Goal: Transaction & Acquisition: Purchase product/service

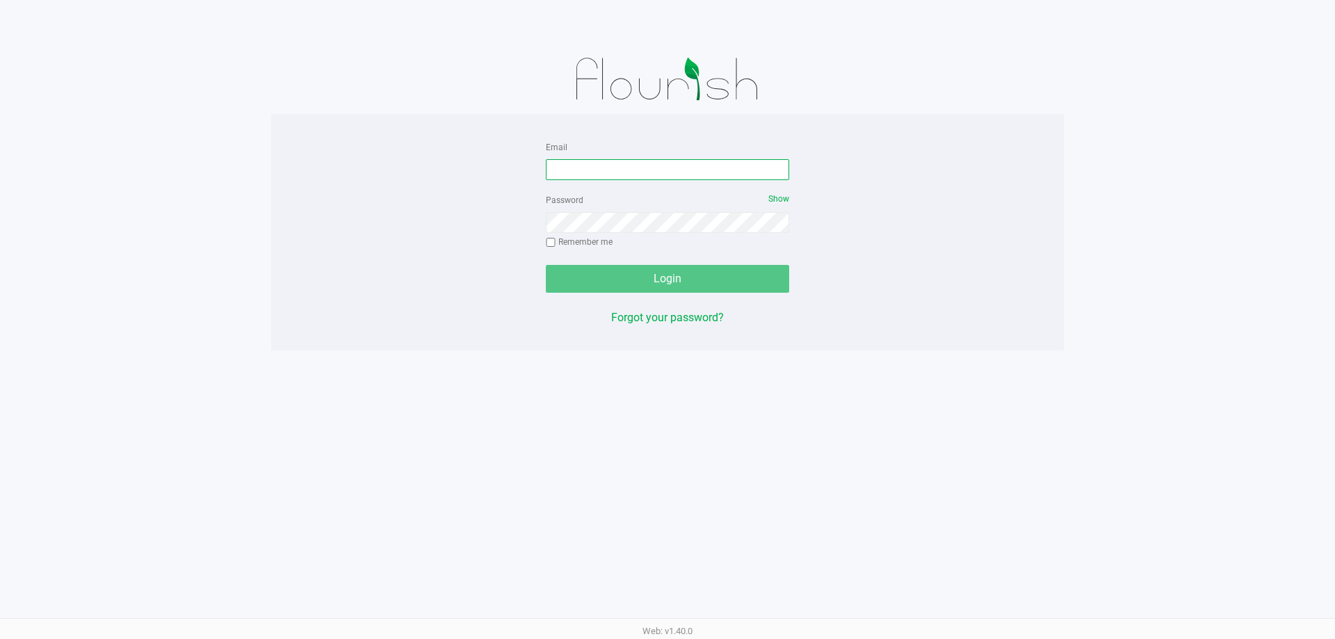
click at [677, 172] on input "Email" at bounding box center [667, 169] width 243 height 21
type input "f"
type input "[EMAIL_ADDRESS][DOMAIN_NAME]"
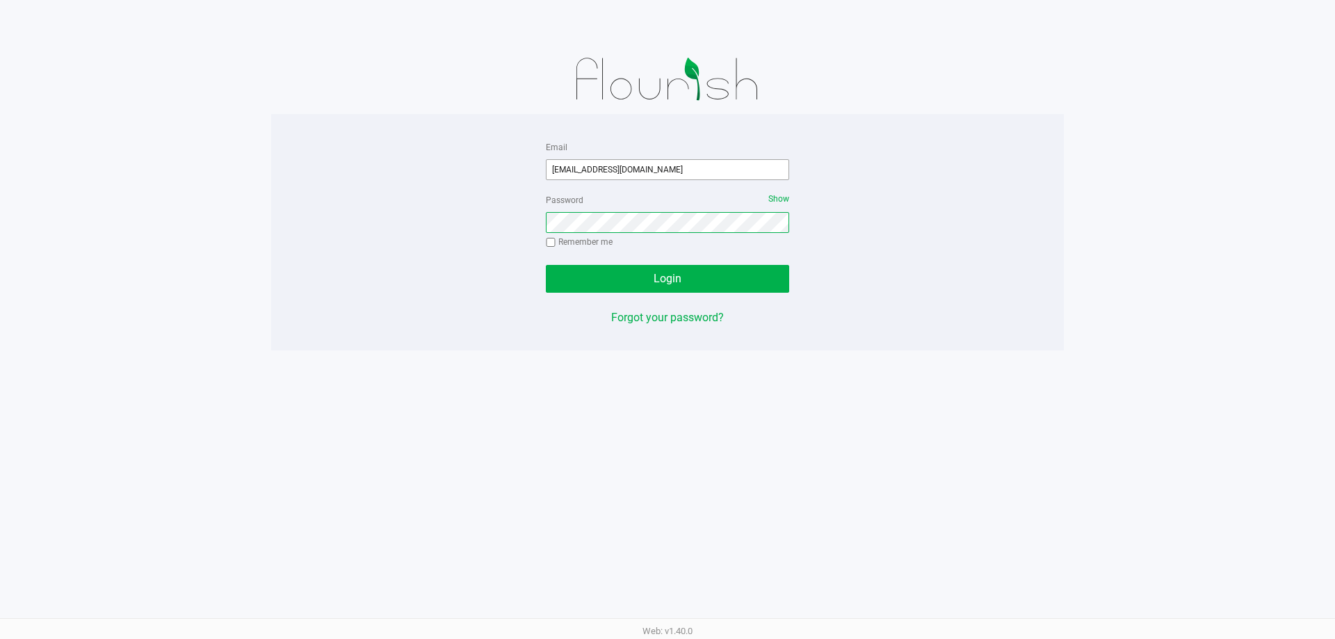
click at [546, 265] on button "Login" at bounding box center [667, 279] width 243 height 28
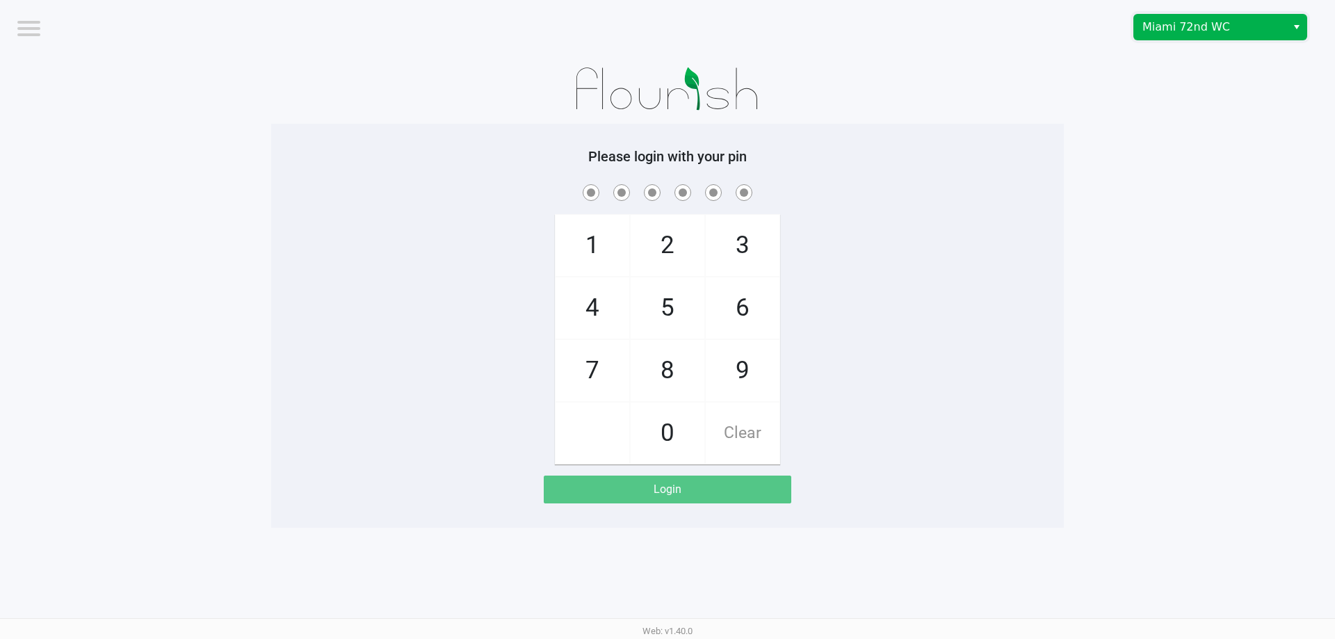
click at [1216, 38] on span "Miami 72nd WC" at bounding box center [1210, 27] width 152 height 25
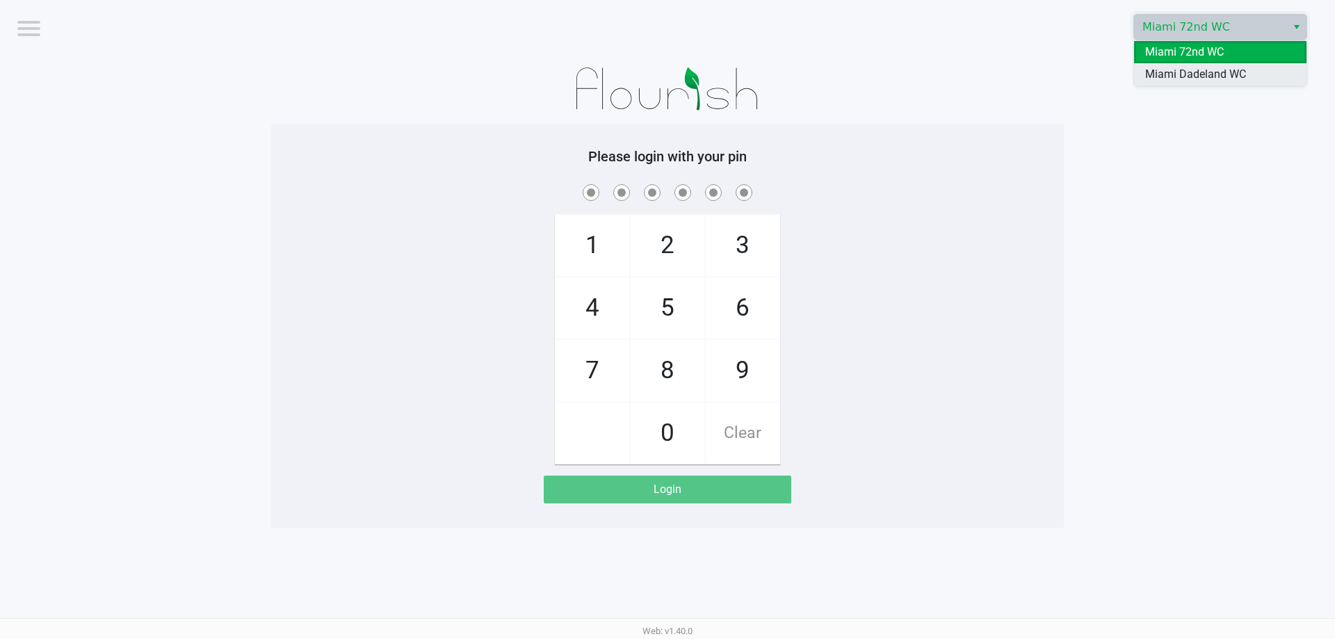
click at [1210, 74] on span "Miami Dadeland WC" at bounding box center [1195, 74] width 101 height 17
checkbox input "true"
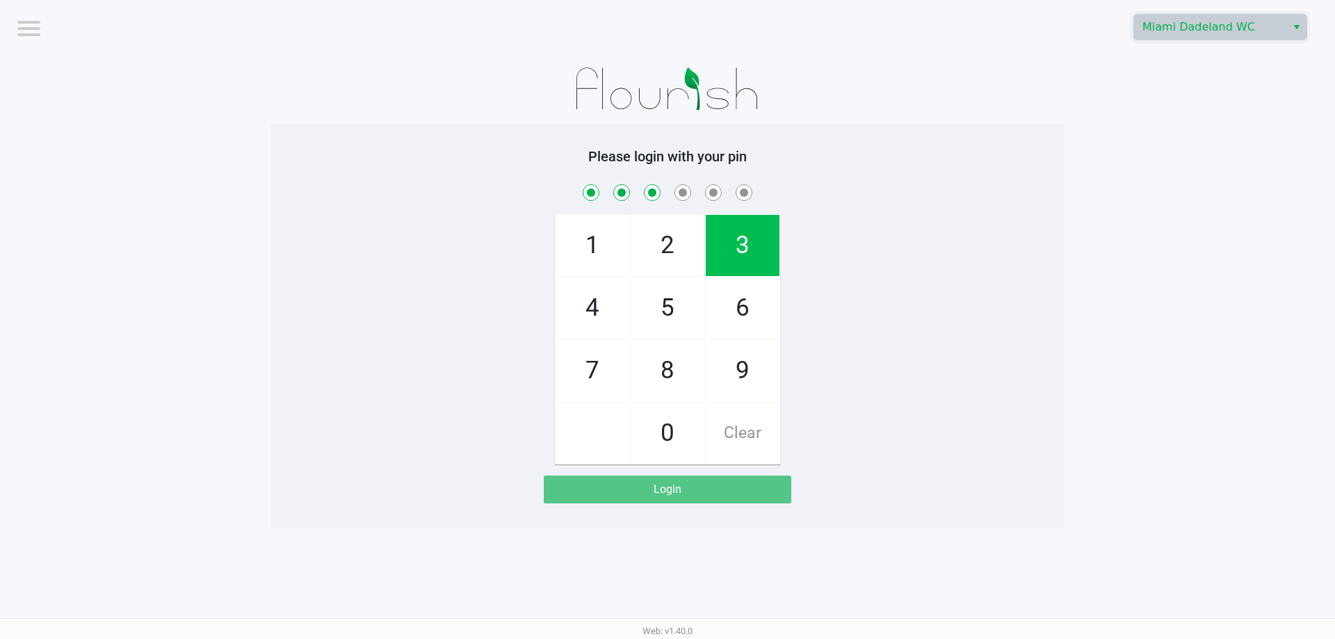
checkbox input "true"
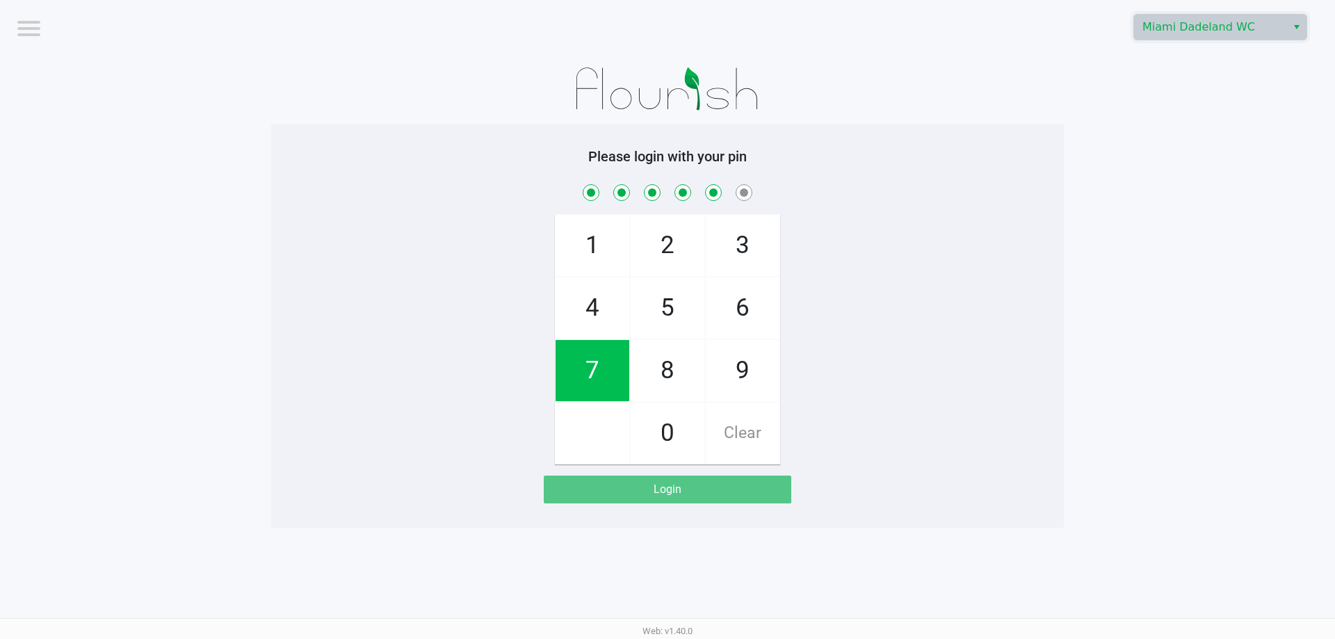
checkbox input "true"
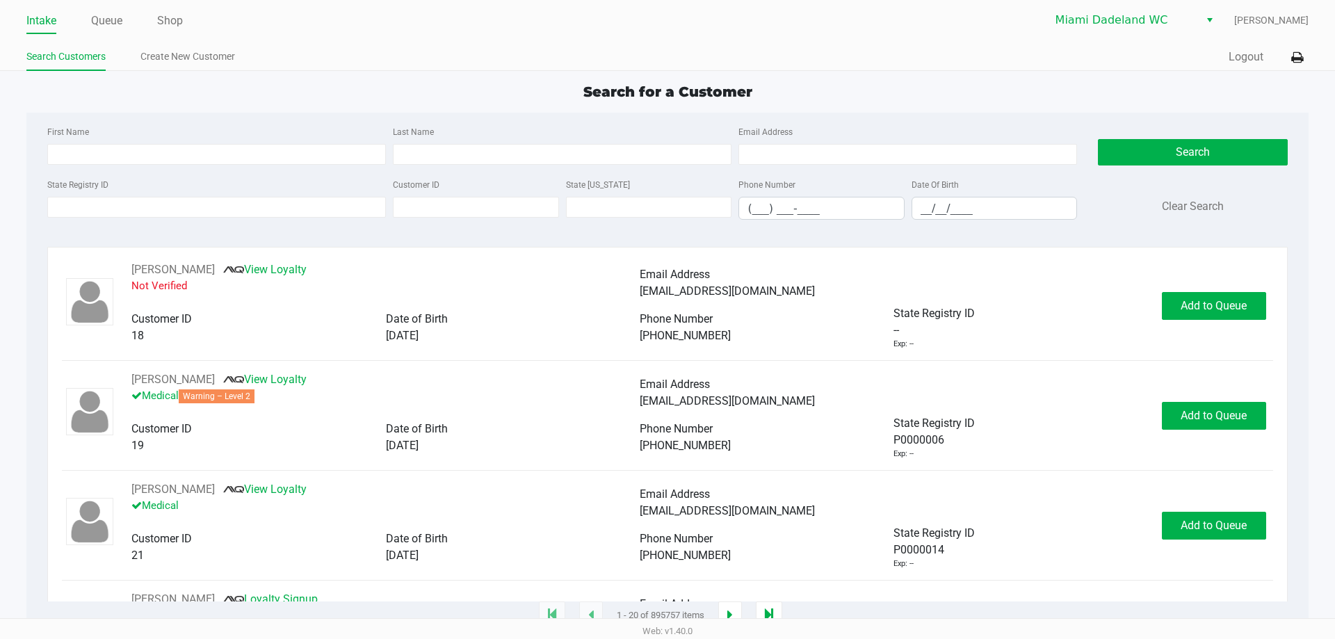
click at [79, 21] on ul "Intake Queue Shop" at bounding box center [346, 22] width 641 height 24
click at [88, 20] on ul "Intake Queue Shop" at bounding box center [346, 22] width 641 height 24
click at [101, 21] on link "Queue" at bounding box center [106, 20] width 31 height 19
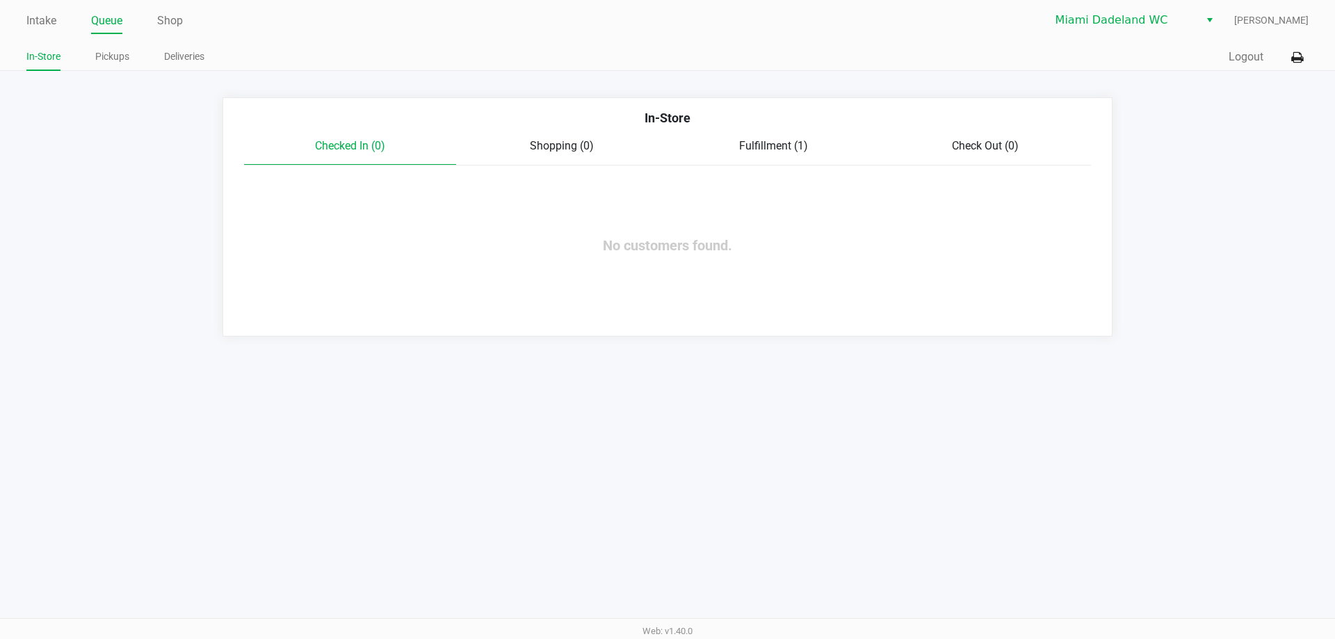
click at [759, 140] on span "Fulfillment (1)" at bounding box center [773, 145] width 69 height 13
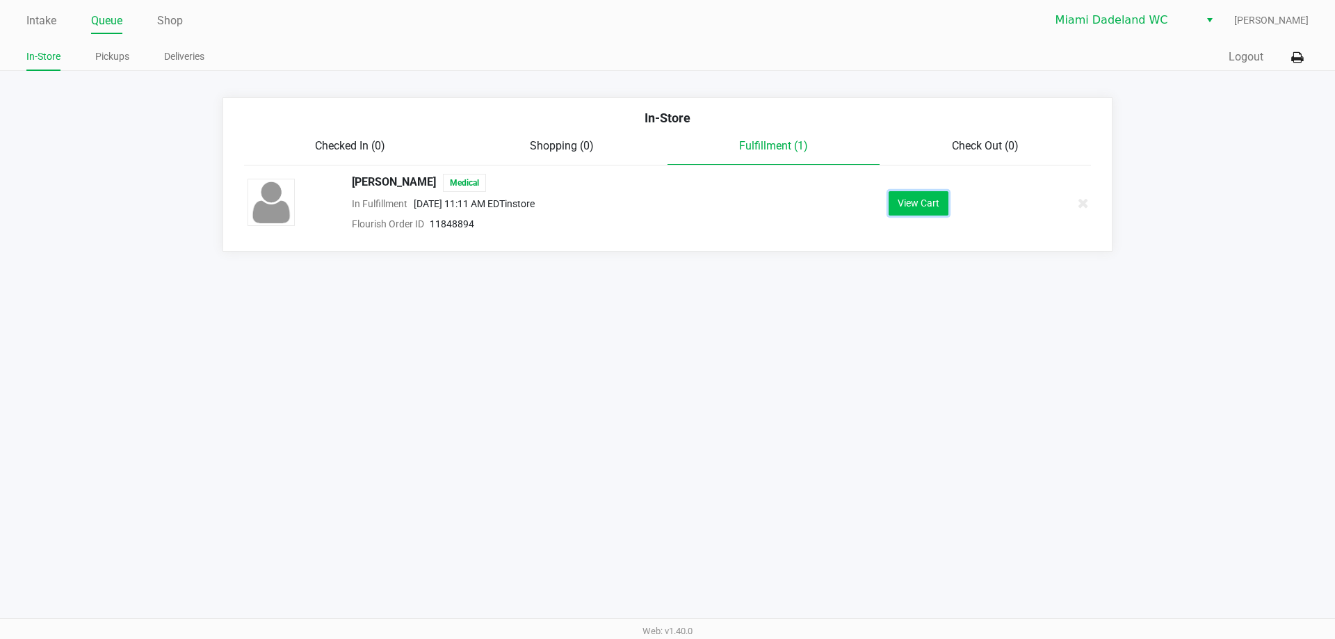
click at [915, 202] on button "View Cart" at bounding box center [918, 203] width 60 height 24
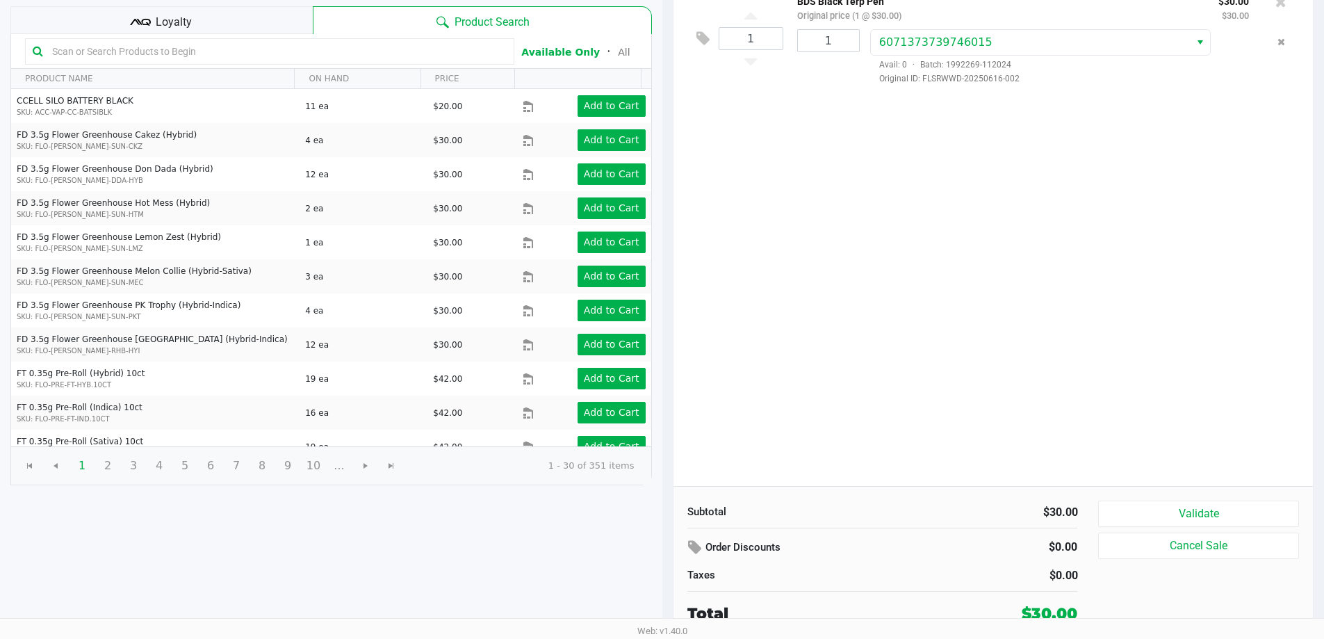
scroll to position [143, 0]
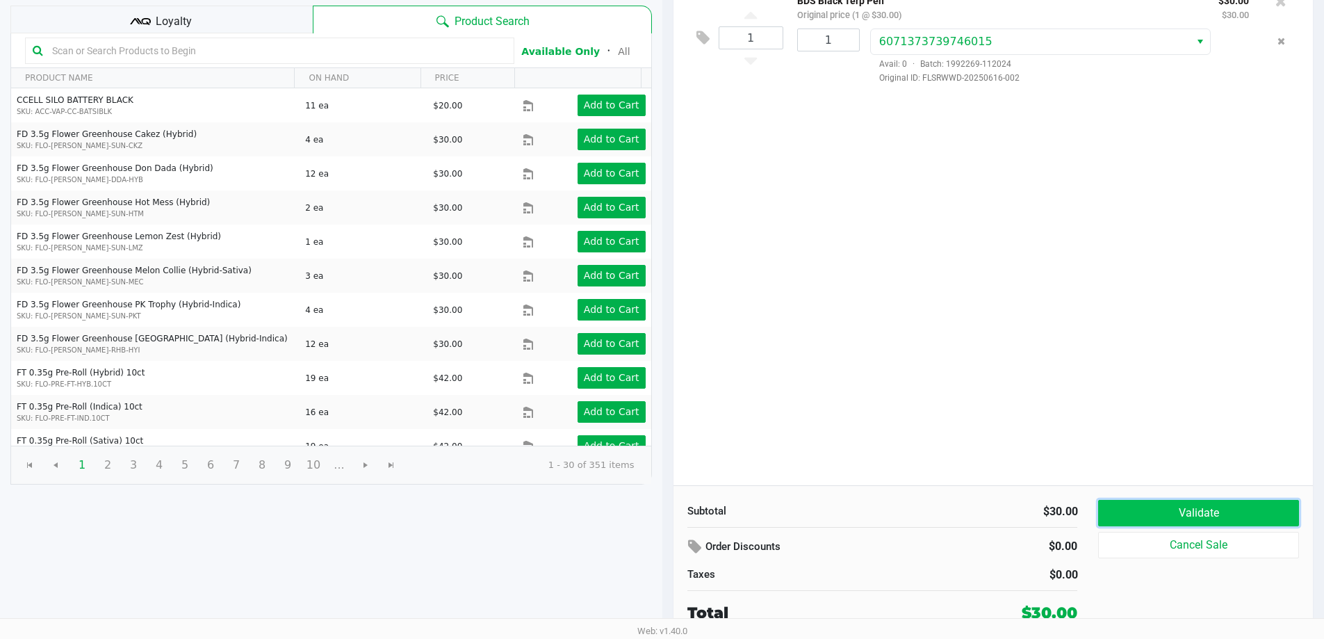
click at [1192, 517] on button "Validate" at bounding box center [1198, 513] width 200 height 26
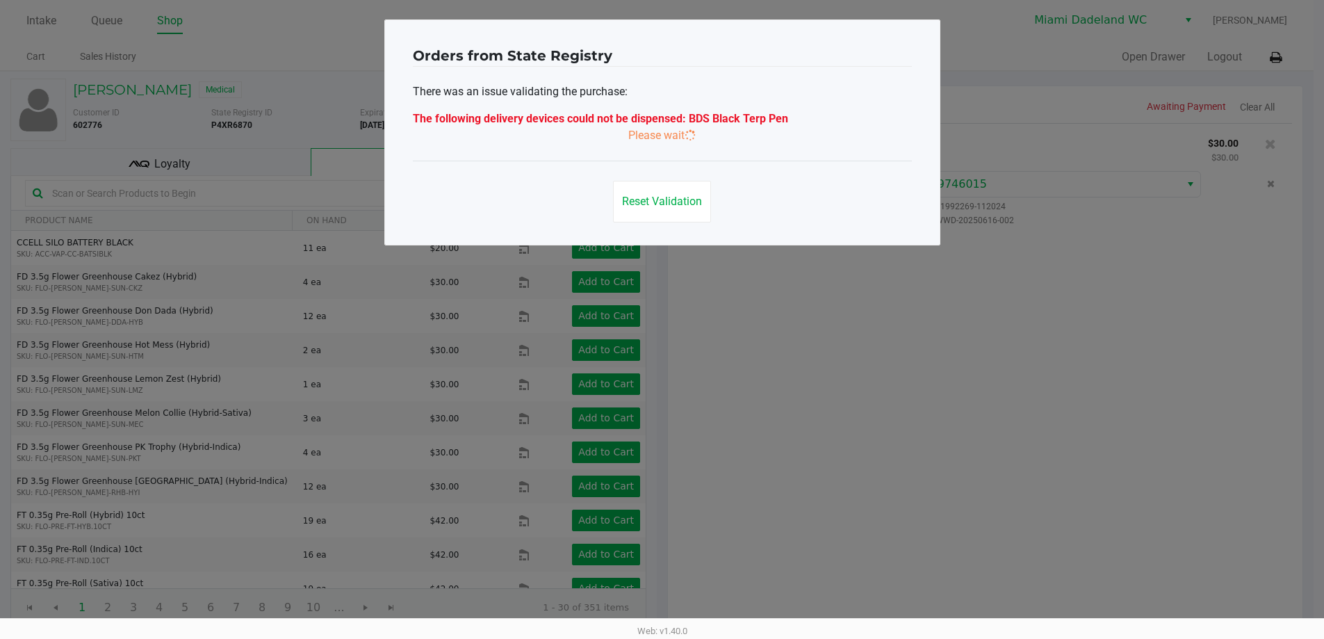
scroll to position [0, 0]
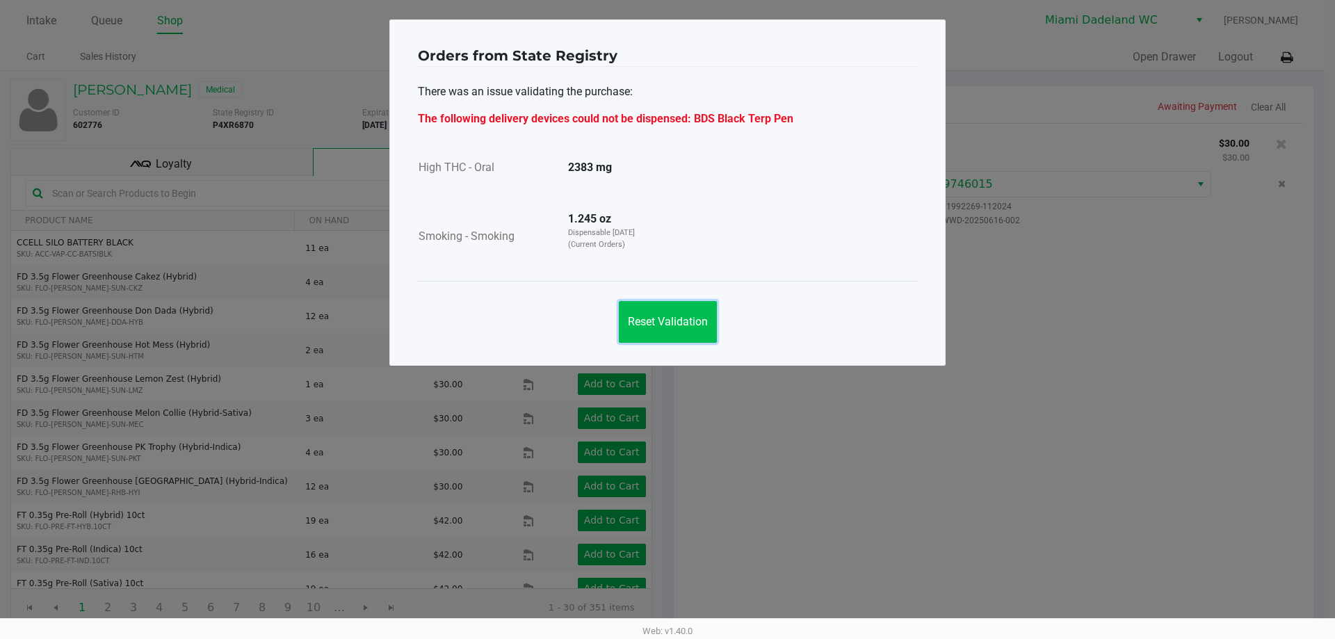
click at [649, 315] on span "Reset Validation" at bounding box center [668, 321] width 80 height 13
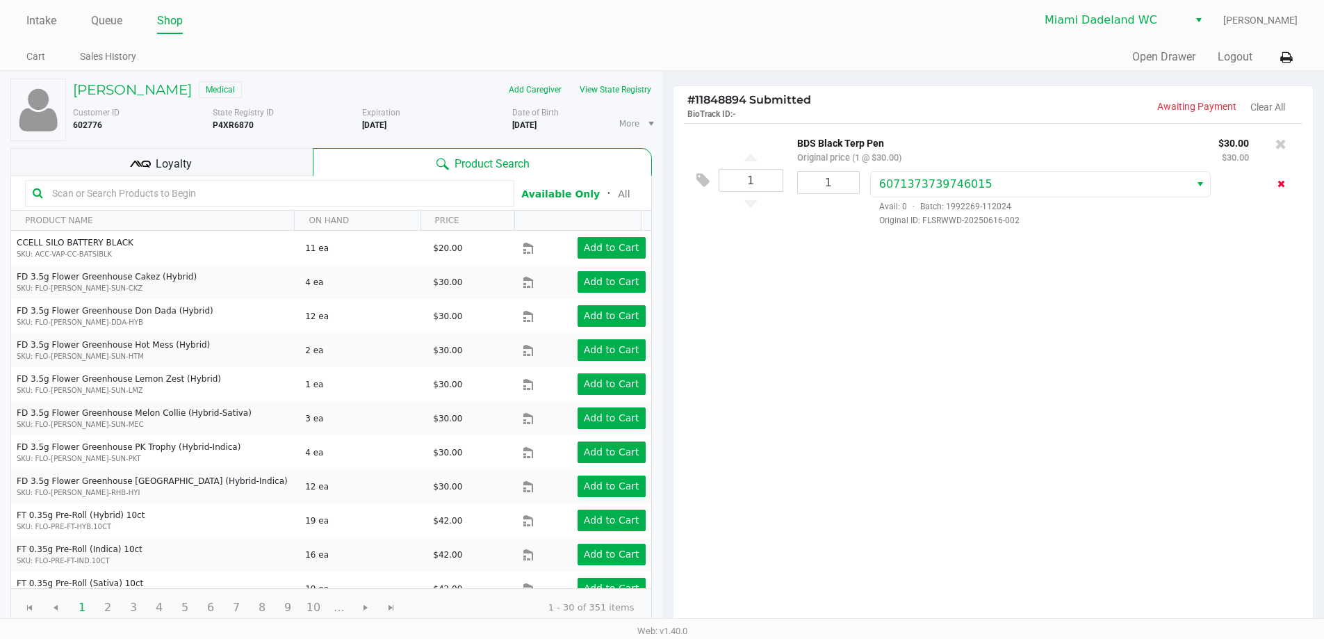
click at [1286, 187] on button "Remove the package from the orderLine" at bounding box center [1281, 184] width 19 height 26
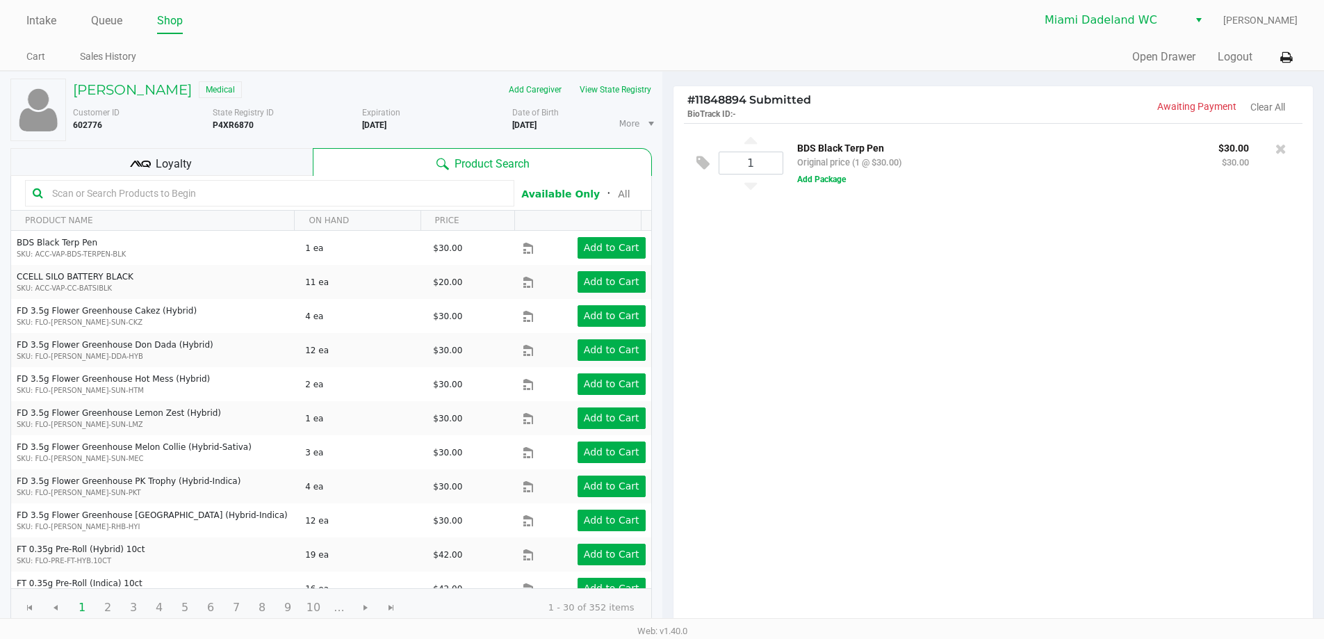
click at [128, 80] on div "SEBASTIAN MARTINEZ Medical" at bounding box center [213, 90] width 300 height 22
click at [129, 86] on h5 "SEBASTIAN MARTINEZ" at bounding box center [132, 89] width 119 height 17
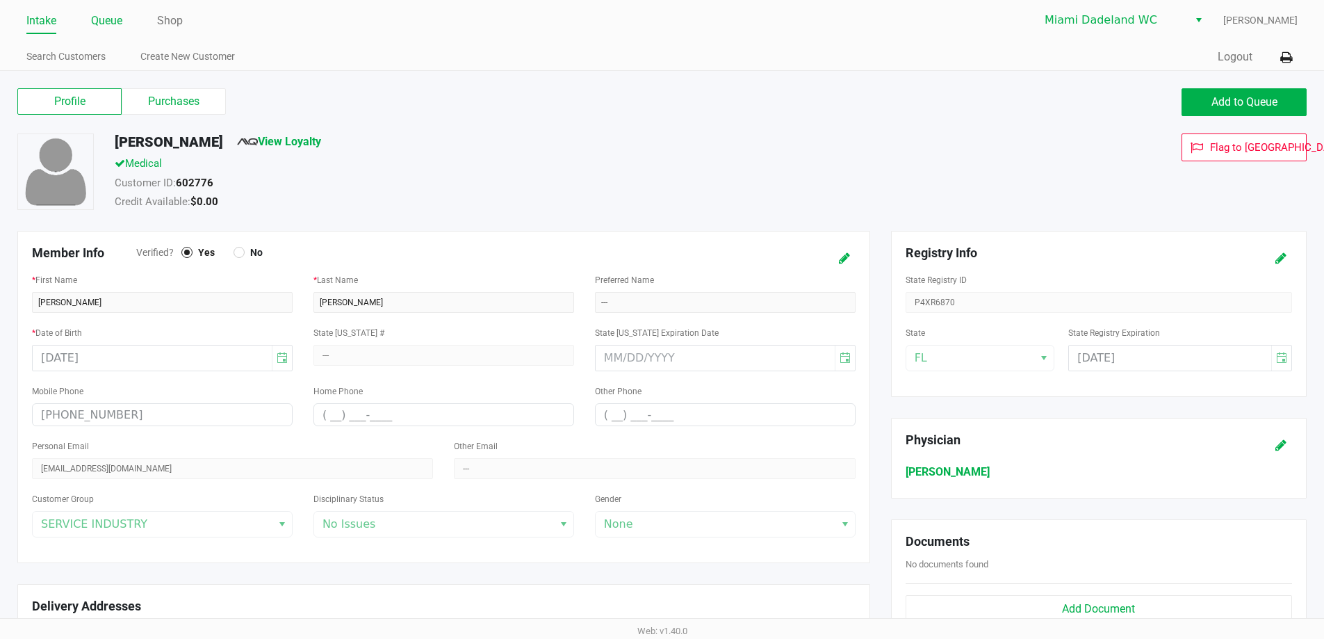
click at [97, 17] on link "Queue" at bounding box center [106, 20] width 31 height 19
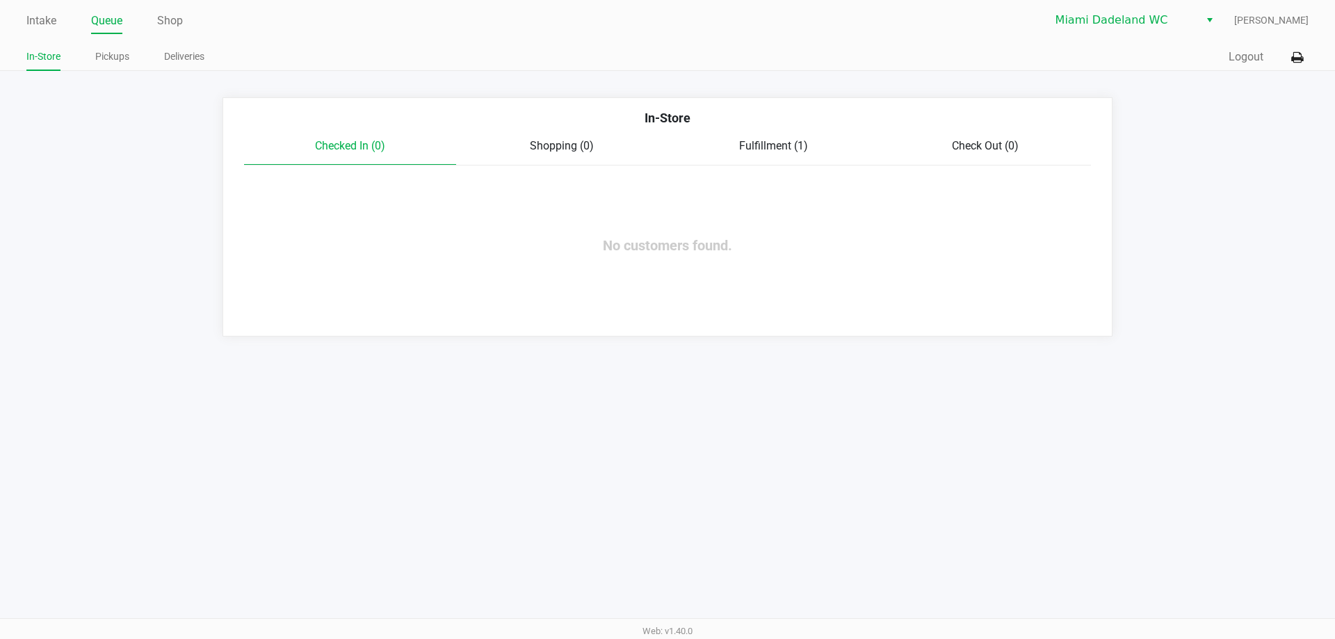
click at [809, 146] on div "Fulfillment (1)" at bounding box center [773, 146] width 212 height 17
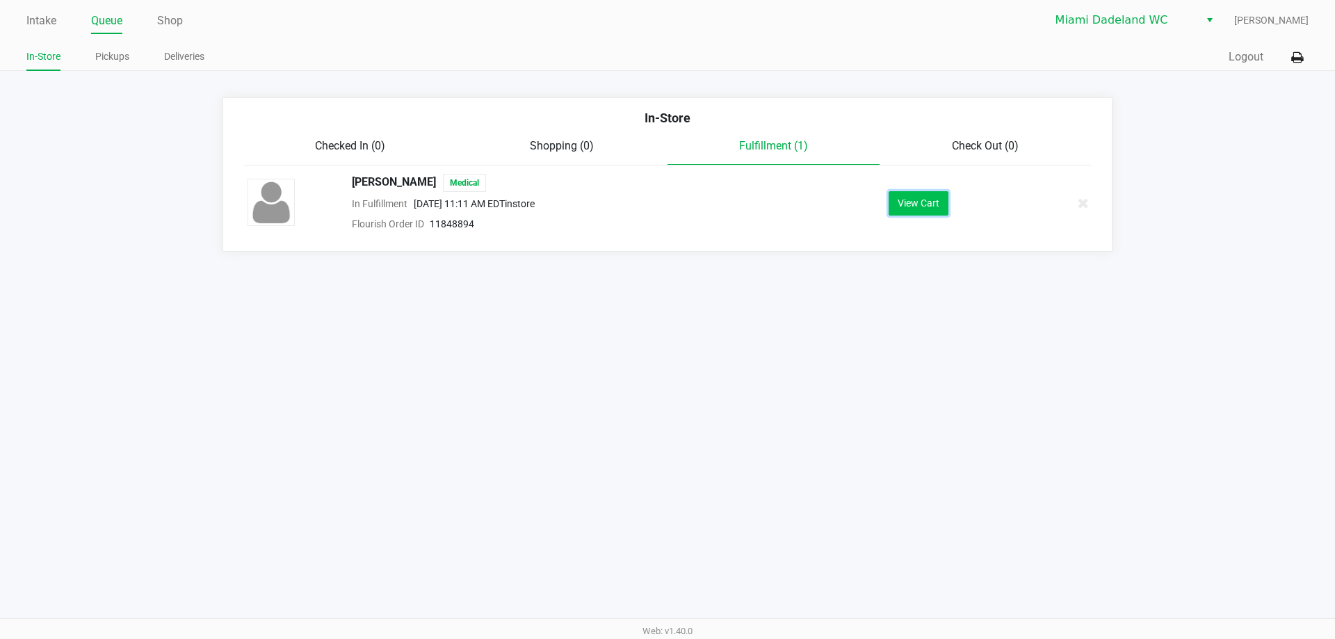
click at [927, 204] on button "View Cart" at bounding box center [918, 203] width 60 height 24
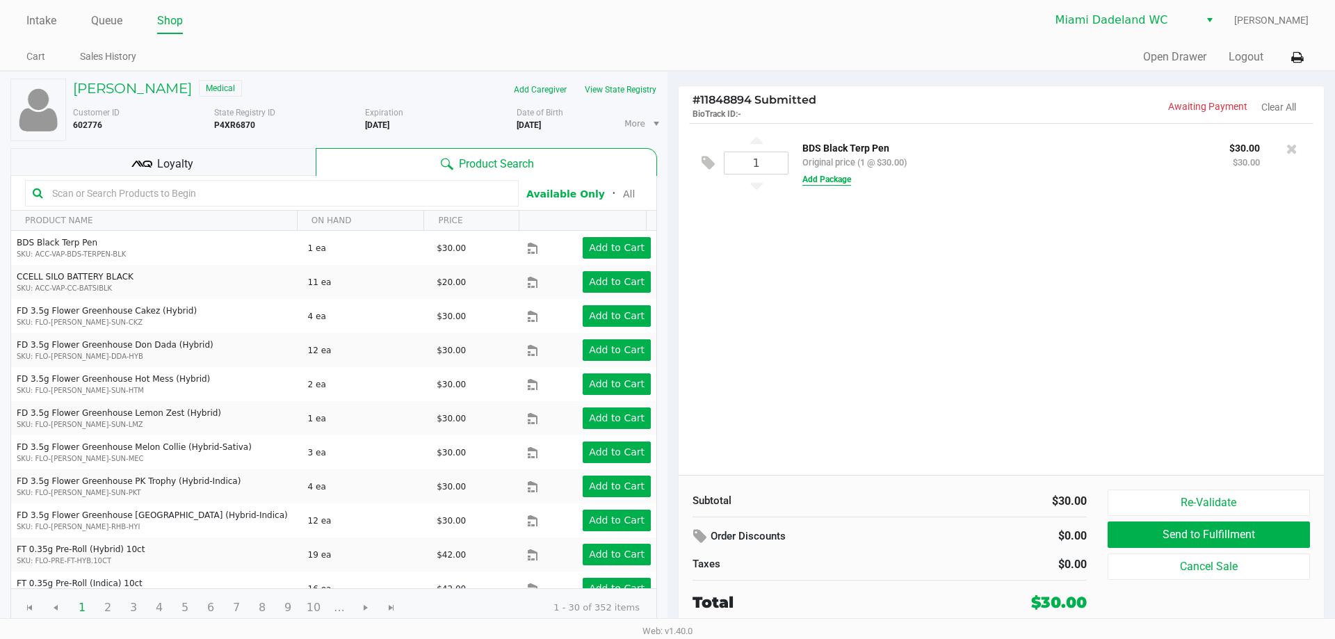
click at [812, 179] on button "Add Package" at bounding box center [826, 179] width 49 height 13
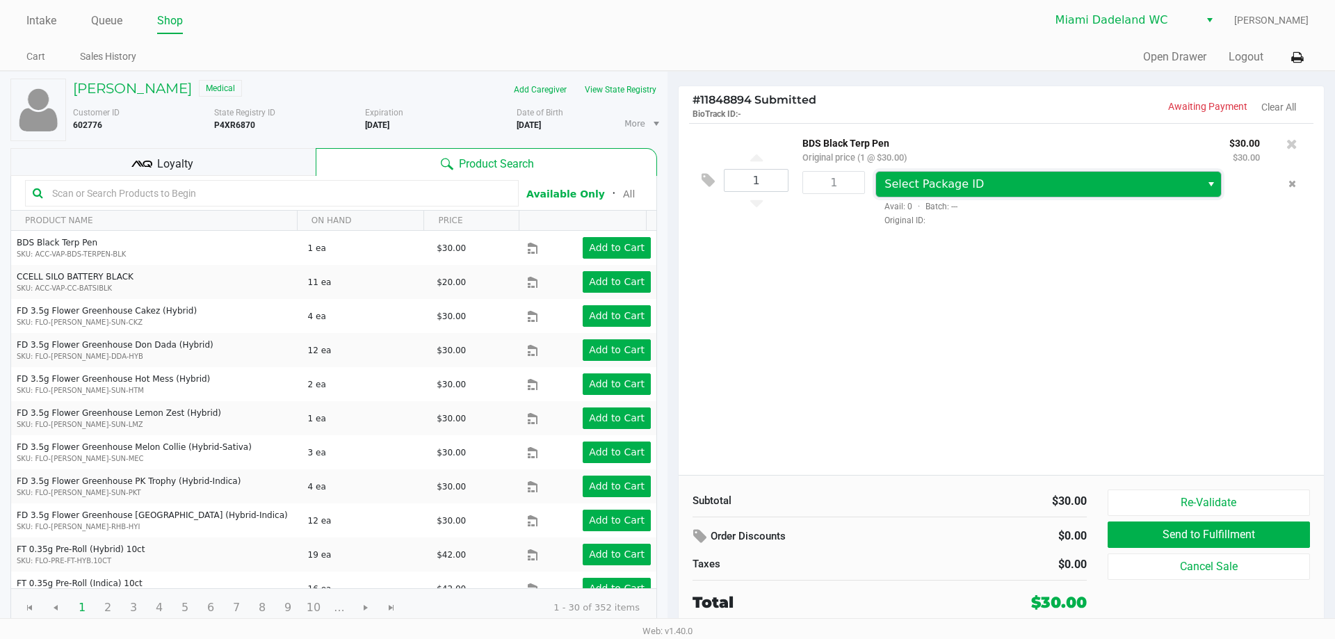
click at [935, 190] on span "Select Package ID" at bounding box center [933, 183] width 99 height 13
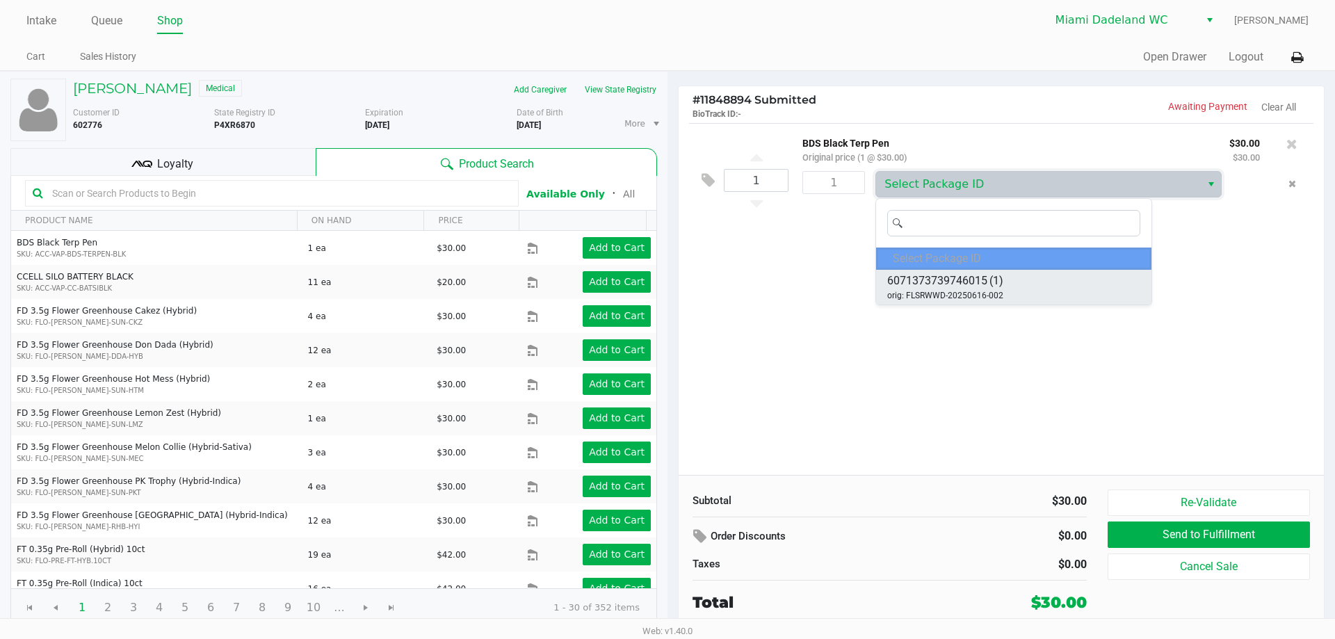
click at [989, 275] on span "6071373739746015 (1)" at bounding box center [945, 281] width 116 height 17
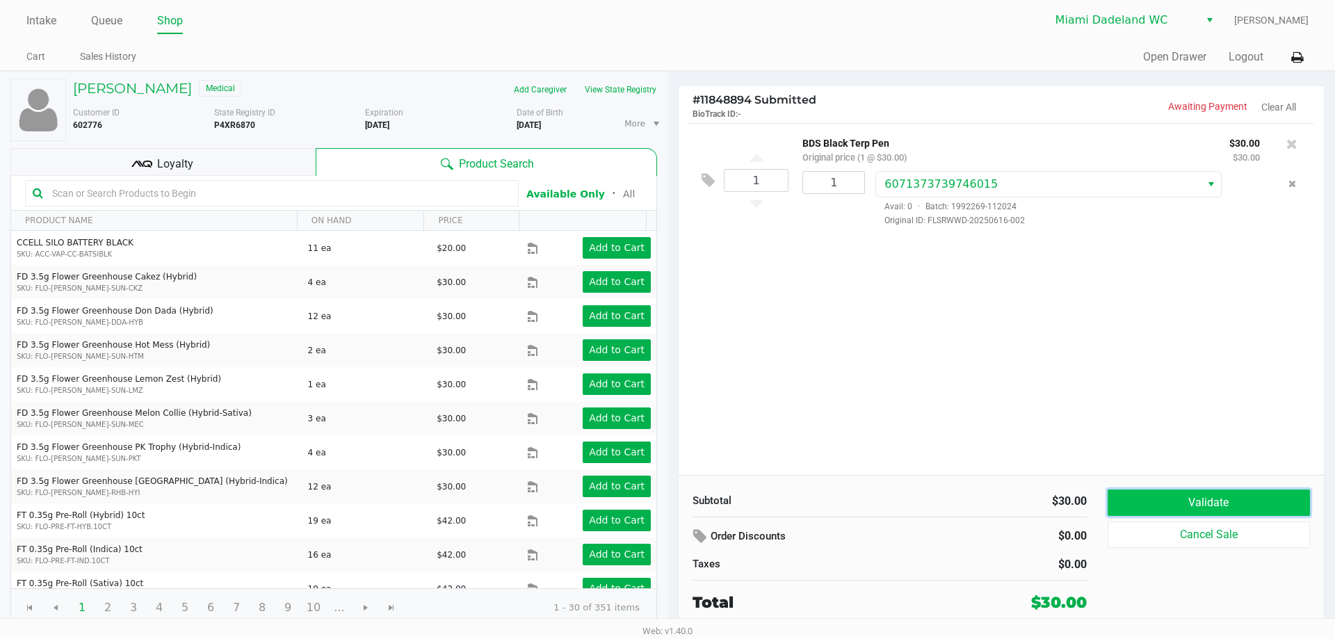
click at [1209, 512] on button "Validate" at bounding box center [1208, 502] width 202 height 26
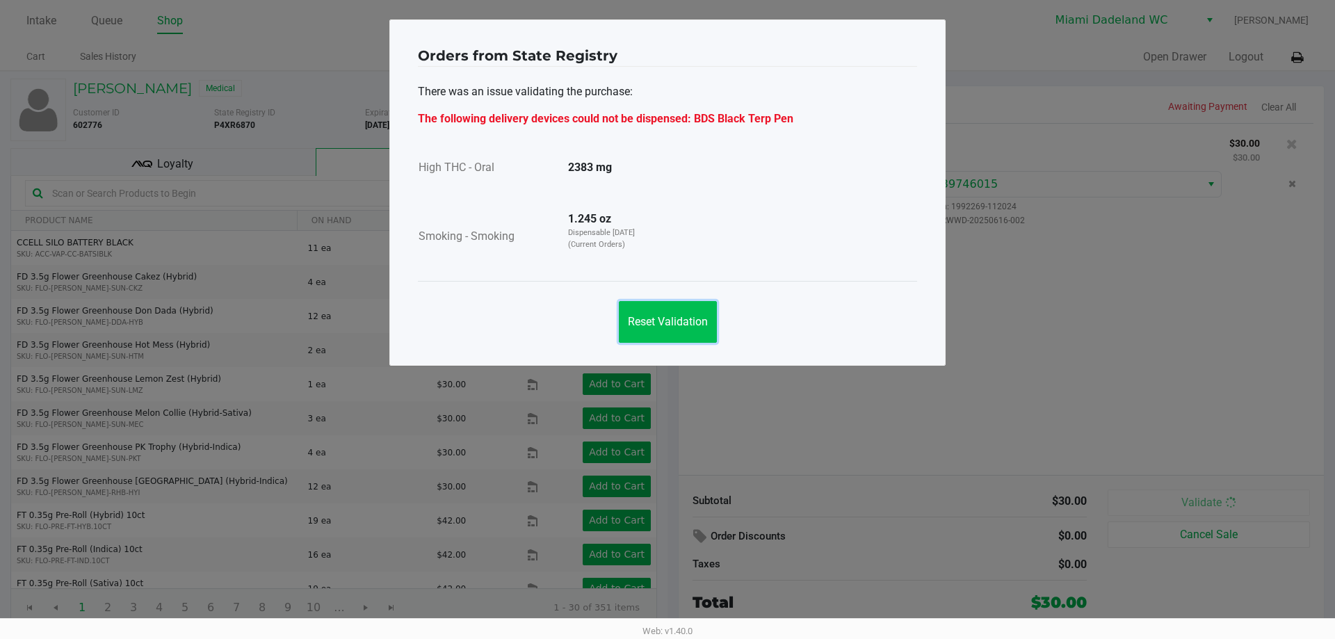
click at [683, 328] on button "Reset Validation" at bounding box center [668, 322] width 98 height 42
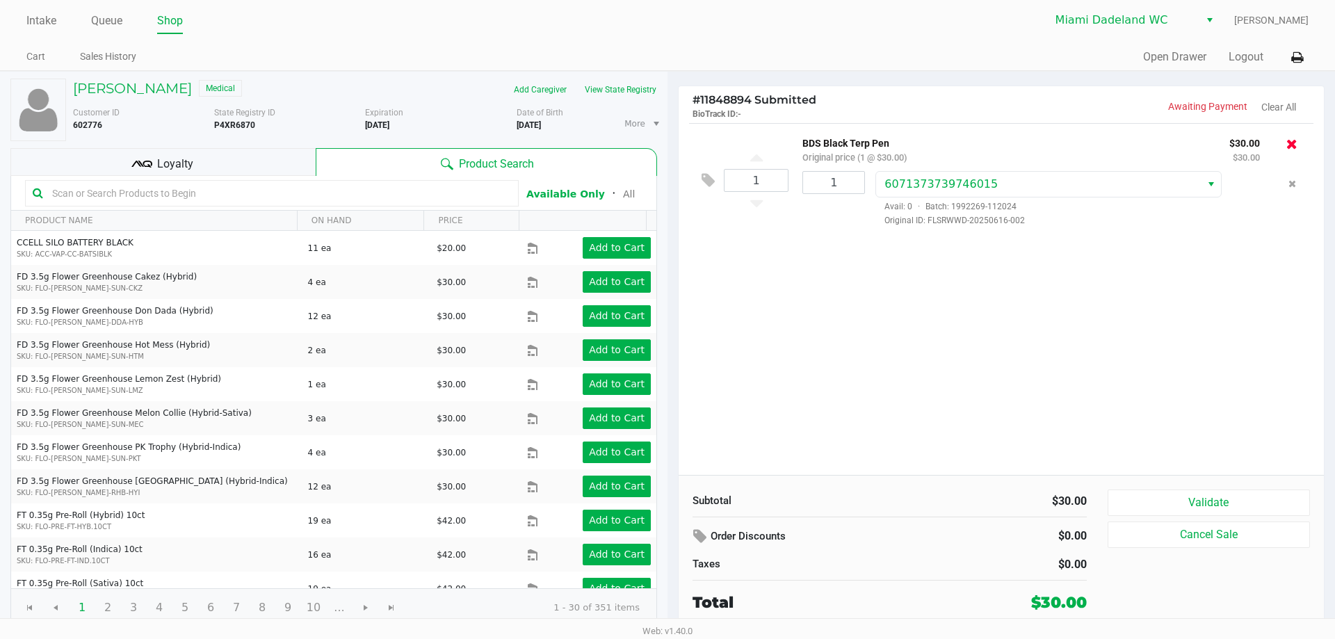
click at [1293, 142] on icon at bounding box center [1291, 144] width 11 height 14
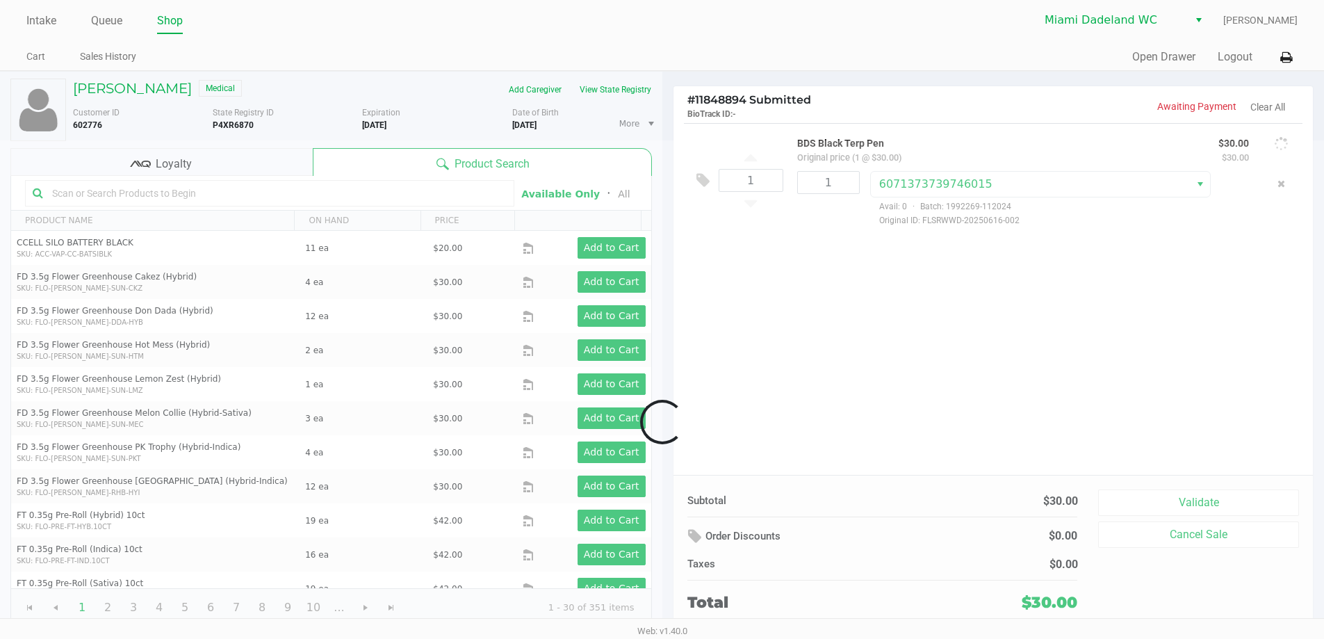
click at [428, 188] on div at bounding box center [662, 421] width 1324 height 563
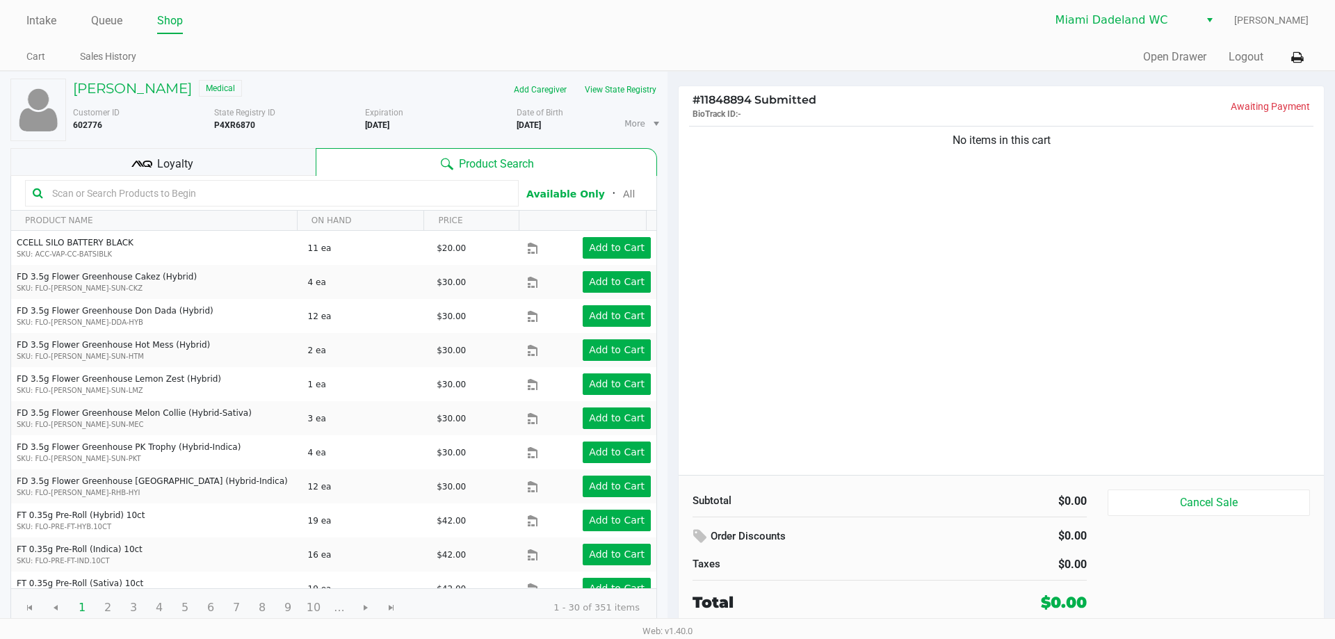
click at [428, 188] on input "text" at bounding box center [279, 193] width 464 height 21
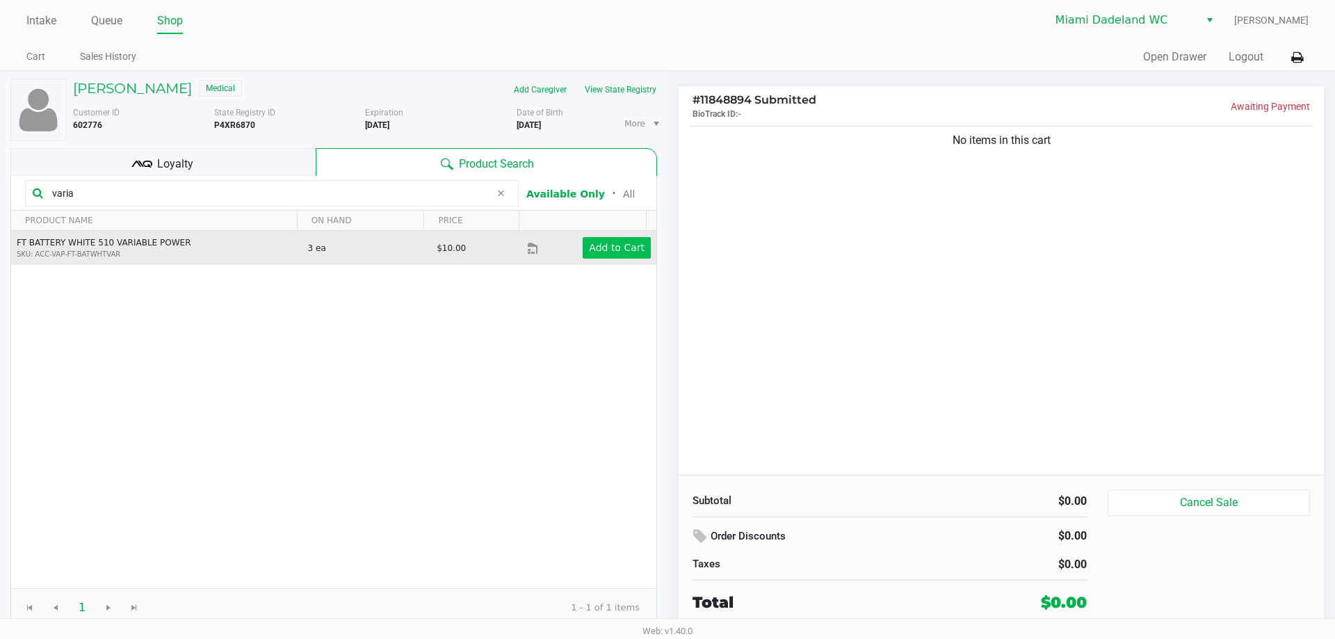
type input "varia"
click at [610, 251] on app-button-loader "Add to Cart" at bounding box center [617, 247] width 56 height 11
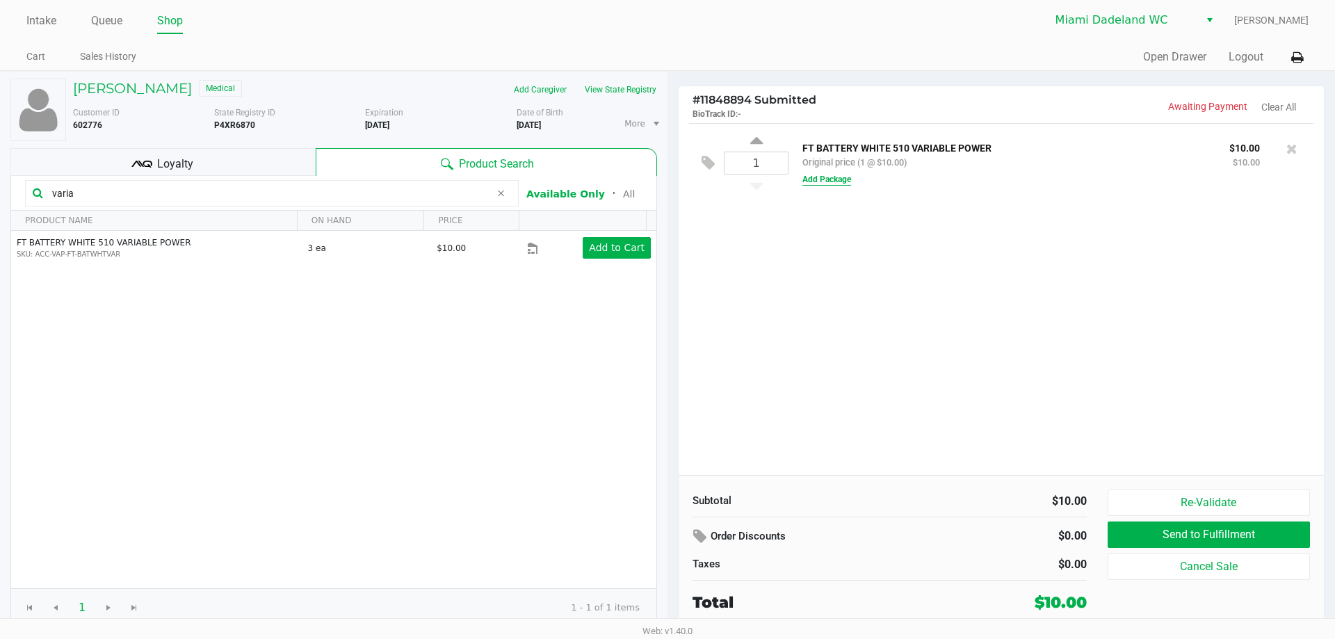
click at [841, 177] on button "Add Package" at bounding box center [826, 179] width 49 height 13
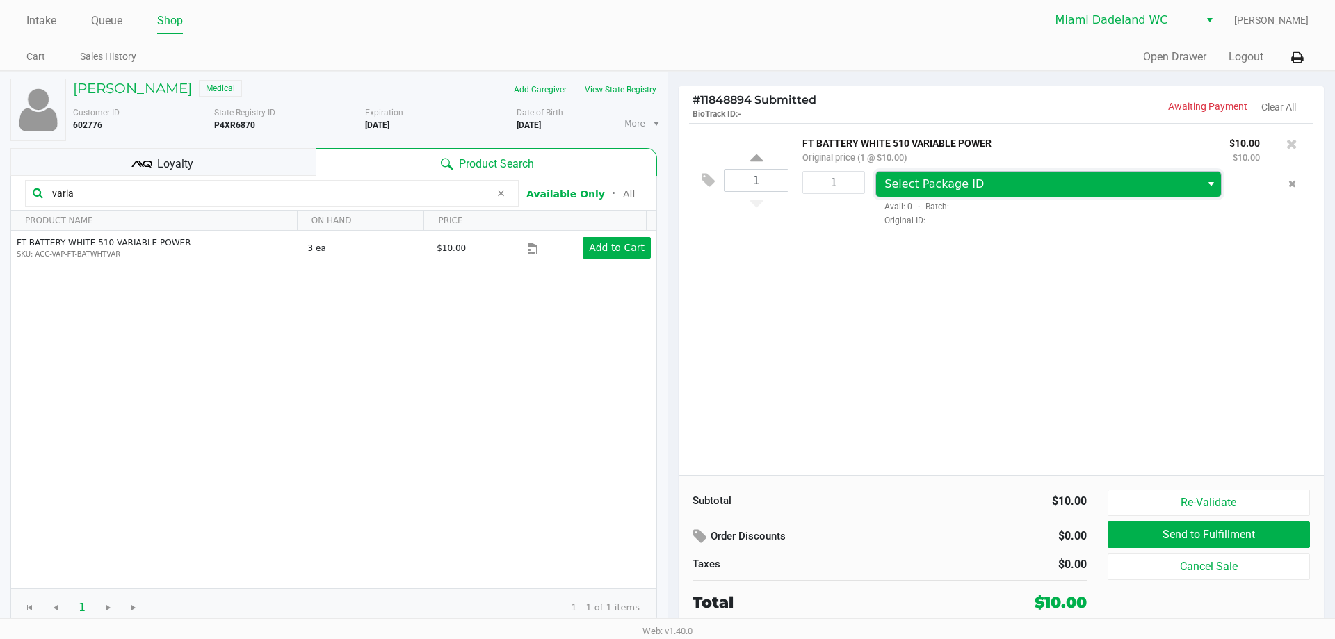
click at [1058, 189] on span "Select Package ID" at bounding box center [1037, 184] width 307 height 17
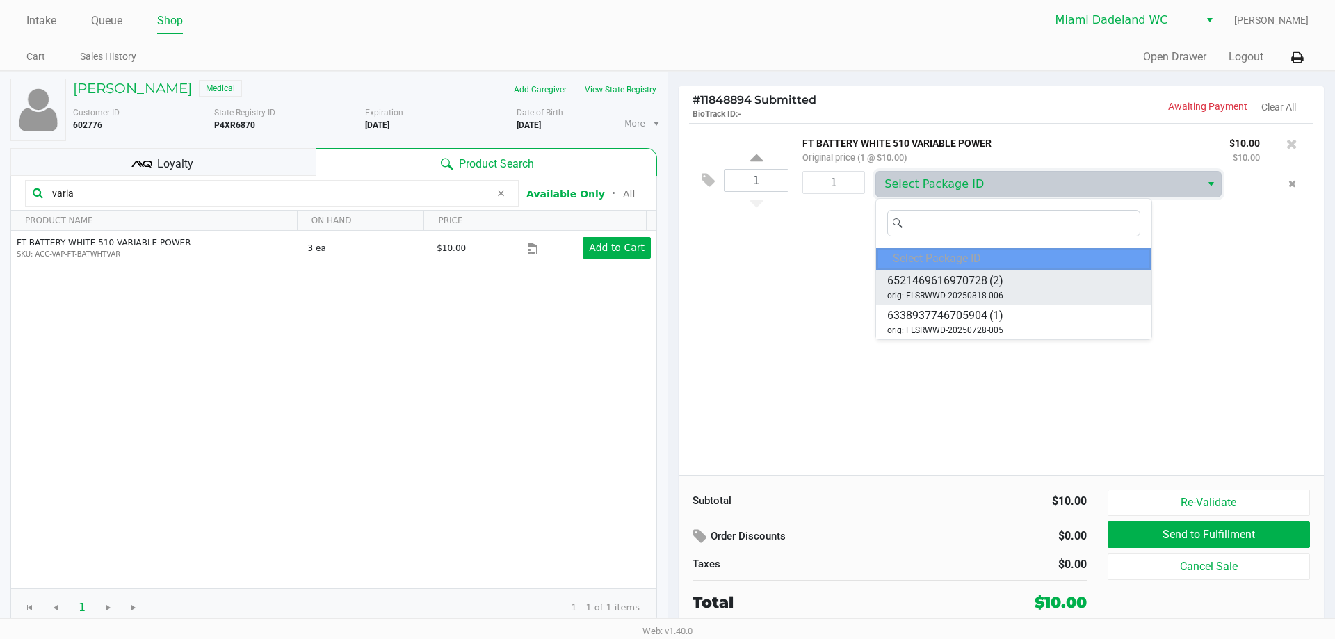
click at [1037, 285] on li "6521469616970728 (2) orig: FLSRWWD-20250818-006" at bounding box center [1013, 287] width 275 height 35
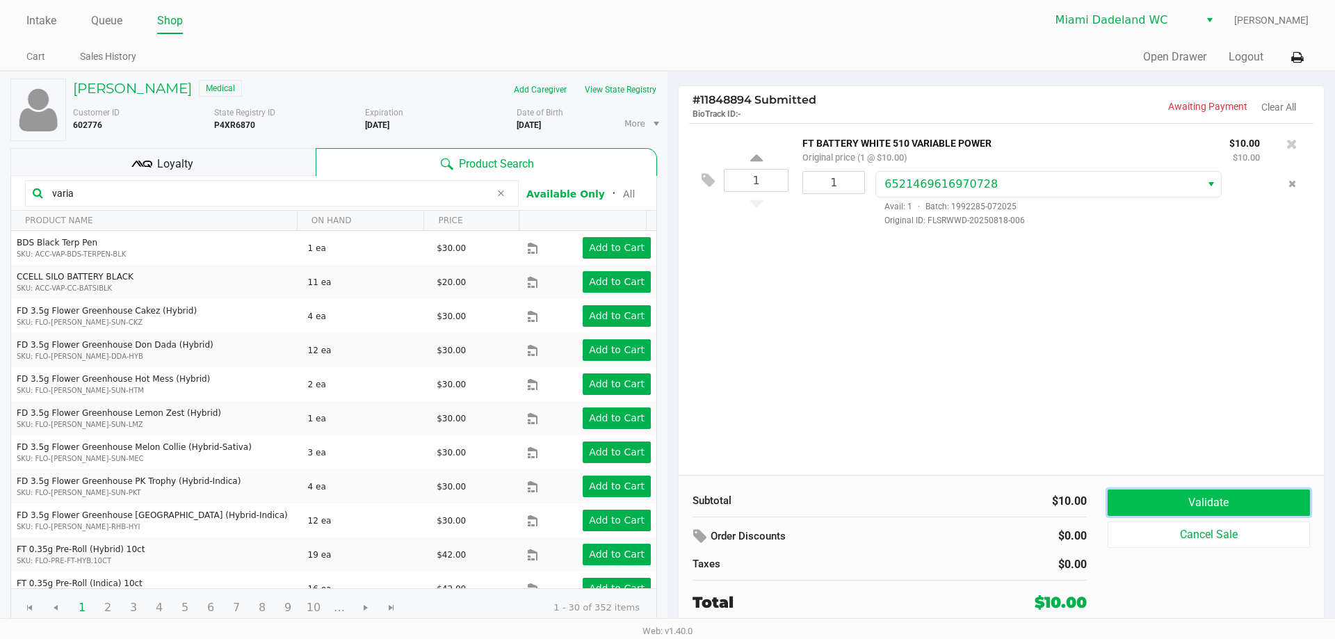
click at [1216, 491] on button "Validate" at bounding box center [1208, 502] width 202 height 26
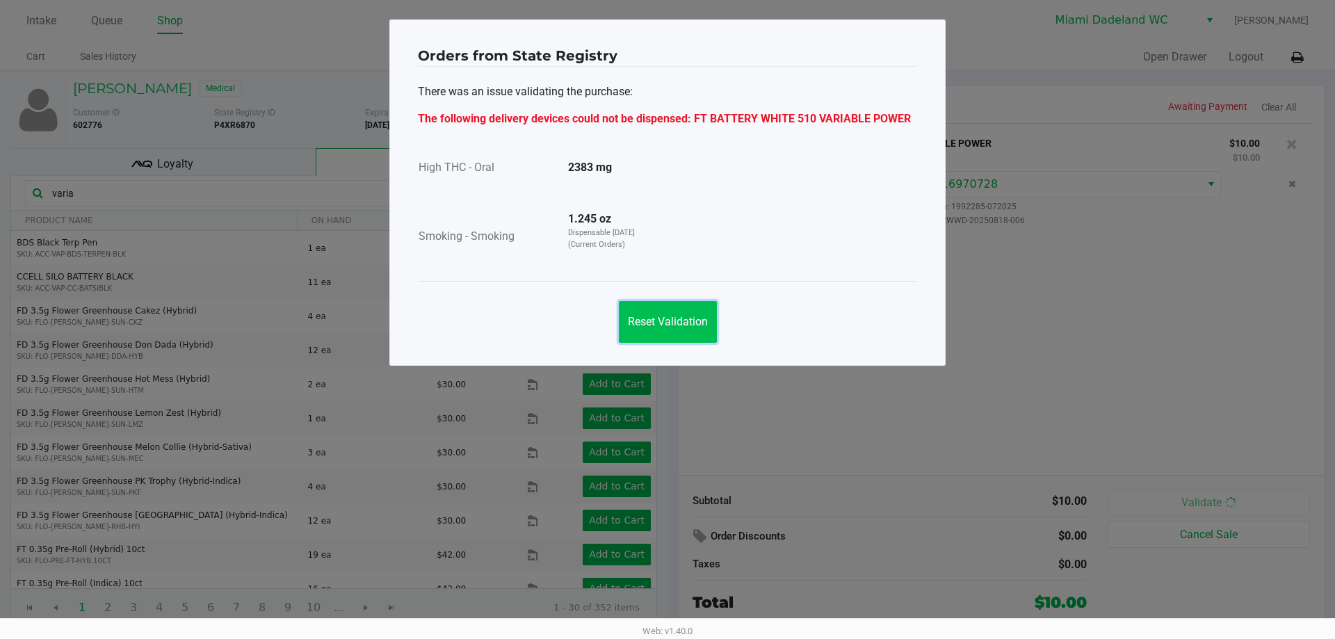
click at [672, 334] on button "Reset Validation" at bounding box center [668, 322] width 98 height 42
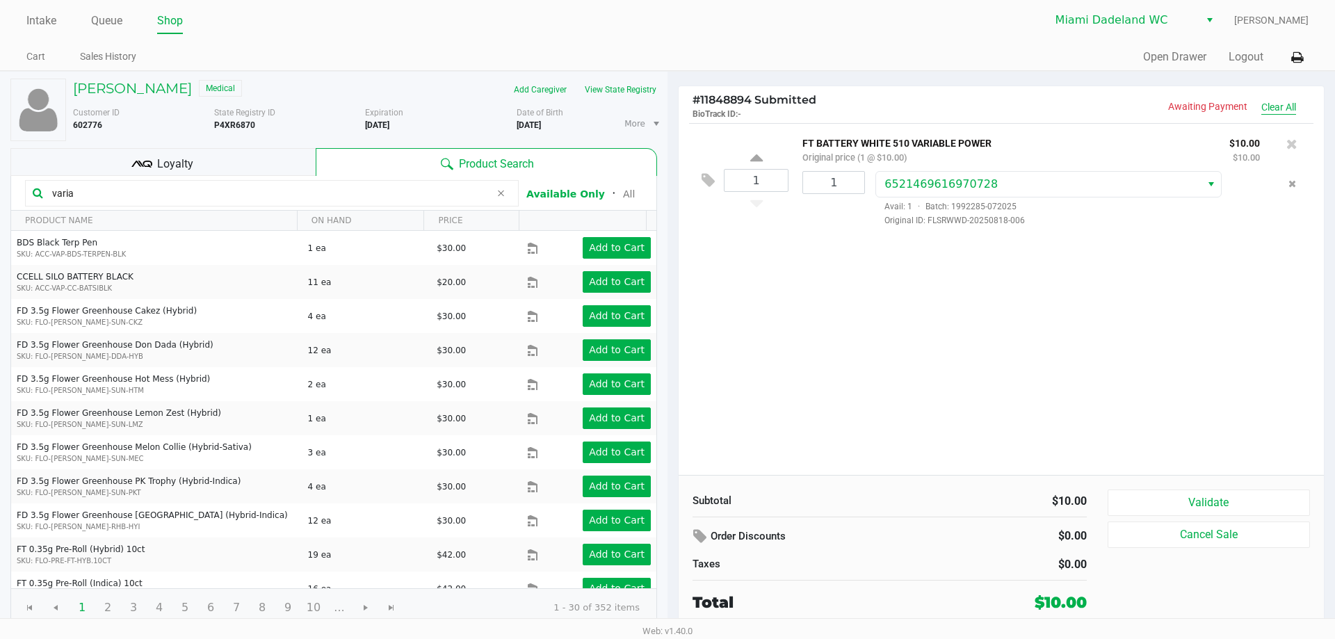
click at [1285, 108] on button "Clear All" at bounding box center [1278, 107] width 35 height 15
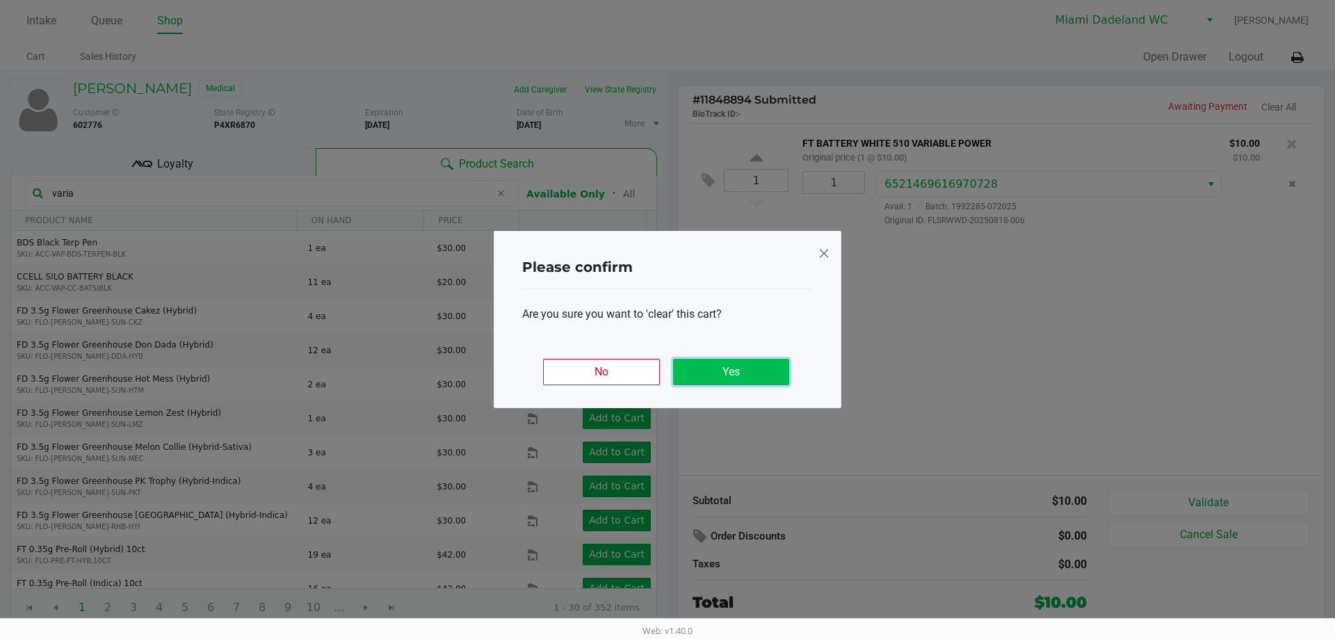
click at [712, 372] on button "Yes" at bounding box center [731, 372] width 116 height 26
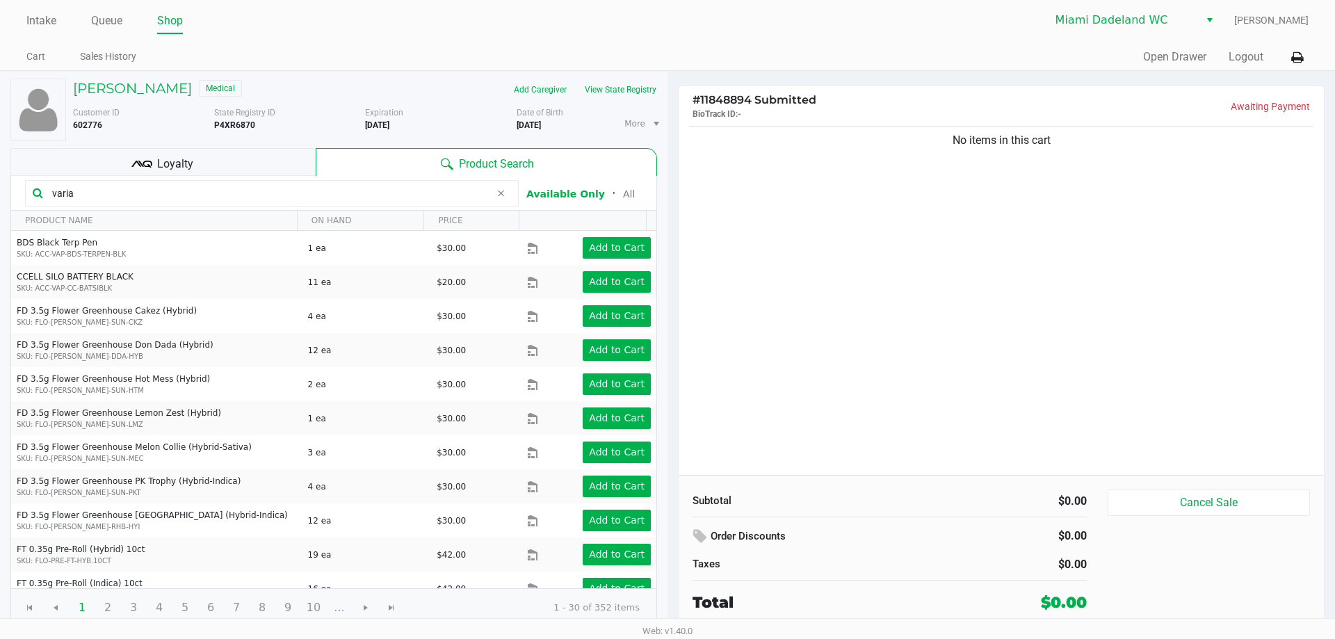
click at [233, 196] on input "varia" at bounding box center [269, 193] width 444 height 21
type input "v"
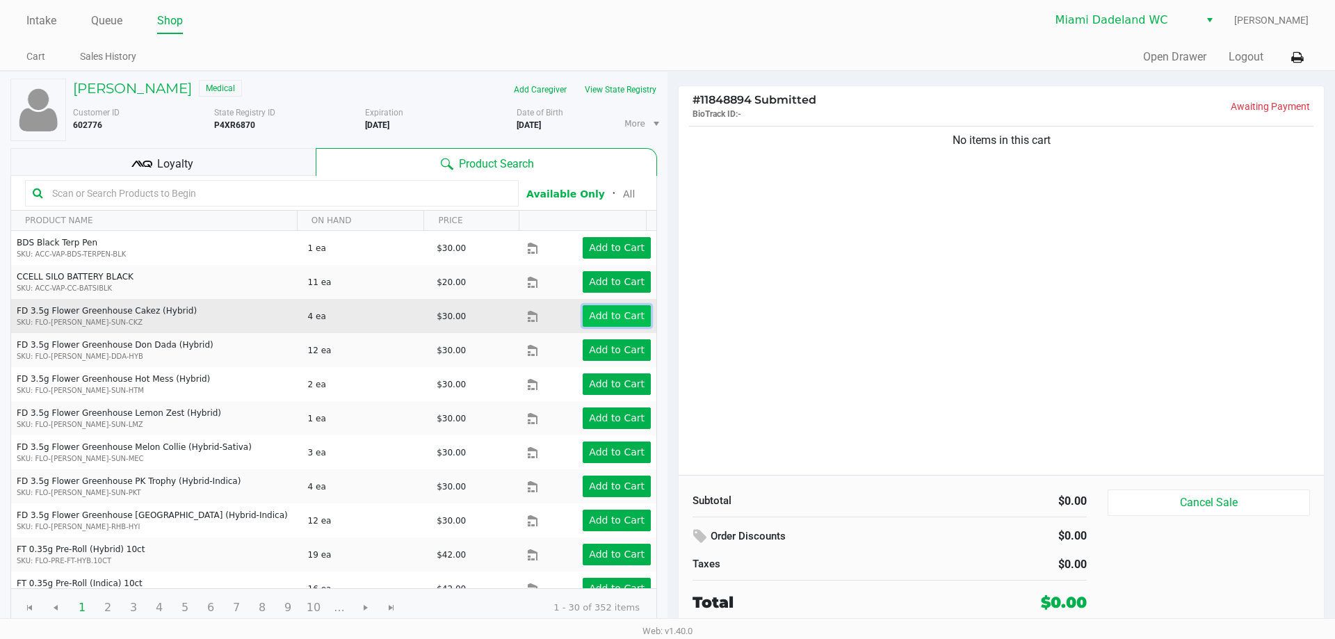
click at [588, 307] on button "Add to Cart" at bounding box center [617, 316] width 68 height 22
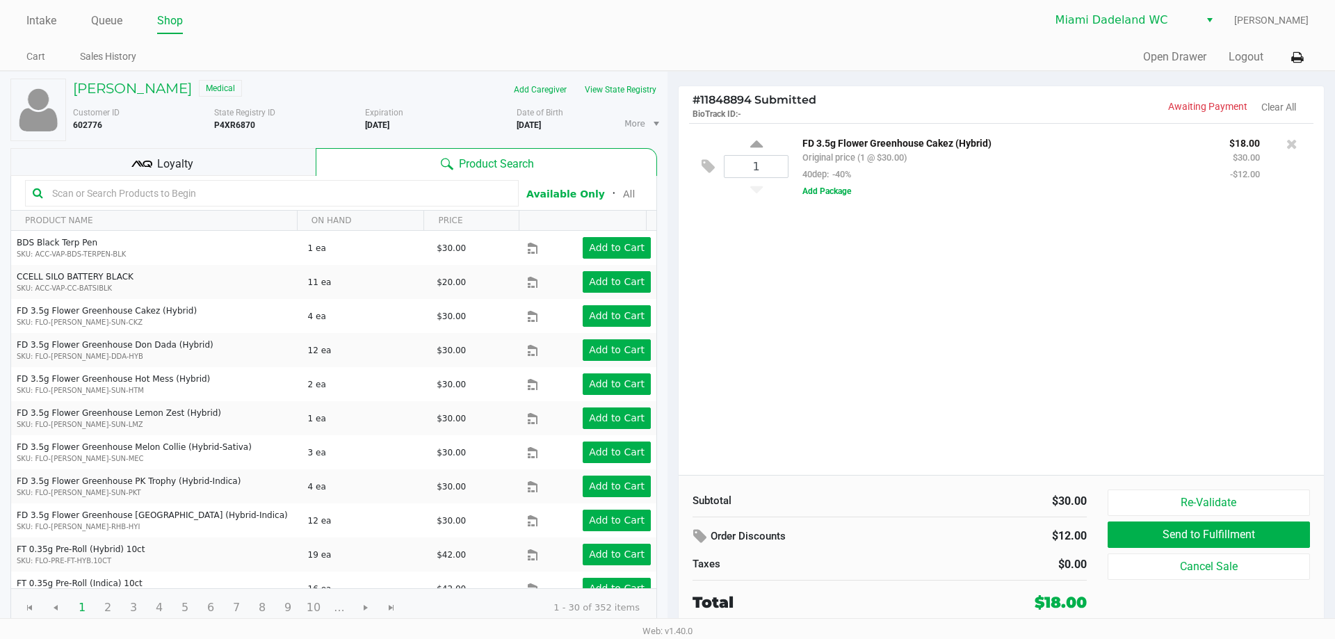
click at [235, 126] on b "P4XR6870" at bounding box center [234, 125] width 41 height 10
copy b "P4XR6870"
click at [1282, 102] on button "Clear All" at bounding box center [1278, 107] width 35 height 15
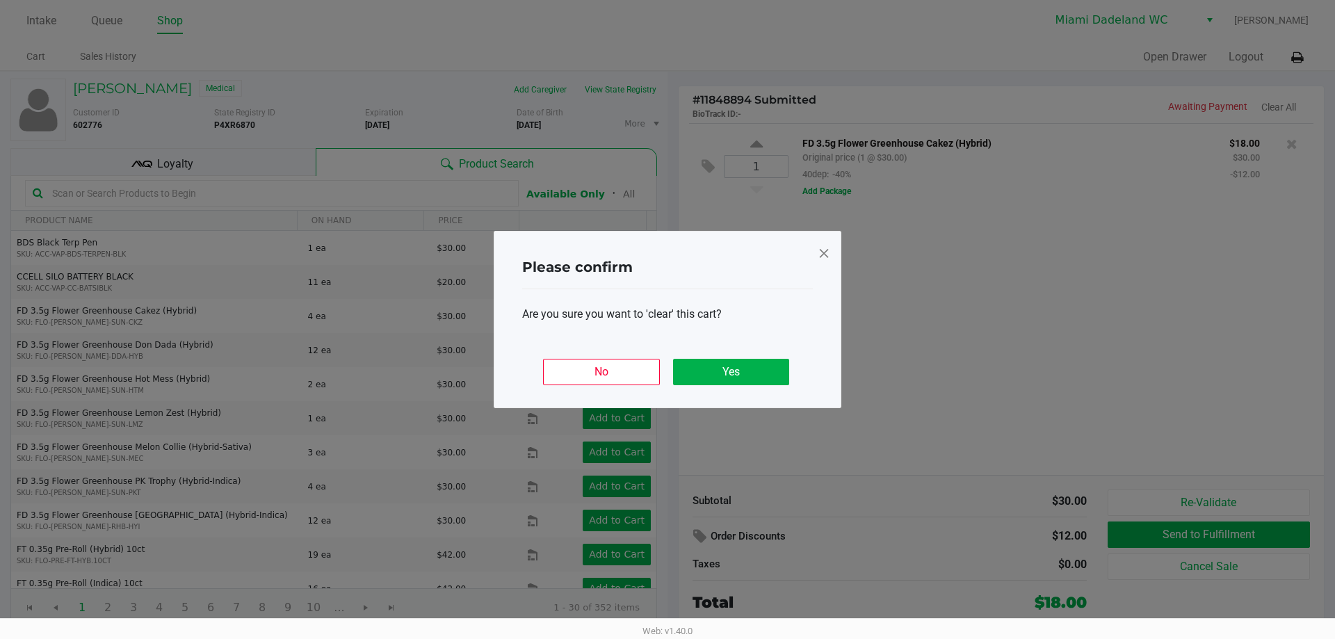
click at [765, 355] on div "No Yes" at bounding box center [667, 366] width 291 height 54
click at [752, 373] on button "Yes" at bounding box center [731, 372] width 116 height 26
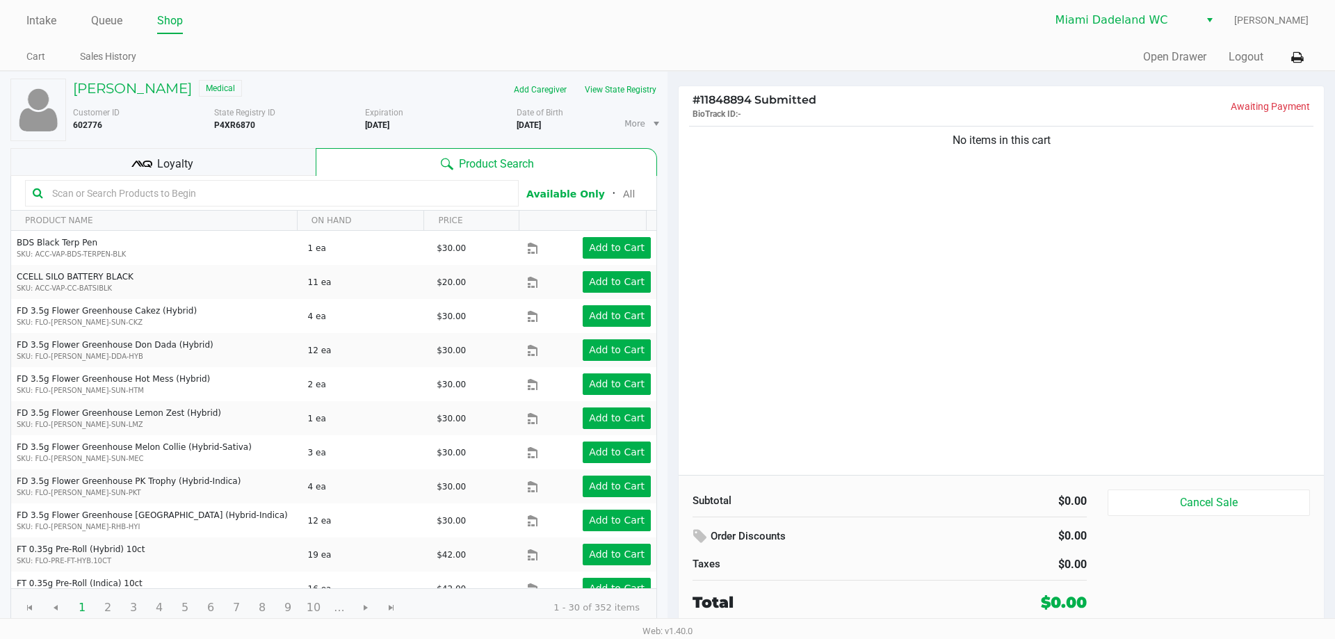
click at [1226, 482] on div "Subtotal $0.00 Order Discounts $0.00 Taxes $0.00 Total $0.00 Cancel Sale" at bounding box center [1001, 551] width 645 height 153
click at [1219, 506] on button "Cancel Sale" at bounding box center [1208, 502] width 202 height 26
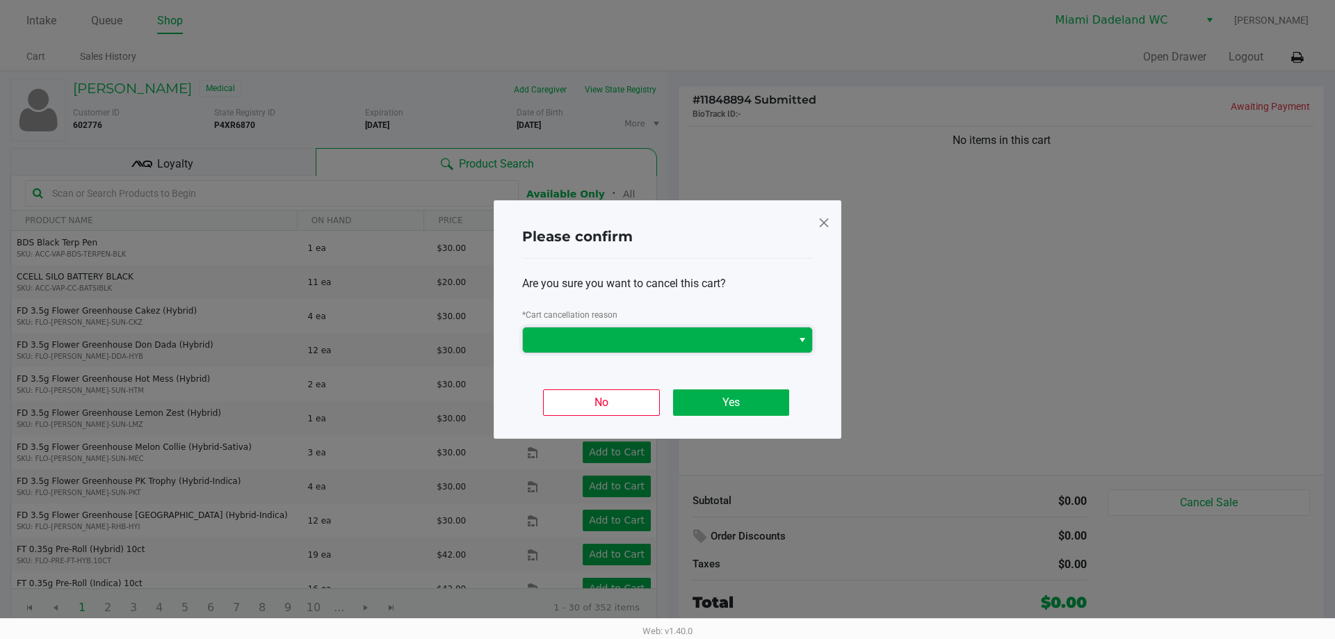
click at [684, 330] on span at bounding box center [657, 339] width 269 height 25
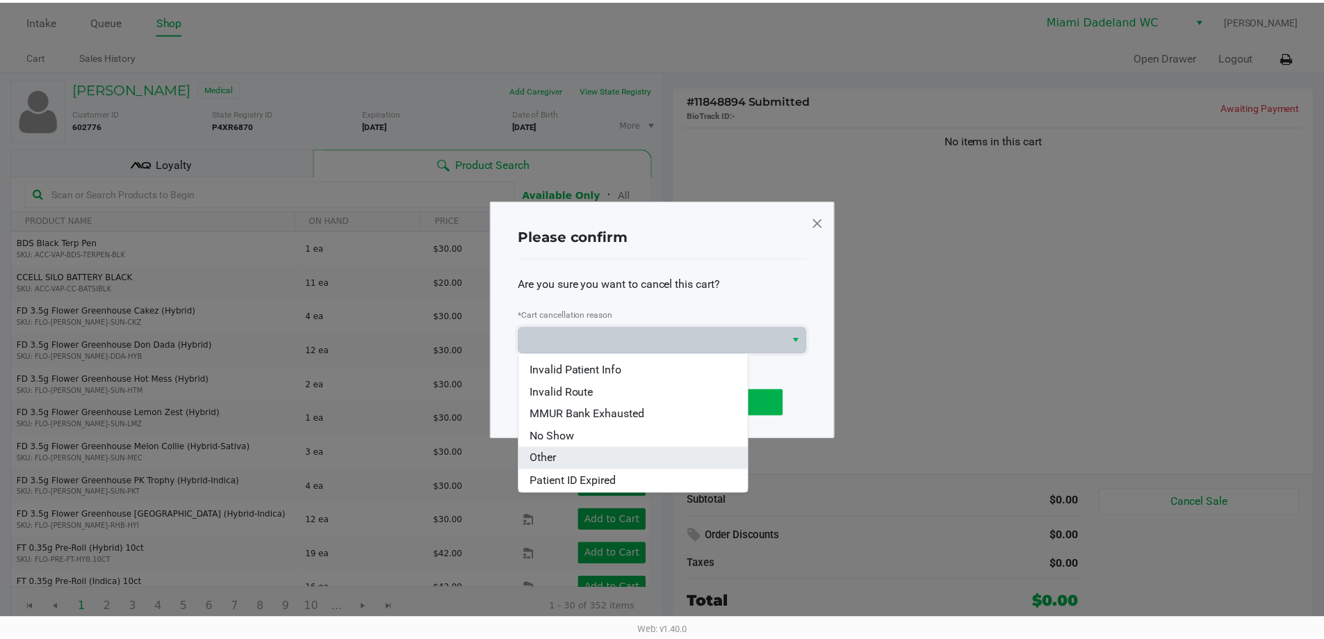
scroll to position [61, 0]
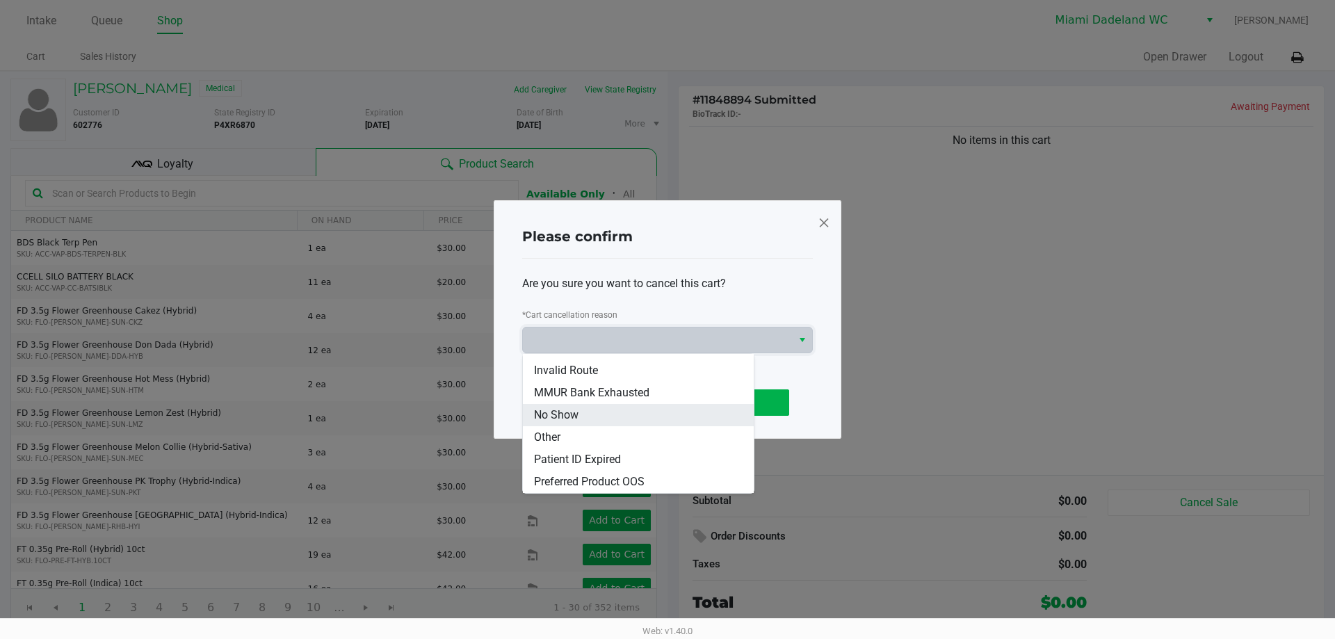
click at [616, 408] on li "No Show" at bounding box center [638, 415] width 231 height 22
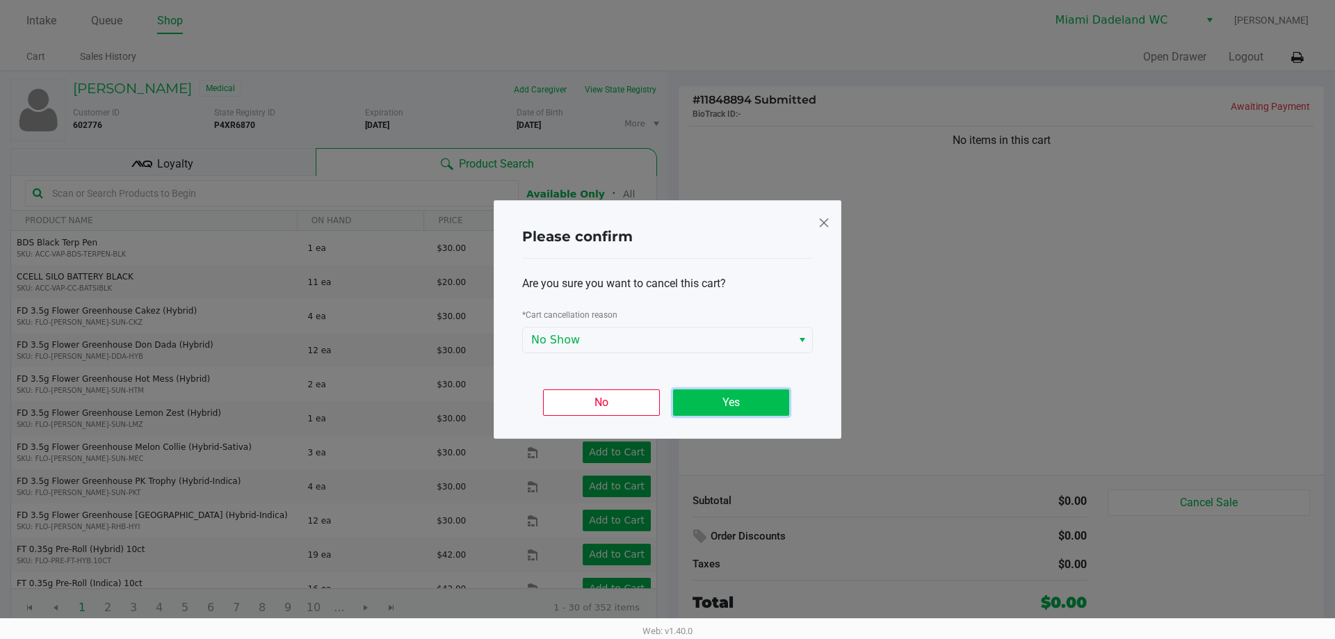
click at [741, 406] on button "Yes" at bounding box center [731, 402] width 116 height 26
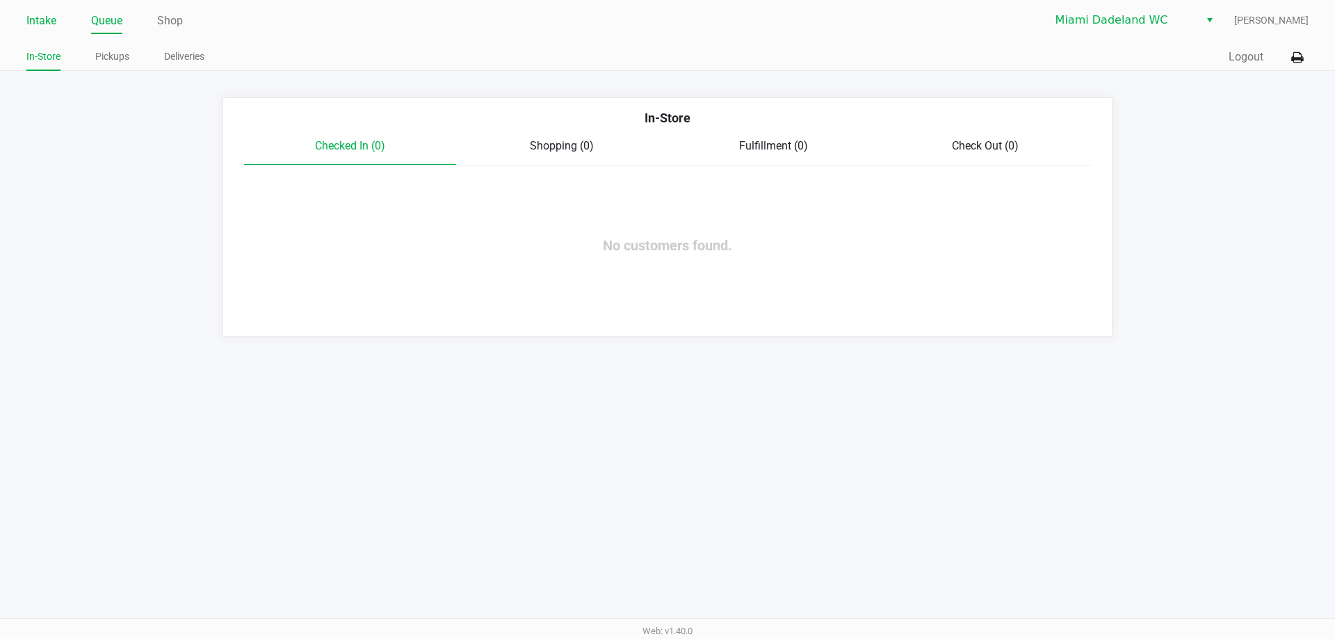
click at [48, 19] on link "Intake" at bounding box center [41, 20] width 30 height 19
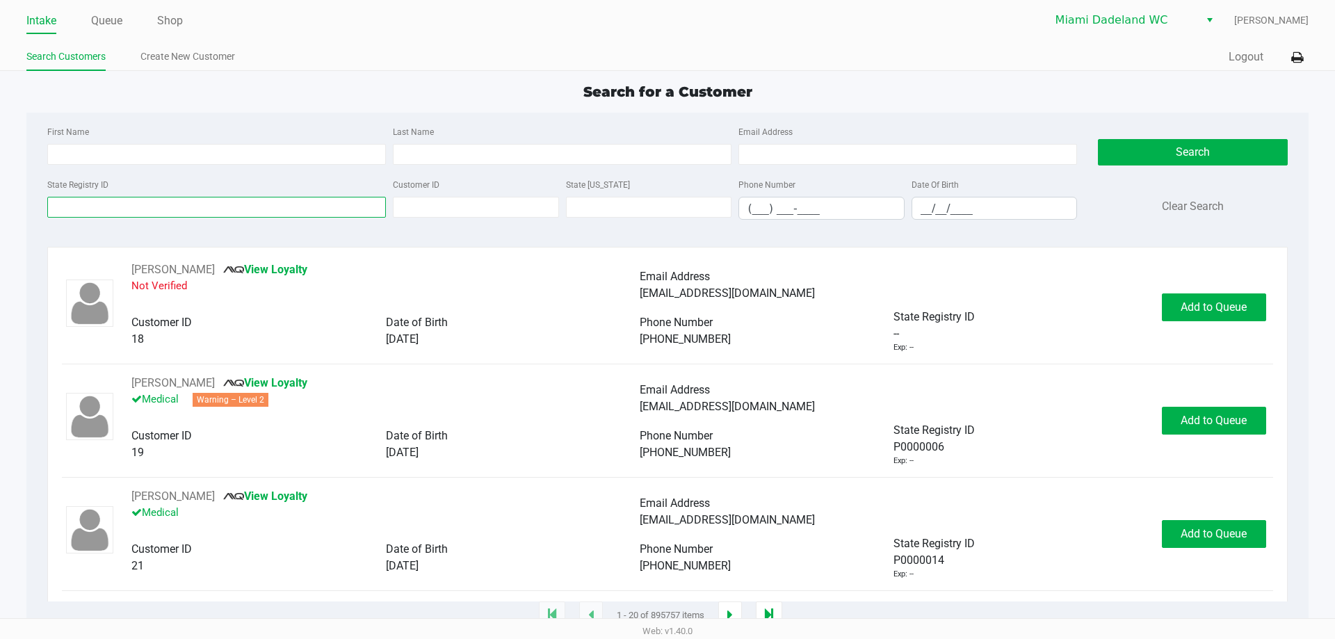
click at [117, 206] on input "State Registry ID" at bounding box center [216, 207] width 339 height 21
paste input "P4XR6870"
type input "P4XR6870"
click at [1231, 163] on button "Search" at bounding box center [1192, 152] width 189 height 26
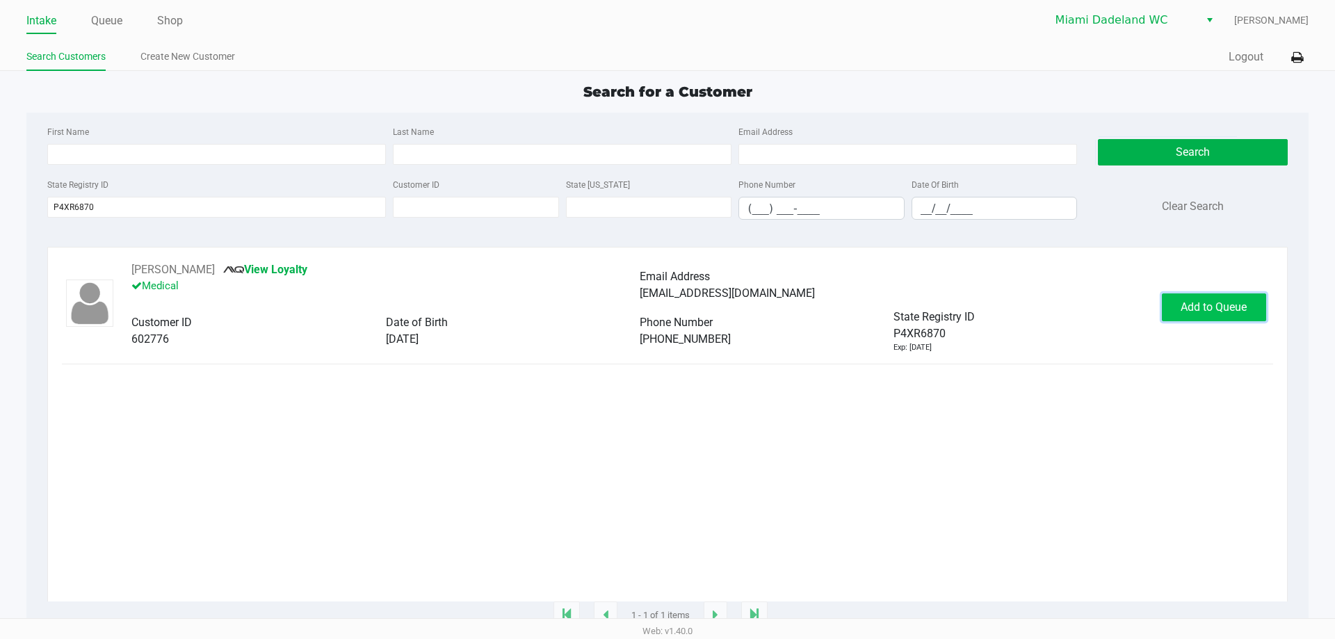
click at [1247, 311] on span "Add to Queue" at bounding box center [1213, 306] width 66 height 13
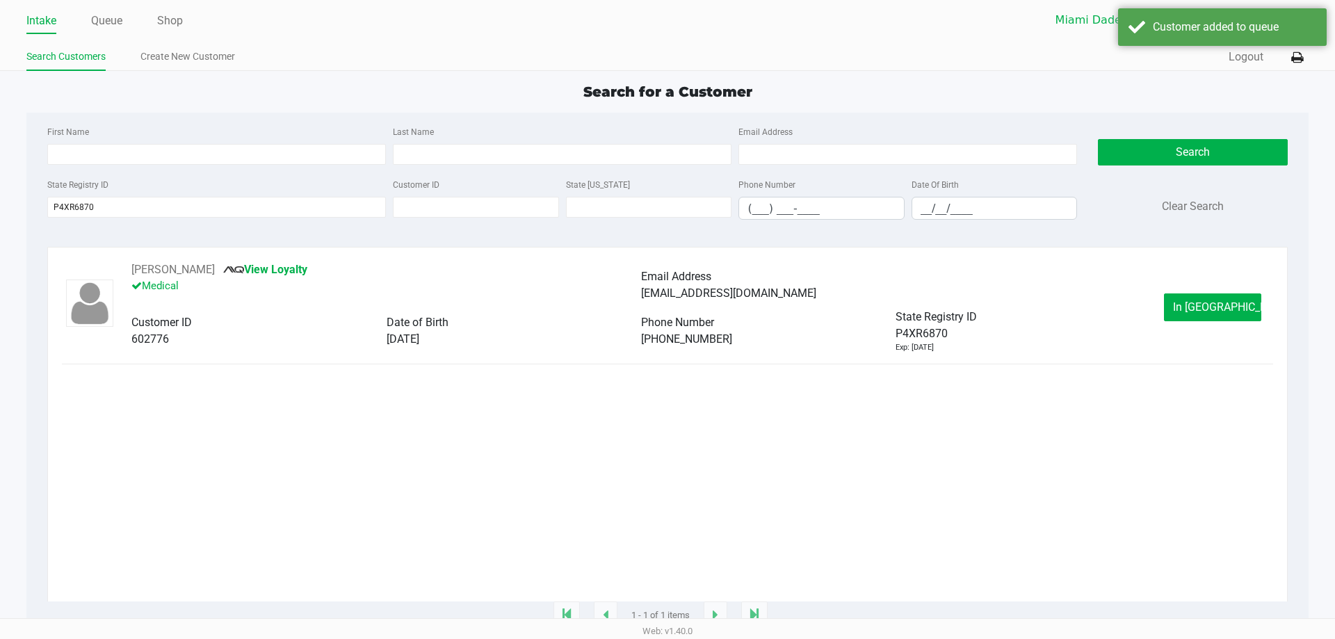
click at [1247, 311] on button "In Queue" at bounding box center [1212, 307] width 97 height 28
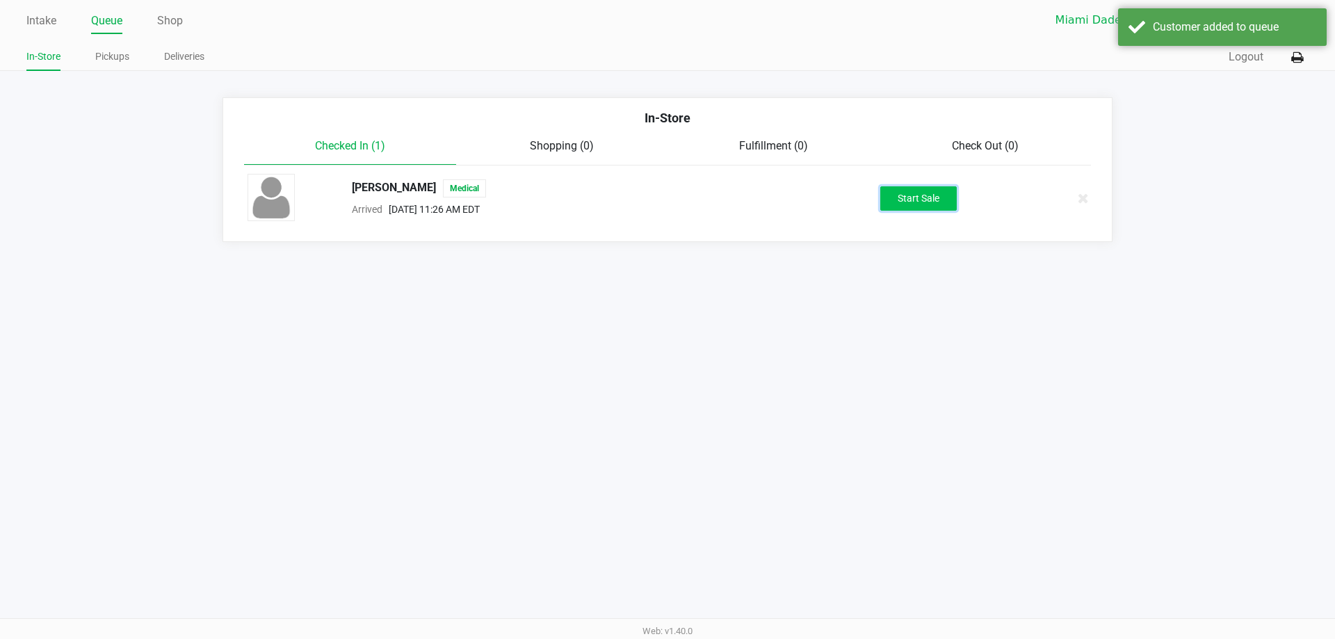
click at [928, 193] on button "Start Sale" at bounding box center [918, 198] width 76 height 24
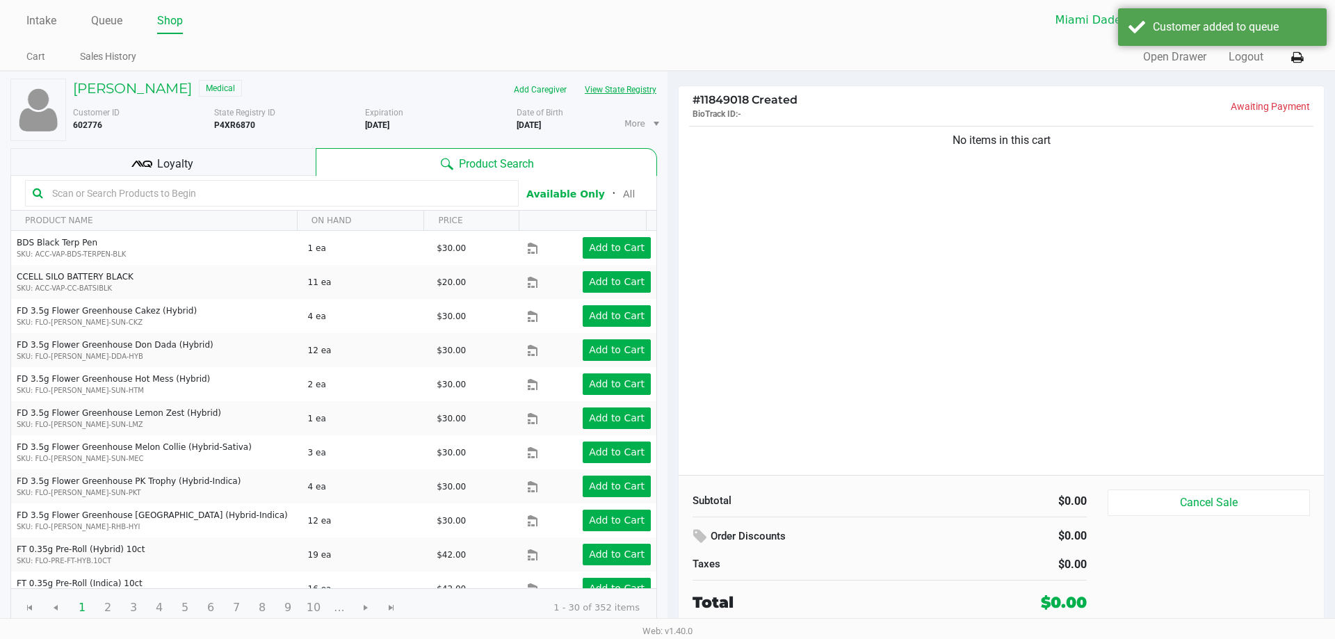
click at [613, 91] on button "View State Registry" at bounding box center [616, 90] width 81 height 22
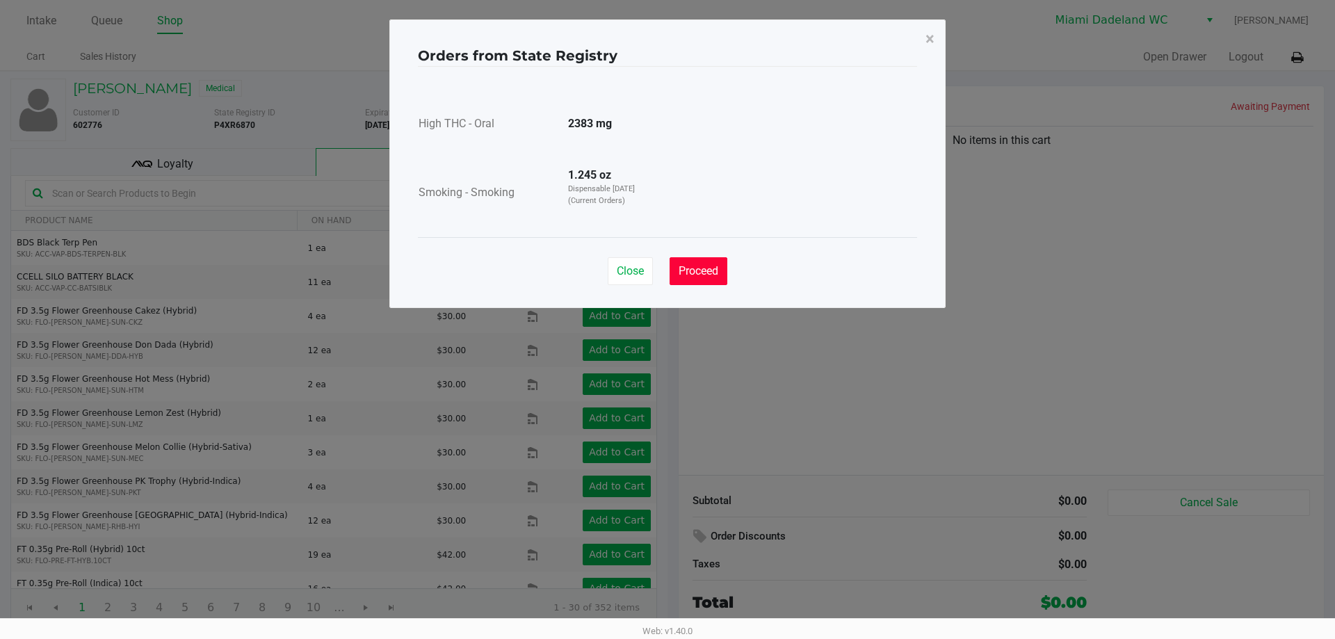
click at [687, 268] on span "Proceed" at bounding box center [699, 270] width 40 height 13
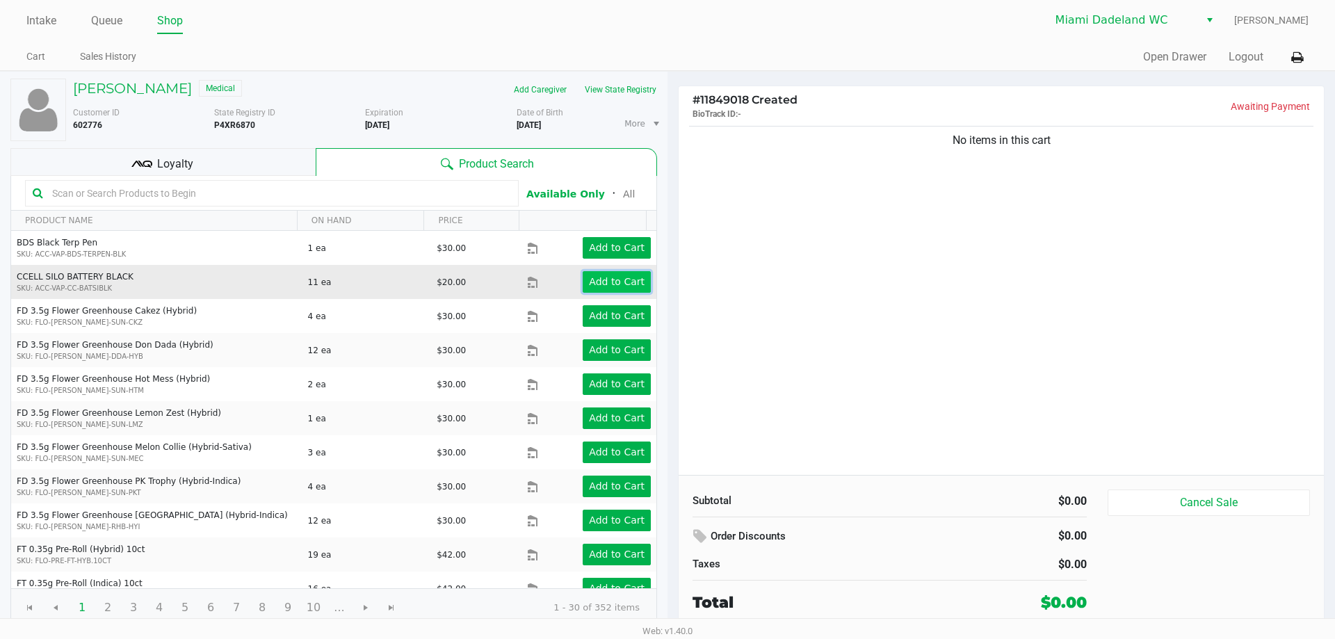
click at [604, 284] on app-button-loader "Add to Cart" at bounding box center [617, 281] width 56 height 11
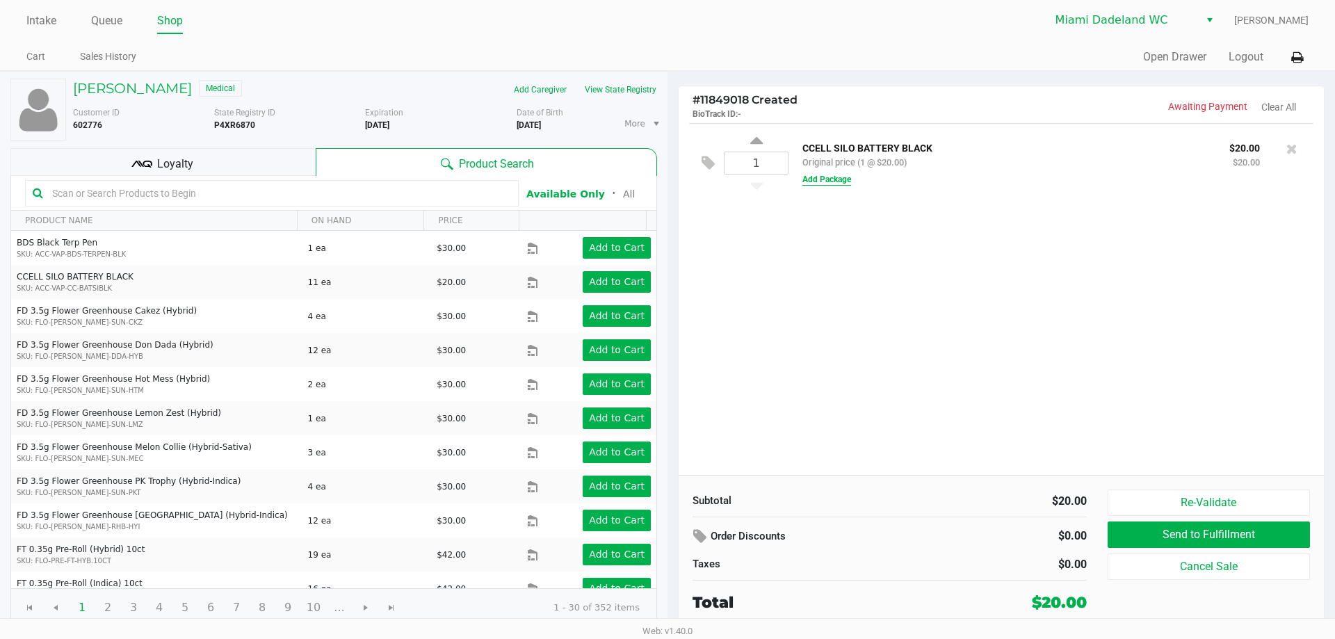
click at [845, 177] on button "Add Package" at bounding box center [826, 179] width 49 height 13
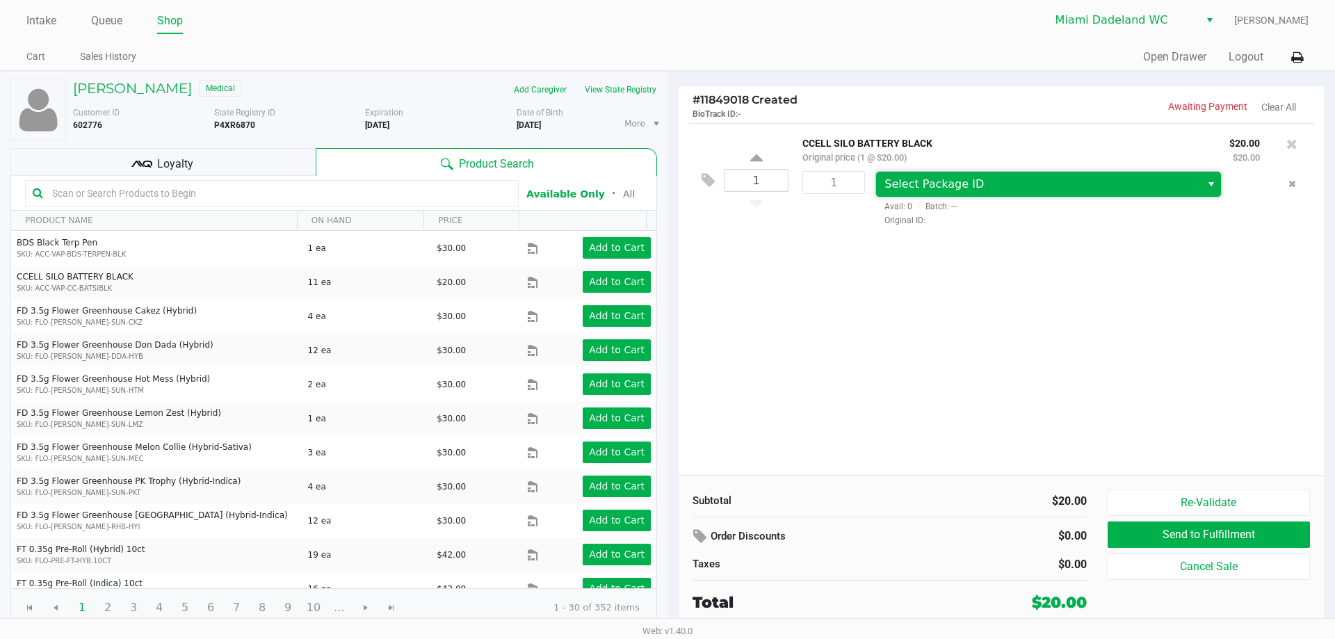
click at [914, 187] on span "Select Package ID" at bounding box center [933, 183] width 99 height 13
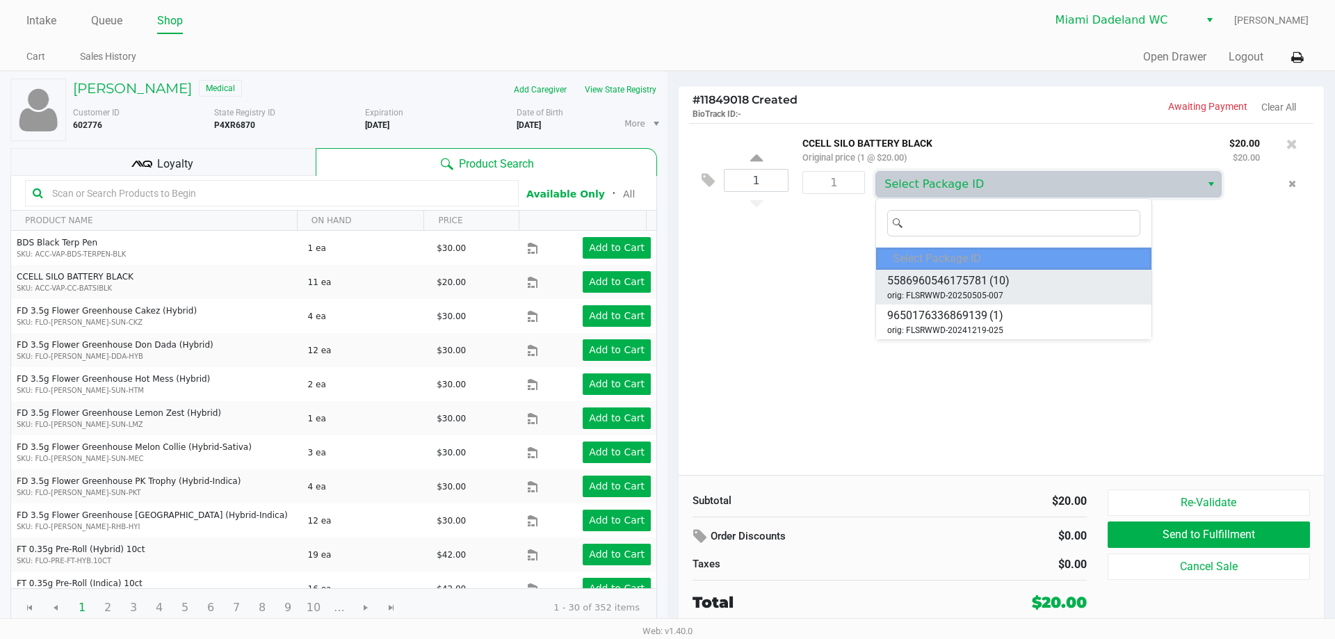
click at [963, 280] on span "5586960546175781" at bounding box center [937, 281] width 100 height 17
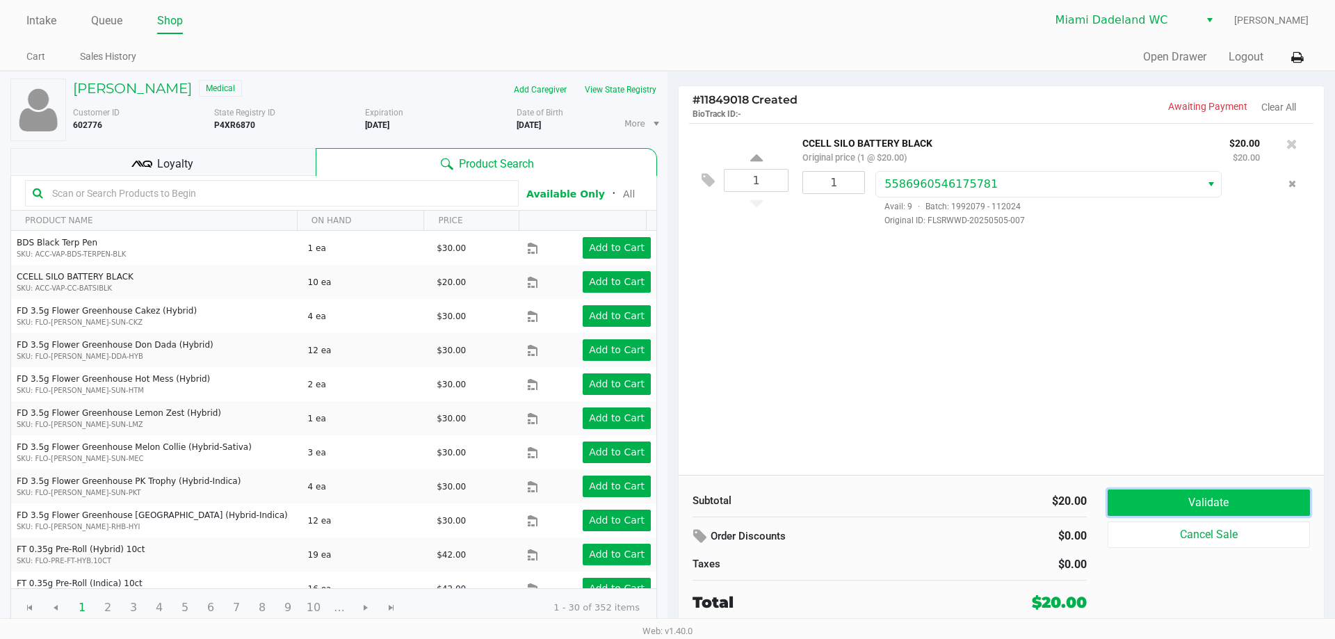
click at [1168, 498] on button "Validate" at bounding box center [1208, 502] width 202 height 26
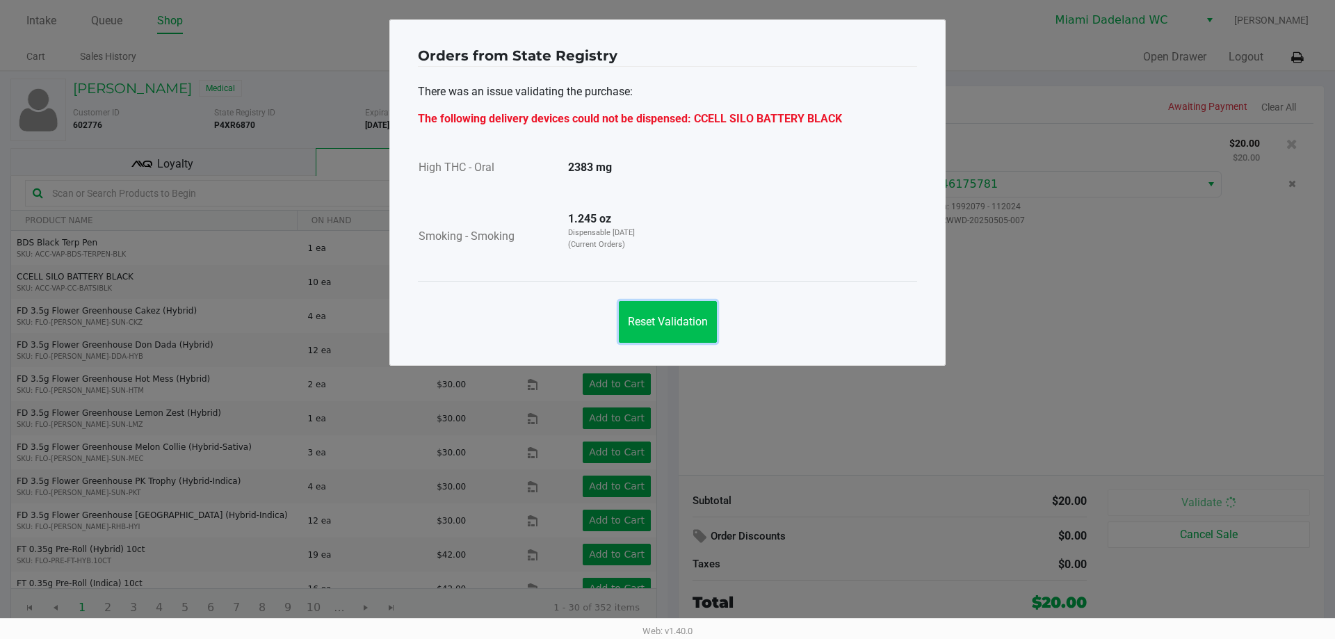
click at [688, 327] on span "Reset Validation" at bounding box center [668, 321] width 80 height 13
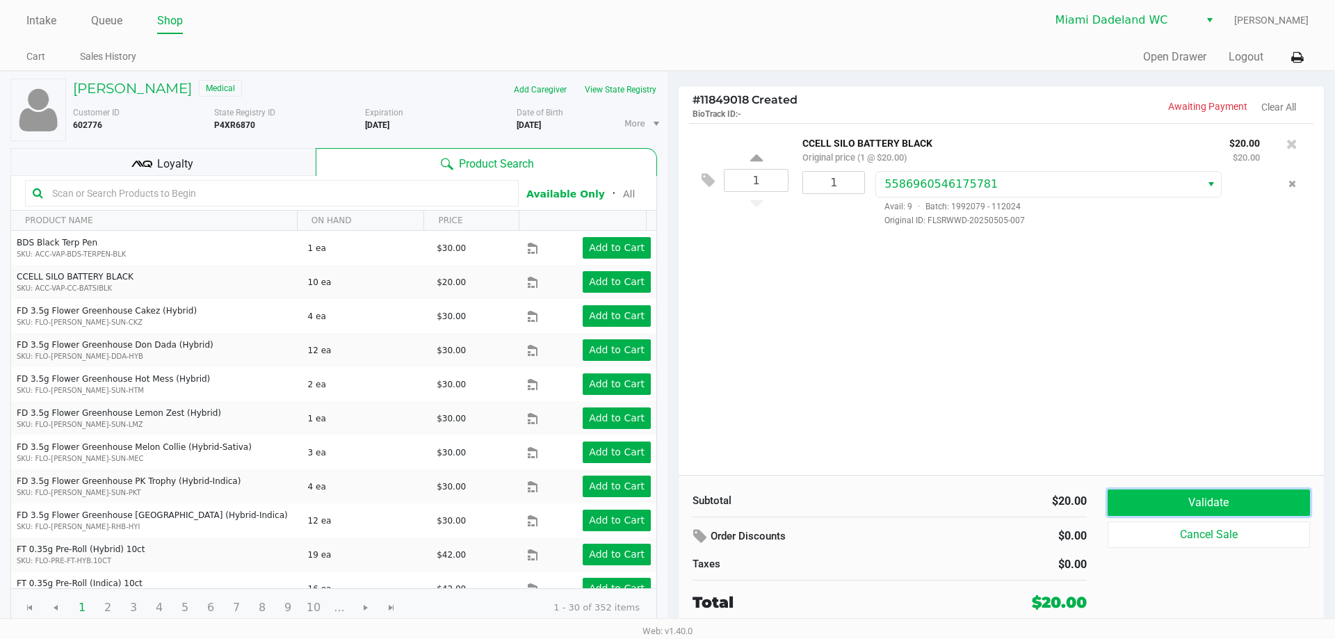
click at [1162, 498] on button "Validate" at bounding box center [1208, 502] width 202 height 26
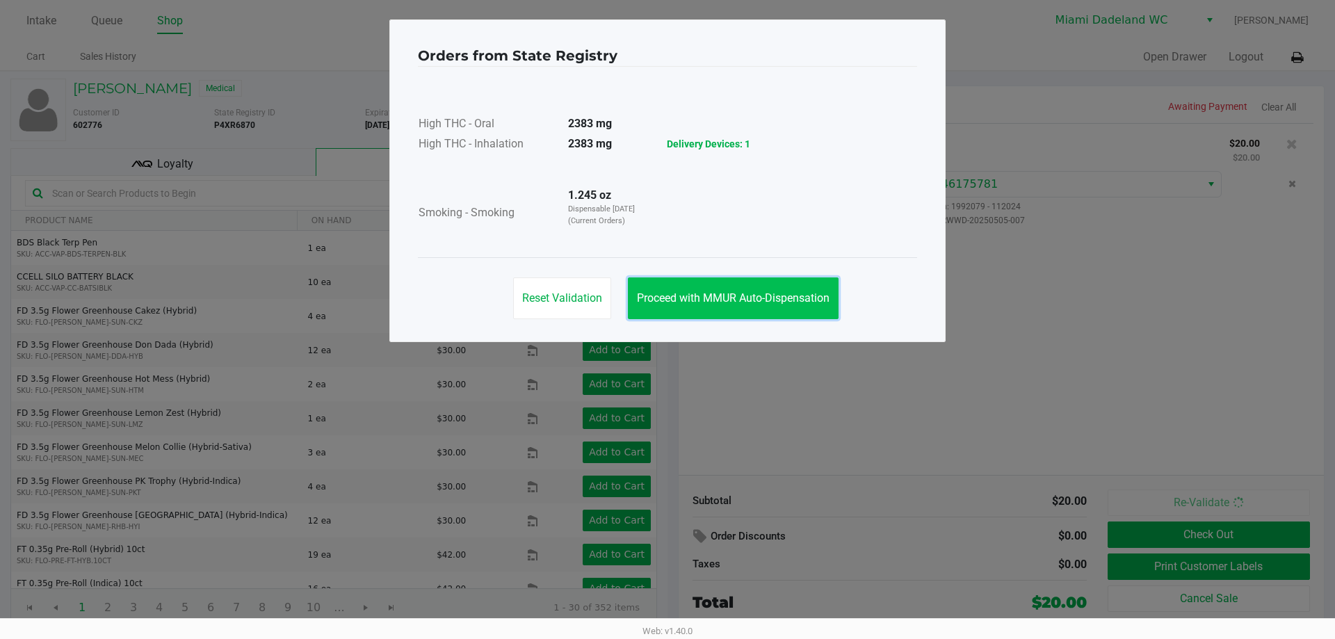
click at [766, 285] on button "Proceed with MMUR Auto-Dispensation" at bounding box center [733, 298] width 211 height 42
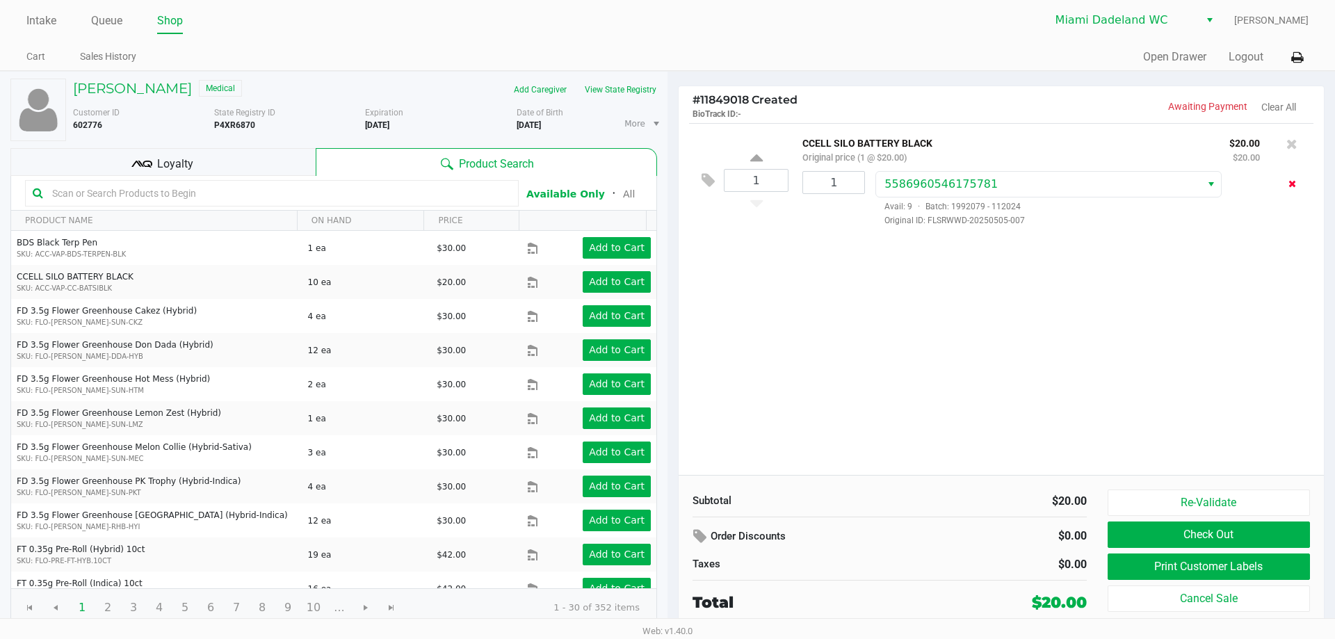
click at [1290, 188] on icon "Remove the package from the orderLine" at bounding box center [1292, 184] width 8 height 10
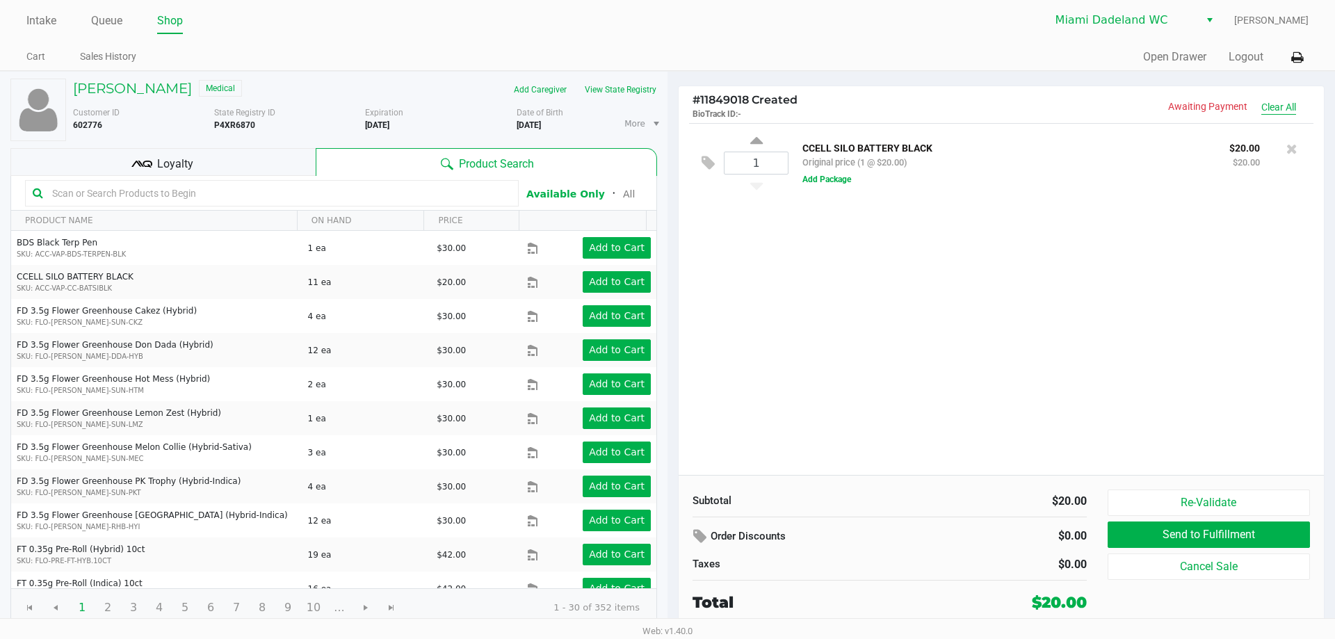
click at [1288, 106] on button "Clear All" at bounding box center [1278, 107] width 35 height 15
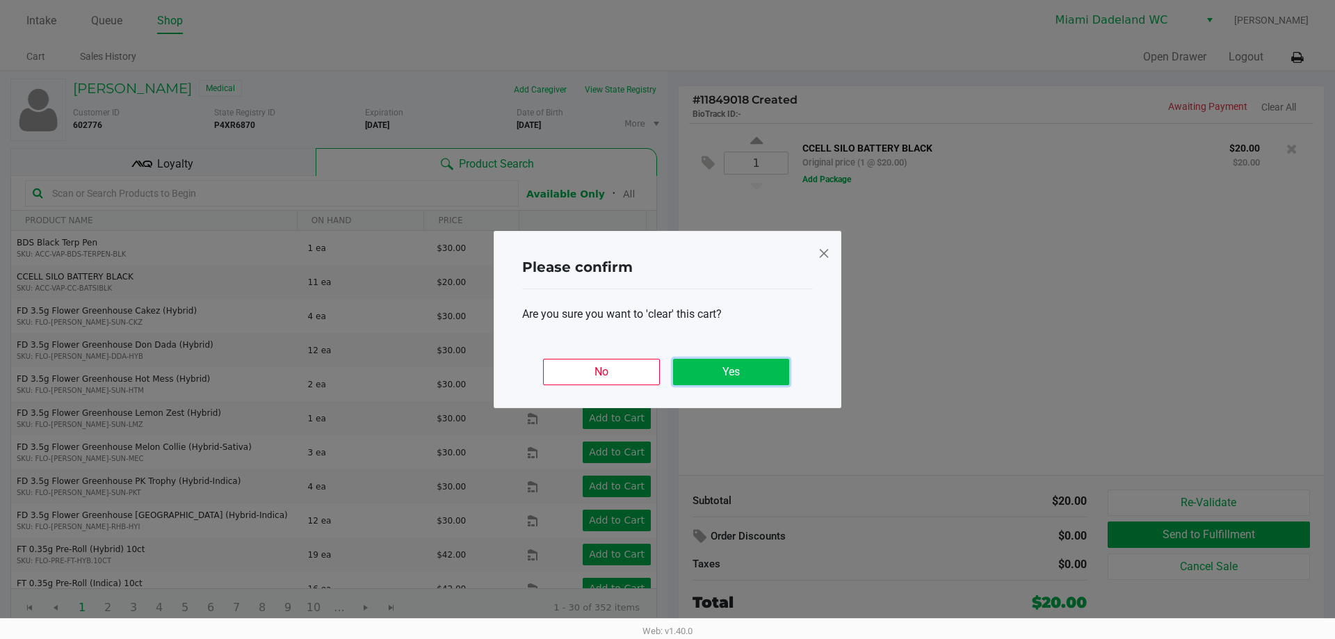
click at [733, 383] on button "Yes" at bounding box center [731, 372] width 116 height 26
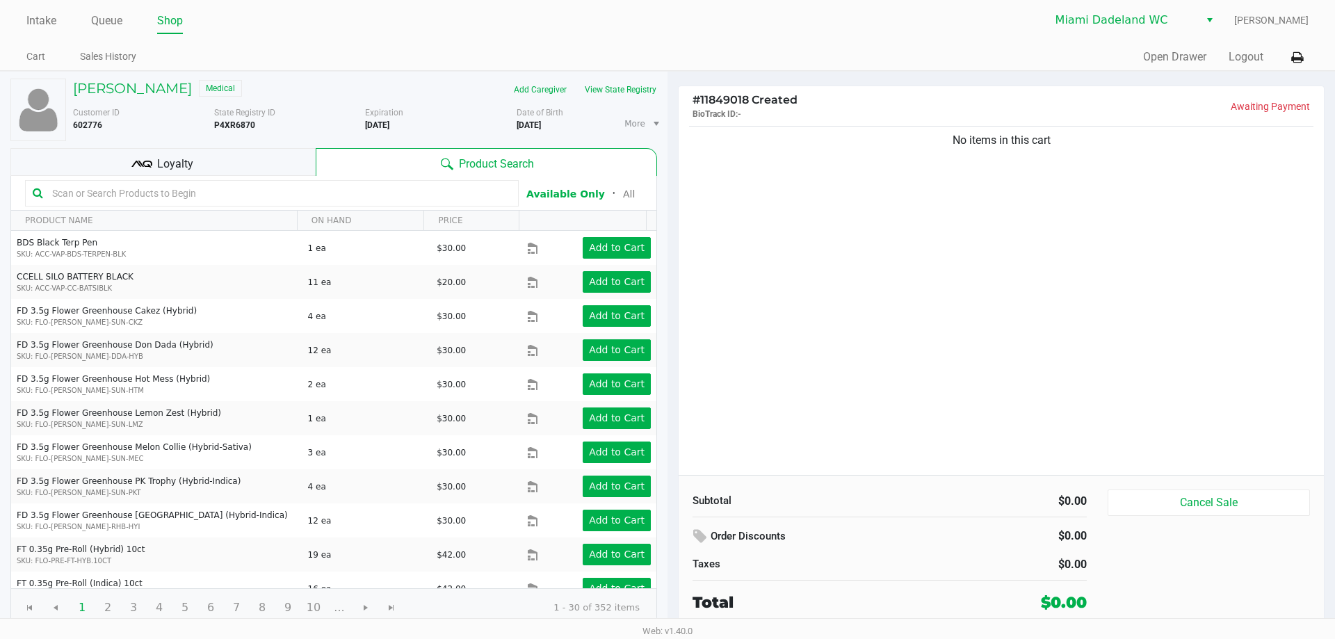
click at [1211, 334] on div "No items in this cart" at bounding box center [1001, 299] width 645 height 352
click at [278, 191] on input "text" at bounding box center [279, 193] width 464 height 21
click at [279, 190] on input "text" at bounding box center [279, 193] width 464 height 21
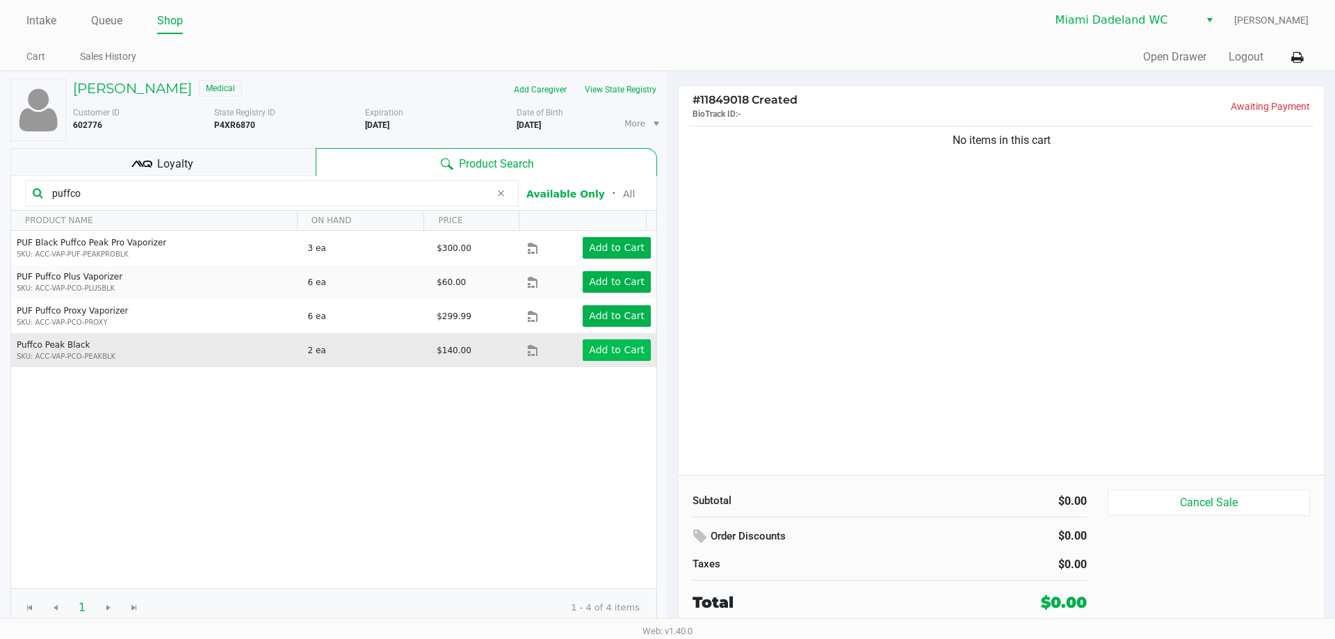
type input "puffco"
click at [610, 355] on app-button-loader "Add to Cart" at bounding box center [617, 349] width 56 height 11
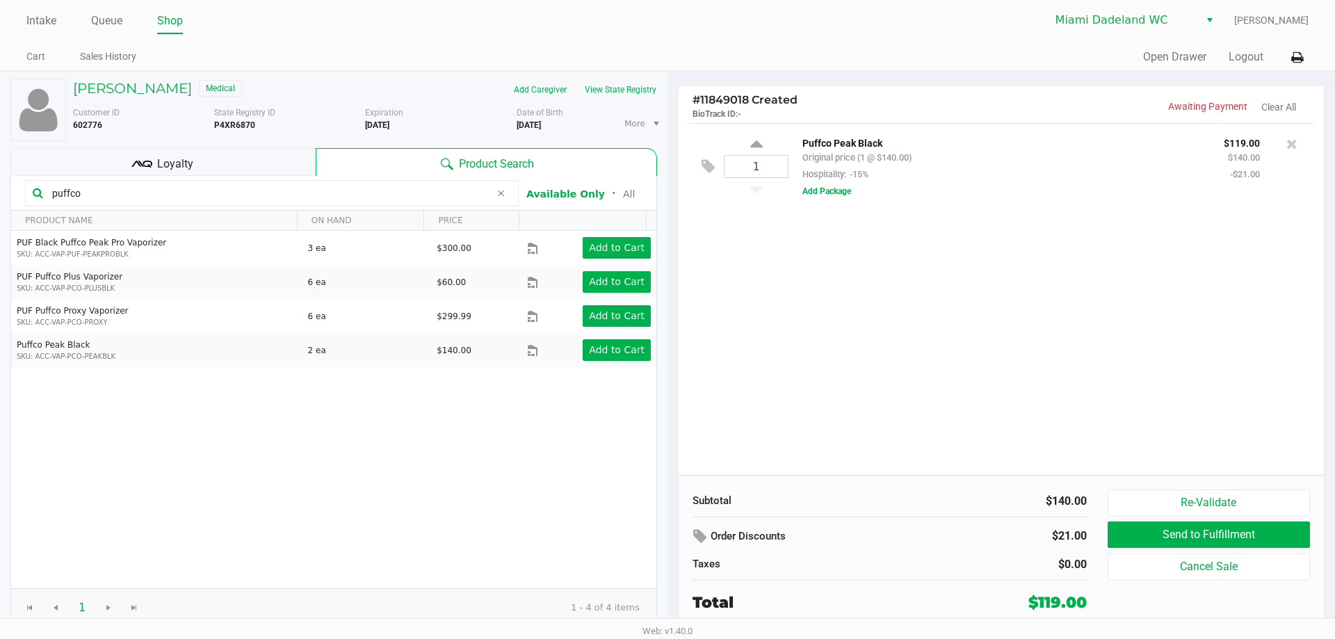
click at [765, 142] on div "1" at bounding box center [756, 167] width 65 height 58
click at [759, 143] on icon at bounding box center [756, 146] width 13 height 17
type input "2"
click at [849, 194] on button "Add Package" at bounding box center [826, 191] width 49 height 13
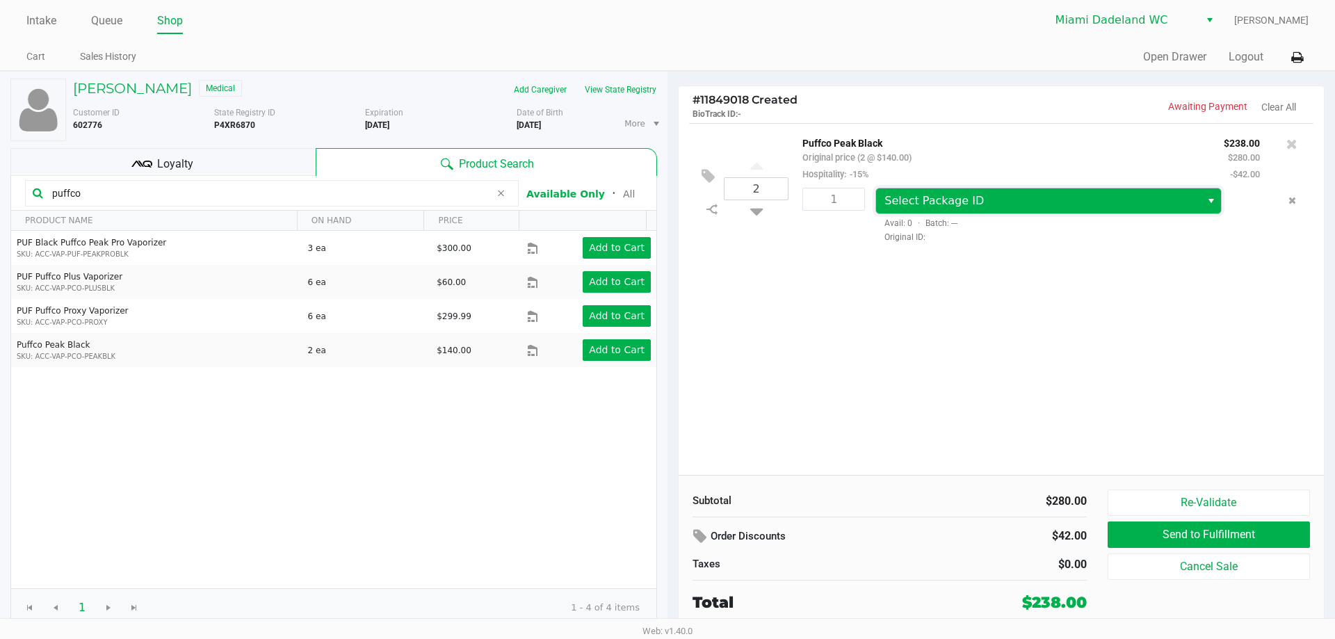
click at [1022, 200] on span "Select Package ID" at bounding box center [1037, 201] width 307 height 17
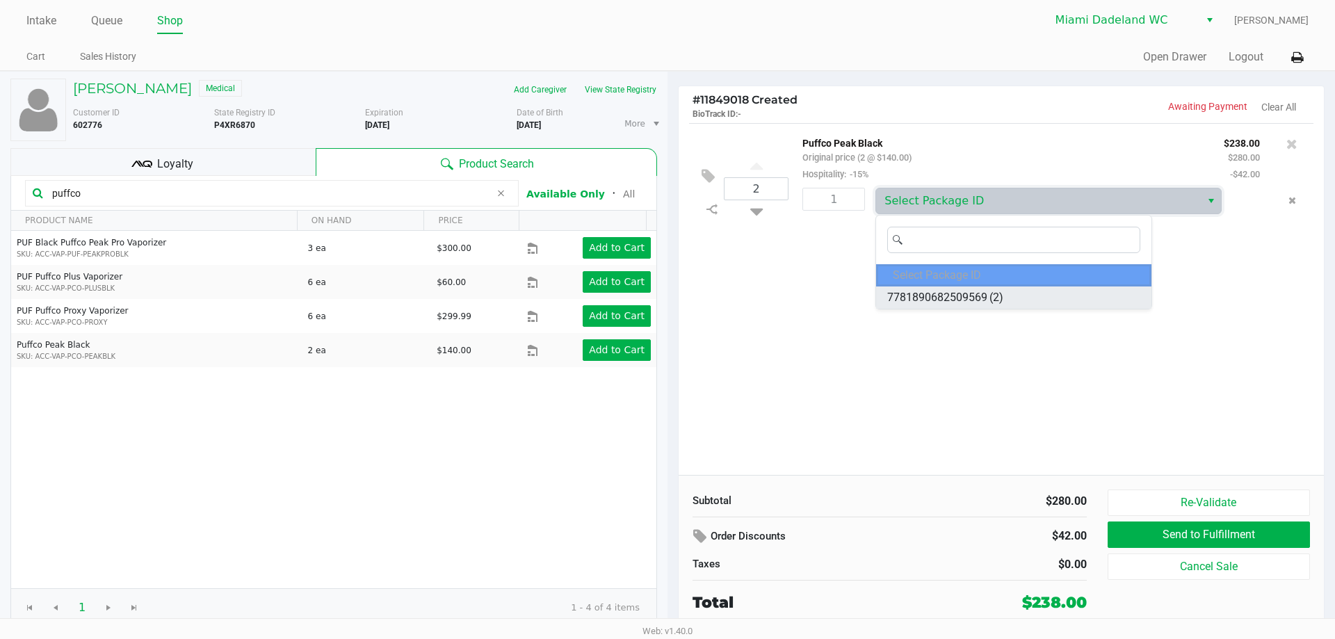
click at [1005, 295] on li "7781890682509569 (2)" at bounding box center [1013, 297] width 275 height 22
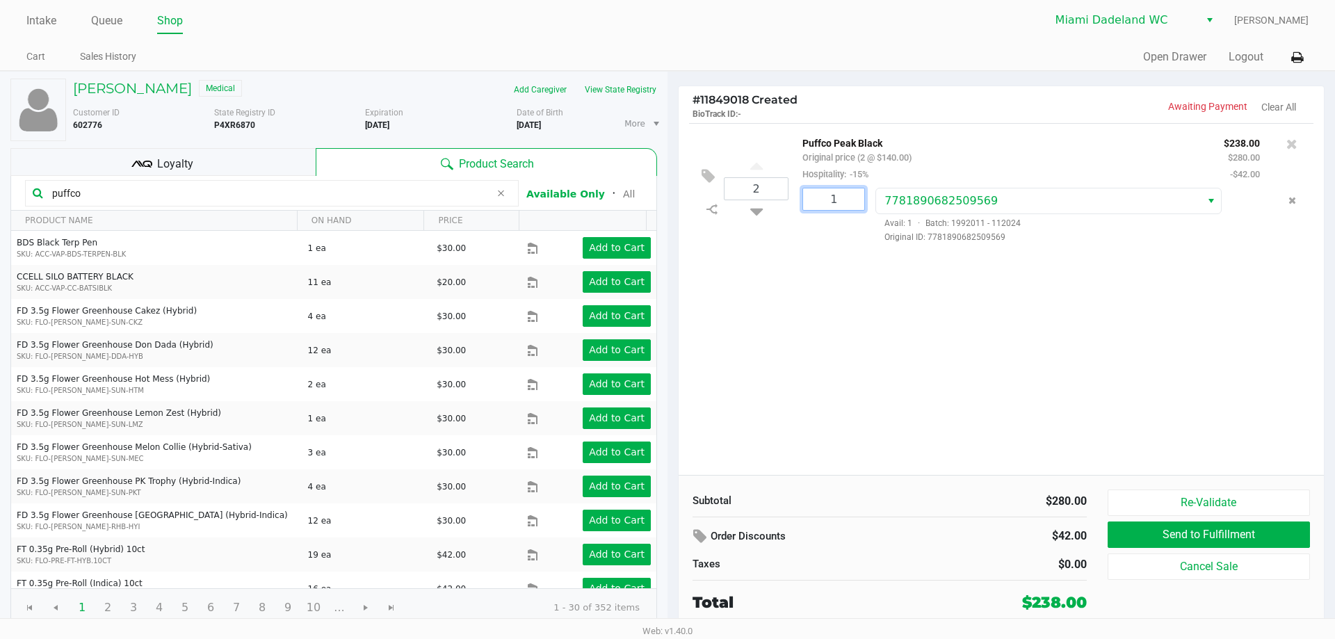
click at [856, 202] on input "1" at bounding box center [833, 199] width 61 height 22
type input "2"
click at [1091, 348] on div "SEBASTIAN MARTINEZ Medical Add Caregiver View State Registry Customer ID 602776…" at bounding box center [667, 352] width 1335 height 563
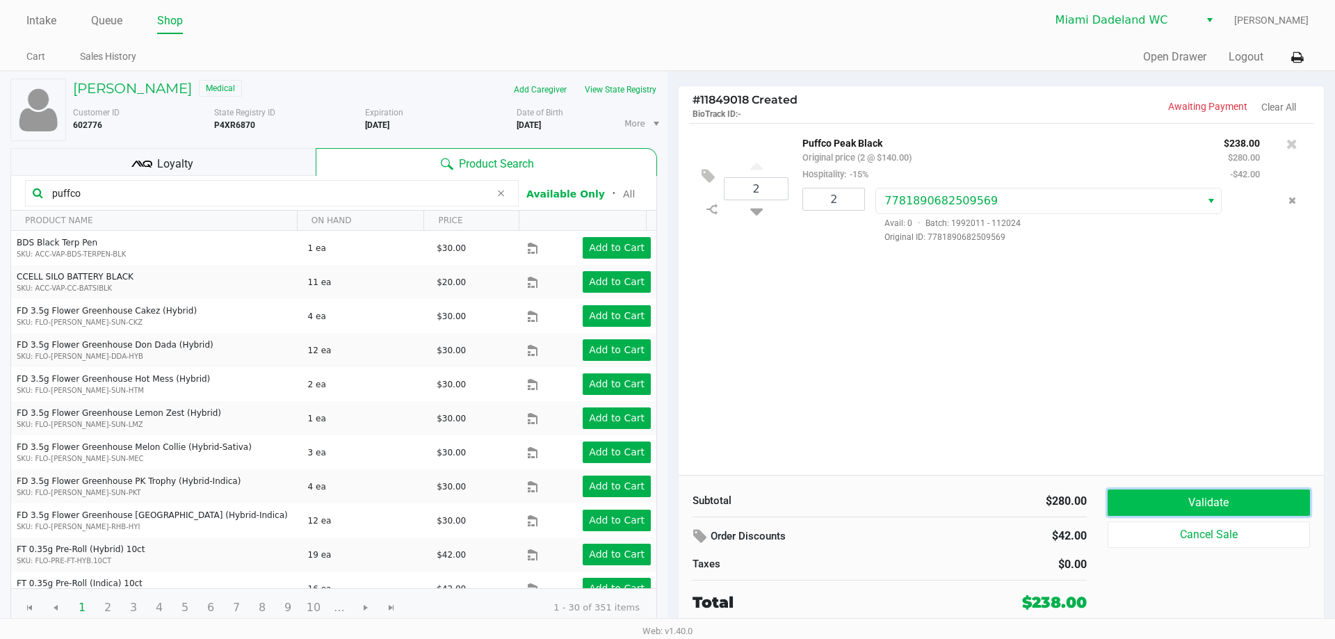
click at [1210, 496] on button "Validate" at bounding box center [1208, 502] width 202 height 26
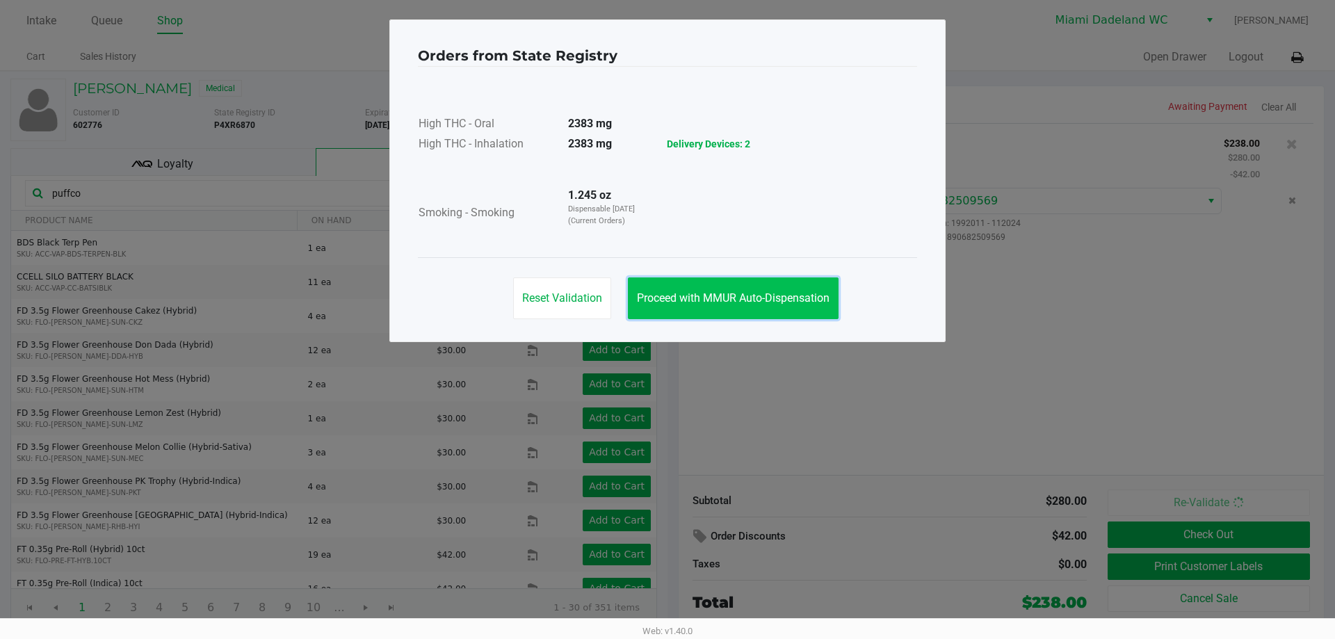
click at [781, 292] on span "Proceed with MMUR Auto-Dispensation" at bounding box center [733, 297] width 193 height 13
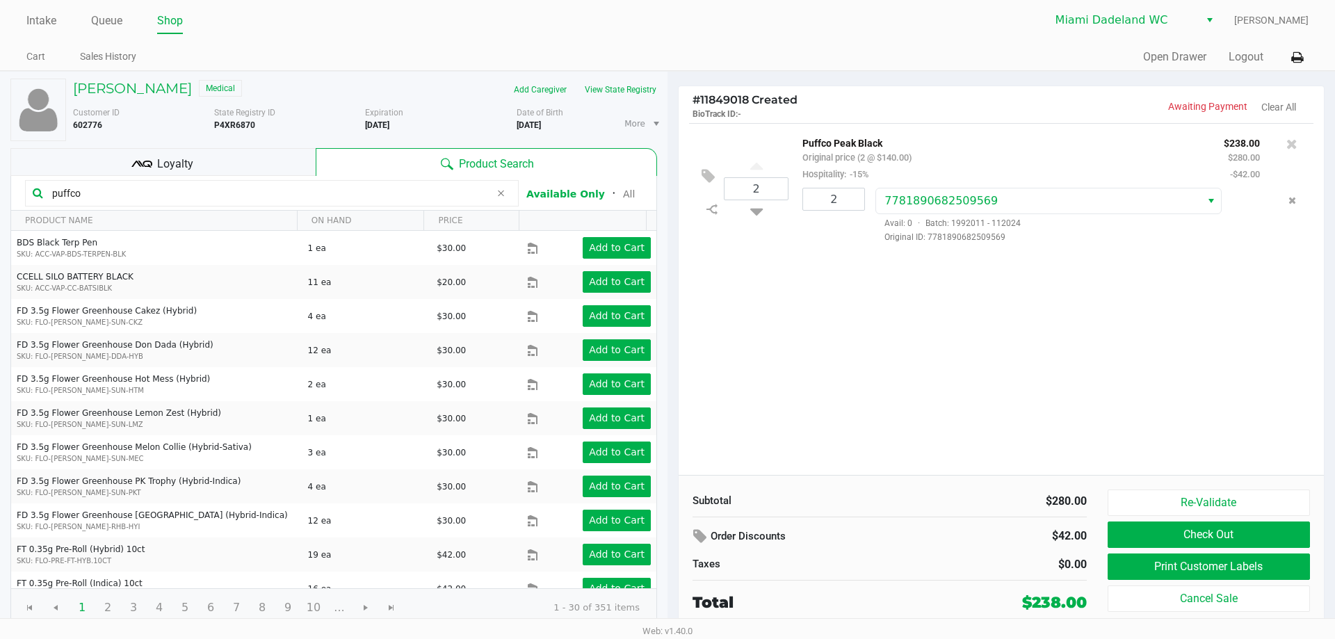
click at [1071, 371] on div "2 Puffco Peak Black Original price (2 @ $140.00) Hospitality: -15% $238.00 $280…" at bounding box center [1001, 299] width 645 height 352
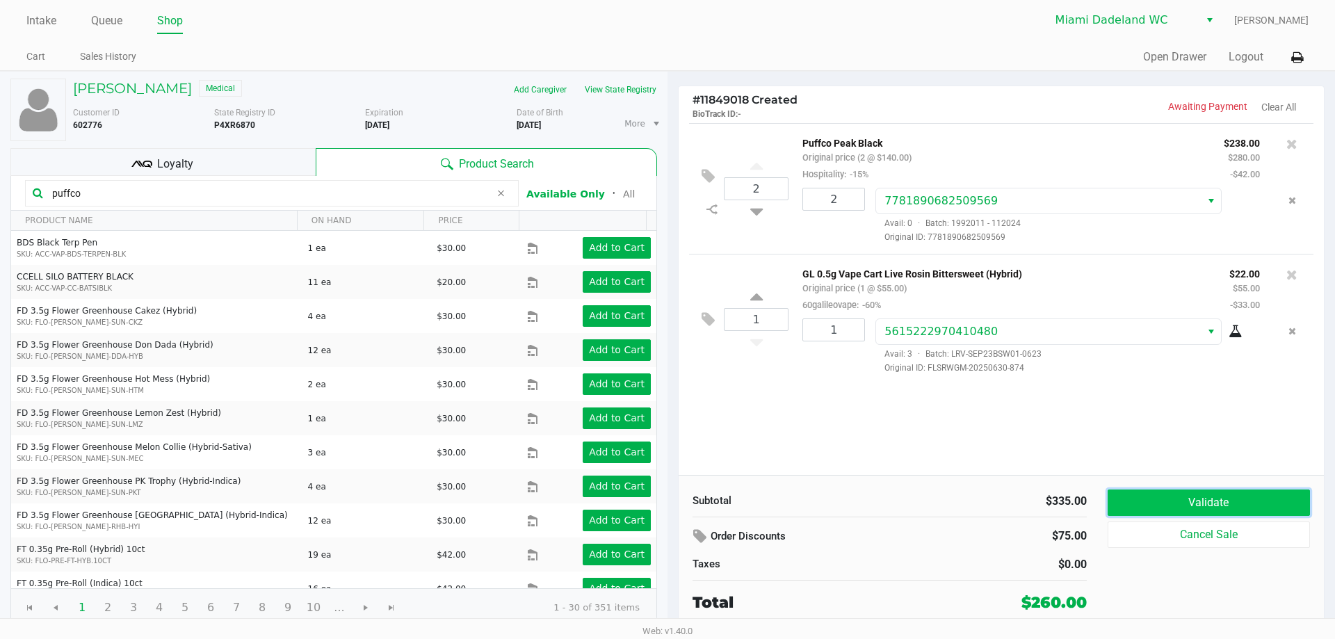
click at [1243, 492] on button "Validate" at bounding box center [1208, 502] width 202 height 26
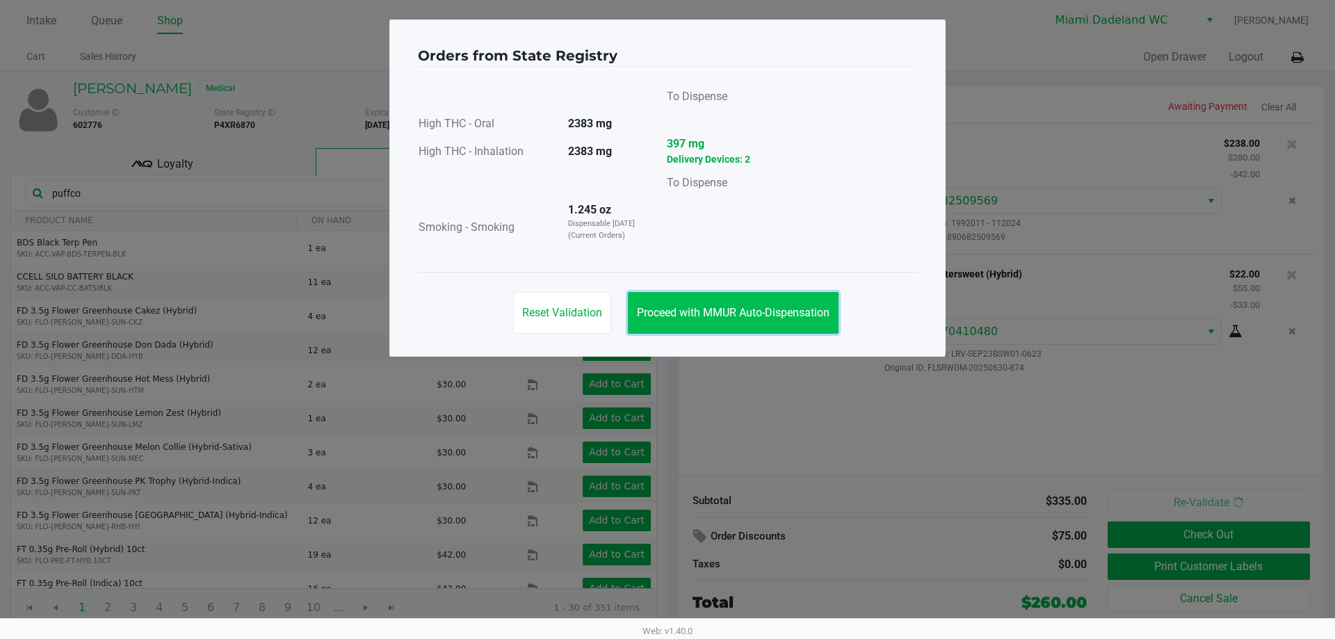
click at [724, 294] on button "Proceed with MMUR Auto-Dispensation" at bounding box center [733, 313] width 211 height 42
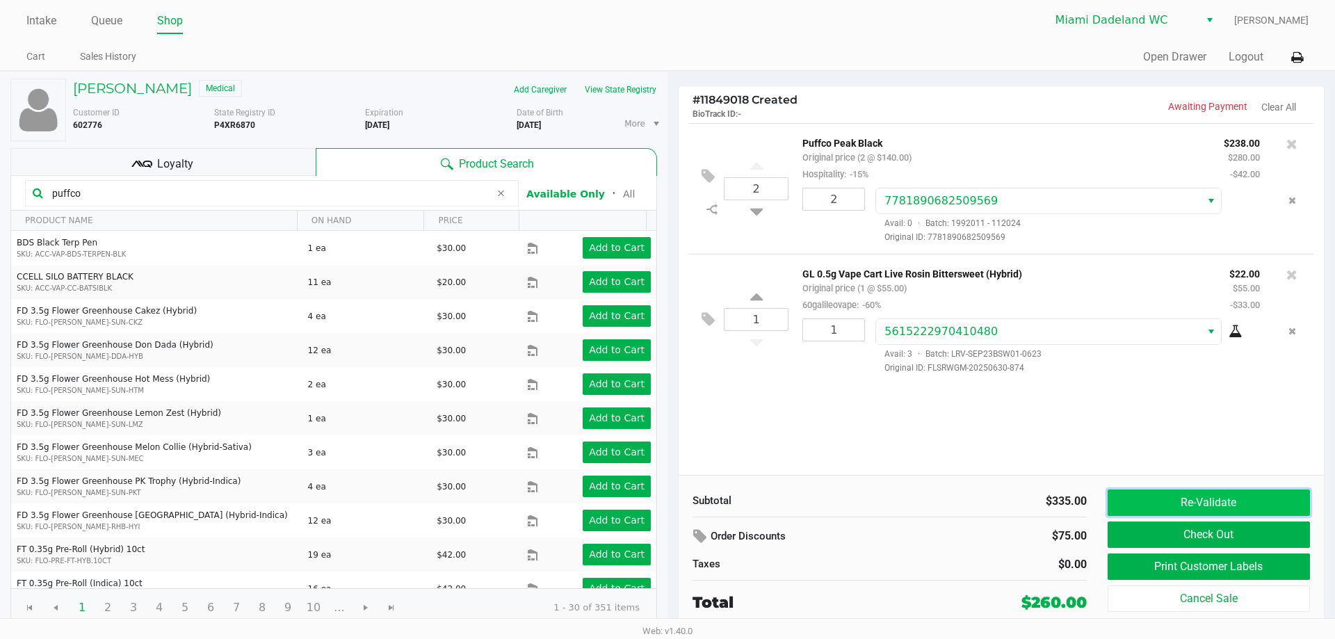
click at [1217, 499] on button "Re-Validate" at bounding box center [1208, 502] width 202 height 26
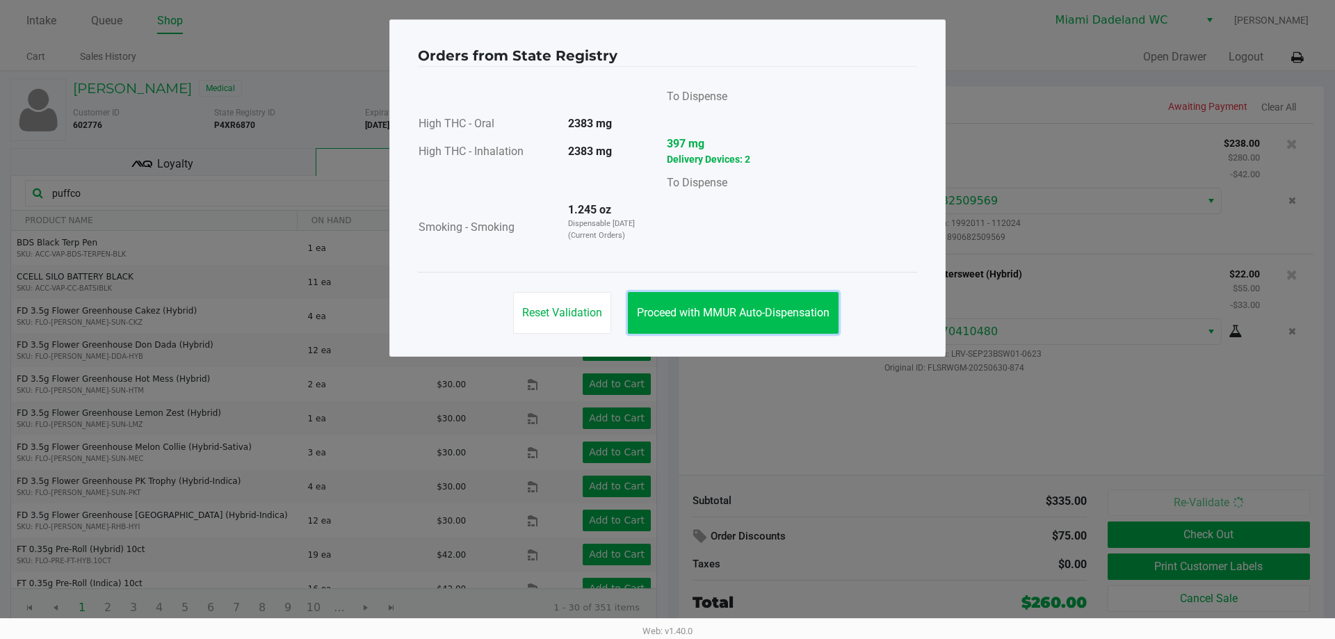
click at [733, 317] on span "Proceed with MMUR Auto-Dispensation" at bounding box center [733, 312] width 193 height 13
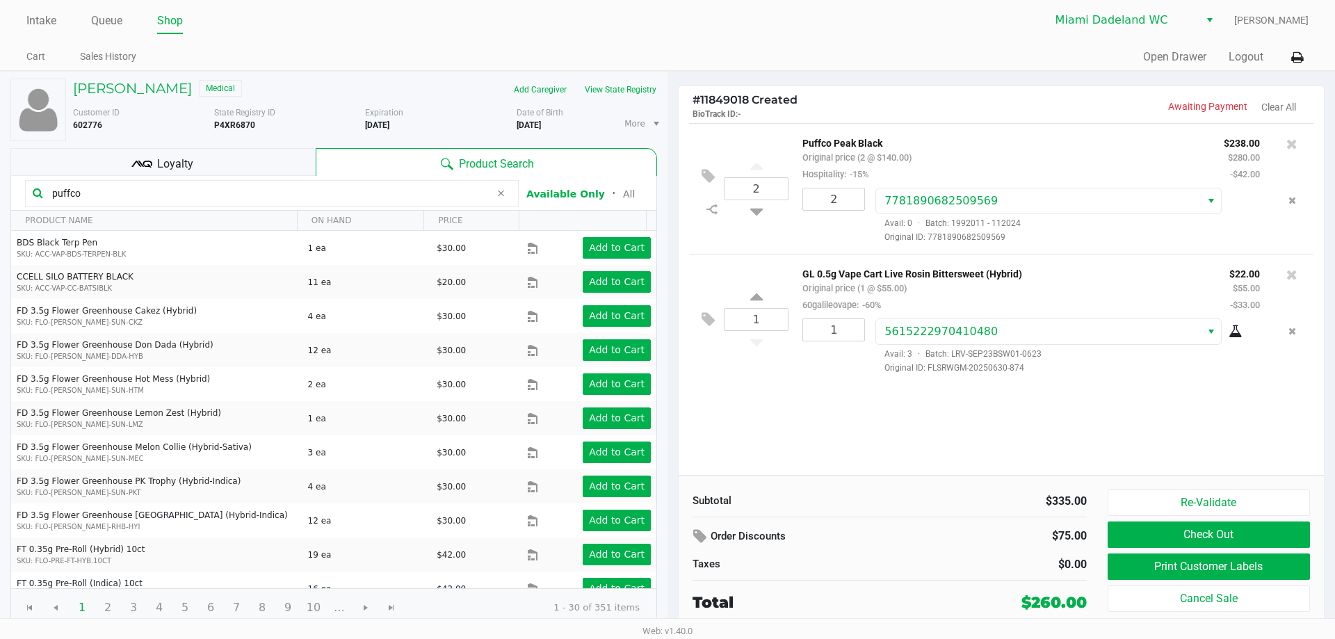
click at [930, 396] on div "2 Puffco Peak Black Original price (2 @ $140.00) Hospitality: -15% $238.00 $280…" at bounding box center [1001, 299] width 645 height 352
click at [123, 94] on h5 "SEBASTIAN MARTINEZ" at bounding box center [132, 88] width 119 height 17
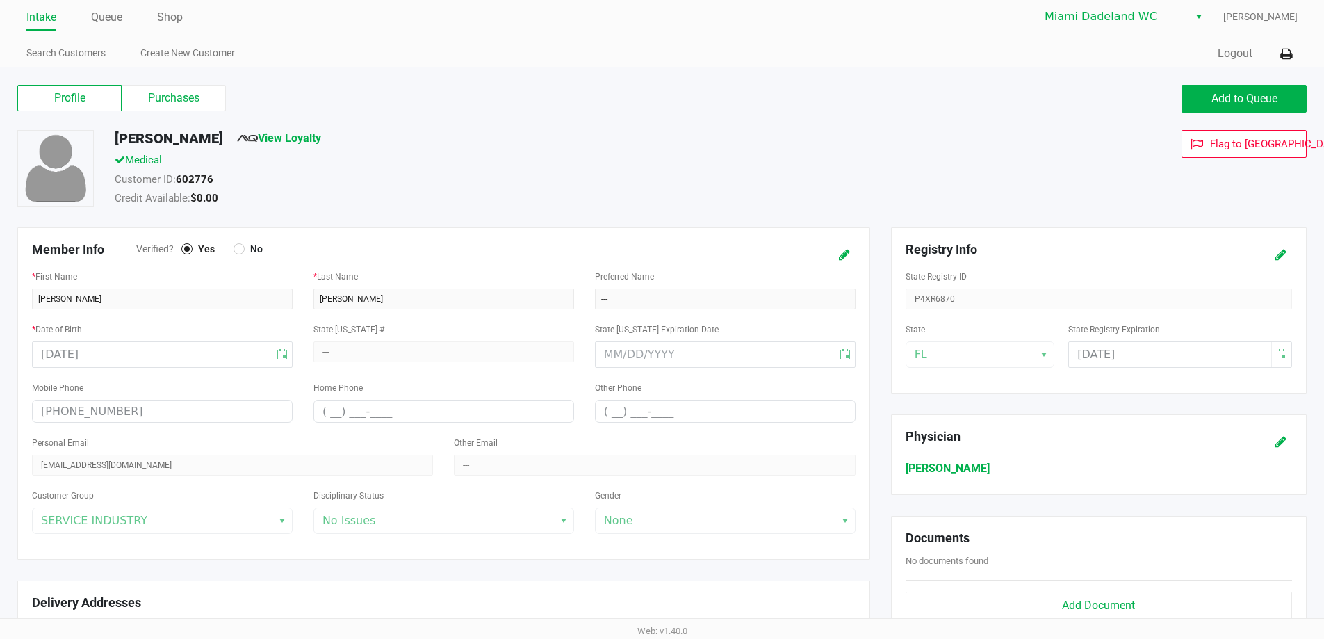
scroll to position [1, 0]
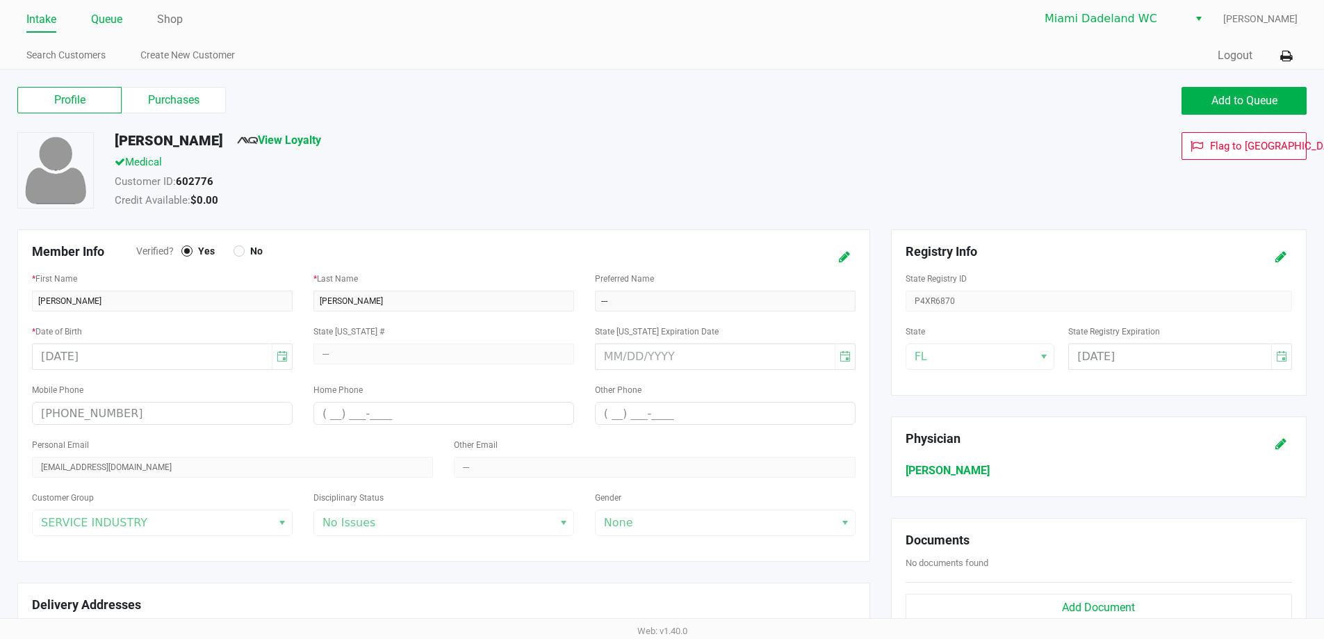
click at [120, 15] on link "Queue" at bounding box center [106, 19] width 31 height 19
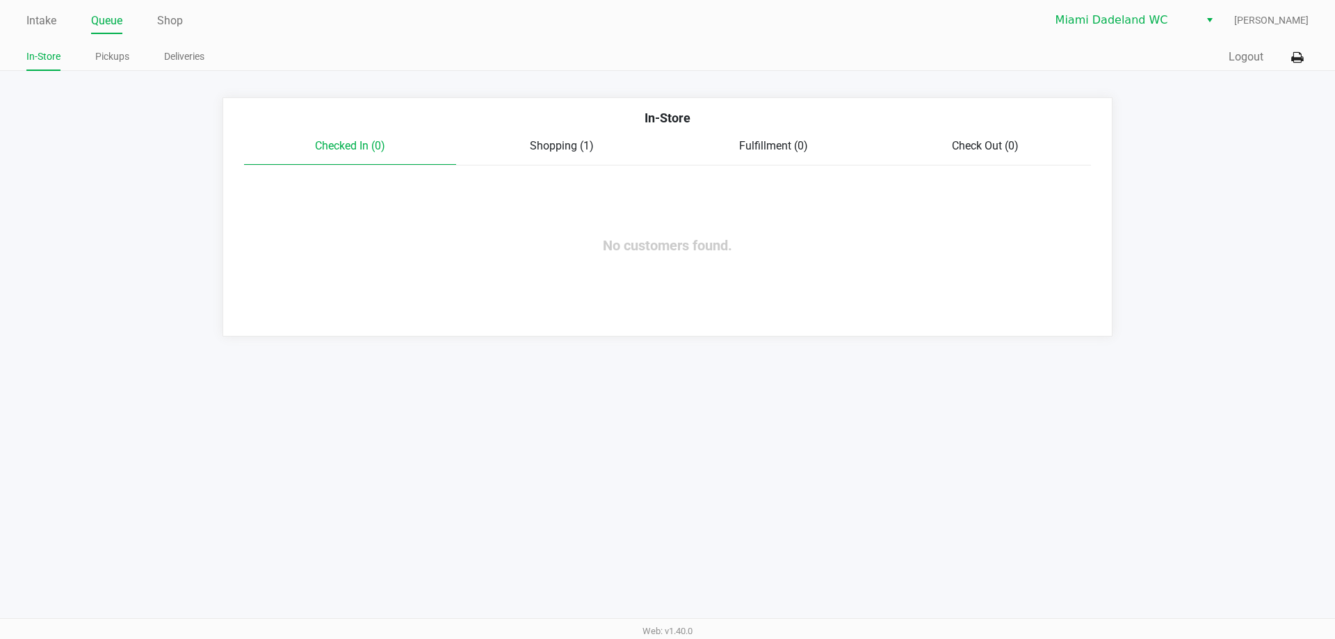
click at [553, 140] on span "Shopping (1)" at bounding box center [562, 145] width 64 height 13
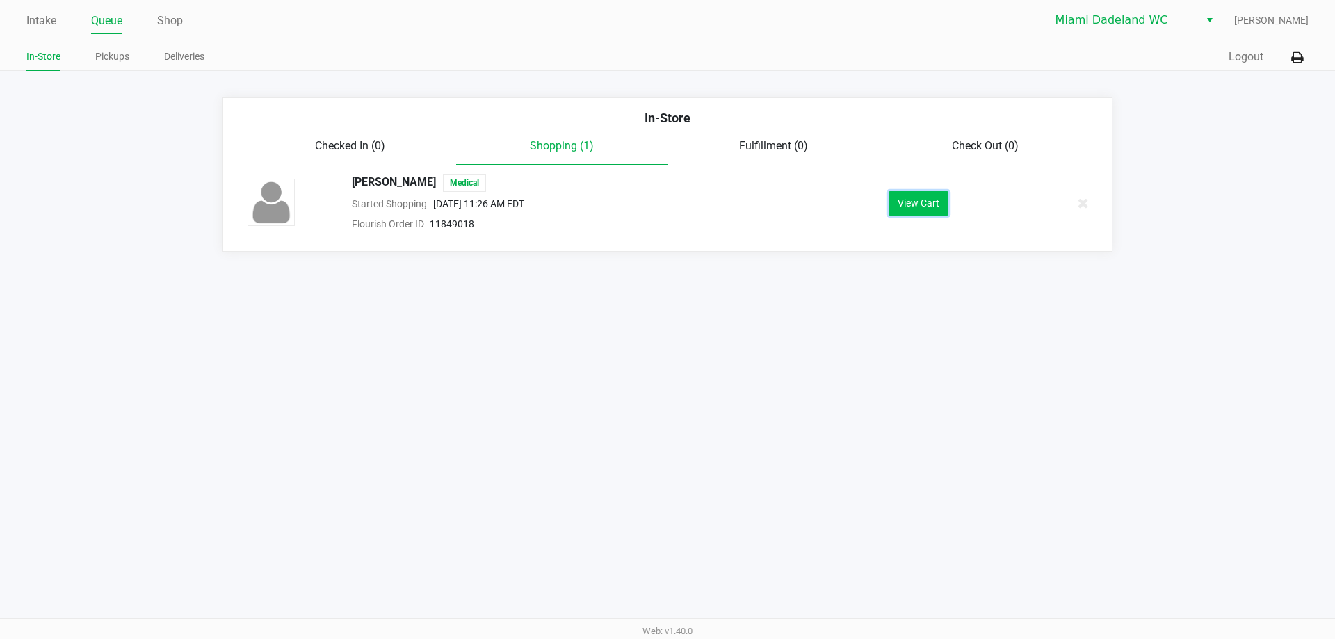
click at [915, 202] on button "View Cart" at bounding box center [918, 203] width 60 height 24
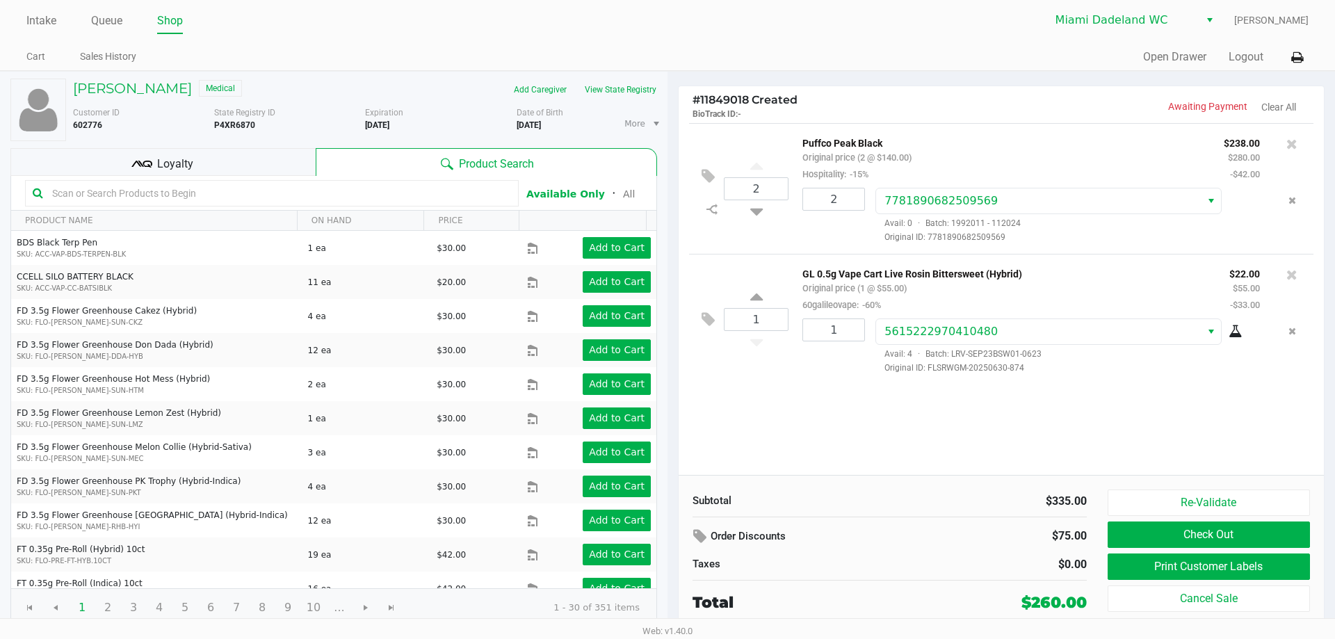
click at [1074, 442] on div "2 Puffco Peak Black Original price (2 @ $140.00) Hospitality: -15% $238.00 $280…" at bounding box center [1001, 299] width 645 height 352
click at [984, 430] on div "2 Puffco Peak Black Original price (2 @ $140.00) Hospitality: -15% $238.00 $280…" at bounding box center [1001, 299] width 645 height 352
click at [1226, 462] on div "2 Puffco Peak Black Original price (2 @ $140.00) Hospitality: -15% $238.00 $280…" at bounding box center [1001, 299] width 645 height 352
click at [1063, 441] on div "2 Puffco Peak Black Original price (2 @ $140.00) Hospitality: -15% $238.00 $280…" at bounding box center [1001, 299] width 645 height 352
click at [1095, 438] on div "2 Puffco Peak Black Original price (2 @ $140.00) Hospitality: -15% $238.00 $280…" at bounding box center [1001, 299] width 645 height 352
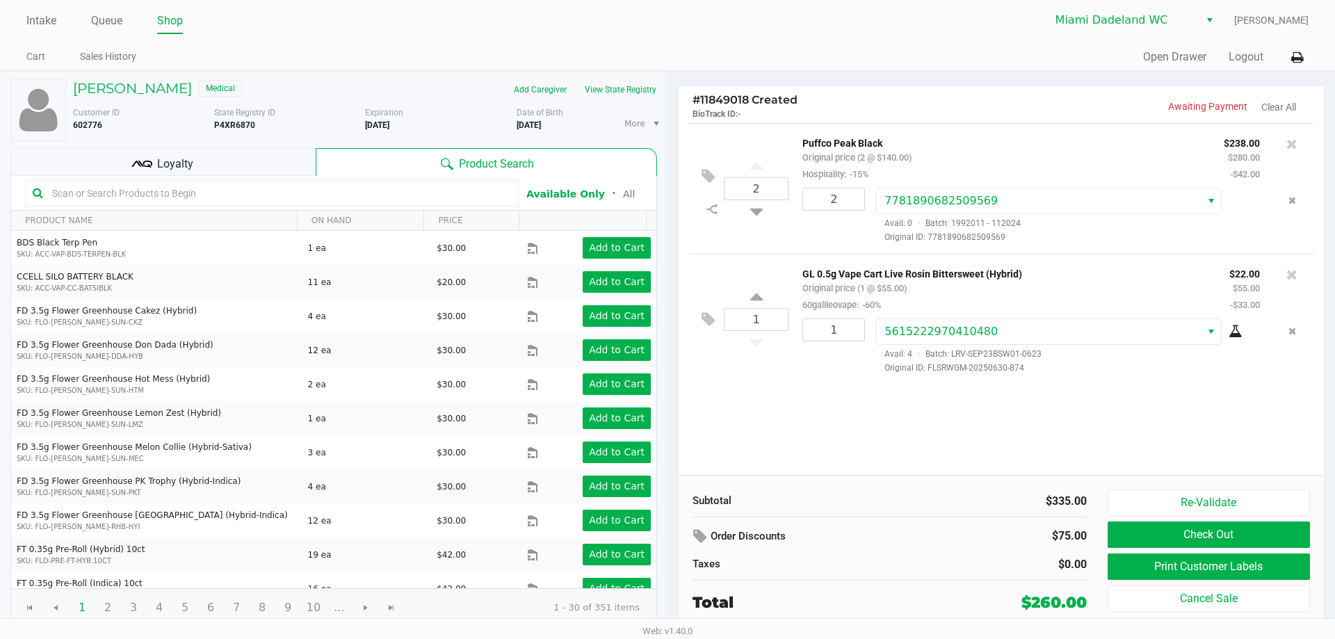
click at [1143, 451] on div "2 Puffco Peak Black Original price (2 @ $140.00) Hospitality: -15% $238.00 $280…" at bounding box center [1001, 299] width 645 height 352
click at [1005, 416] on div "2 Puffco Peak Black Original price (2 @ $140.00) Hospitality: -15% $238.00 $280…" at bounding box center [1001, 299] width 645 height 352
click at [1058, 436] on div "2 Puffco Peak Black Original price (2 @ $140.00) Hospitality: -15% $238.00 $280…" at bounding box center [1001, 299] width 645 height 352
click at [1082, 454] on div "2 Puffco Peak Black Original price (2 @ $140.00) Hospitality: -15% $238.00 $280…" at bounding box center [1001, 299] width 645 height 352
click at [1135, 564] on button "Print Customer Labels" at bounding box center [1208, 566] width 202 height 26
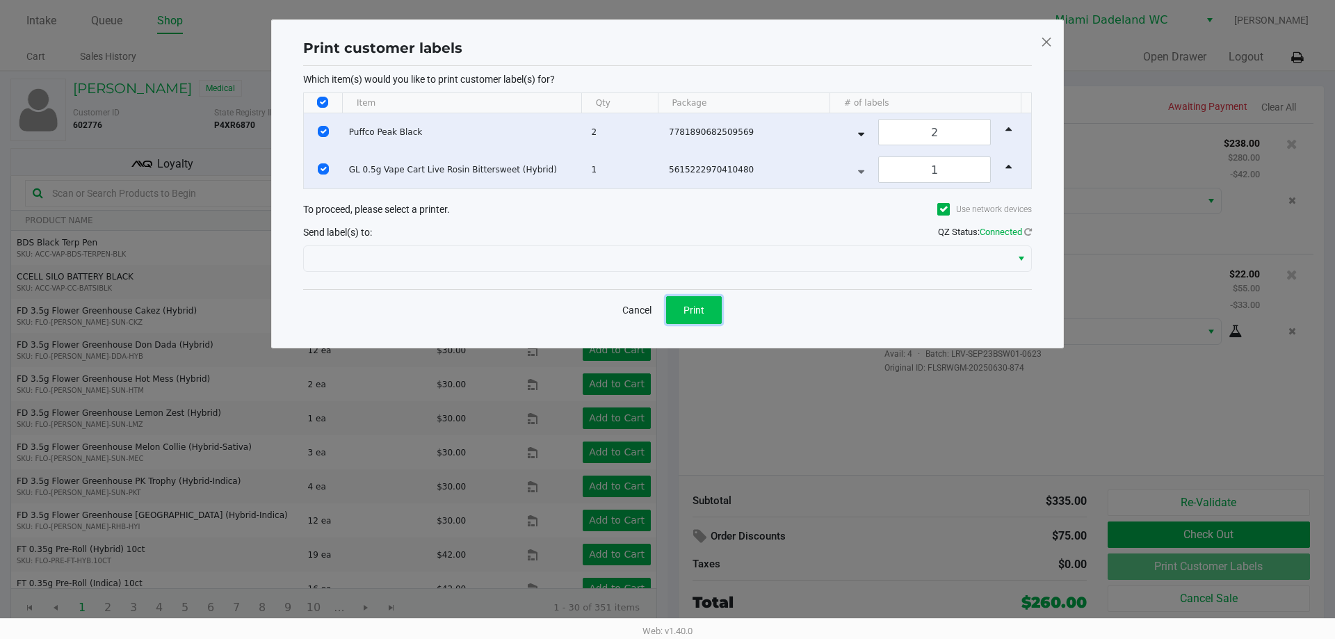
click at [692, 314] on span "Print" at bounding box center [693, 310] width 21 height 11
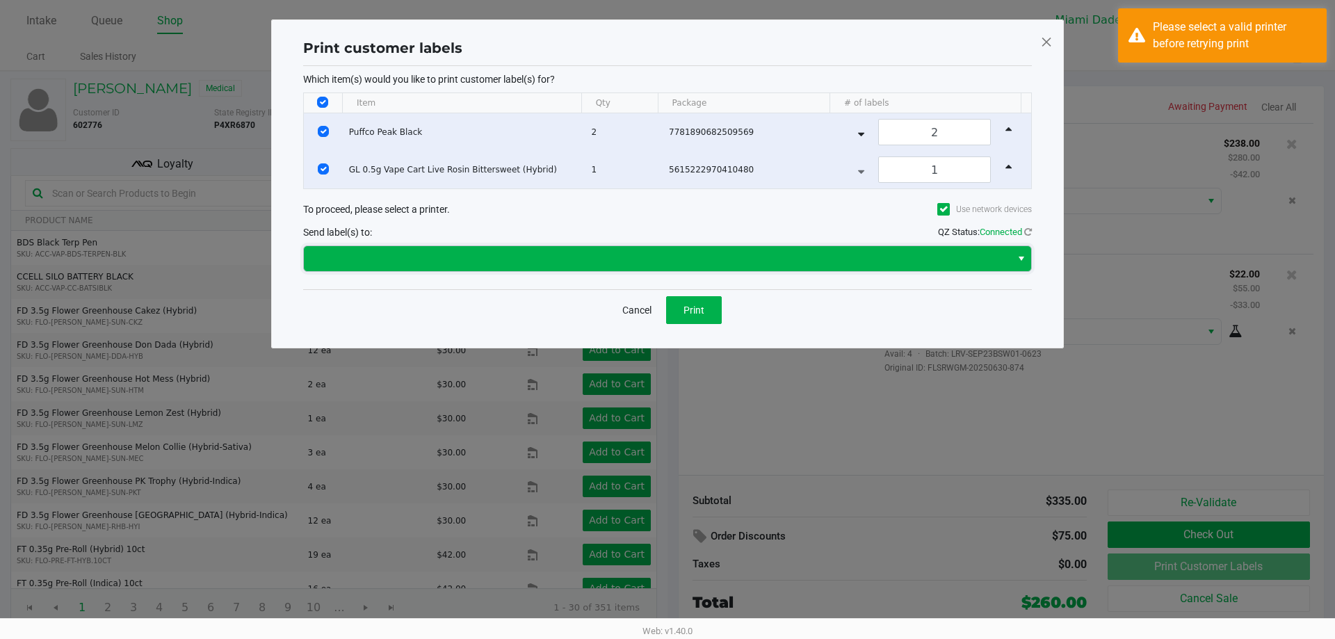
click at [695, 259] on span at bounding box center [657, 258] width 690 height 17
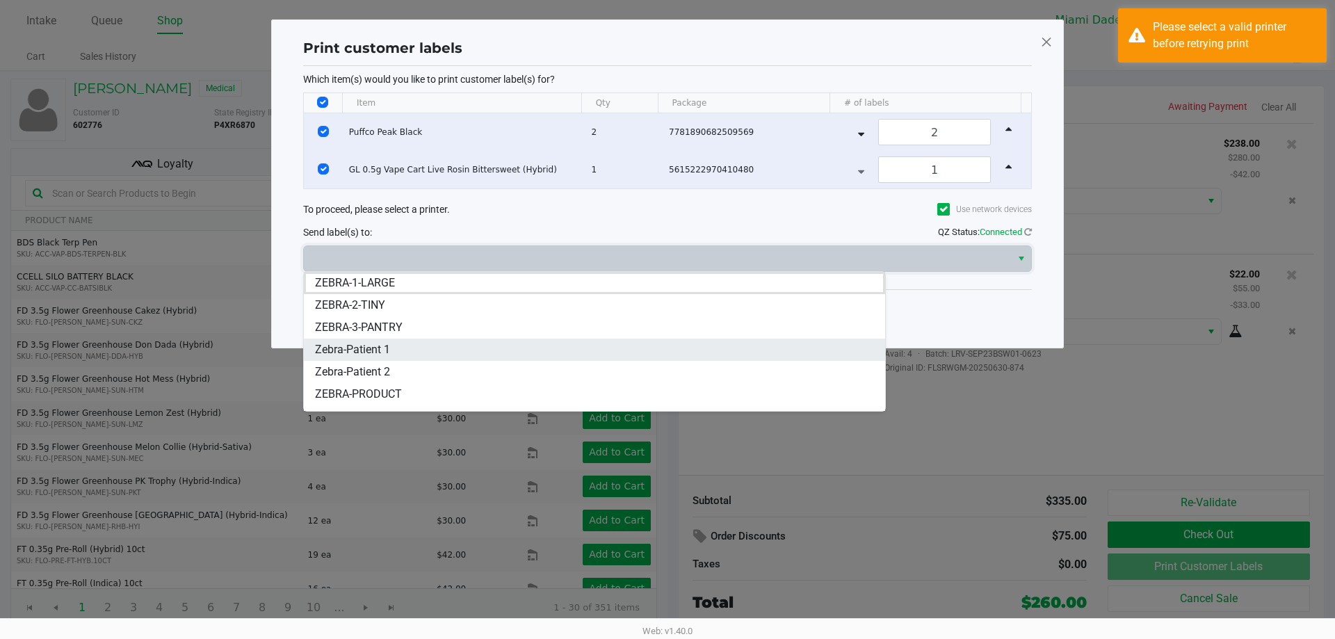
scroll to position [39, 0]
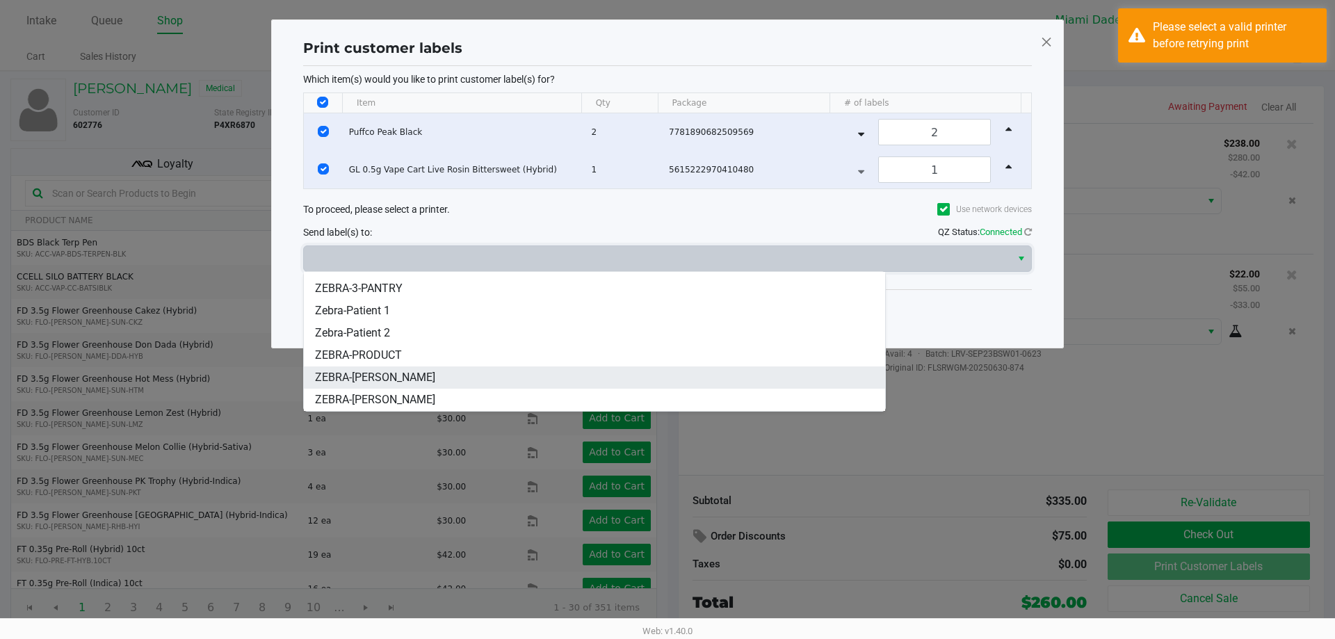
click at [500, 387] on li "ZEBRA-ELENA-GILELS" at bounding box center [594, 377] width 581 height 22
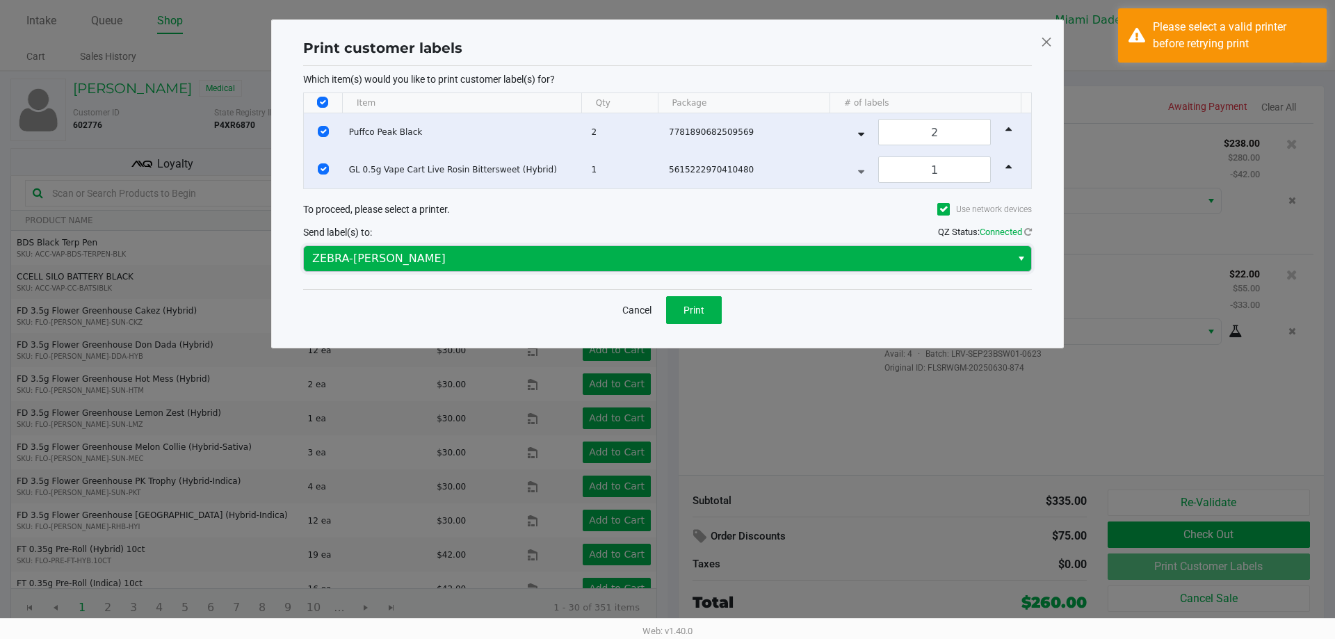
click at [630, 254] on span "ZEBRA-ELENA-GILELS" at bounding box center [657, 258] width 690 height 17
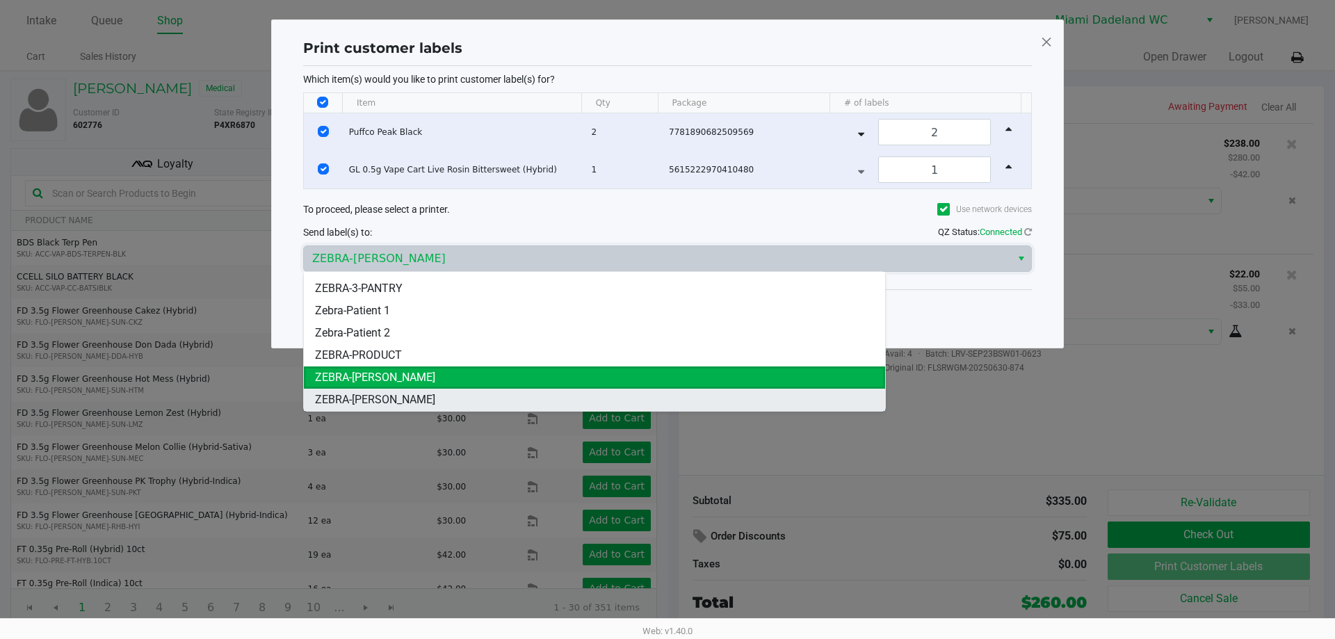
click at [428, 393] on span "ZEBRA-ELLEN-STEWART" at bounding box center [375, 399] width 120 height 17
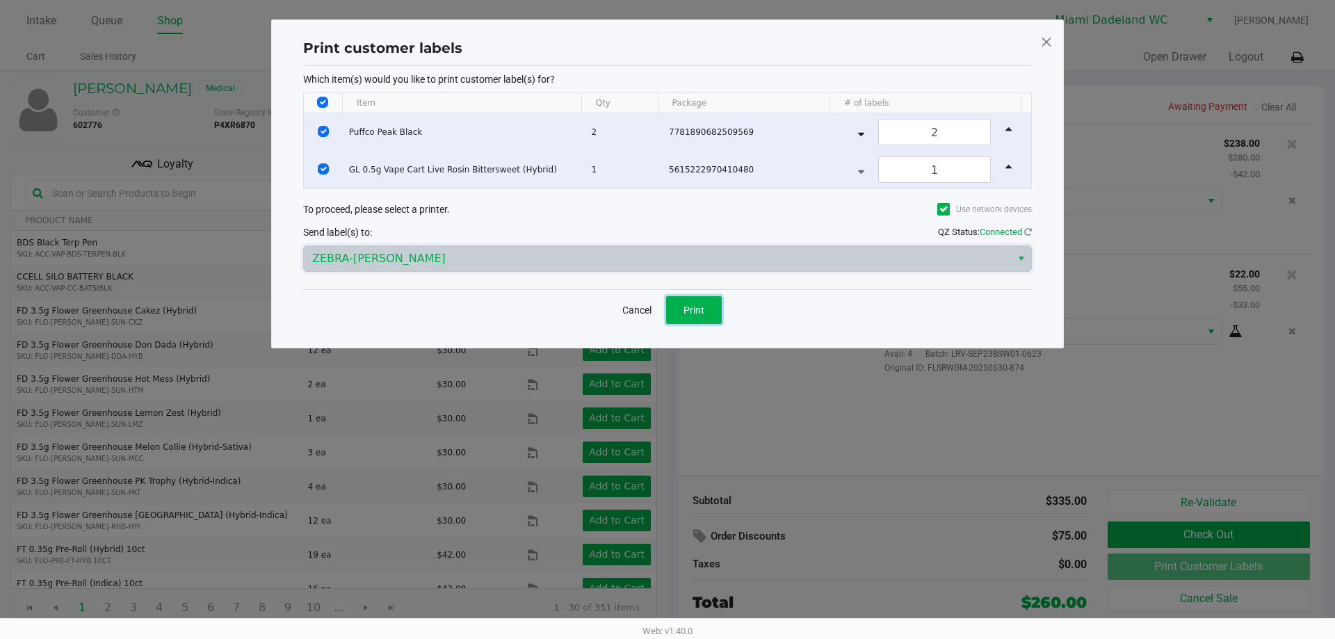
click at [674, 302] on button "Print" at bounding box center [694, 310] width 56 height 28
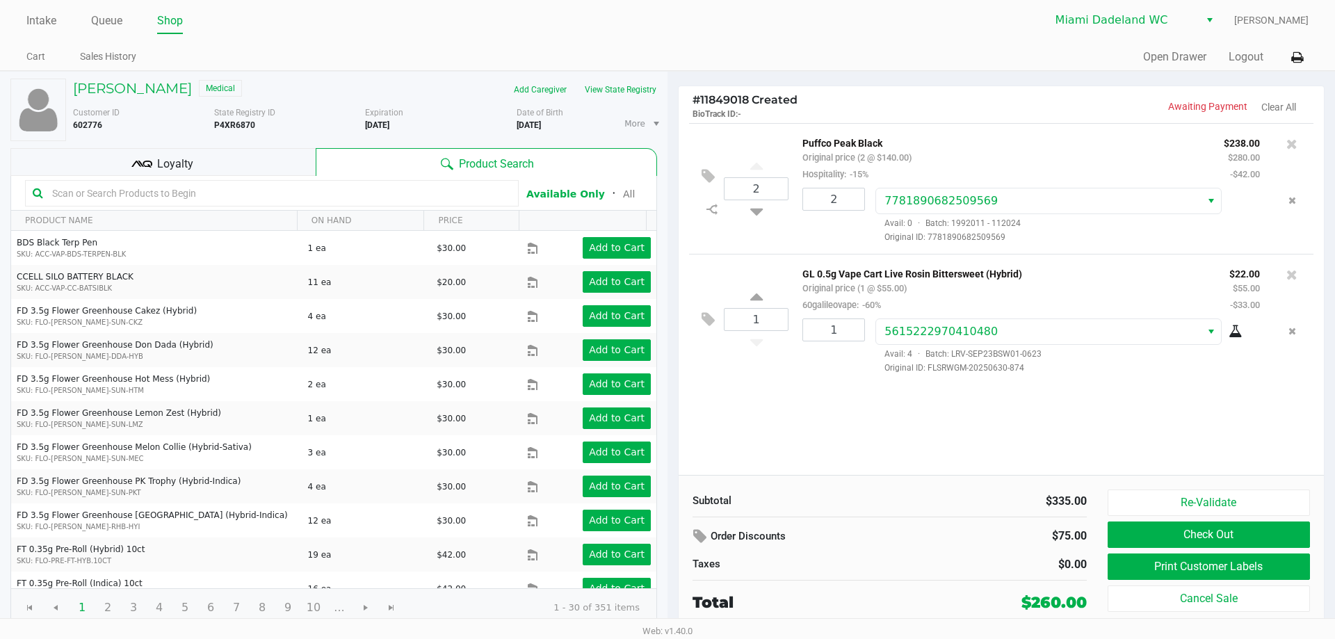
click at [853, 450] on div "2 Puffco Peak Black Original price (2 @ $140.00) Hospitality: -15% $238.00 $280…" at bounding box center [1001, 299] width 645 height 352
click at [919, 426] on div "2 Puffco Peak Black Original price (2 @ $140.00) Hospitality: -15% $238.00 $280…" at bounding box center [1001, 299] width 645 height 352
click at [1171, 411] on div "2 Puffco Peak Black Original price (2 @ $140.00) Hospitality: -15% $238.00 $280…" at bounding box center [1001, 299] width 645 height 352
click at [408, 188] on input "text" at bounding box center [279, 193] width 464 height 21
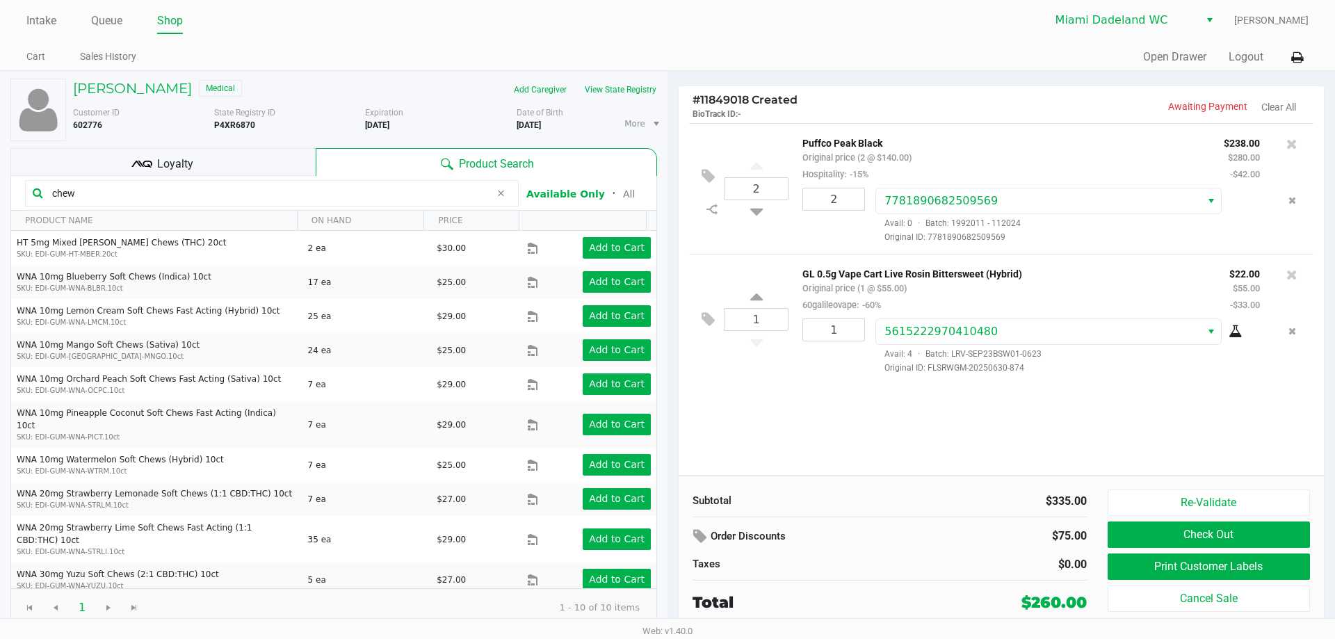
type input "chew"
click at [823, 438] on div "2 Puffco Peak Black Original price (2 @ $140.00) Hospitality: -15% $238.00 $280…" at bounding box center [1001, 299] width 645 height 352
click at [832, 416] on div "2 Puffco Peak Black Original price (2 @ $140.00) Hospitality: -15% $238.00 $280…" at bounding box center [1001, 299] width 645 height 352
click at [227, 196] on input "chew" at bounding box center [269, 193] width 444 height 21
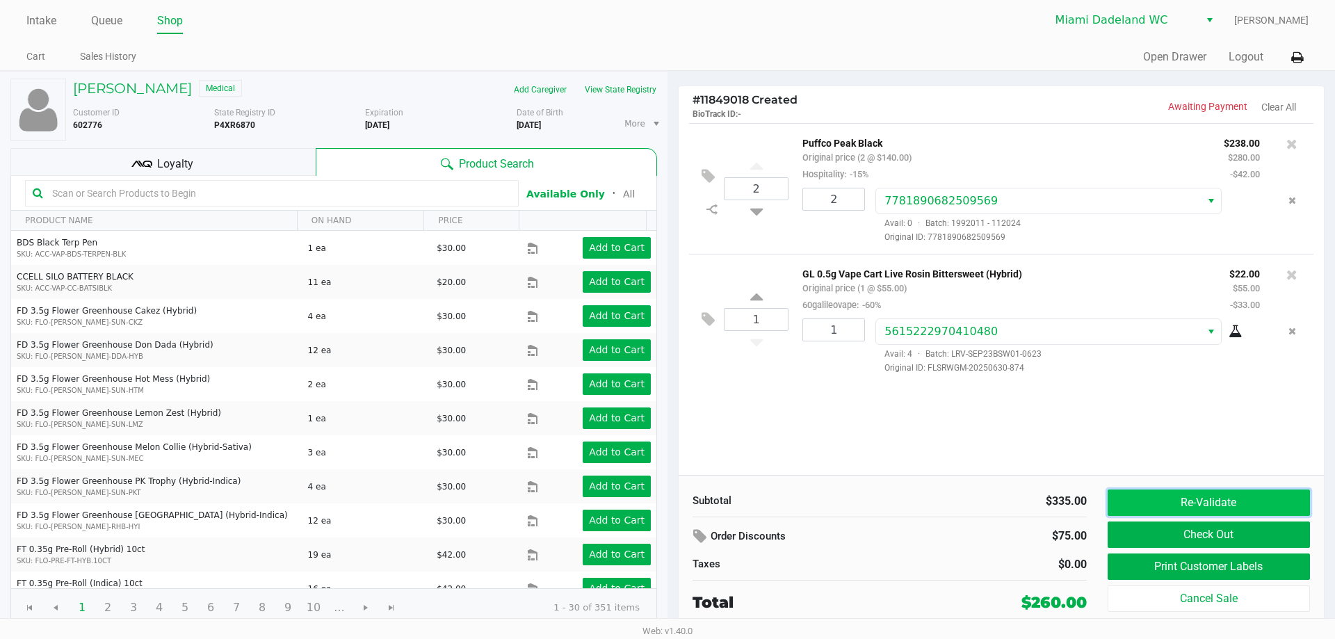
click at [1169, 504] on button "Re-Validate" at bounding box center [1208, 502] width 202 height 26
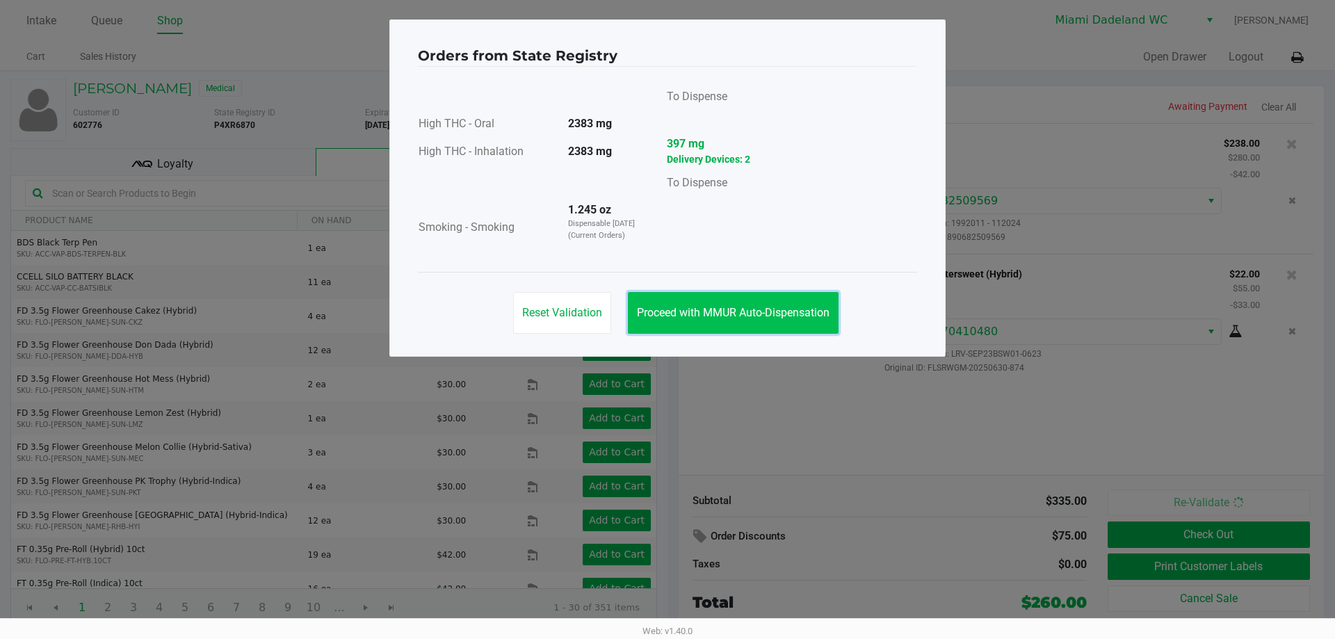
click at [772, 318] on span "Proceed with MMUR Auto-Dispensation" at bounding box center [733, 312] width 193 height 13
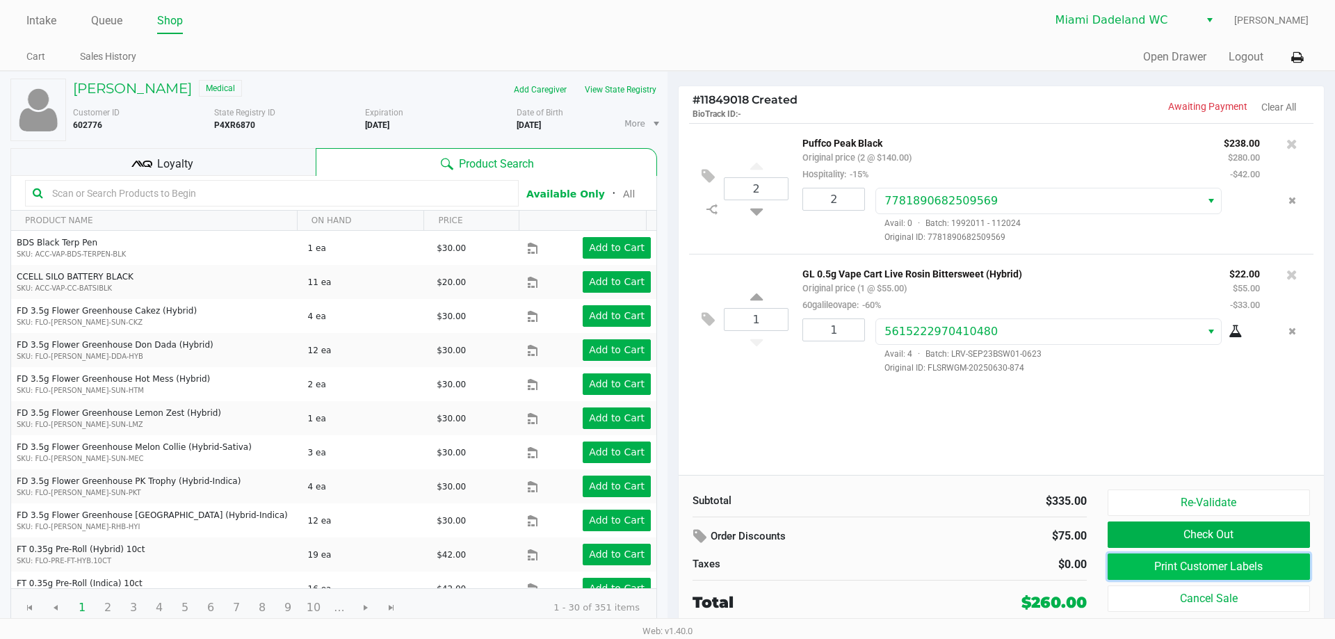
click at [1257, 563] on button "Print Customer Labels" at bounding box center [1208, 566] width 202 height 26
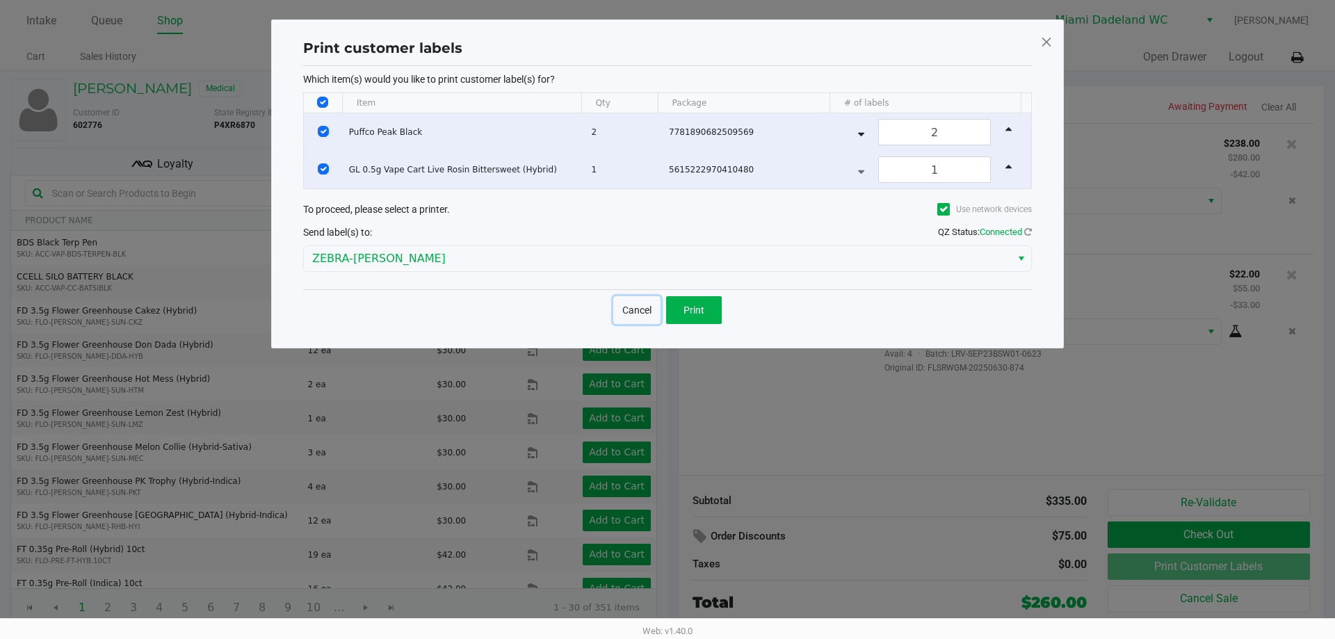
click at [620, 305] on button "Cancel" at bounding box center [636, 310] width 47 height 28
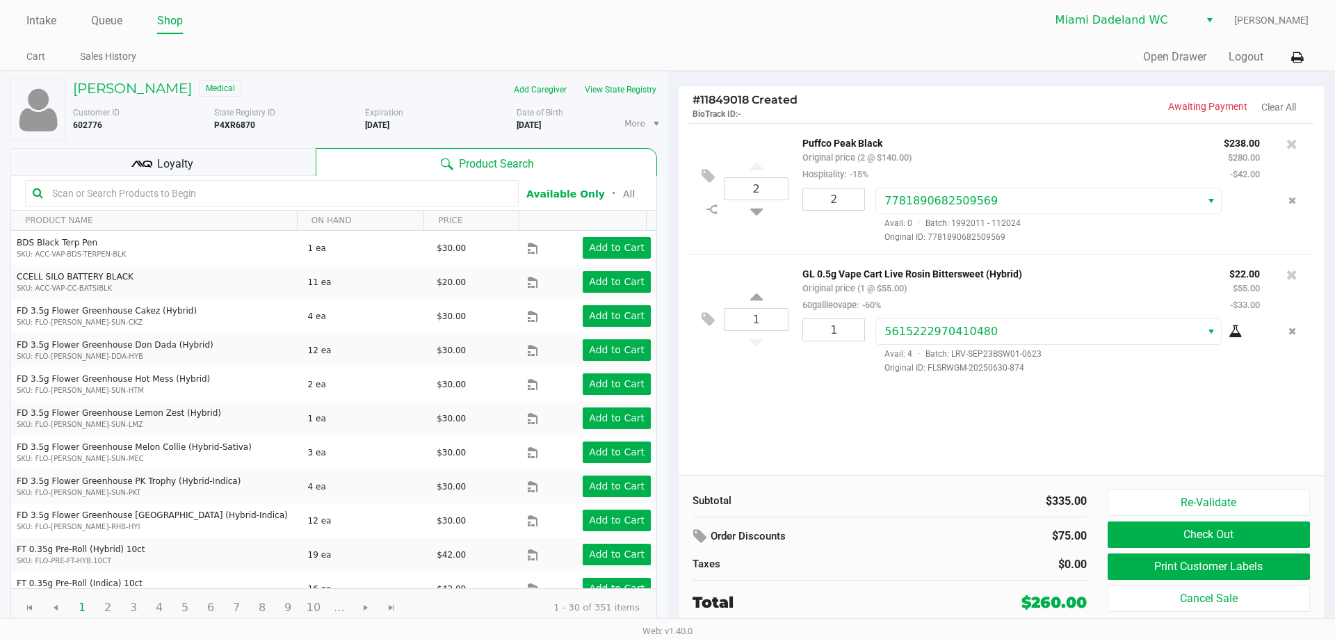
click at [840, 424] on div "2 Puffco Peak Black Original price (2 @ $140.00) Hospitality: -15% $238.00 $280…" at bounding box center [1001, 299] width 645 height 352
click at [938, 457] on div "2 Puffco Peak Black Original price (2 @ $140.00) Hospitality: -15% $238.00 $280…" at bounding box center [1001, 299] width 645 height 352
click at [913, 431] on div "2 Puffco Peak Black Original price (2 @ $140.00) Hospitality: -15% $238.00 $280…" at bounding box center [1001, 299] width 645 height 352
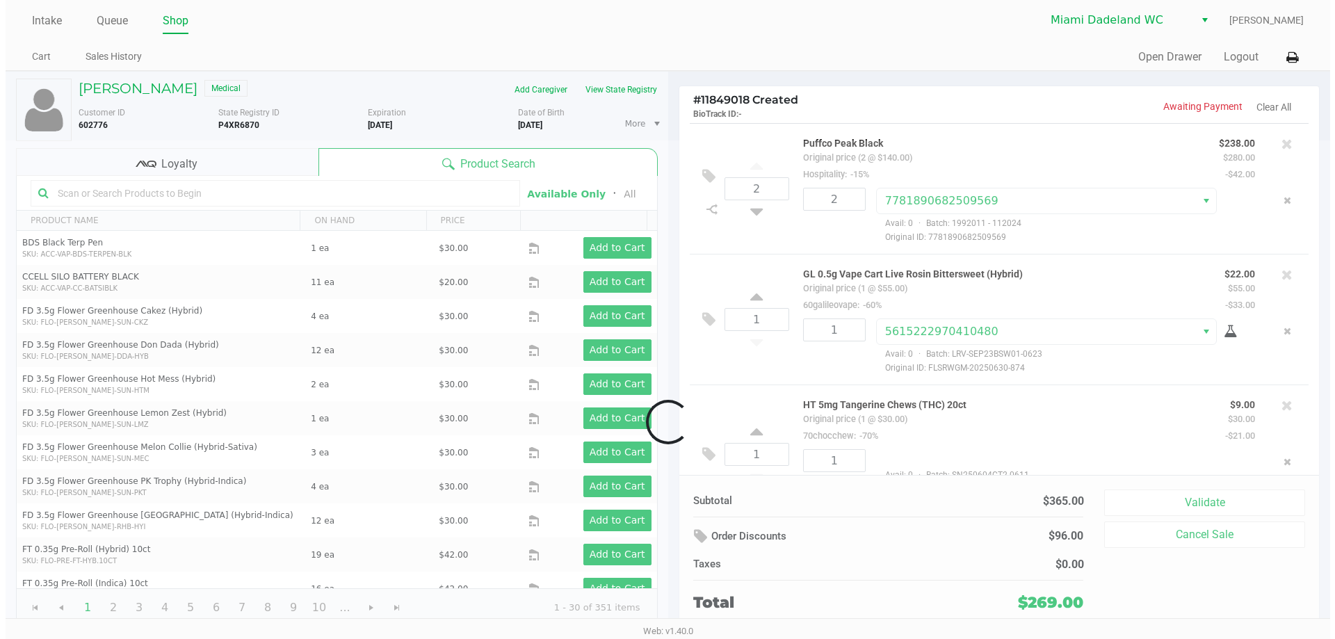
scroll to position [42, 0]
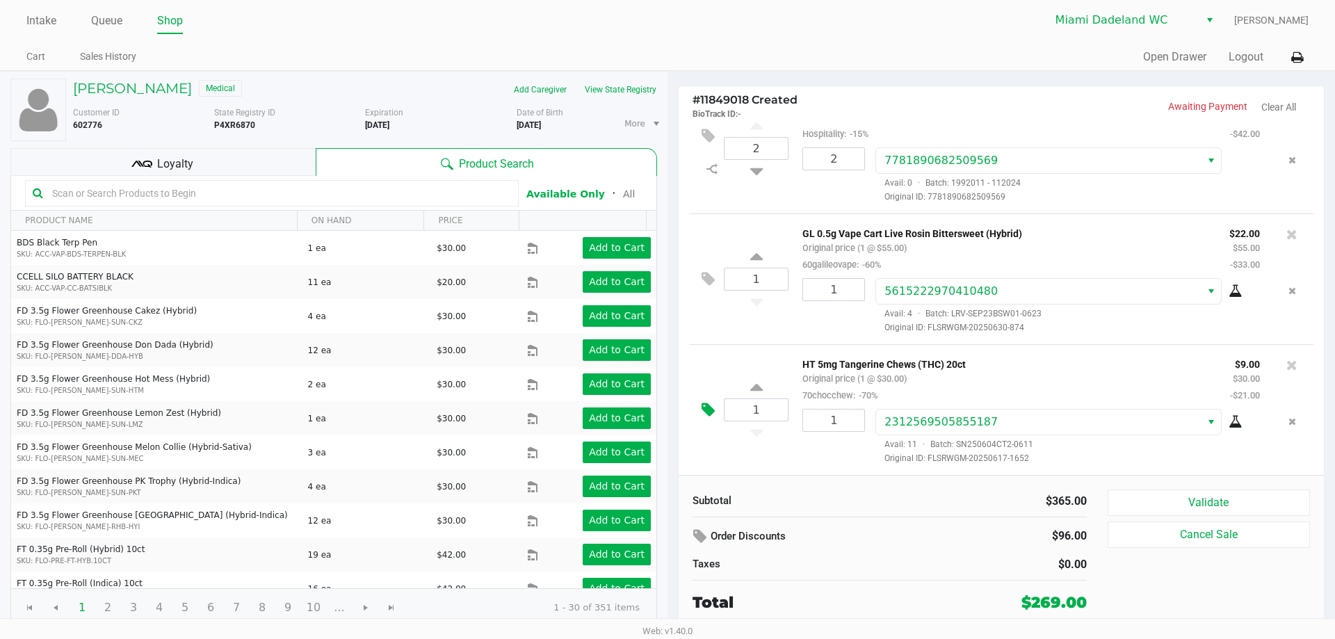
click at [704, 413] on icon at bounding box center [707, 410] width 13 height 16
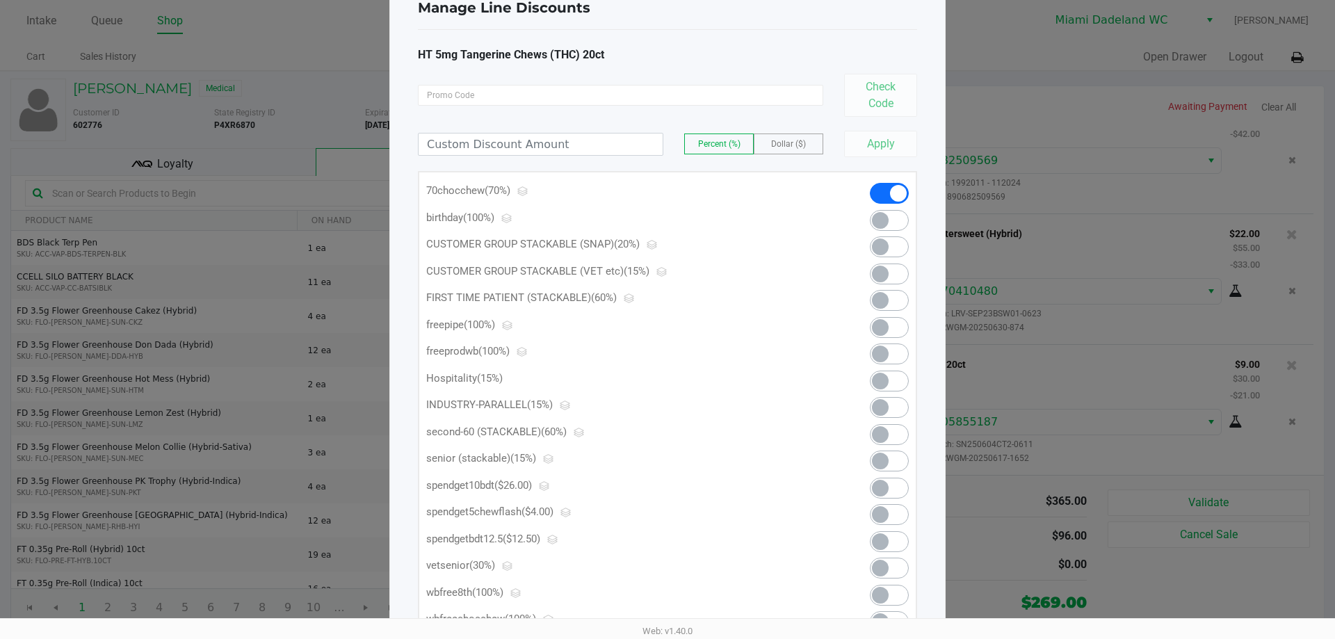
scroll to position [70, 0]
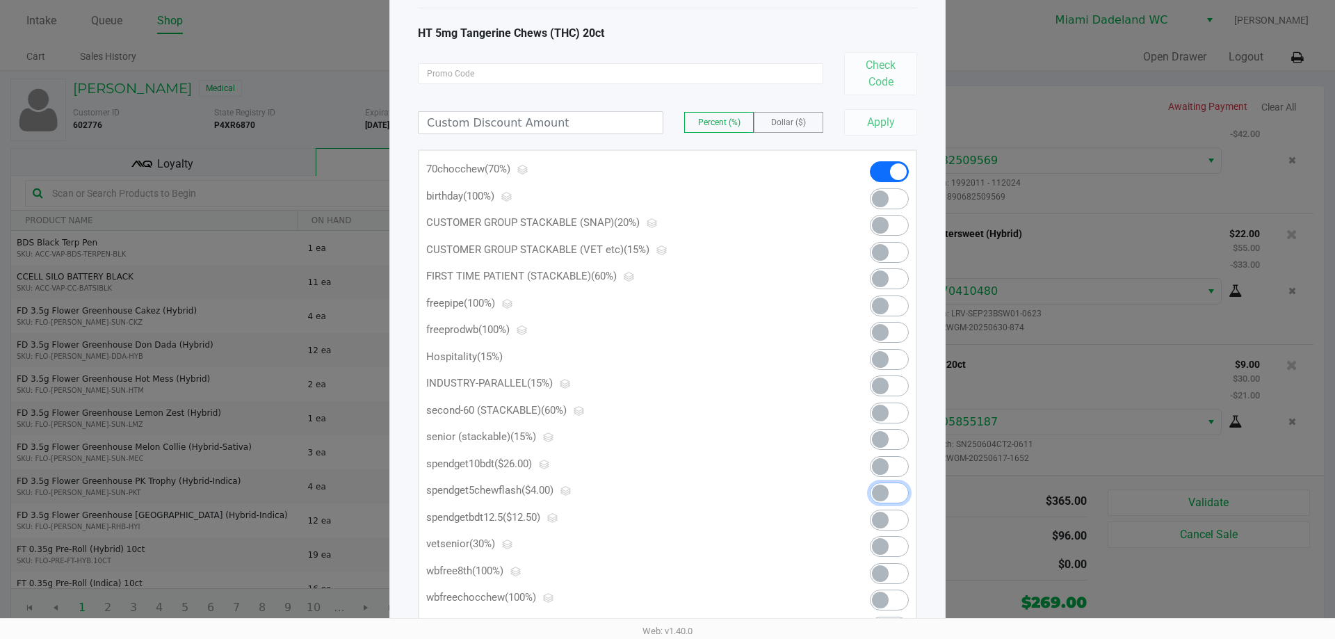
click at [891, 494] on span at bounding box center [889, 492] width 39 height 21
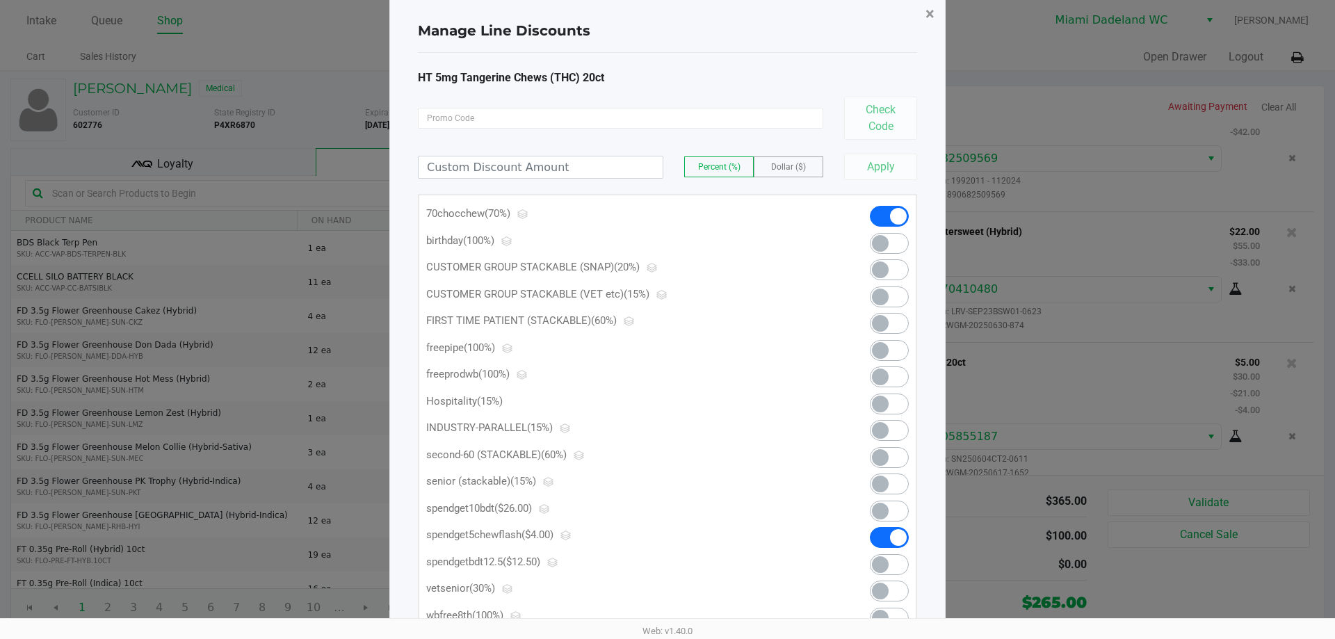
scroll to position [0, 0]
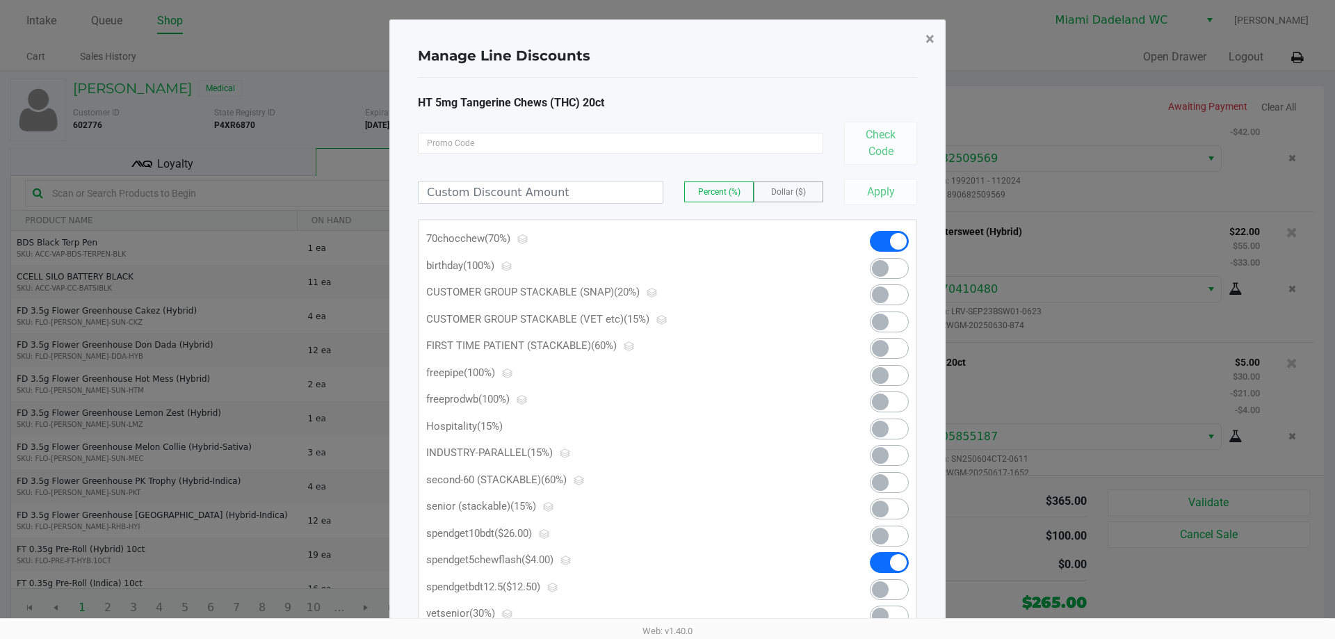
click at [925, 44] on button "×" at bounding box center [929, 38] width 31 height 39
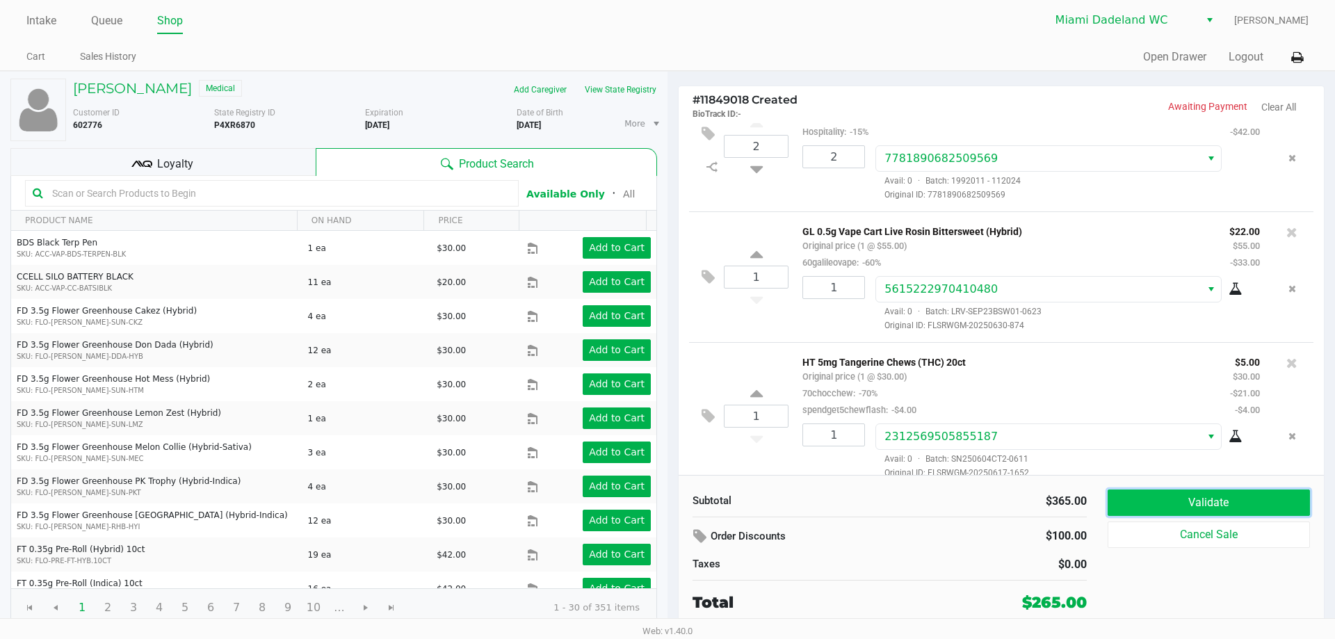
click at [1210, 502] on button "Validate" at bounding box center [1208, 502] width 202 height 26
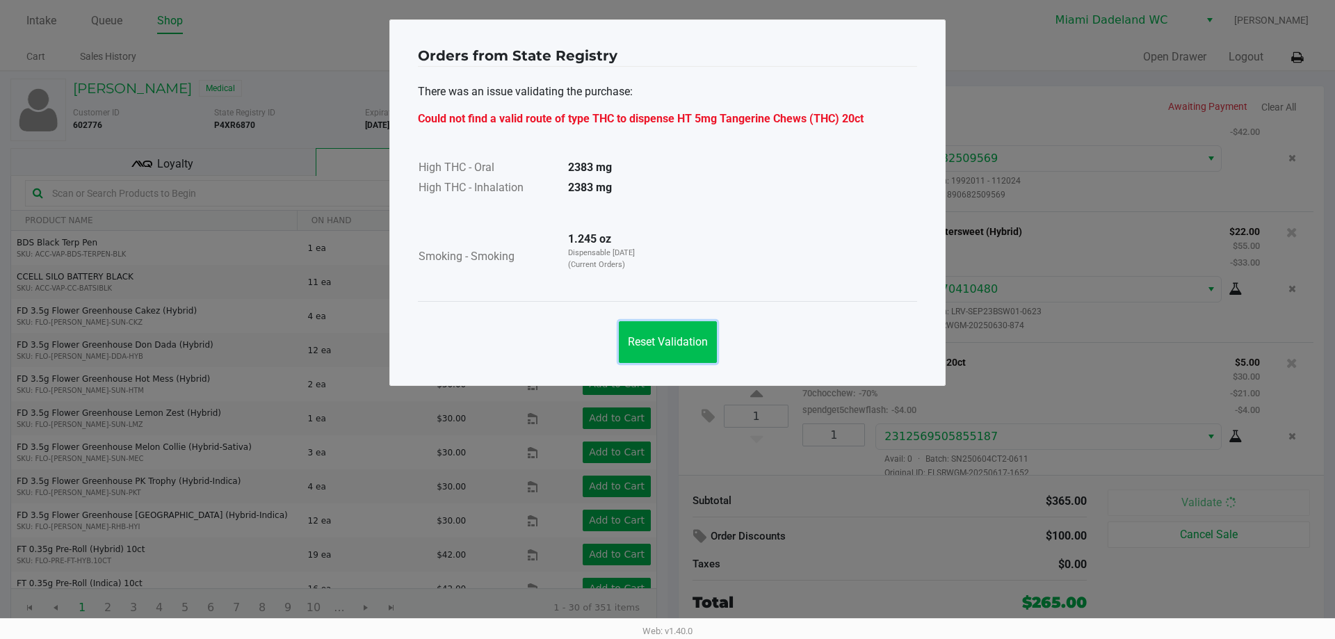
click at [709, 332] on button "Reset Validation" at bounding box center [668, 342] width 98 height 42
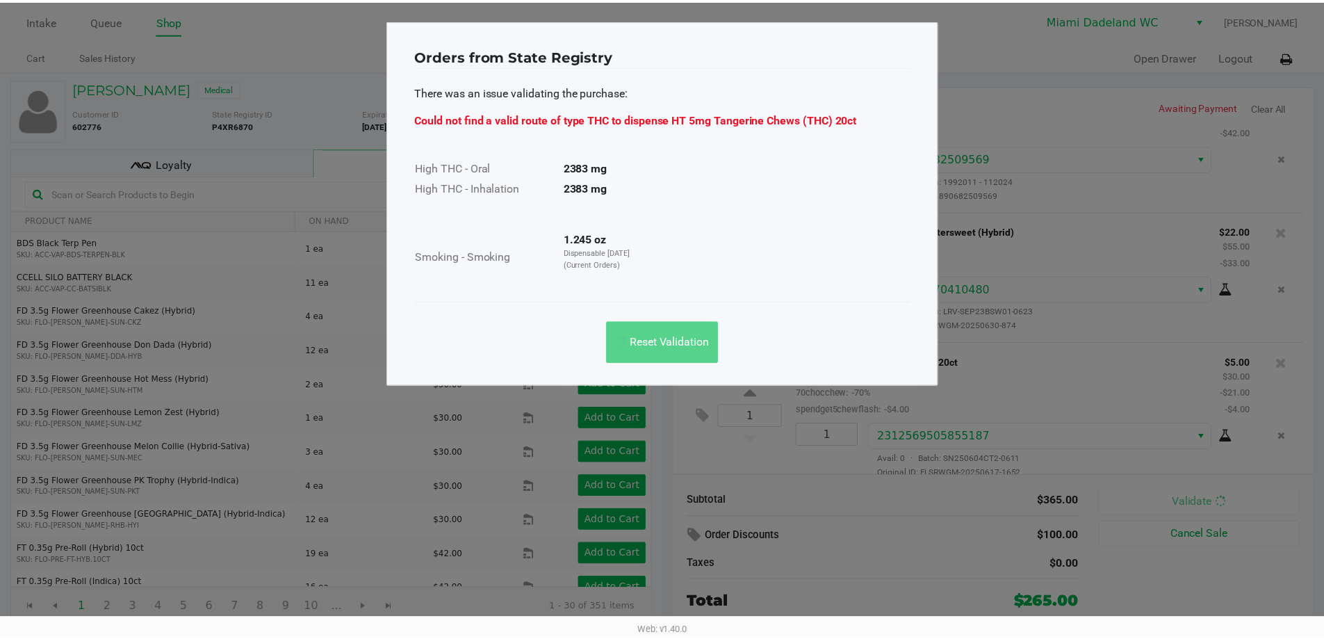
scroll to position [59, 0]
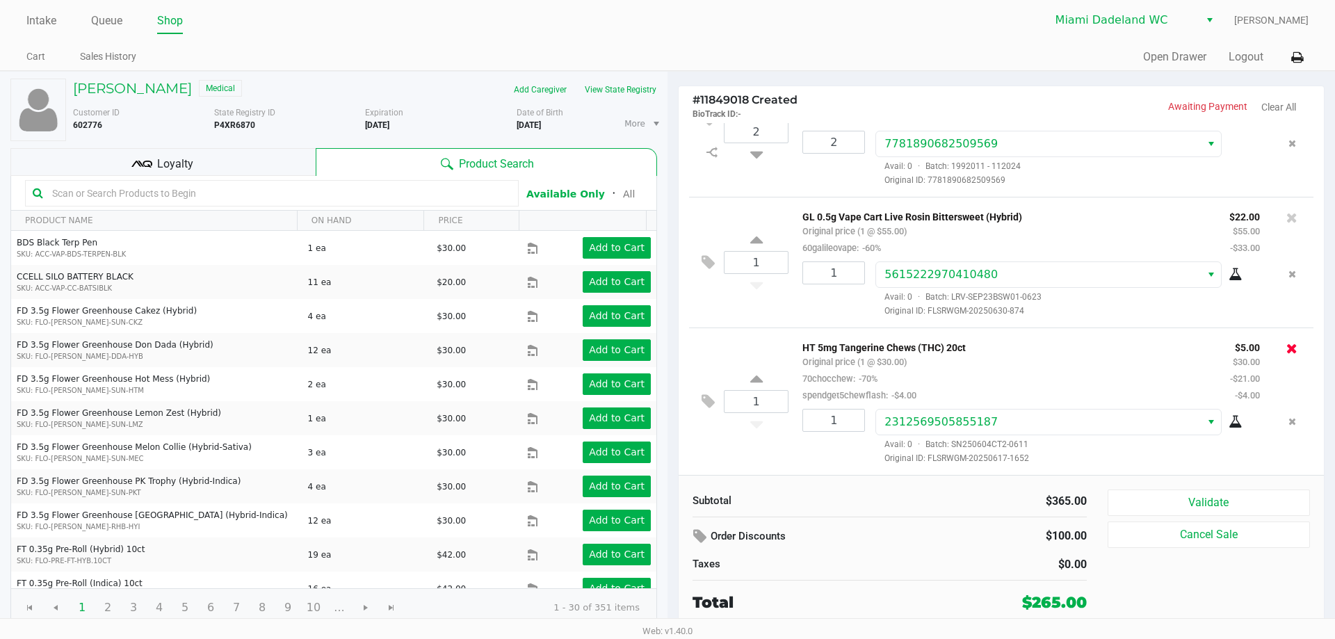
click at [1286, 348] on icon at bounding box center [1291, 348] width 11 height 14
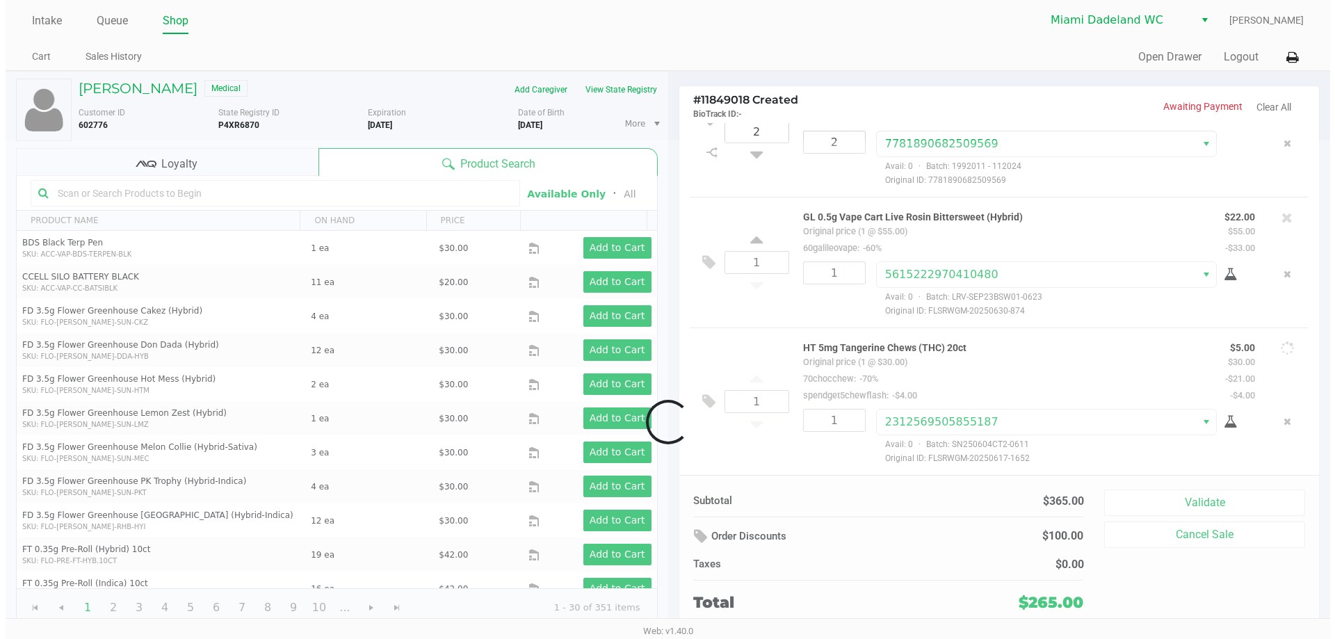
scroll to position [0, 0]
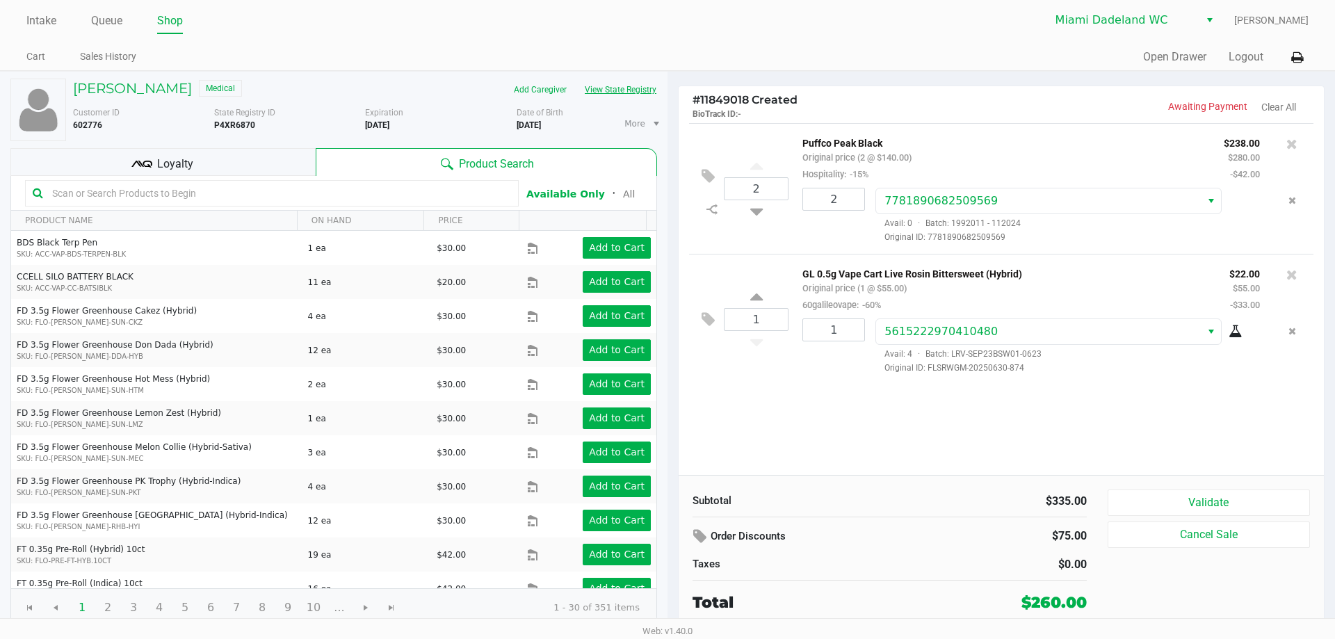
click at [645, 88] on button "View State Registry" at bounding box center [616, 90] width 81 height 22
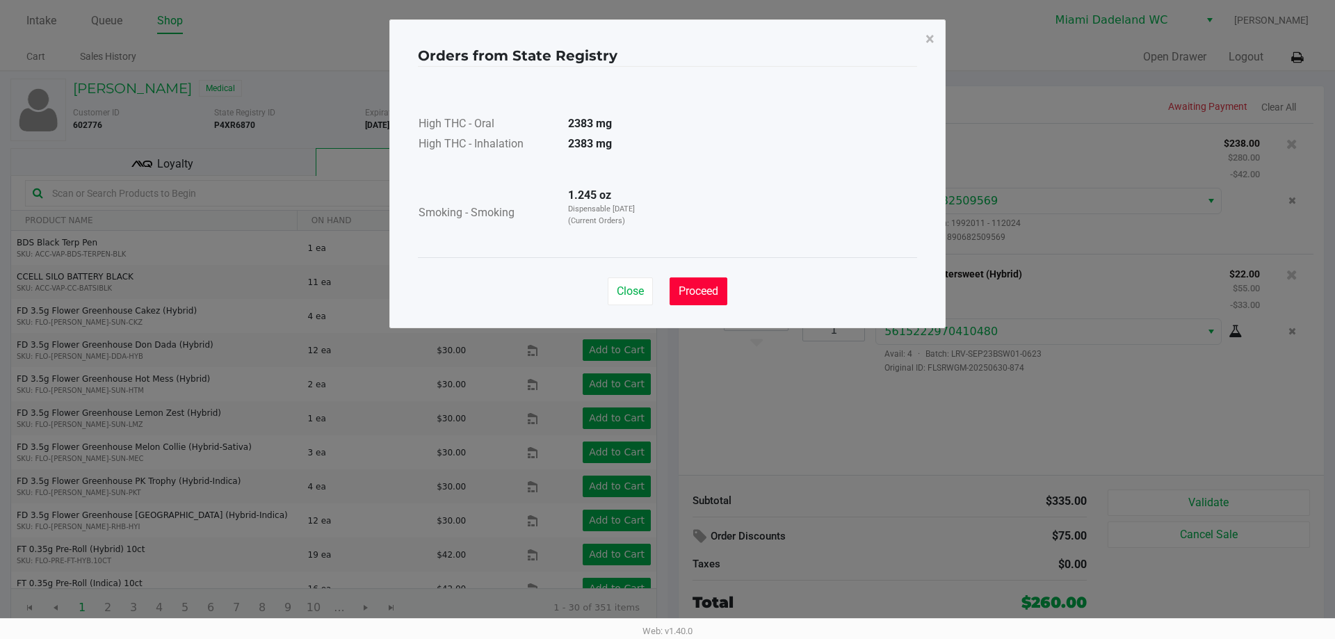
click at [685, 290] on span "Proceed" at bounding box center [699, 290] width 40 height 13
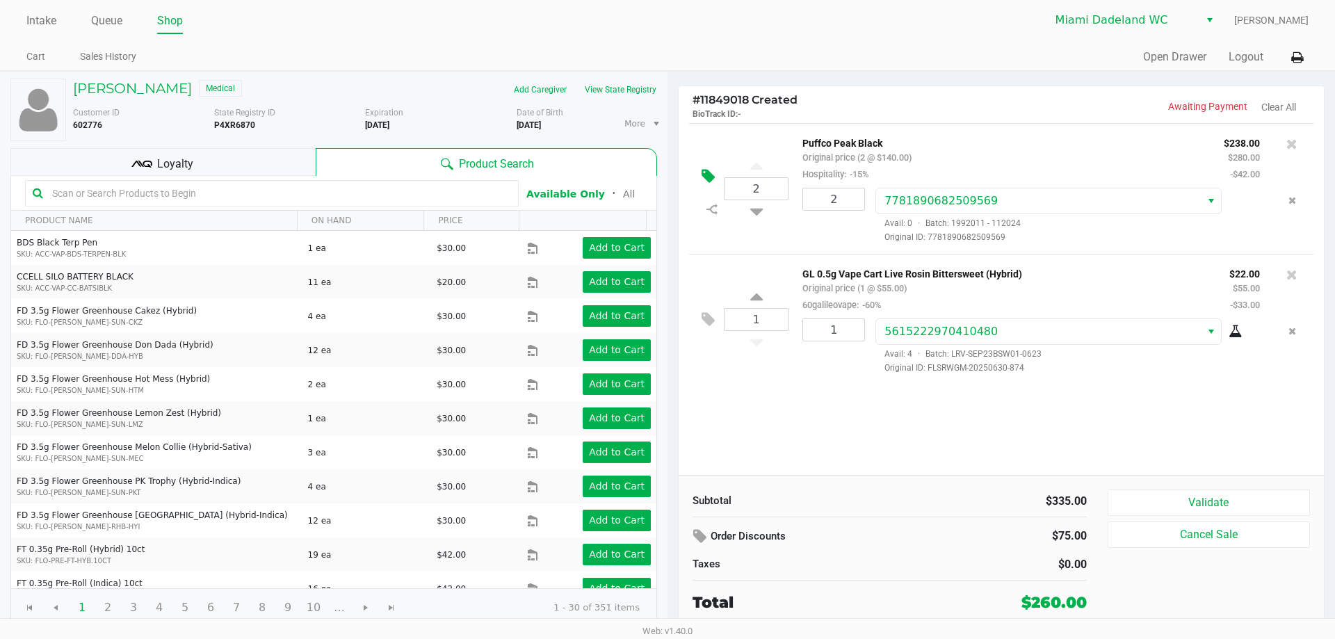
click at [704, 179] on icon at bounding box center [707, 176] width 13 height 16
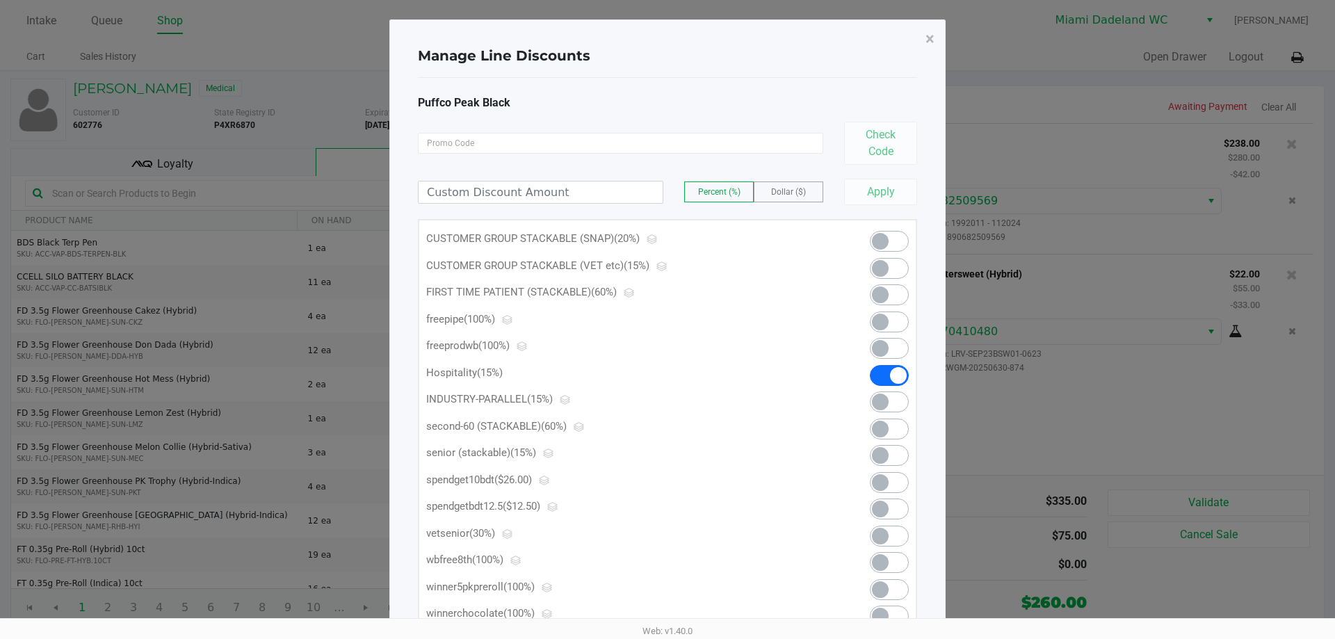
click at [884, 374] on span at bounding box center [889, 375] width 39 height 21
click at [932, 36] on span "×" at bounding box center [929, 38] width 9 height 19
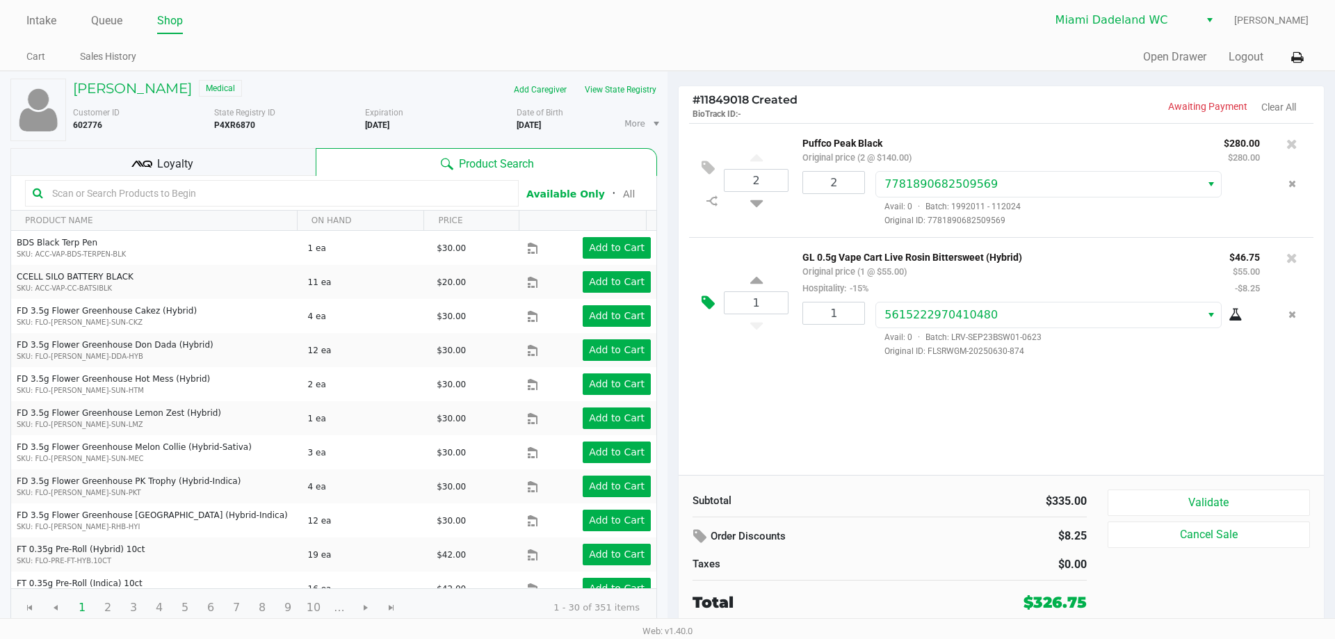
click at [704, 306] on icon at bounding box center [707, 303] width 13 height 16
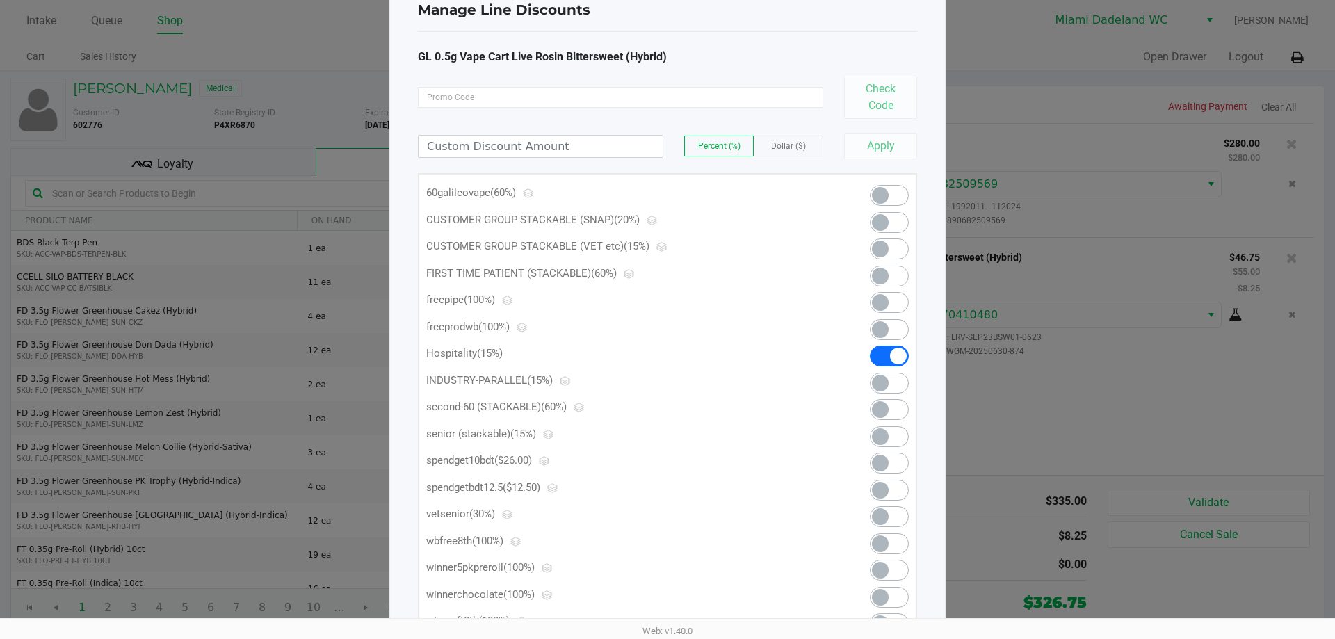
scroll to position [139, 0]
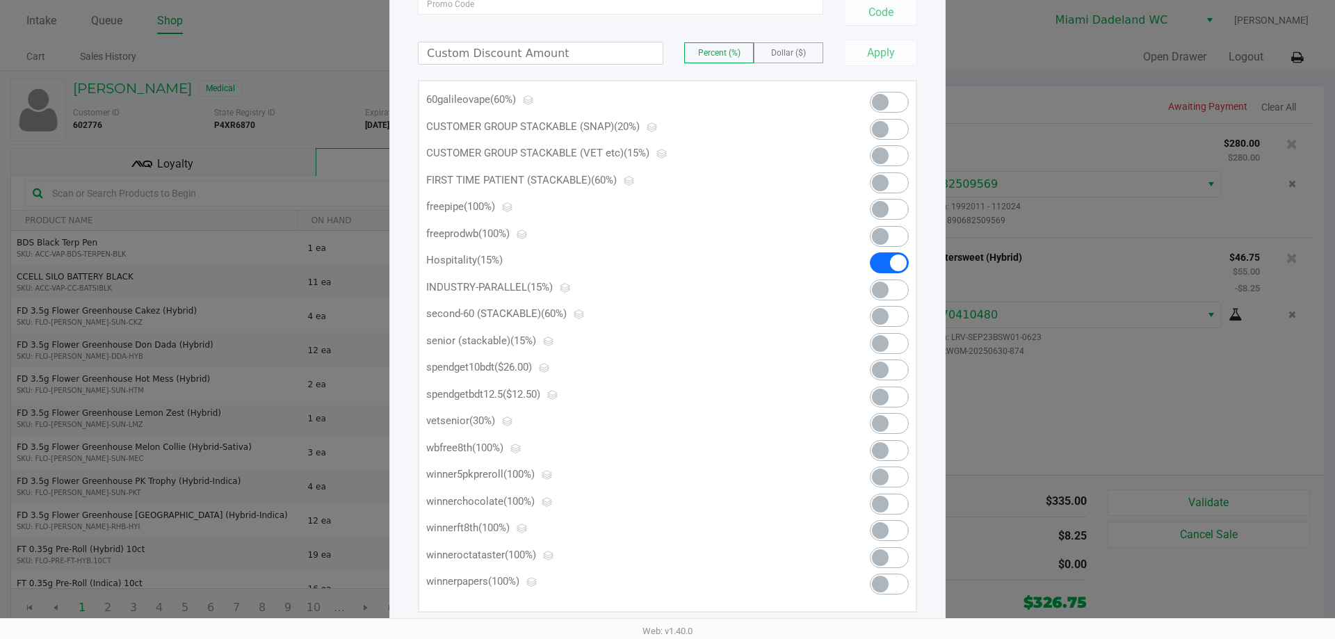
click at [888, 97] on span at bounding box center [889, 102] width 39 height 21
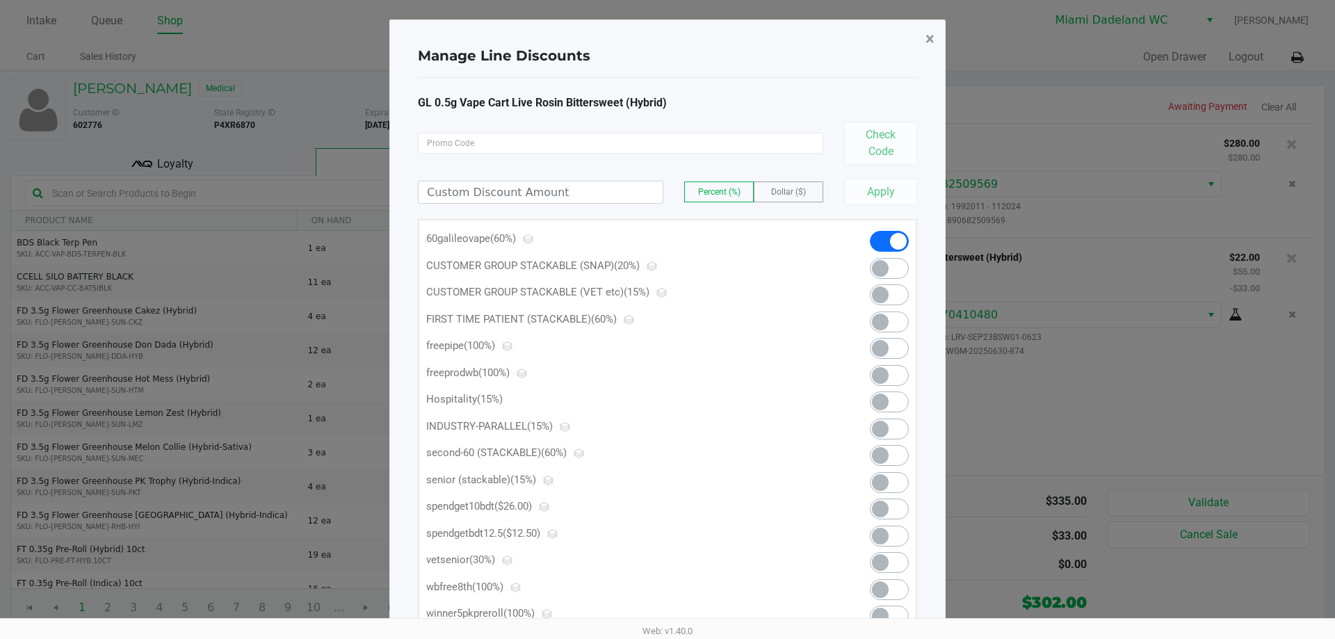
click at [936, 35] on button "×" at bounding box center [929, 38] width 31 height 39
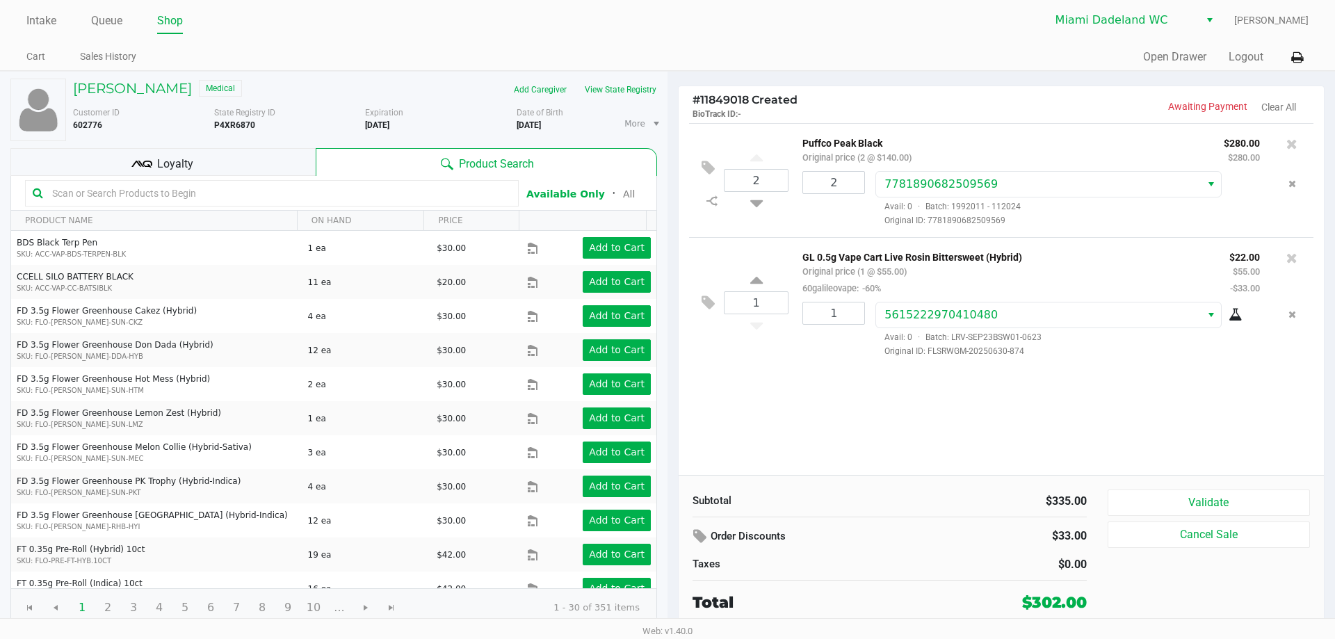
click at [948, 401] on div "2 Puffco Peak Black Original price (2 @ $140.00) $280.00 $280.00 2 778189068250…" at bounding box center [1001, 299] width 645 height 352
click at [869, 421] on div "2 Puffco Peak Black Original price (2 @ $140.00) $280.00 $280.00 2 778189068250…" at bounding box center [1001, 299] width 645 height 352
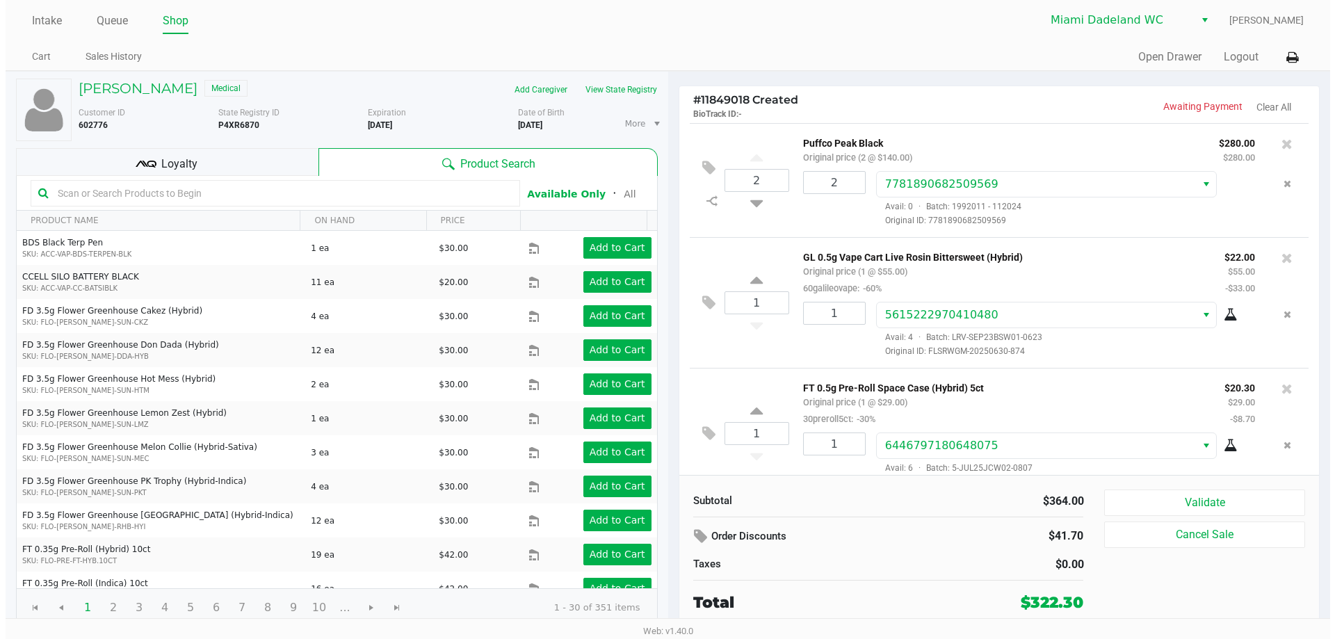
scroll to position [26, 0]
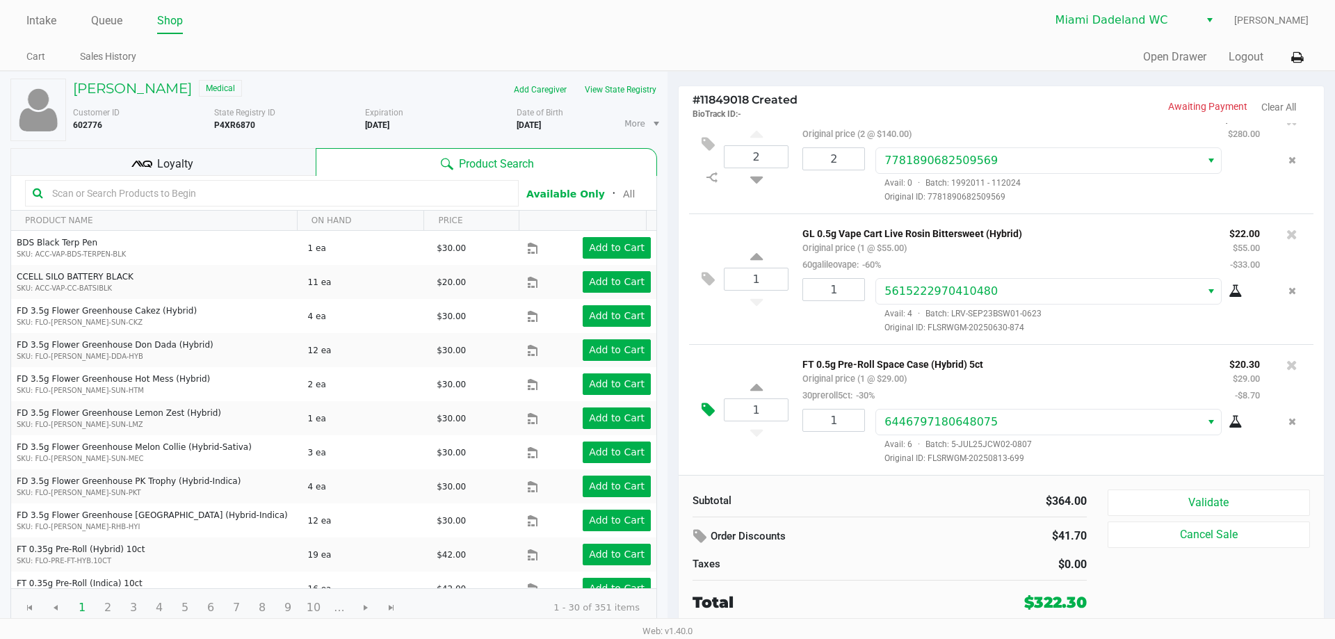
click at [711, 395] on button at bounding box center [711, 409] width 24 height 33
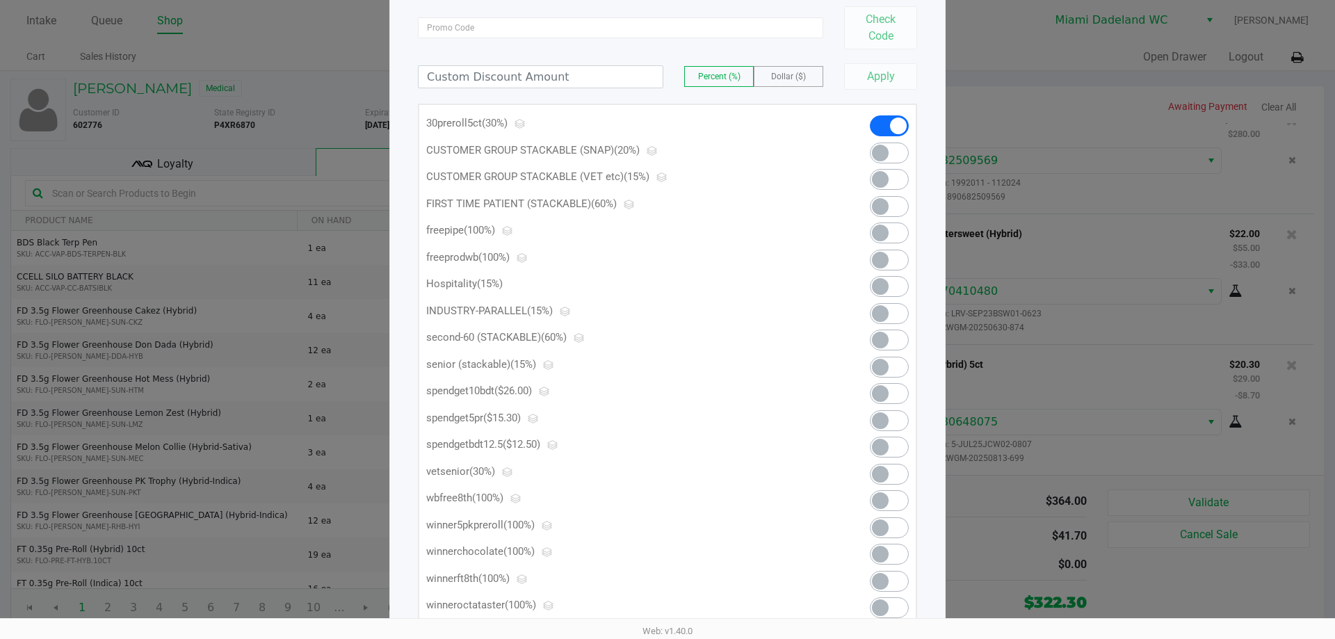
scroll to position [190, 0]
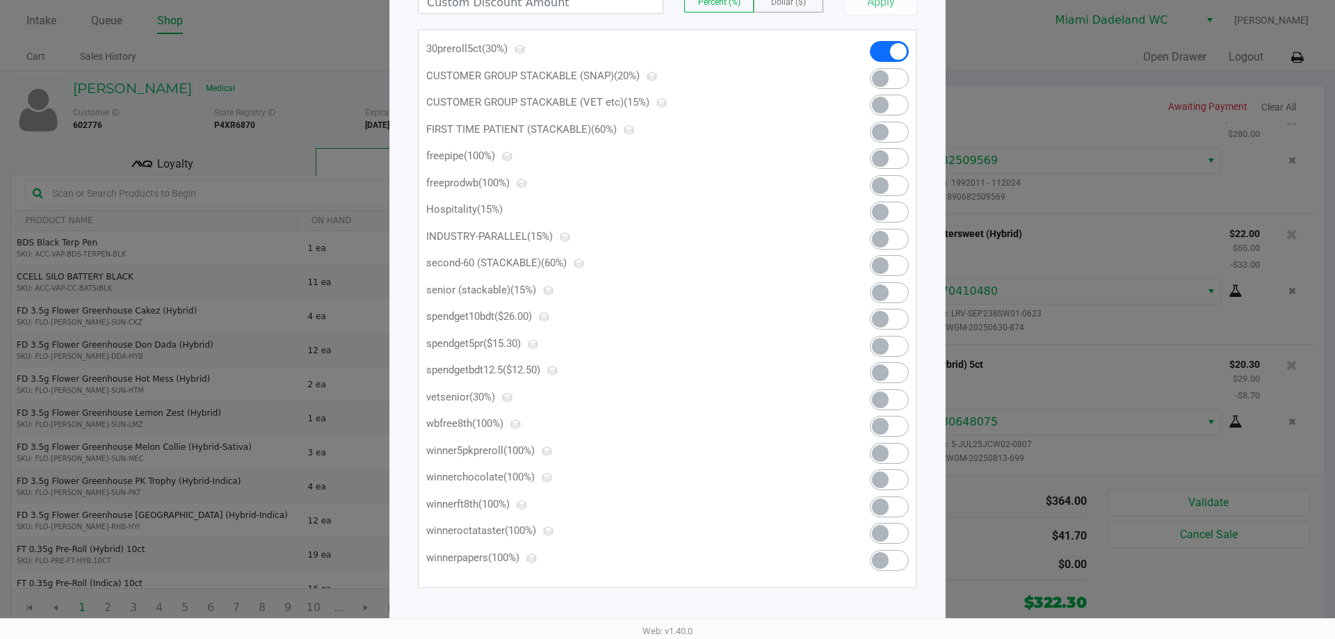
click at [879, 344] on span at bounding box center [880, 346] width 17 height 17
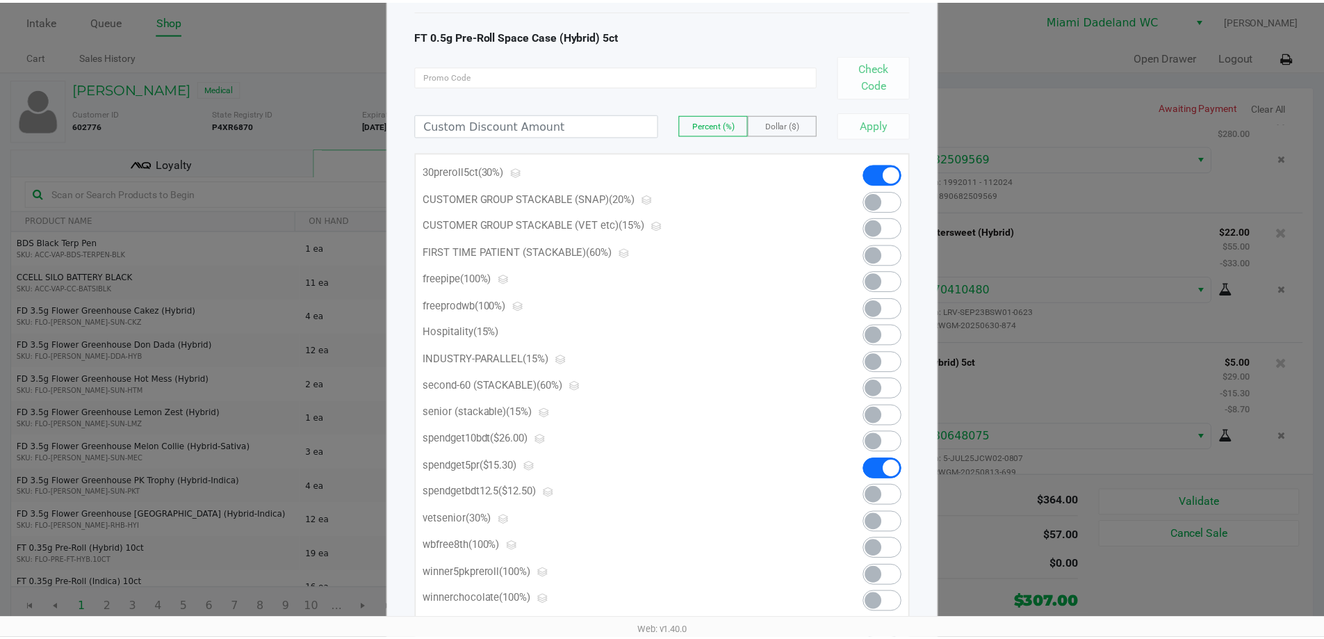
scroll to position [0, 0]
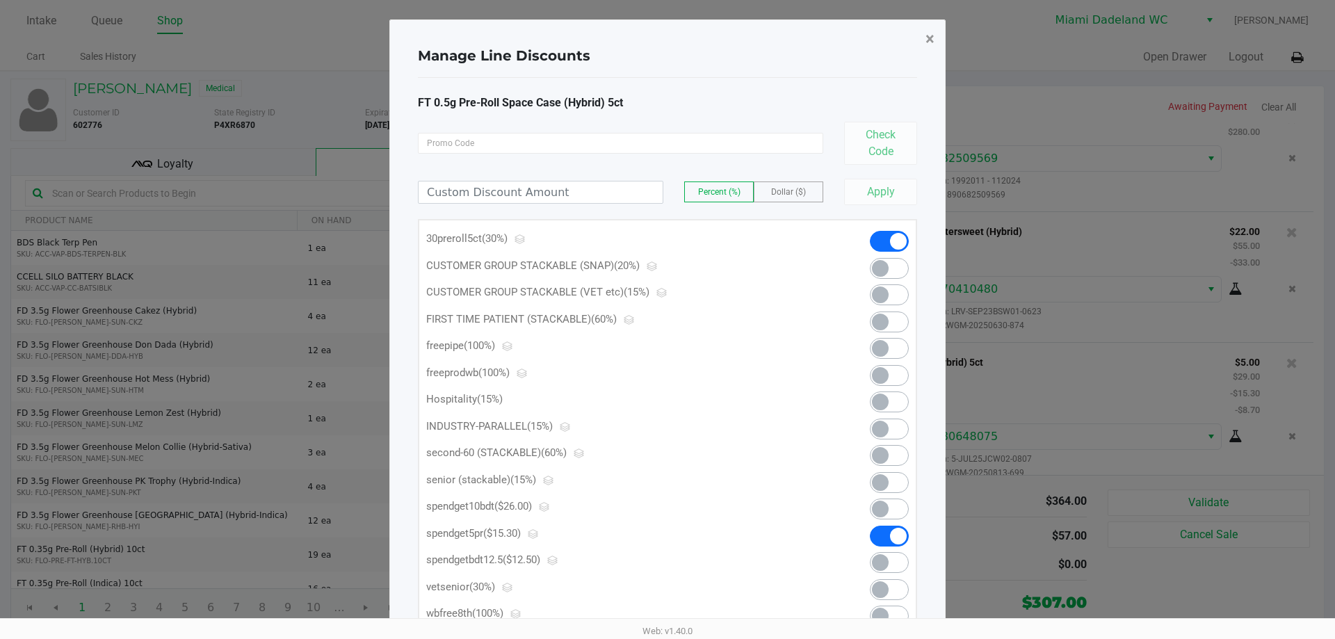
click at [927, 38] on span "×" at bounding box center [929, 38] width 9 height 19
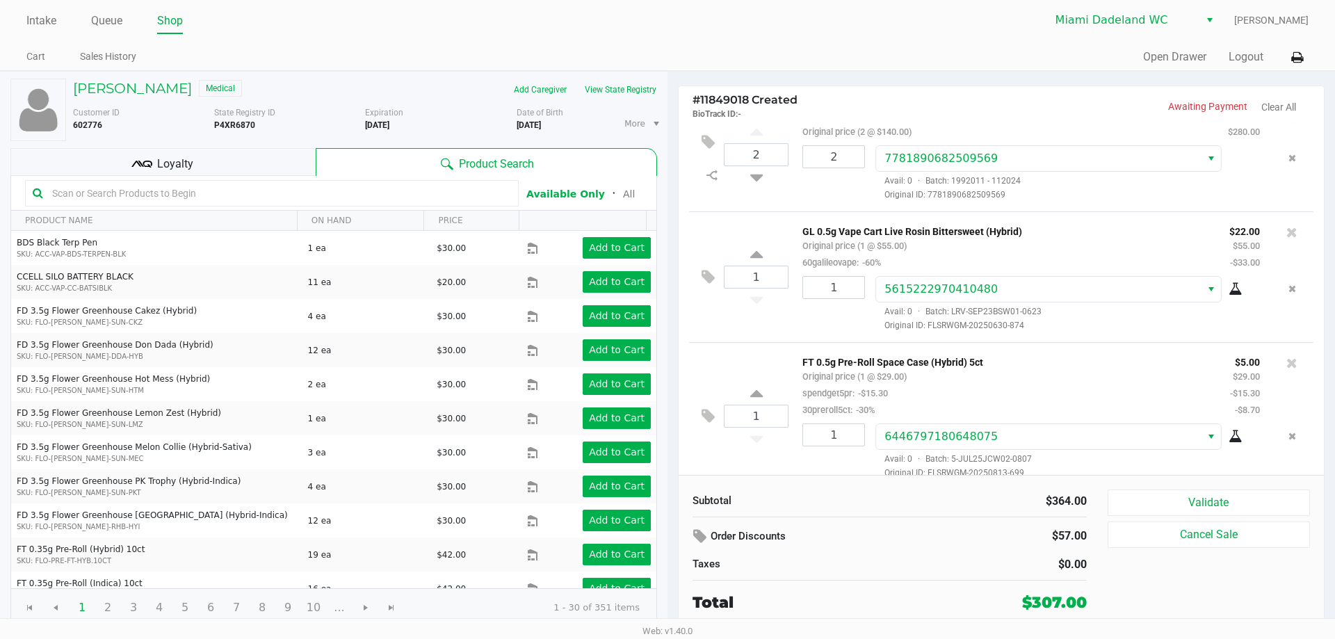
click at [179, 163] on span "Loyalty" at bounding box center [175, 164] width 36 height 17
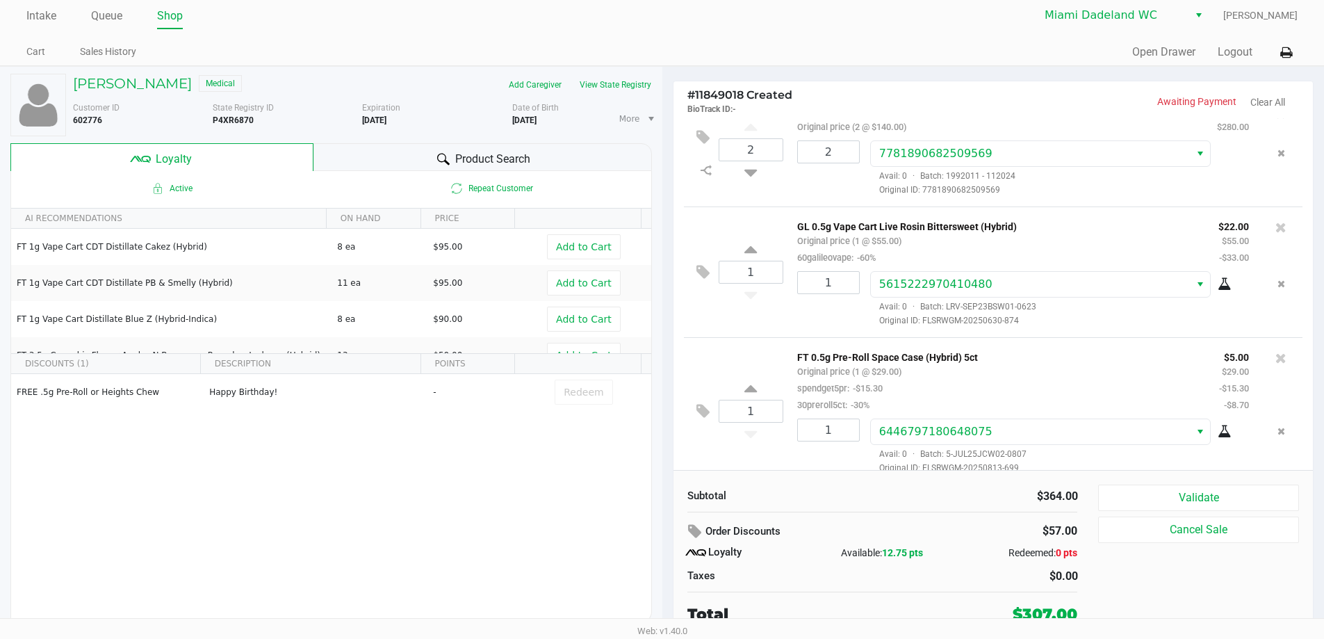
scroll to position [6, 0]
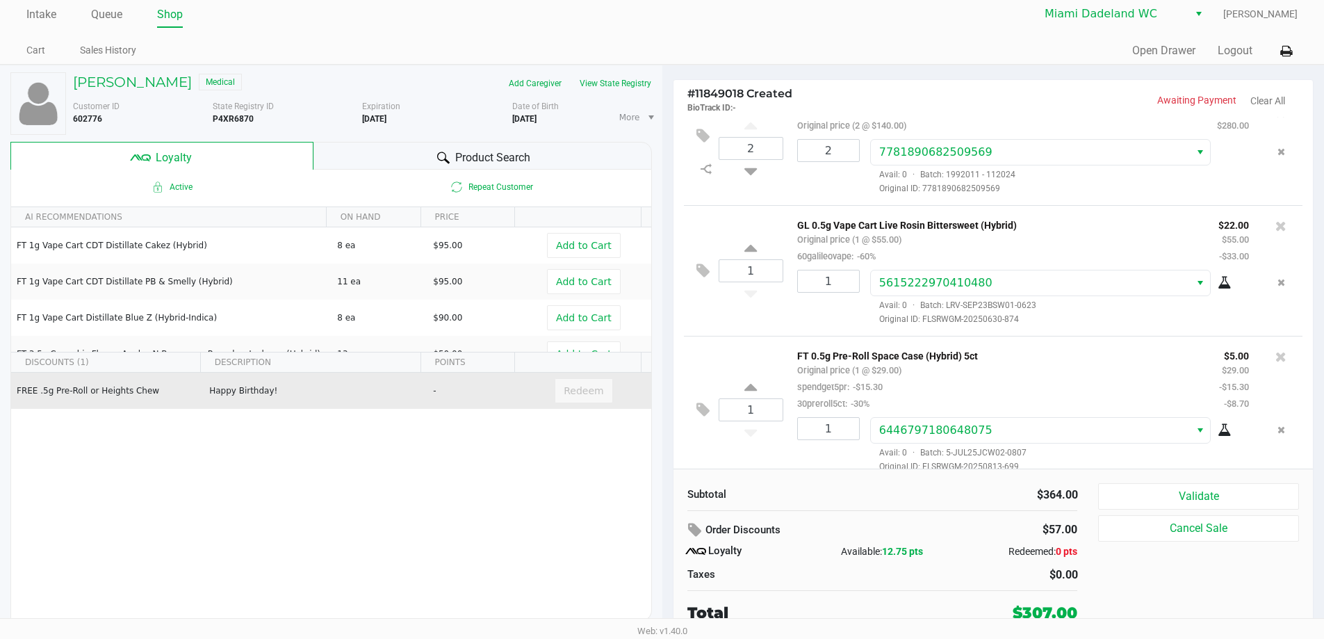
click at [455, 393] on td "-" at bounding box center [475, 391] width 96 height 36
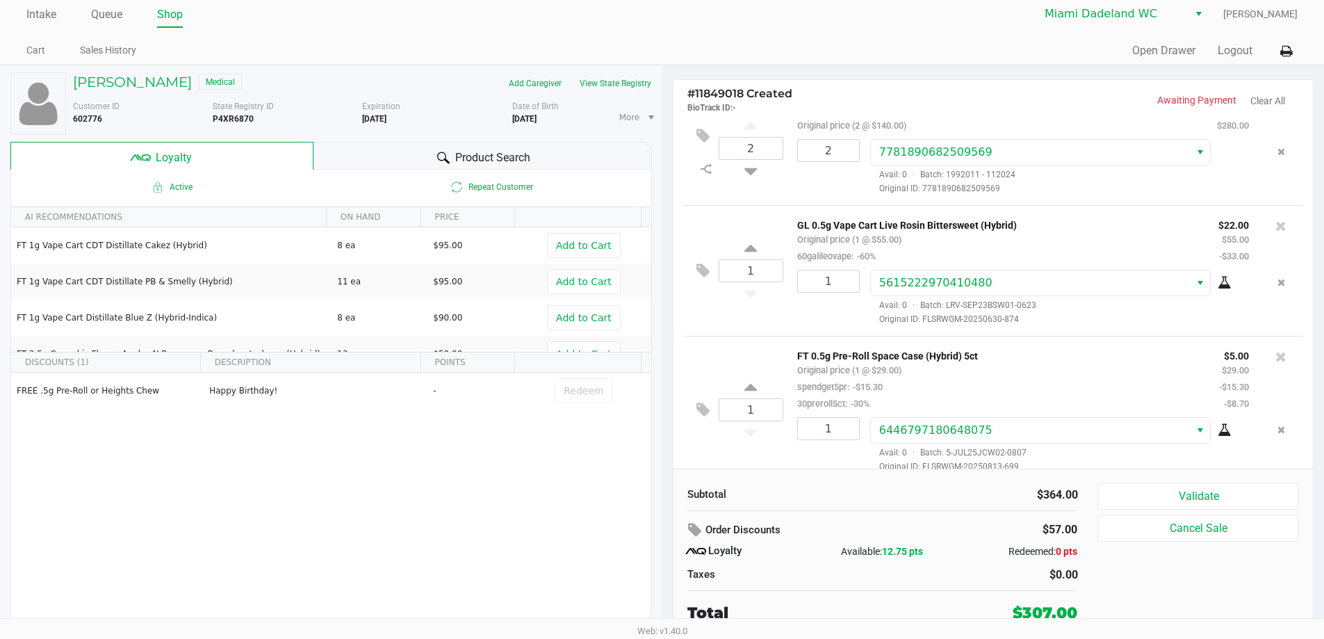
click at [388, 151] on div "Product Search" at bounding box center [483, 156] width 339 height 28
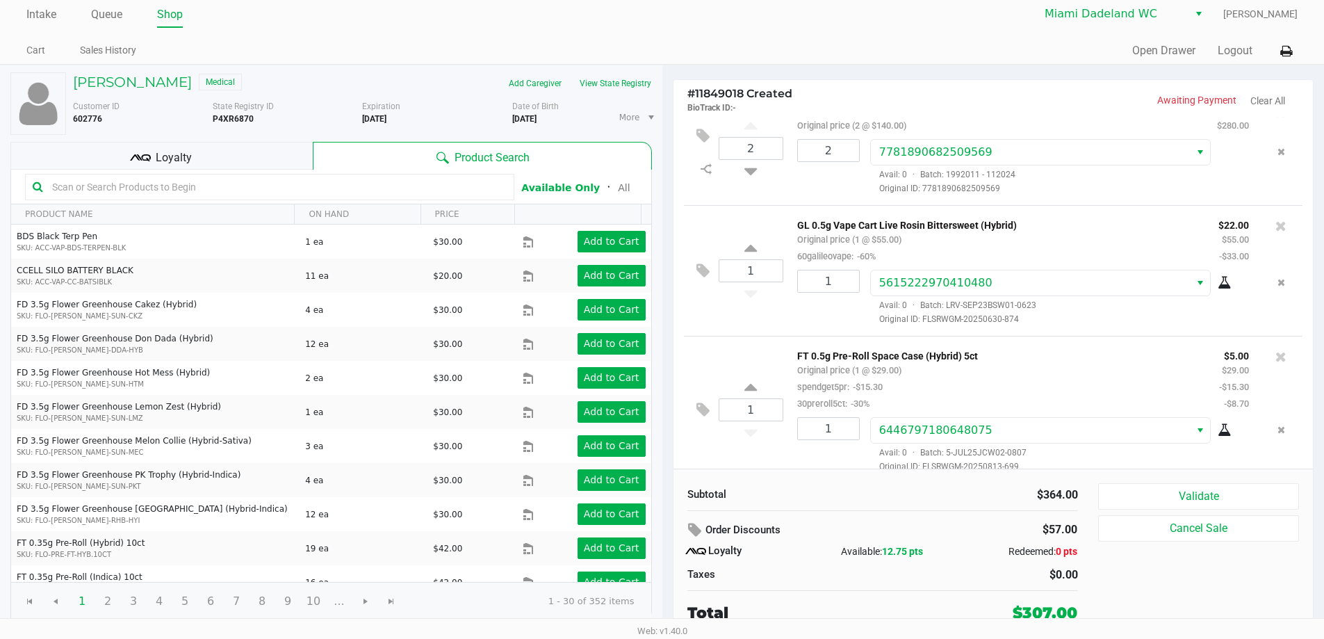
click at [318, 191] on input "text" at bounding box center [277, 187] width 460 height 21
type input "jcw"
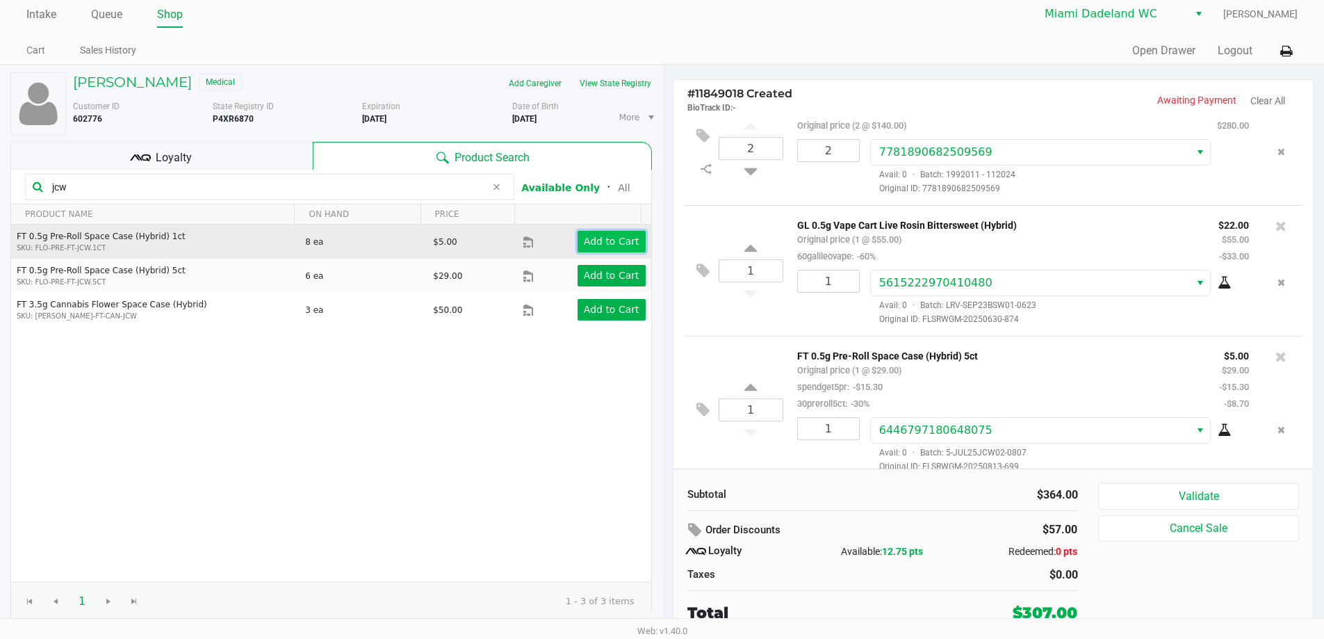
click at [607, 238] on app-button-loader "Add to Cart" at bounding box center [612, 241] width 56 height 11
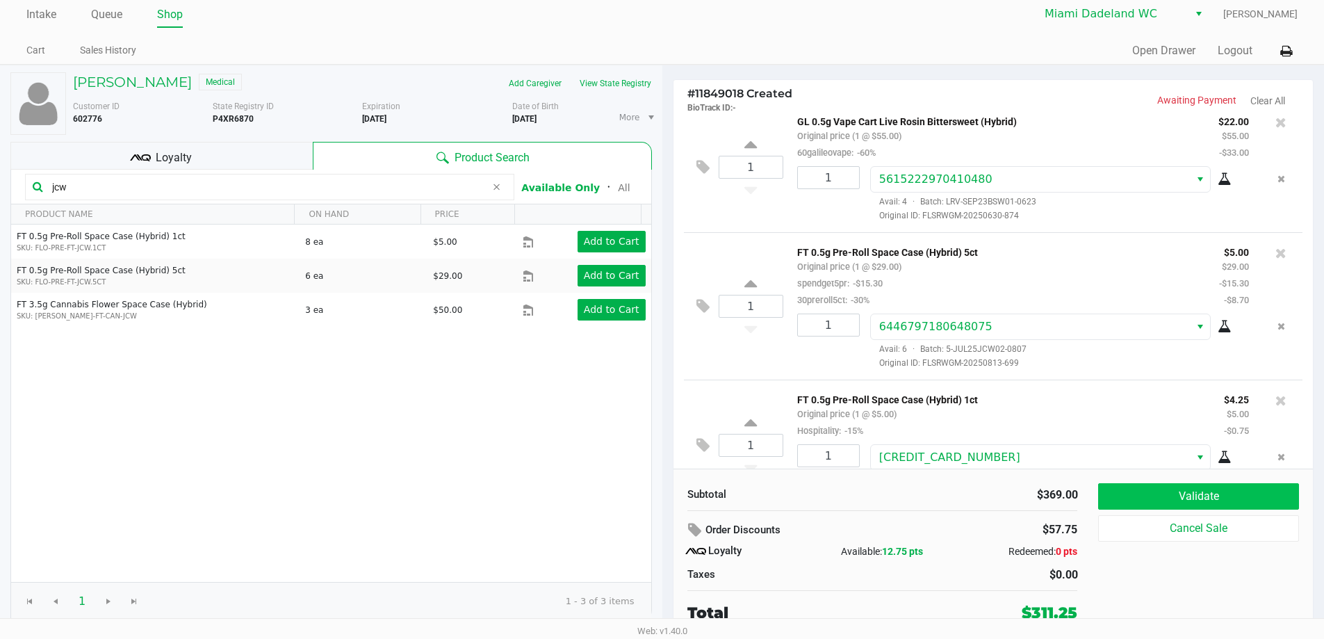
scroll to position [174, 0]
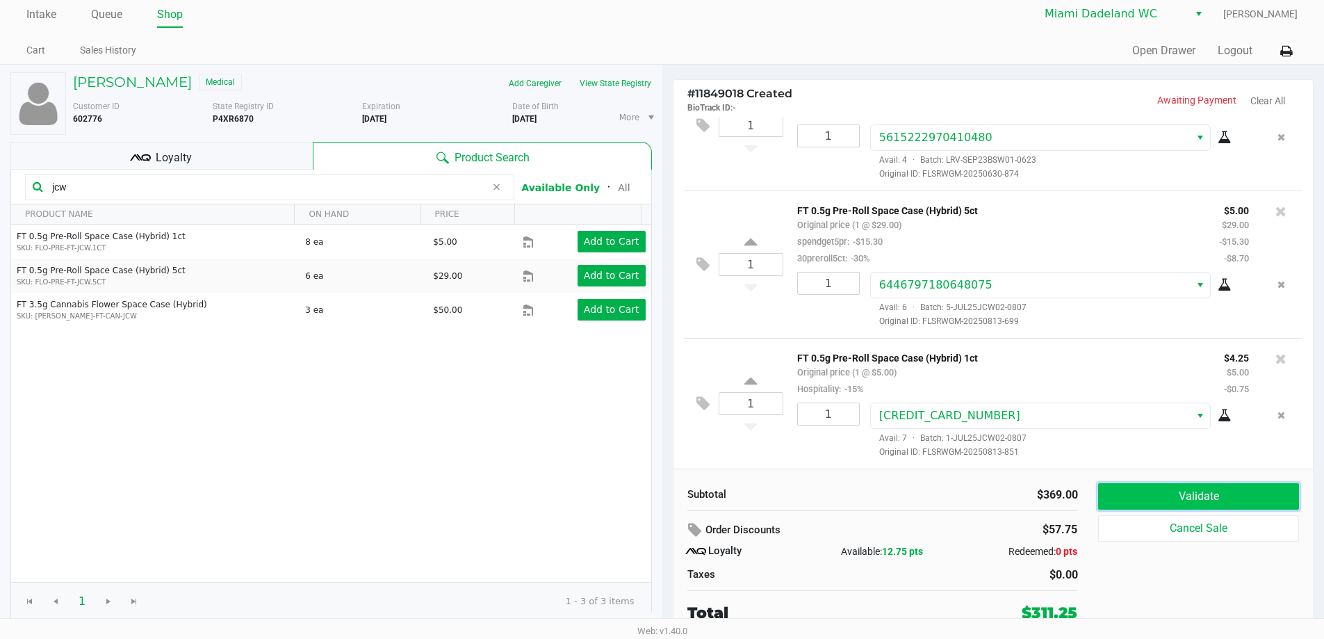
click at [1194, 498] on button "Validate" at bounding box center [1198, 496] width 200 height 26
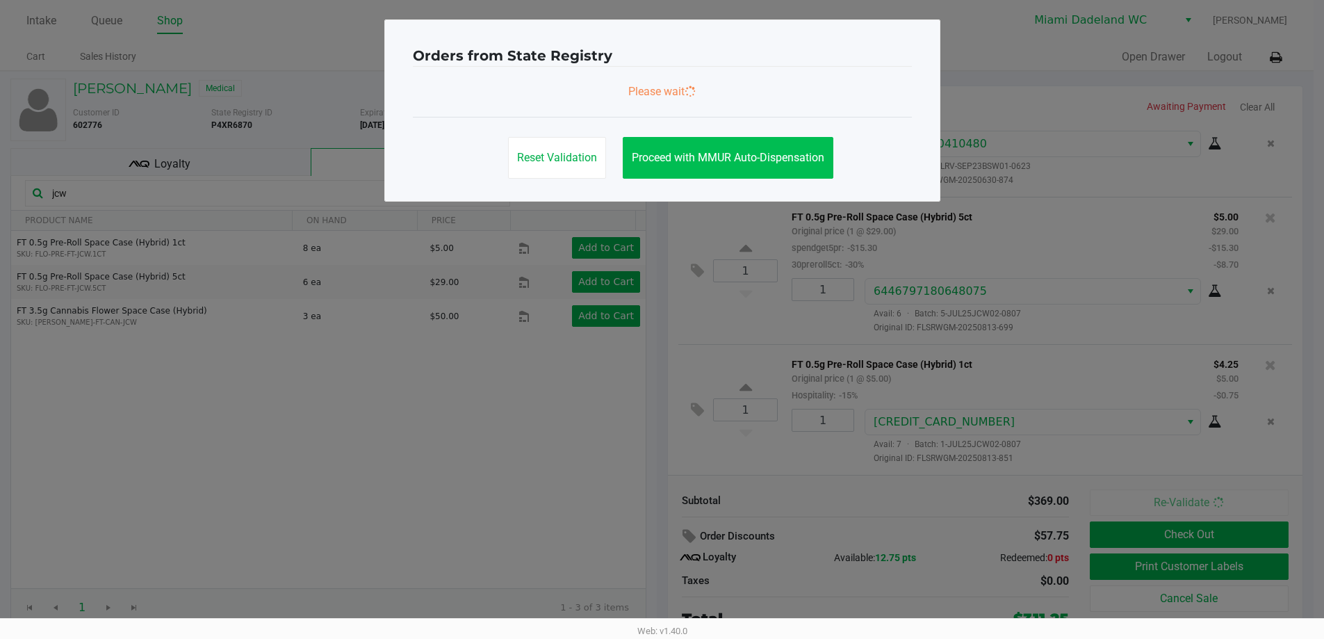
scroll to position [0, 0]
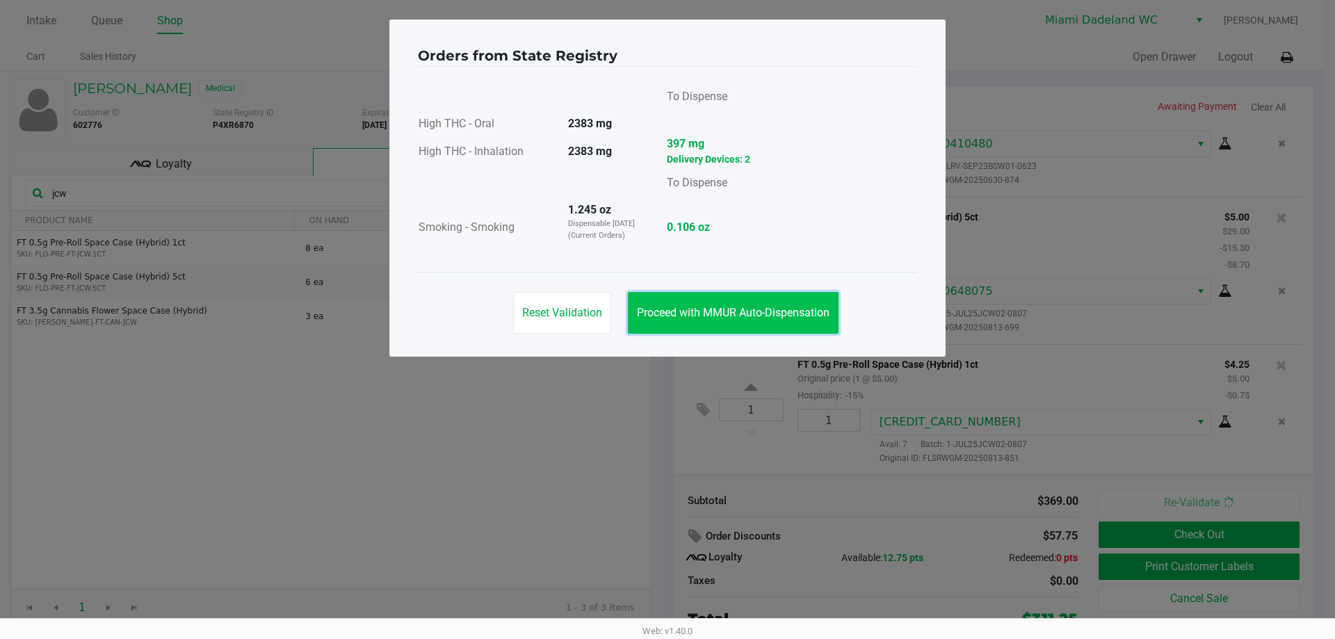
click at [741, 305] on button "Proceed with MMUR Auto-Dispensation" at bounding box center [733, 313] width 211 height 42
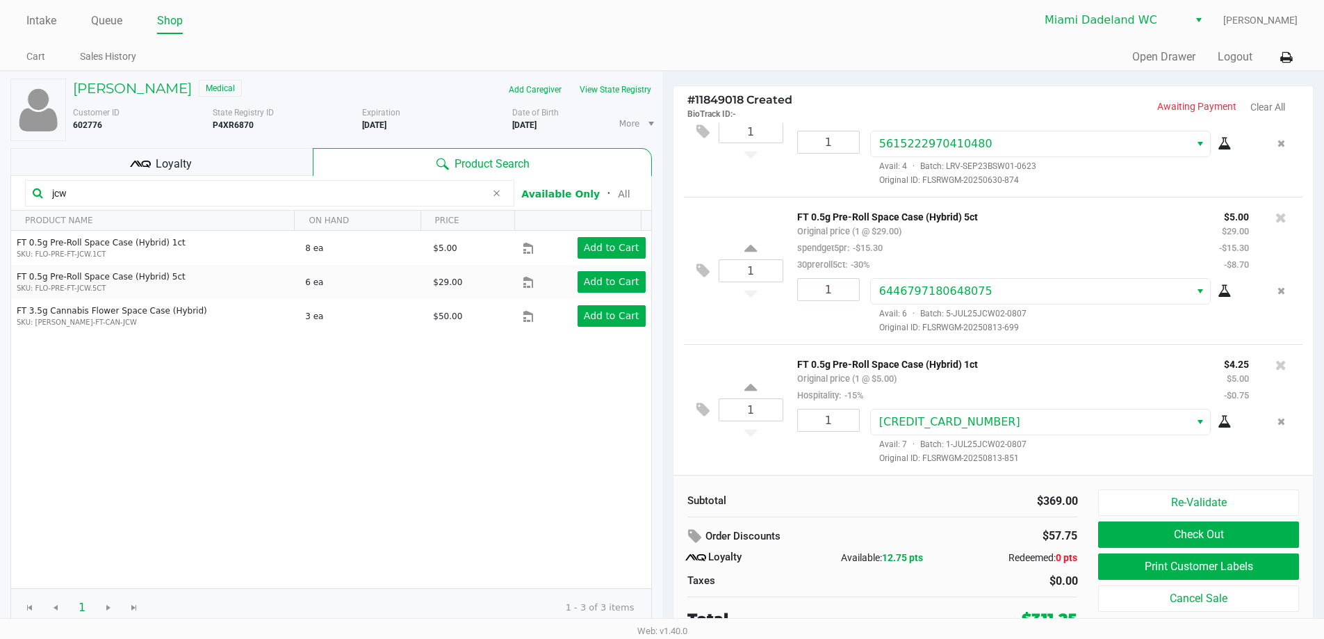
click at [212, 154] on div "Loyalty" at bounding box center [161, 162] width 302 height 28
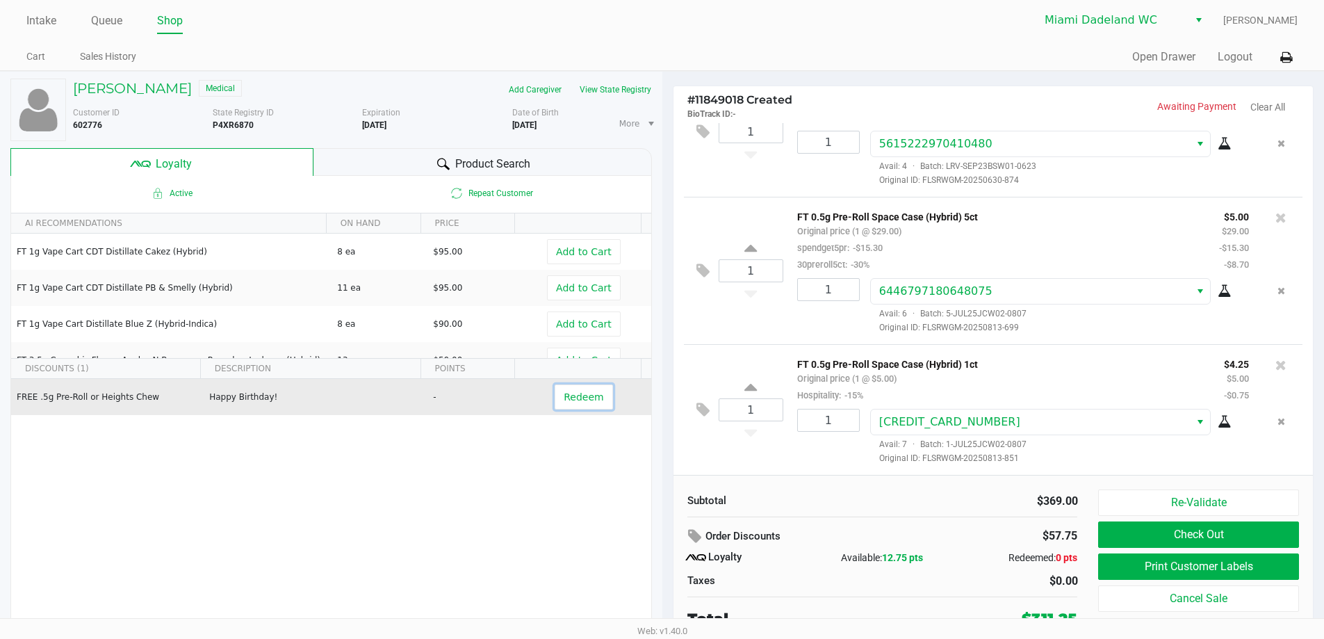
click at [587, 399] on span "Redeem" at bounding box center [584, 396] width 40 height 11
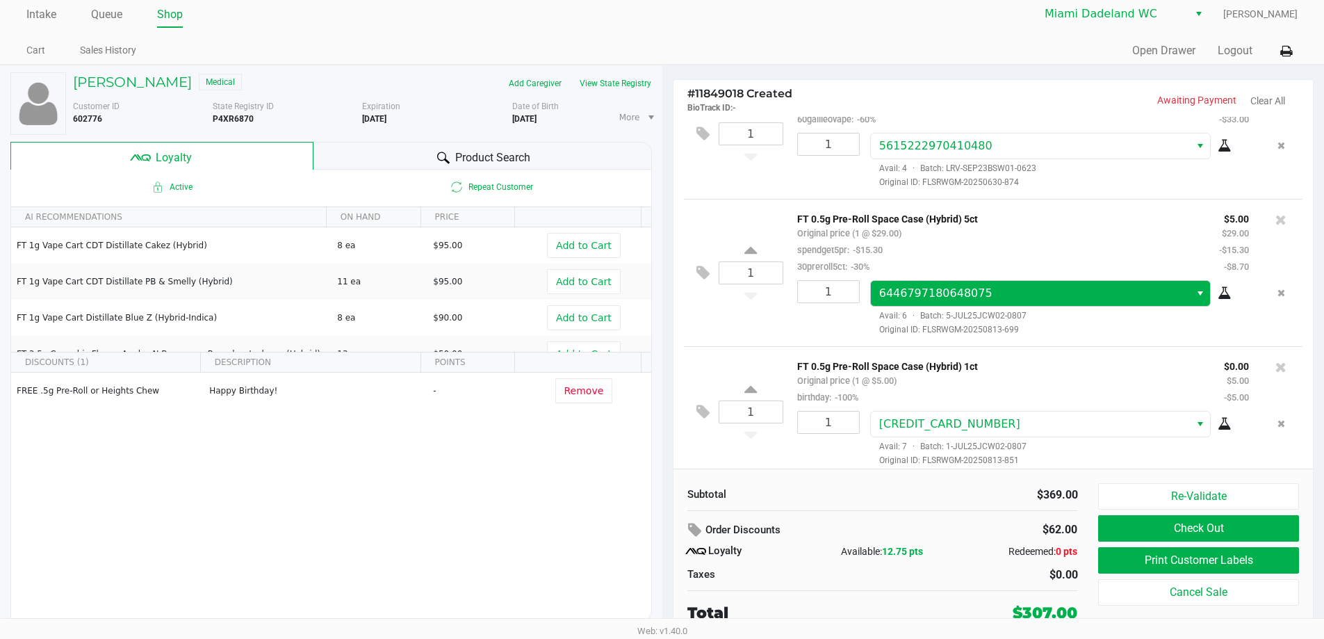
scroll to position [174, 0]
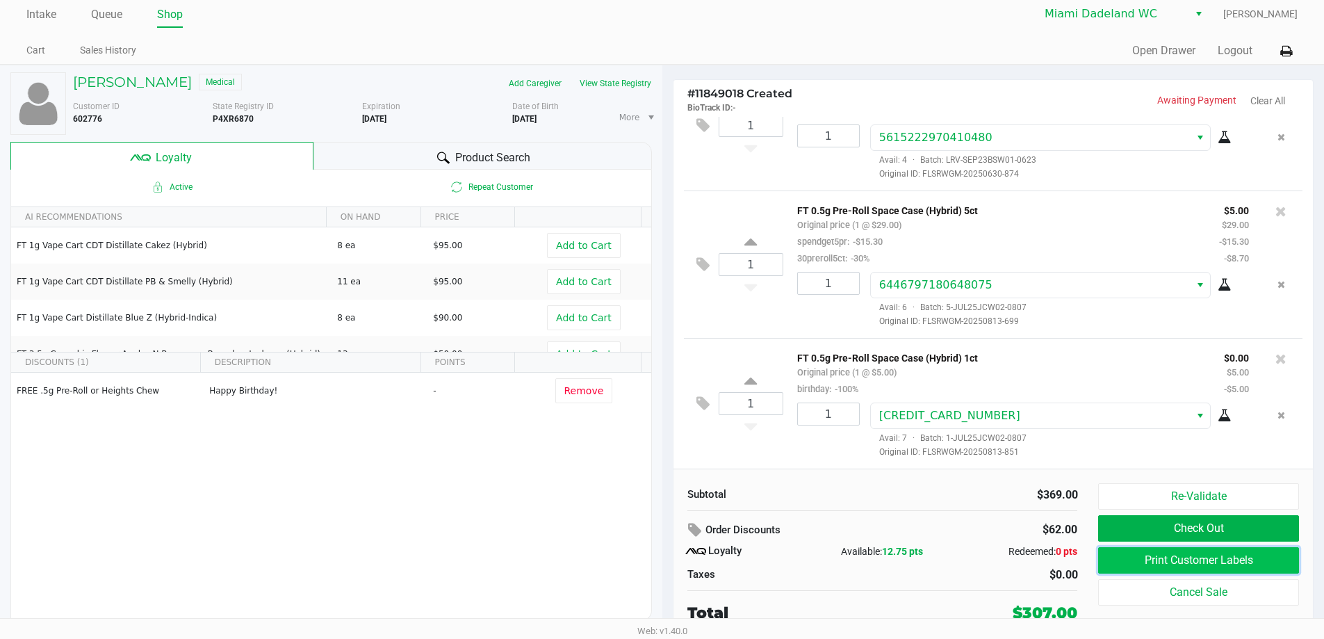
click at [1192, 555] on button "Print Customer Labels" at bounding box center [1198, 560] width 200 height 26
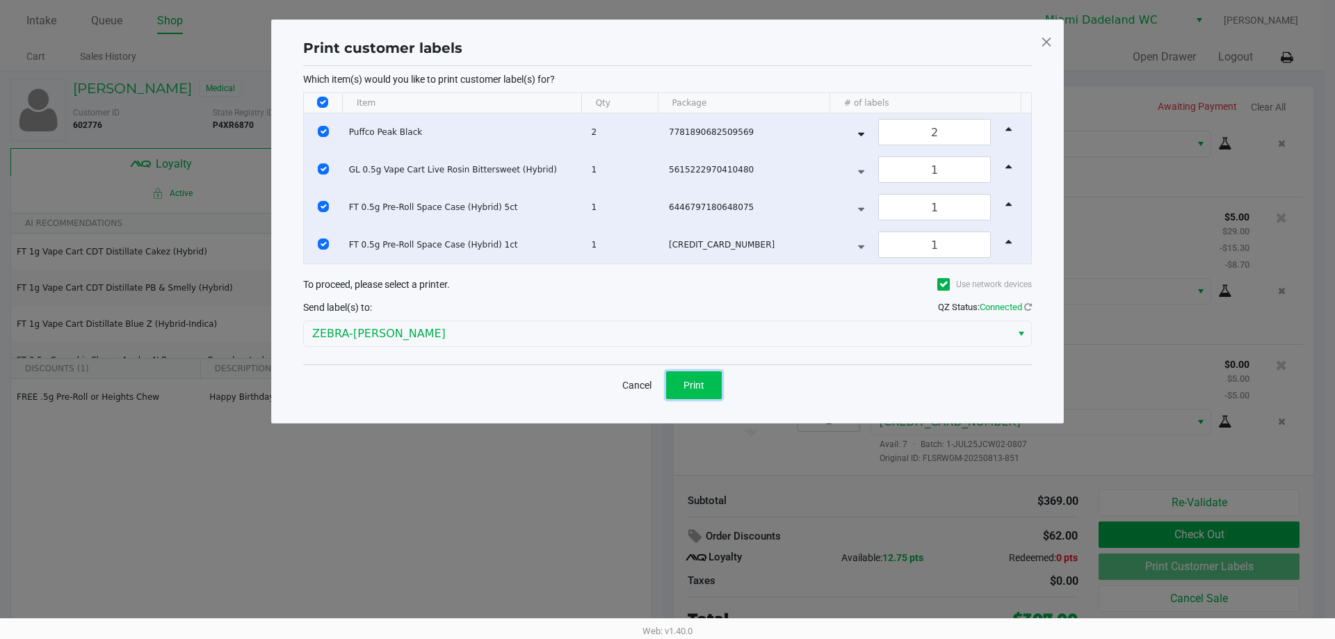
click at [698, 382] on span "Print" at bounding box center [693, 385] width 21 height 11
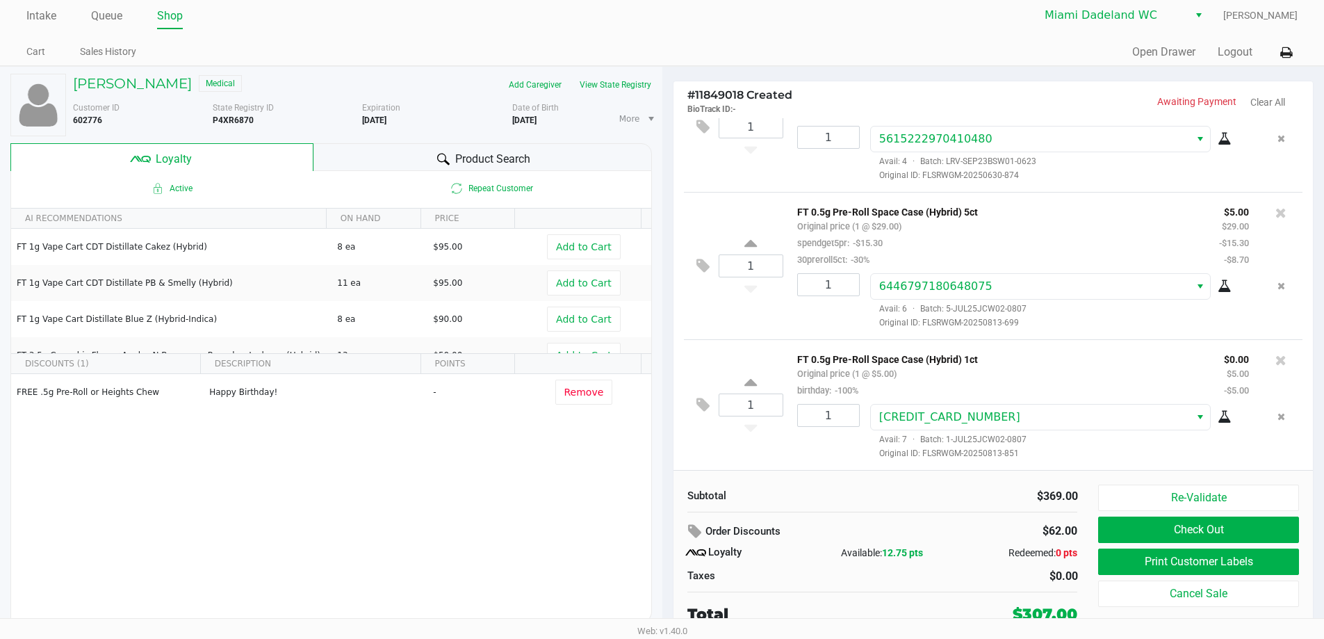
scroll to position [6, 0]
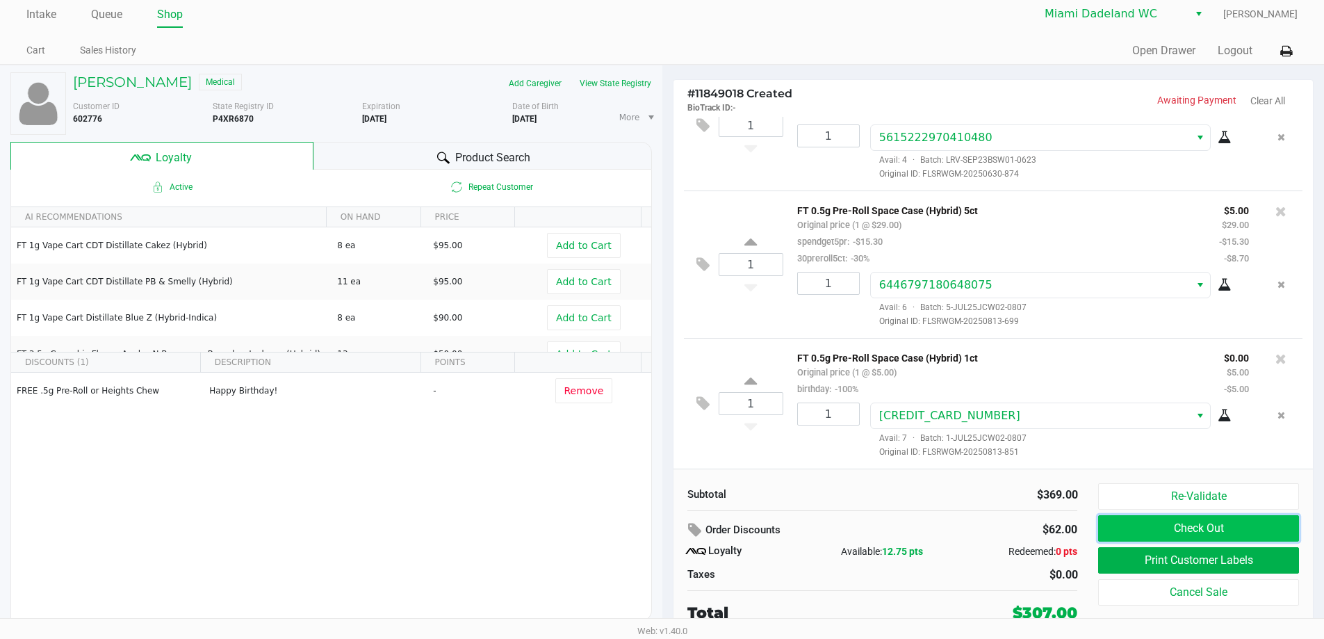
click at [1208, 525] on button "Check Out" at bounding box center [1198, 528] width 200 height 26
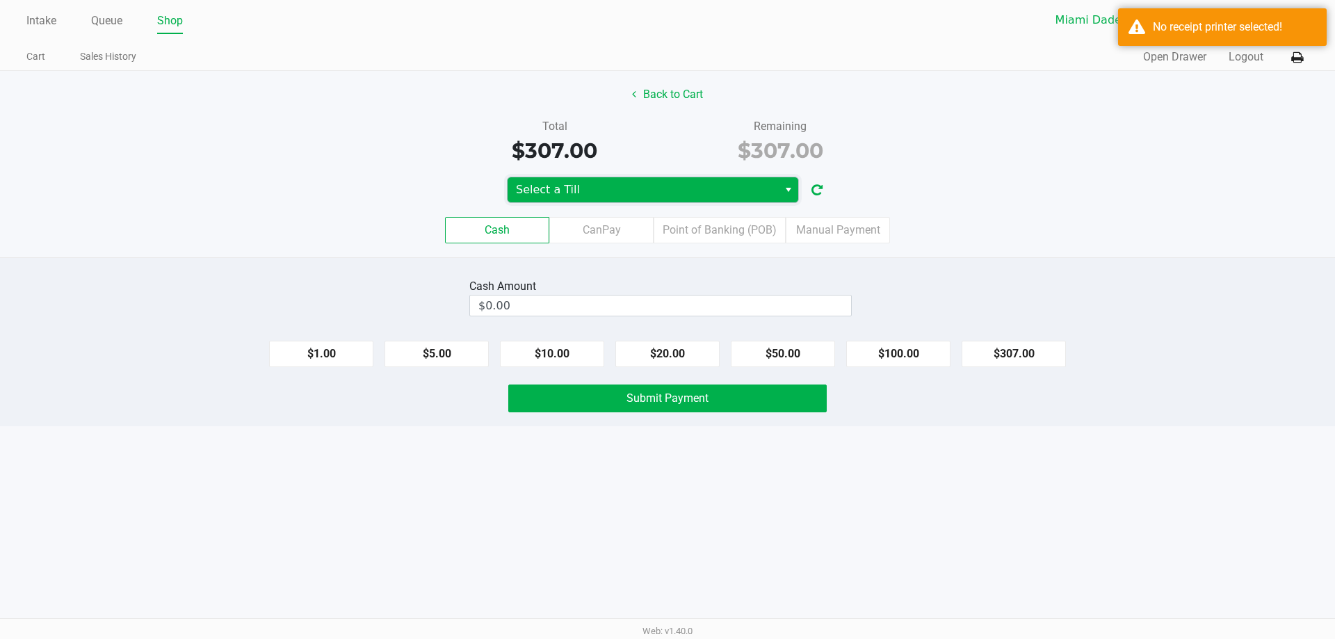
click at [724, 179] on span "Select a Till" at bounding box center [643, 189] width 270 height 25
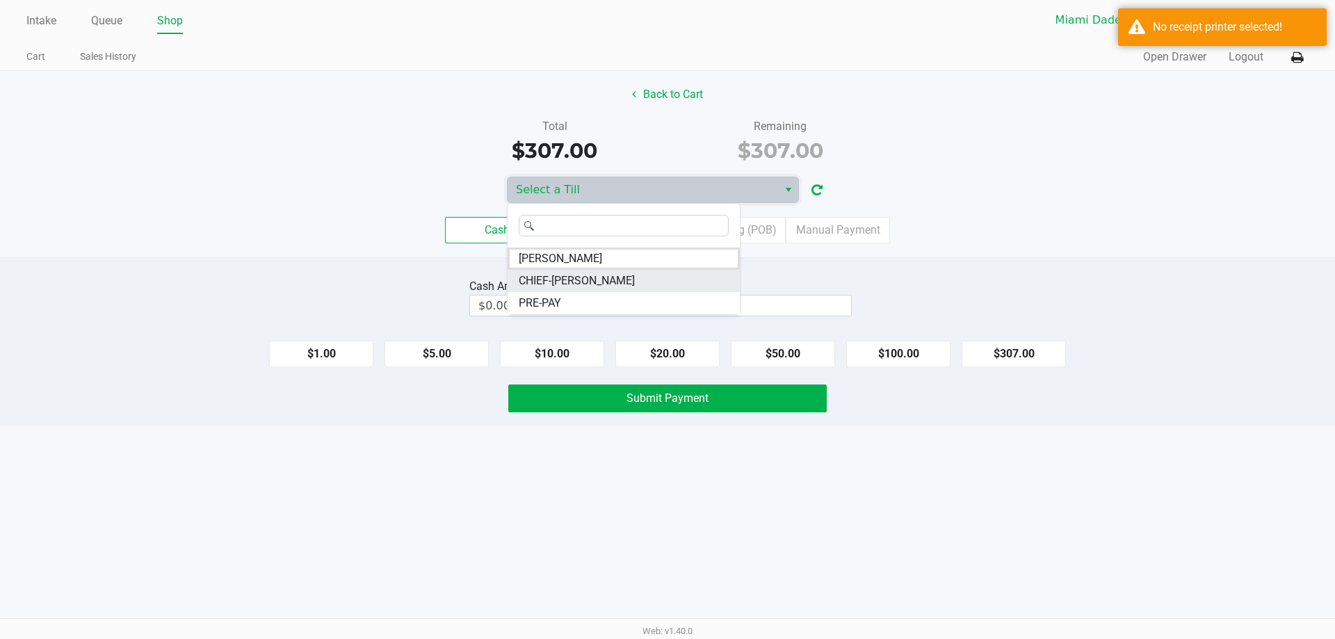
click at [638, 281] on li "CHIEF-WINCHLEY" at bounding box center [624, 281] width 232 height 22
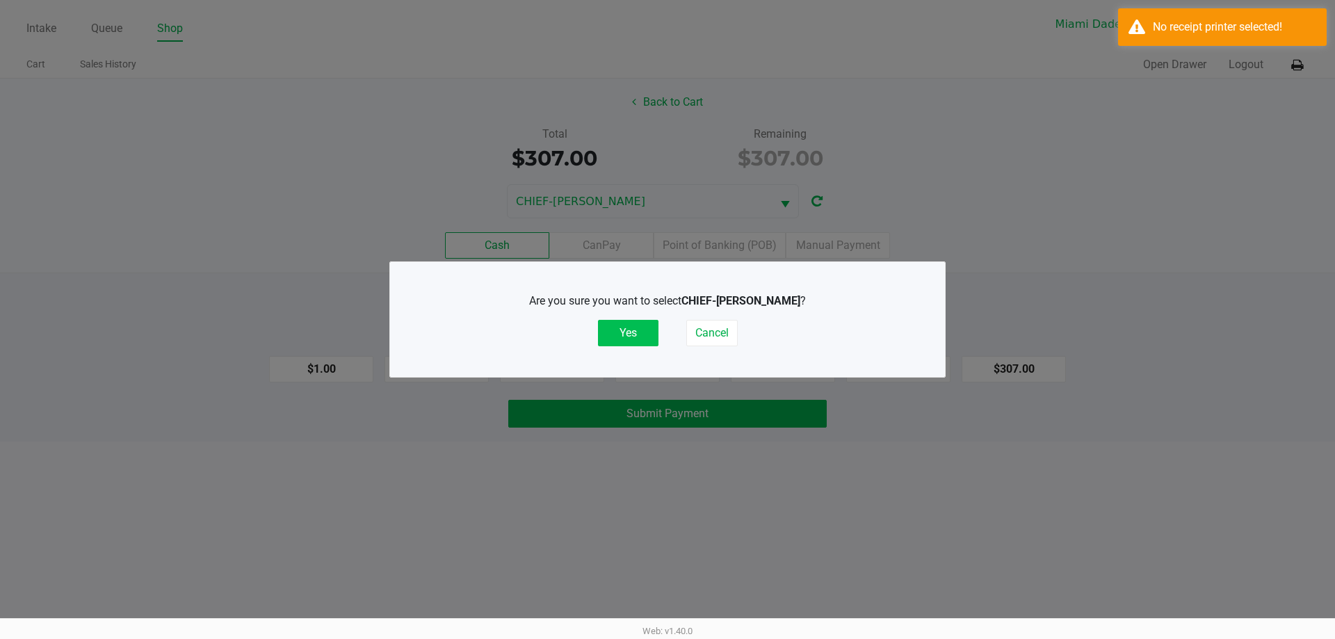
click at [613, 327] on button "Yes" at bounding box center [628, 333] width 60 height 26
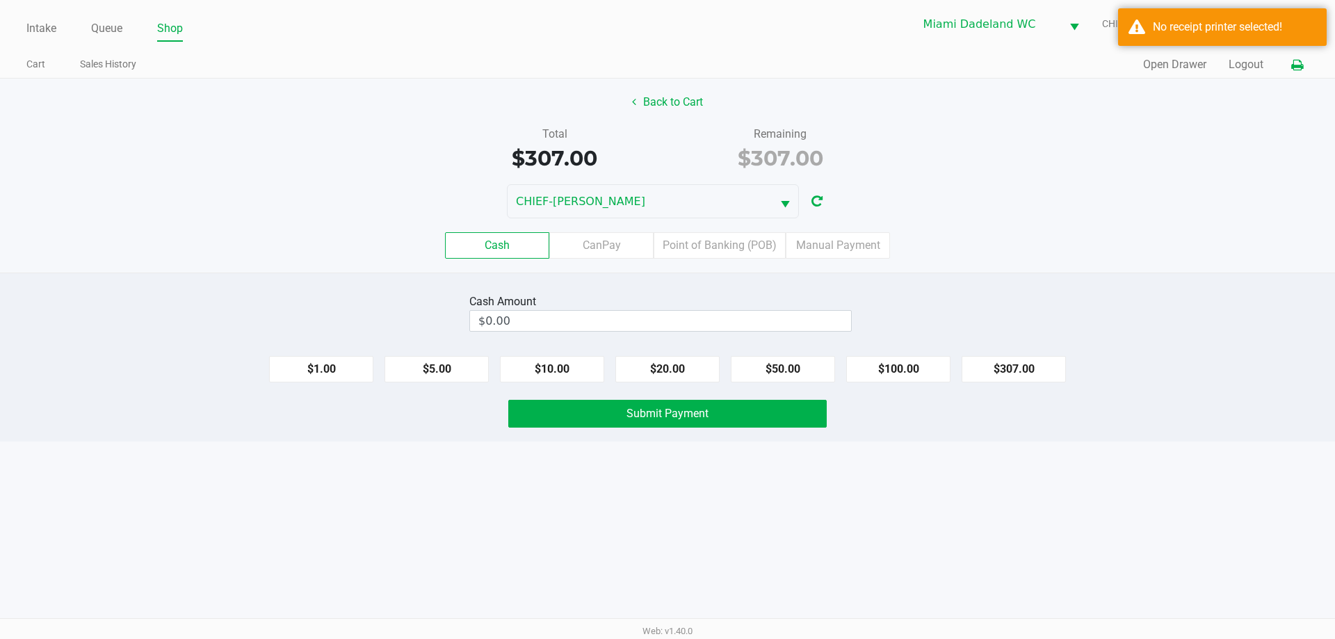
click at [1295, 61] on icon at bounding box center [1297, 65] width 12 height 10
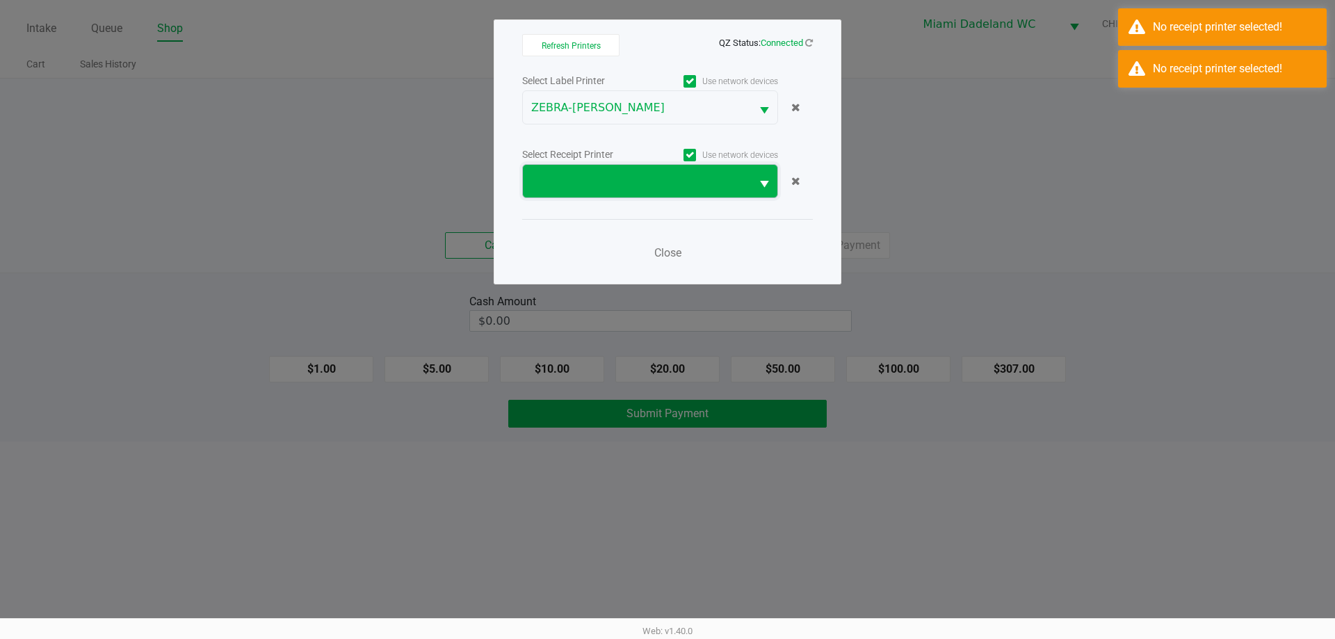
click at [638, 182] on span at bounding box center [636, 181] width 211 height 17
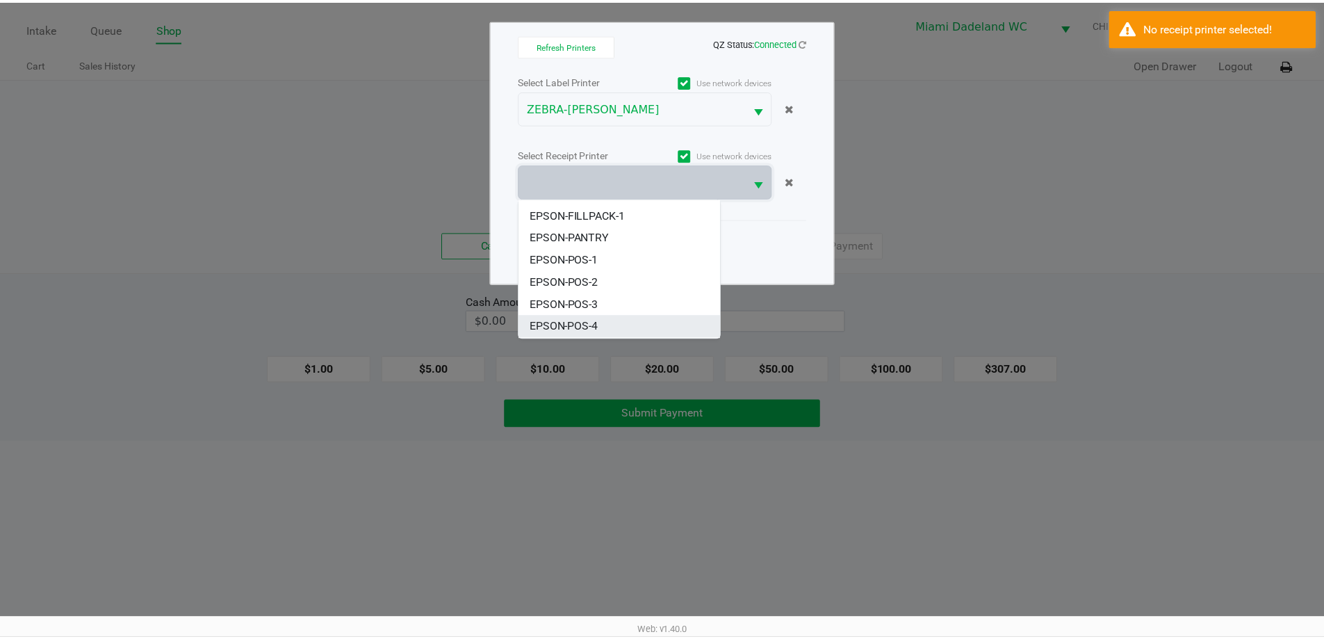
scroll to position [61, 0]
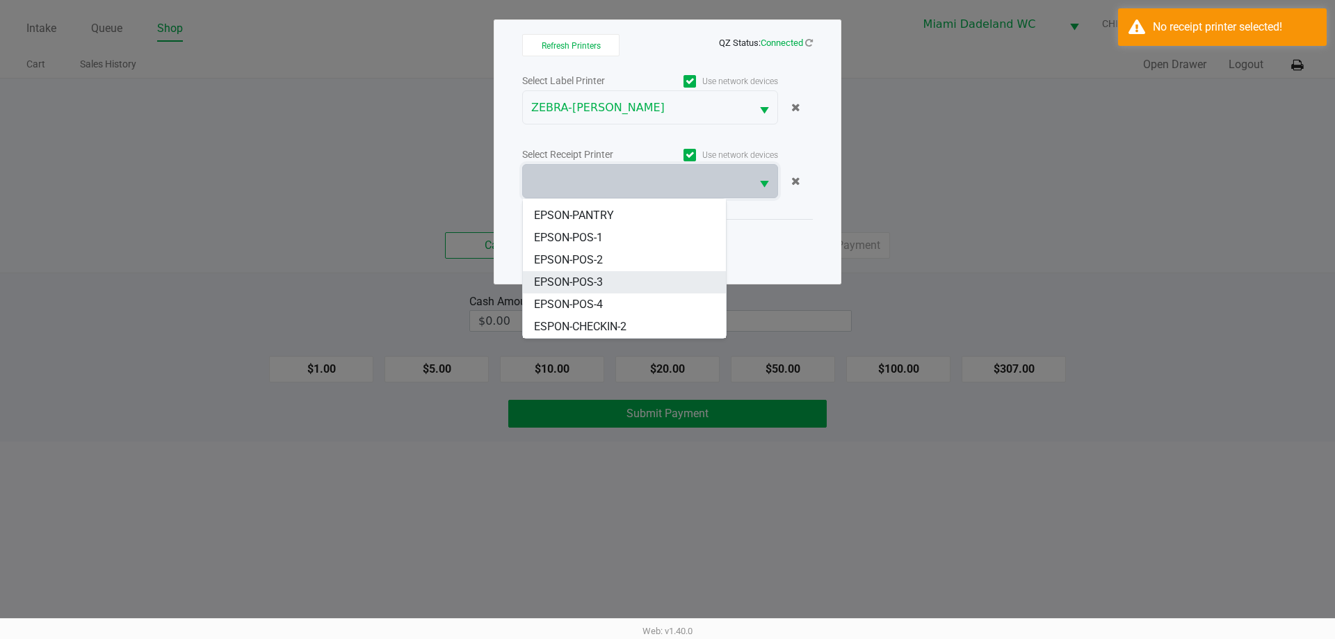
click at [628, 281] on li "EPSON-POS-3" at bounding box center [624, 282] width 203 height 22
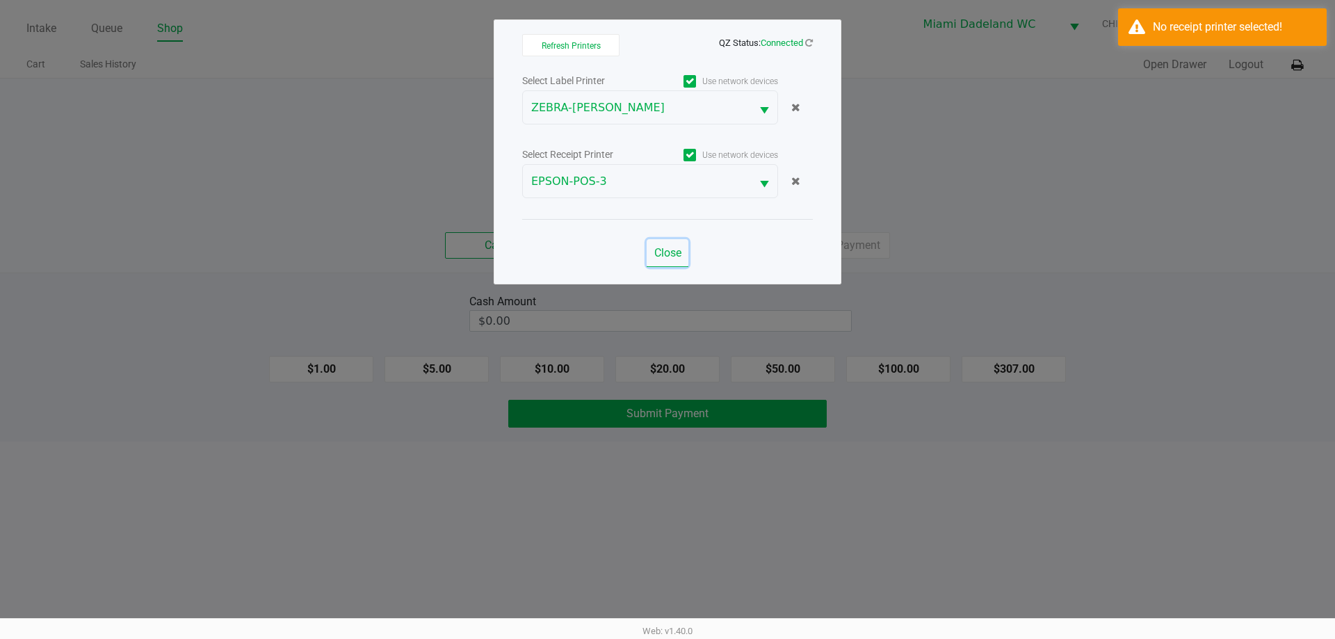
click at [666, 252] on span "Close" at bounding box center [667, 252] width 27 height 13
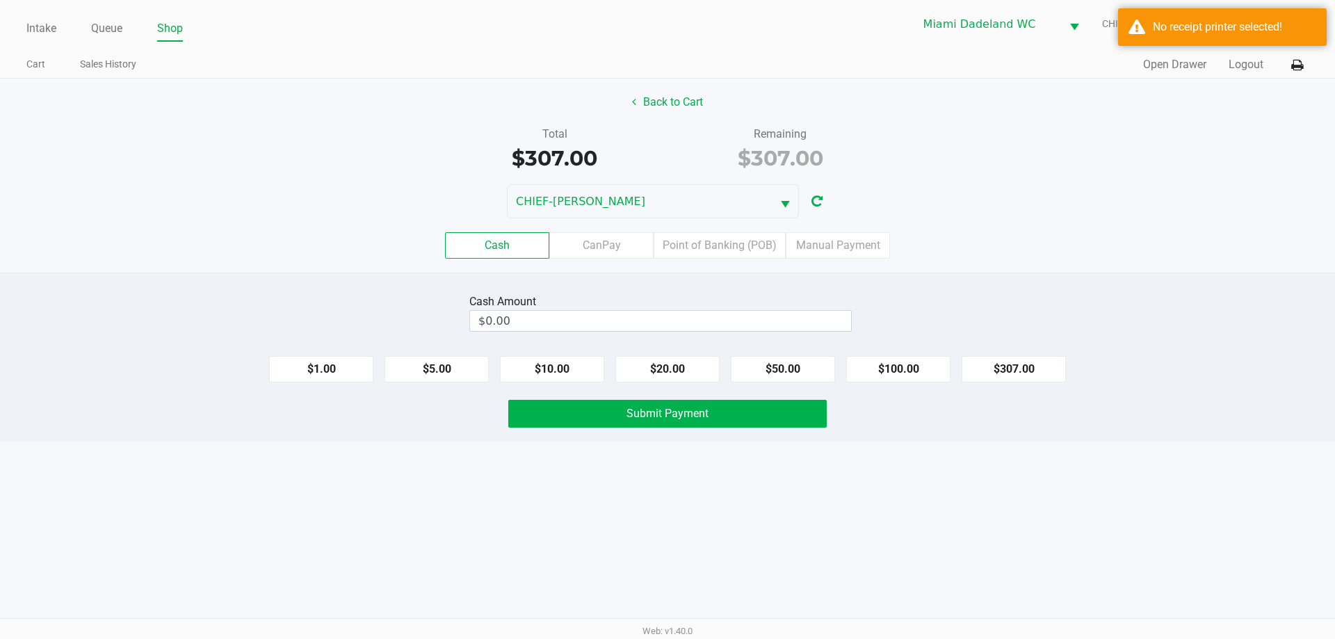
click at [959, 182] on div "Back to Cart Total $307.00 Remaining $307.00 CHIEF-WINCHLEY Cash CanPay Point o…" at bounding box center [667, 176] width 1335 height 194
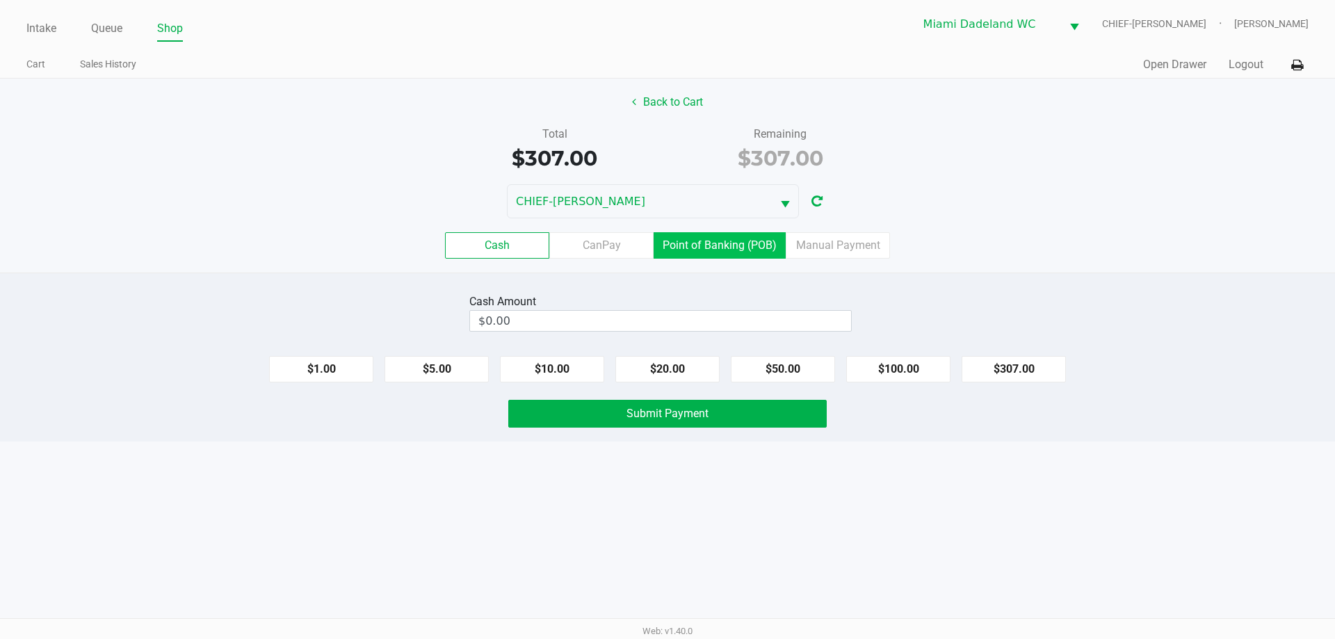
click at [732, 243] on label "Point of Banking (POB)" at bounding box center [720, 245] width 132 height 26
click at [0, 0] on 7 "Point of Banking (POB)" at bounding box center [0, 0] width 0 height 0
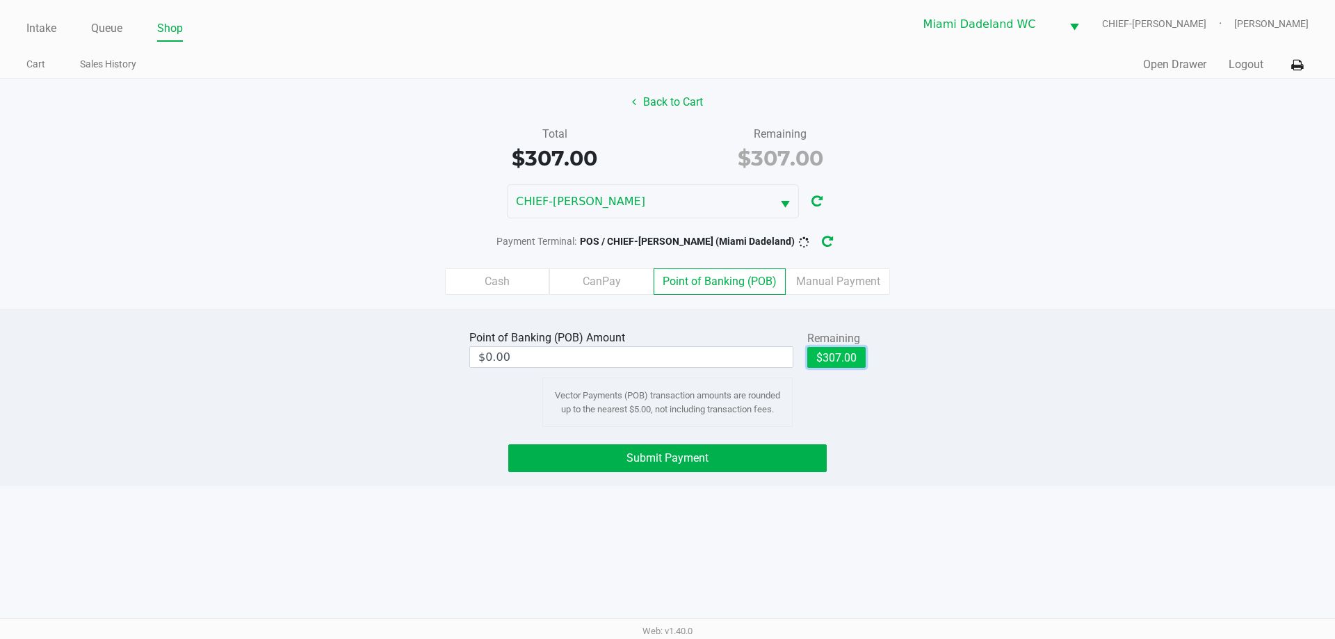
click at [838, 359] on button "$307.00" at bounding box center [836, 357] width 58 height 21
click at [626, 361] on input "307" at bounding box center [607, 357] width 274 height 20
click at [1007, 341] on div "Point of Banking (POB) Amount $140.00 Remaining $307.00 Clear Vector Payments (…" at bounding box center [668, 377] width 1356 height 100
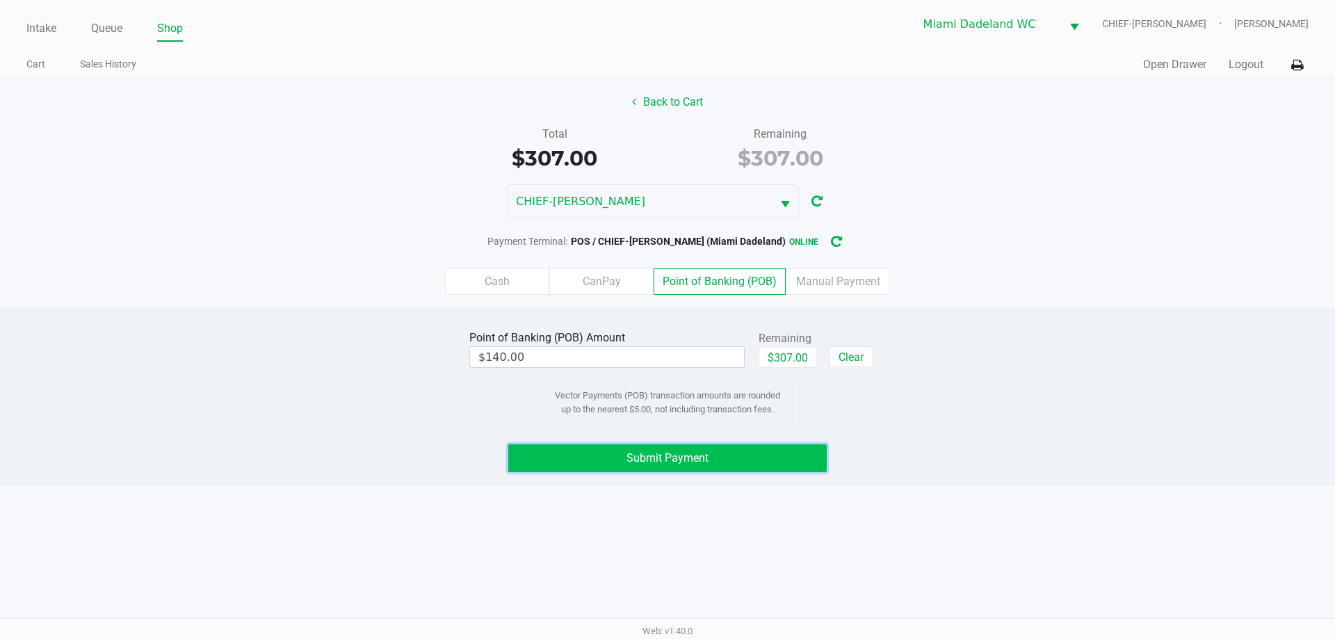
click at [706, 463] on span "Submit Payment" at bounding box center [667, 457] width 82 height 13
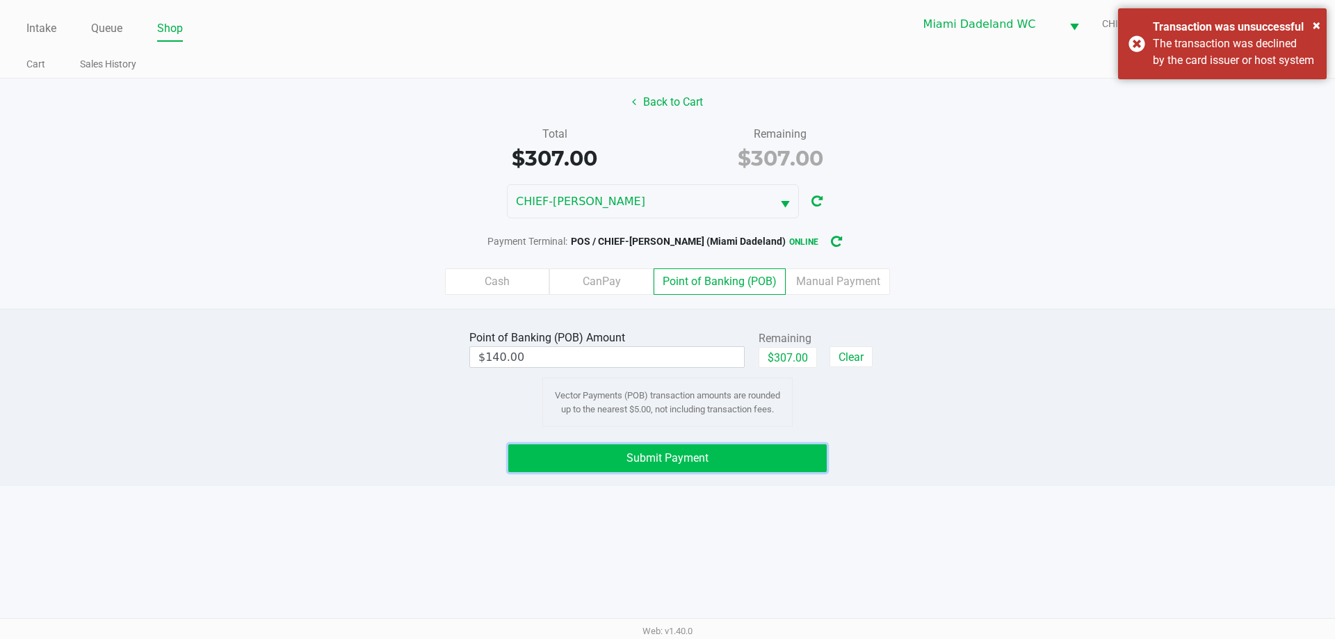
click at [745, 453] on button "Submit Payment" at bounding box center [667, 458] width 318 height 28
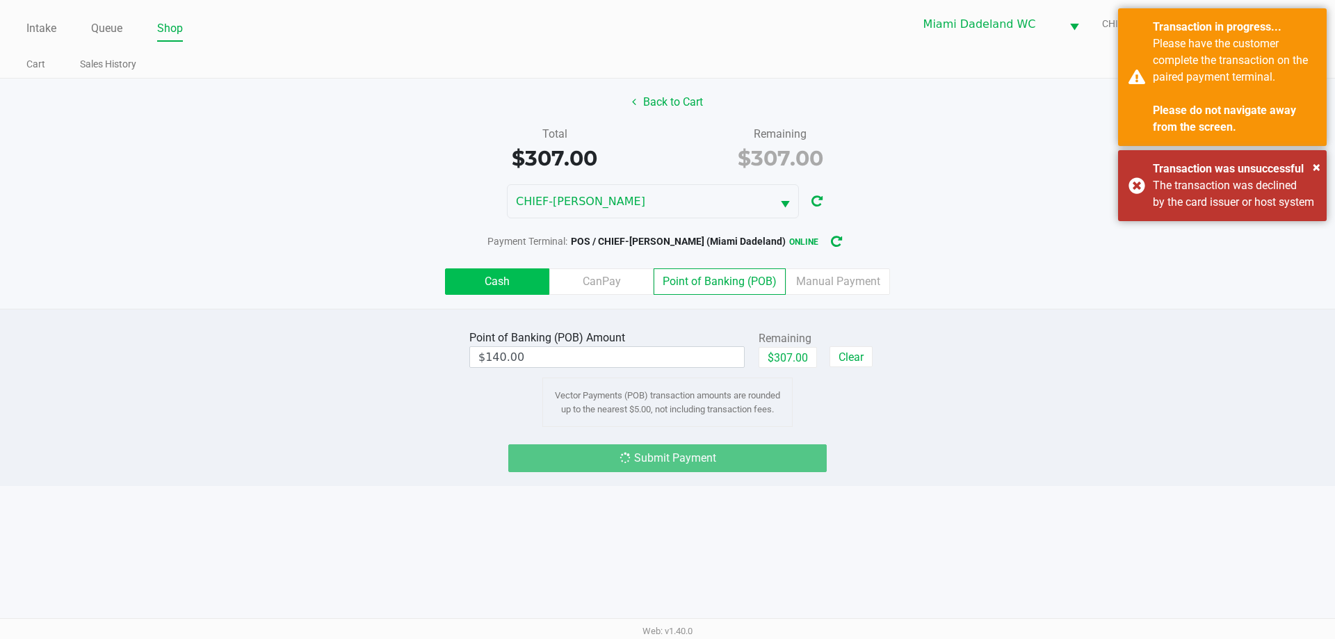
click at [516, 286] on label "Cash" at bounding box center [497, 281] width 104 height 26
click at [0, 0] on 0 "Cash" at bounding box center [0, 0] width 0 height 0
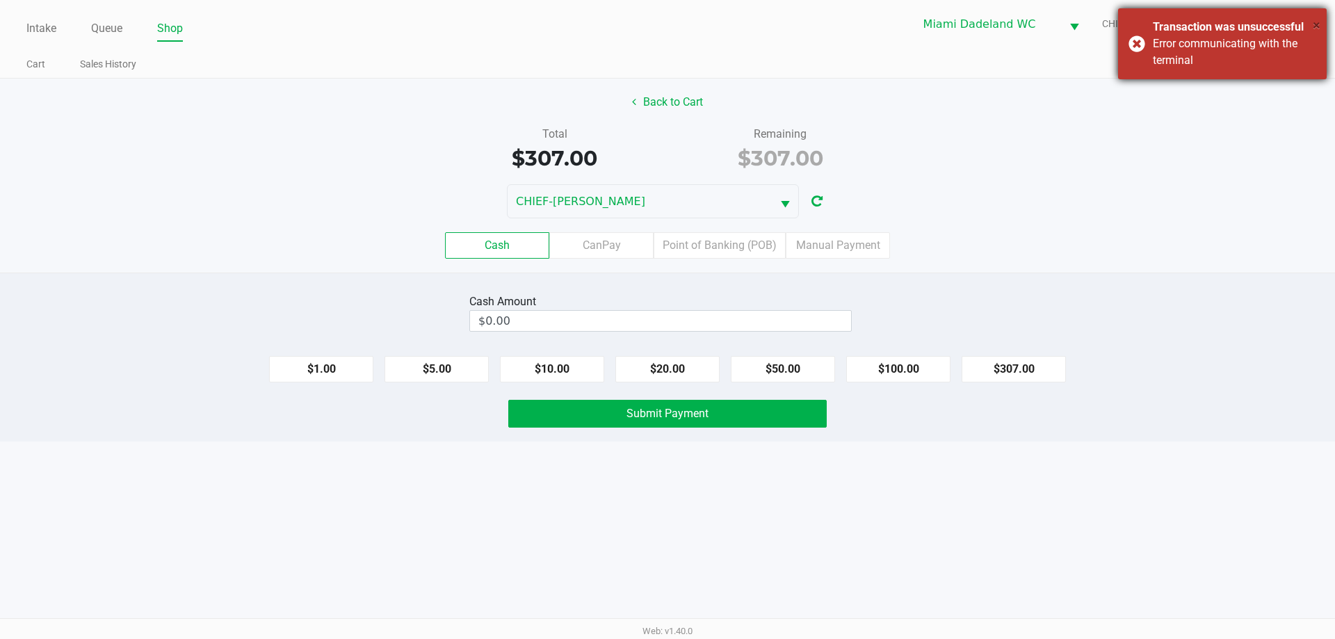
click at [1318, 29] on span "×" at bounding box center [1317, 25] width 8 height 17
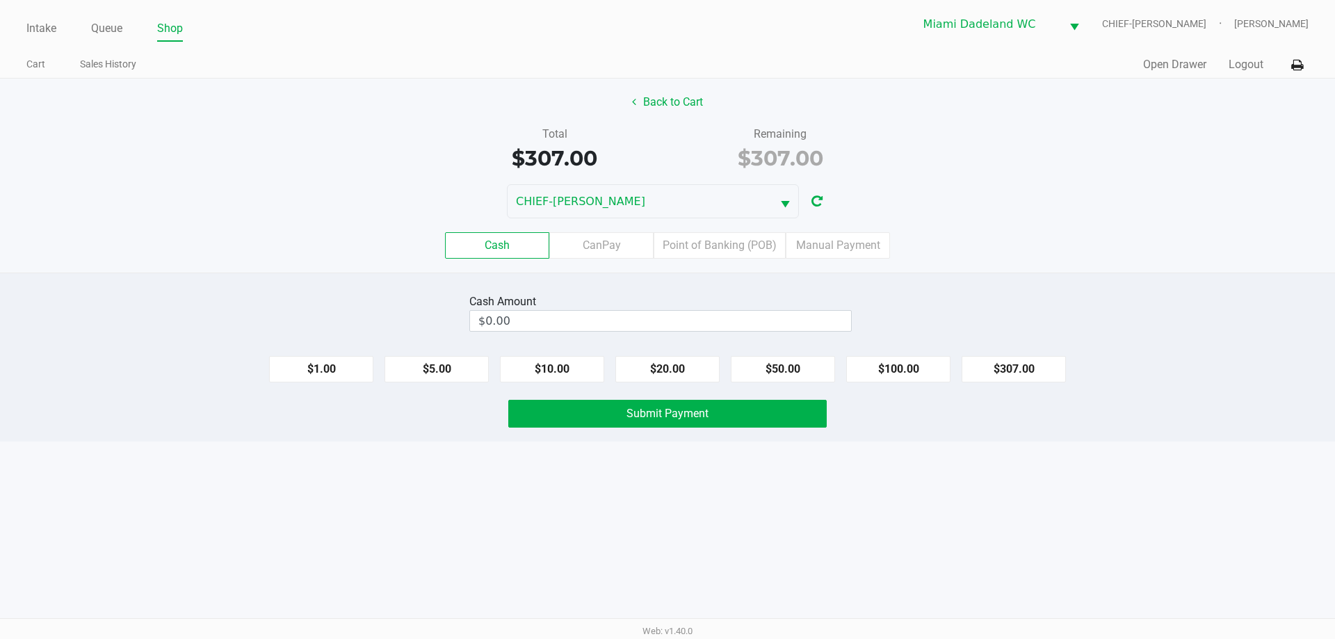
click at [964, 175] on div "Back to Cart Total $307.00 Remaining $307.00 CHIEF-WINCHLEY Cash CanPay Point o…" at bounding box center [667, 176] width 1335 height 194
click at [948, 183] on div "Back to Cart Total $307.00 Remaining $307.00 CHIEF-WINCHLEY Cash CanPay Point o…" at bounding box center [667, 176] width 1335 height 194
click at [929, 172] on div "Total $307.00 Remaining $307.00" at bounding box center [668, 150] width 1356 height 48
click at [1036, 190] on div "CHIEF-WINCHLEY" at bounding box center [667, 201] width 1335 height 34
click at [1036, 184] on div "CHIEF-WINCHLEY" at bounding box center [667, 201] width 1335 height 34
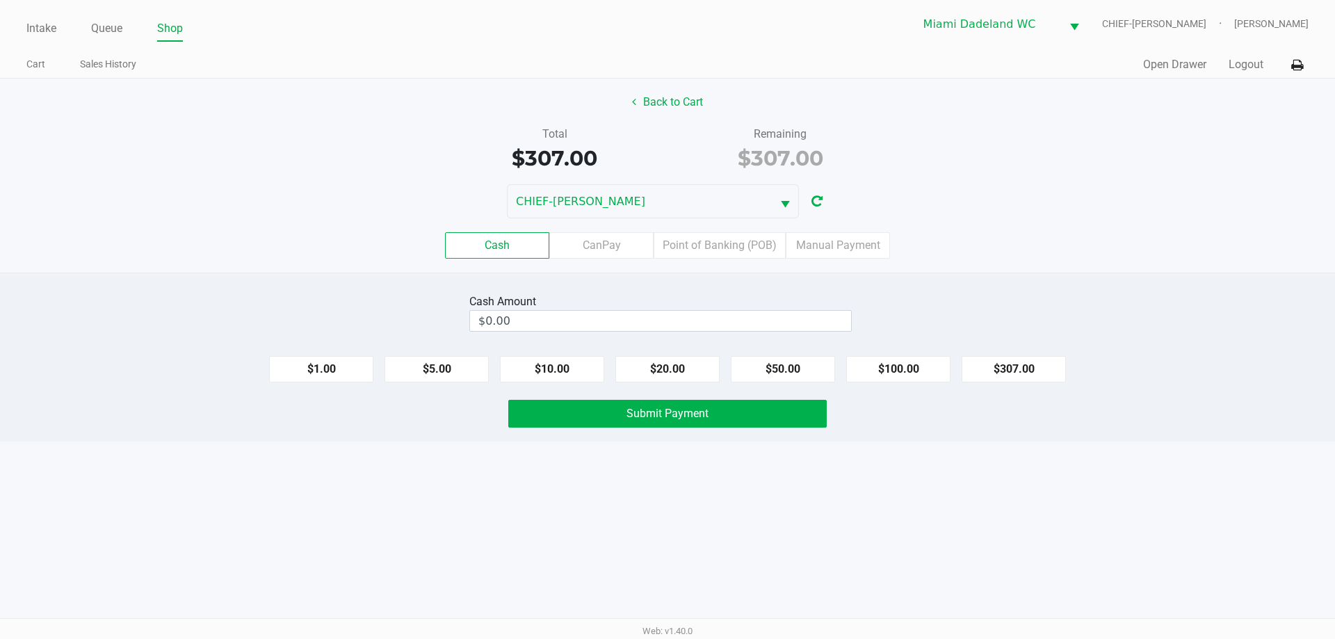
click at [963, 210] on div "CHIEF-WINCHLEY" at bounding box center [667, 201] width 1335 height 34
click at [1006, 371] on button "$307.00" at bounding box center [1013, 369] width 104 height 26
type input "$307.00"
click at [747, 415] on button "Submit Payment" at bounding box center [667, 414] width 318 height 28
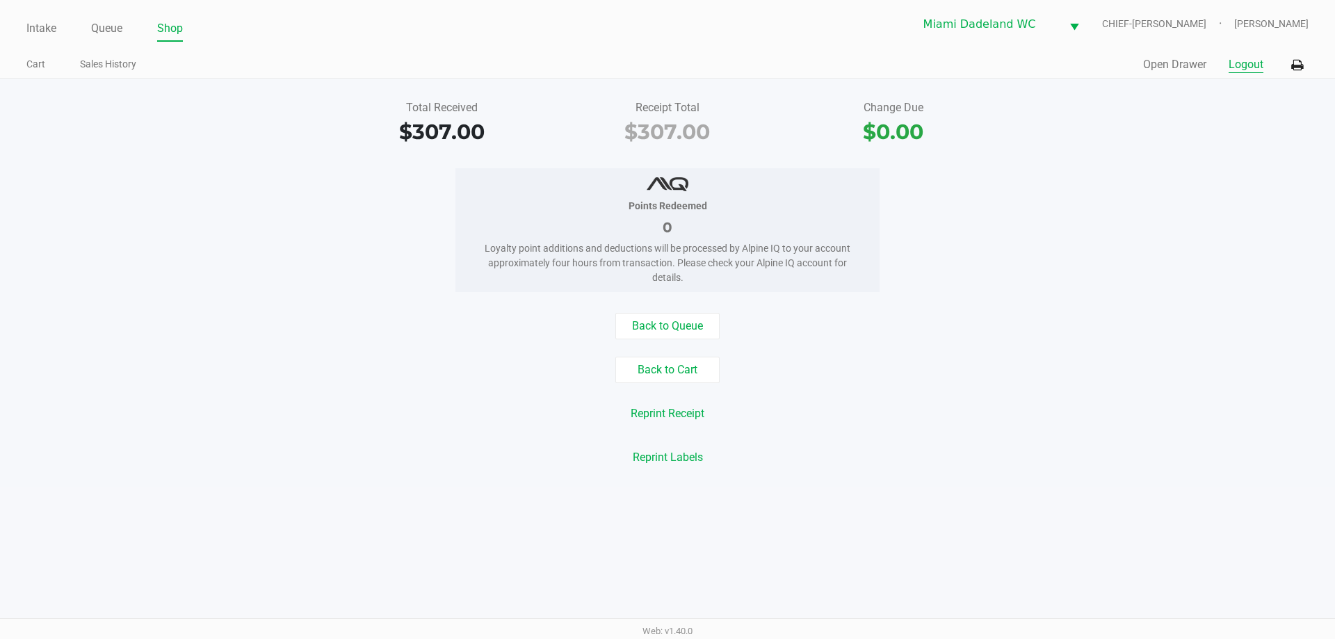
click at [1233, 60] on button "Logout" at bounding box center [1245, 64] width 35 height 17
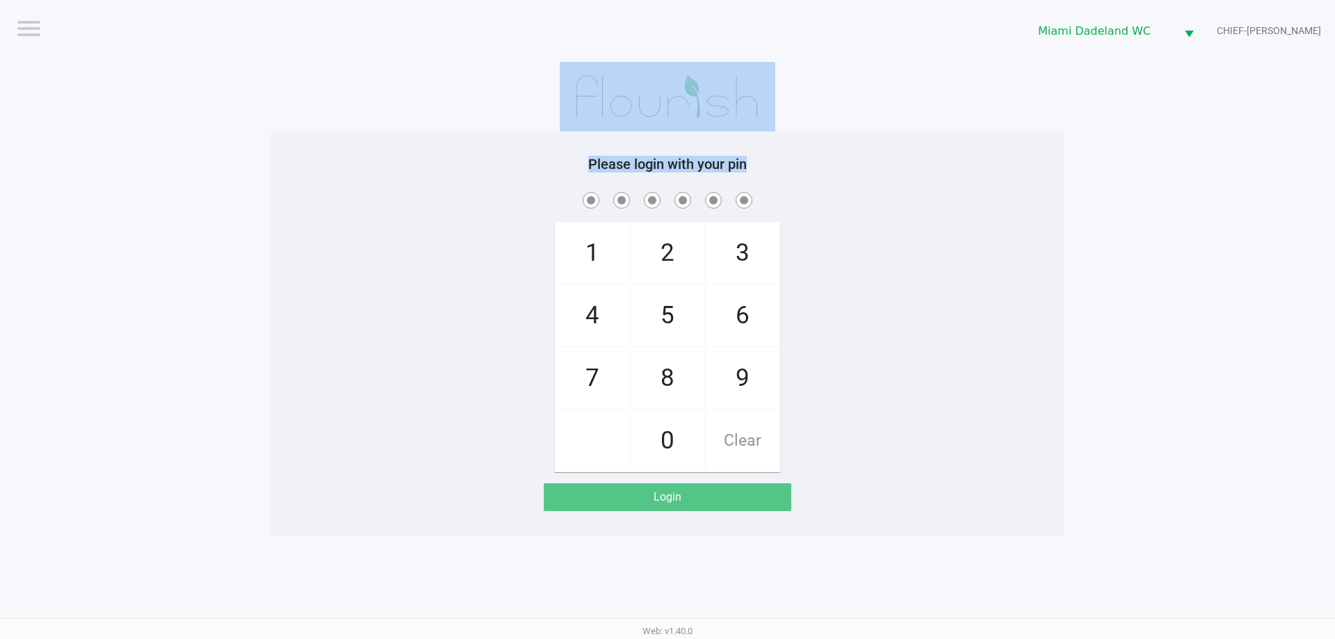
click at [766, 131] on div "Please login with your pin 1 4 7 2 5 8 0 3 6 9 Clear Login" at bounding box center [667, 298] width 793 height 473
checkbox input "true"
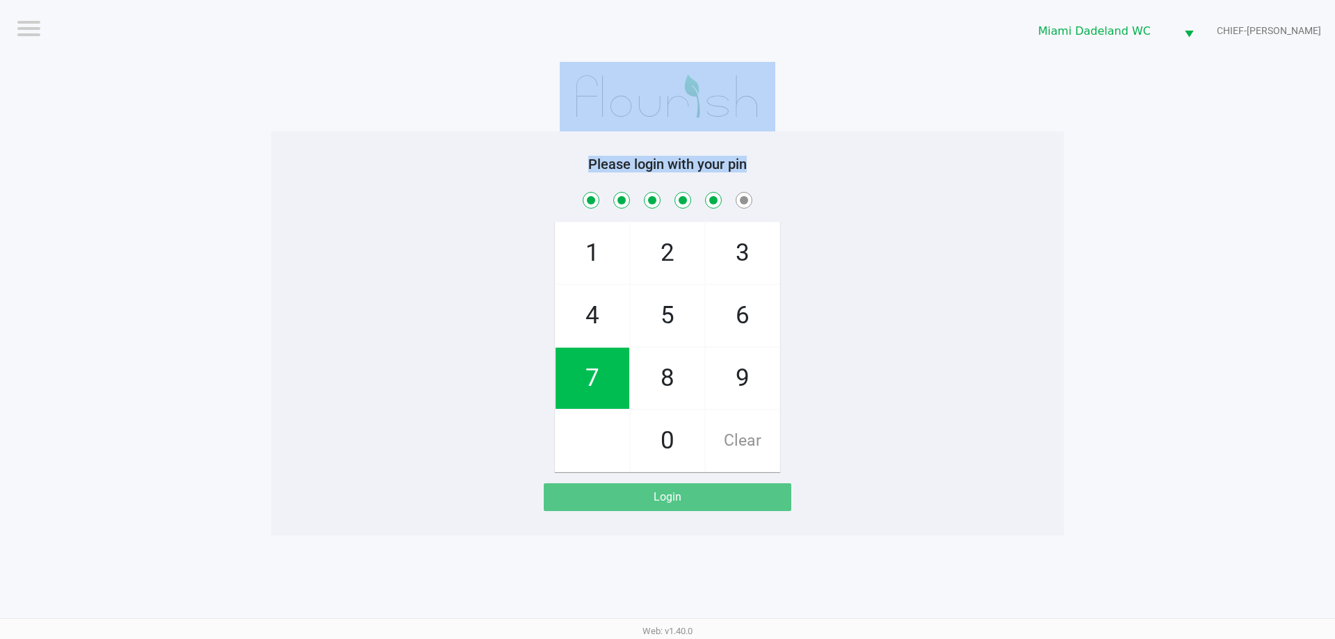
checkbox input "true"
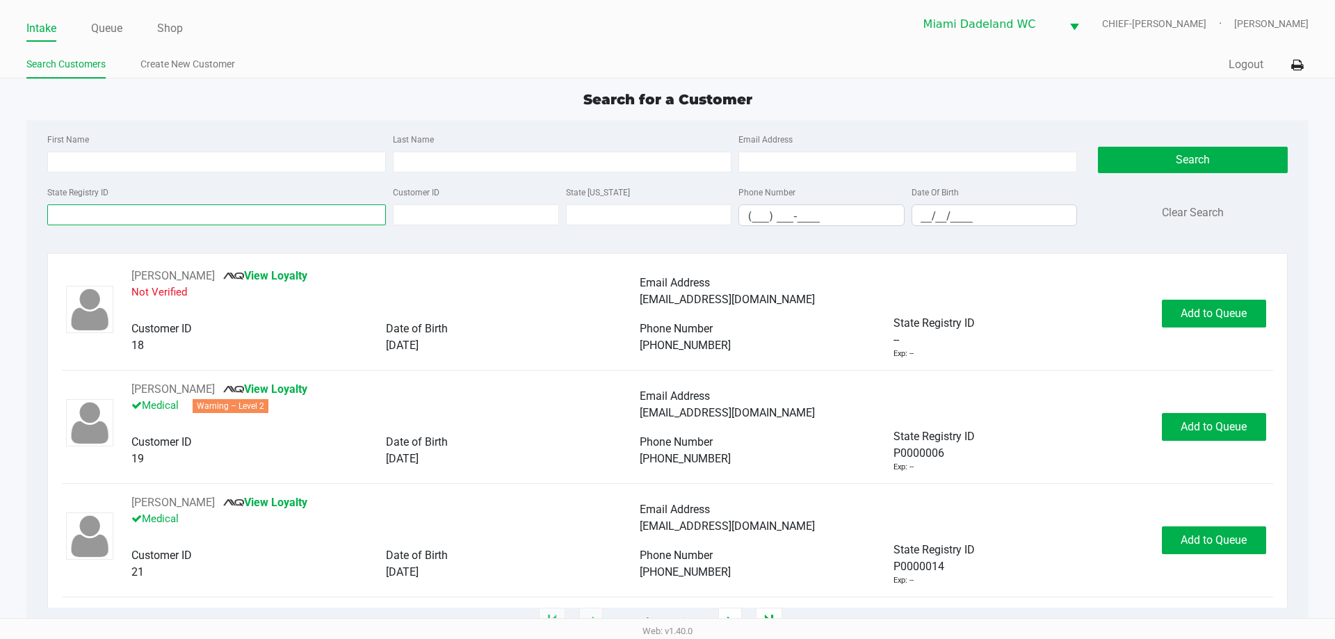
click at [130, 213] on input "State Registry ID" at bounding box center [216, 214] width 339 height 21
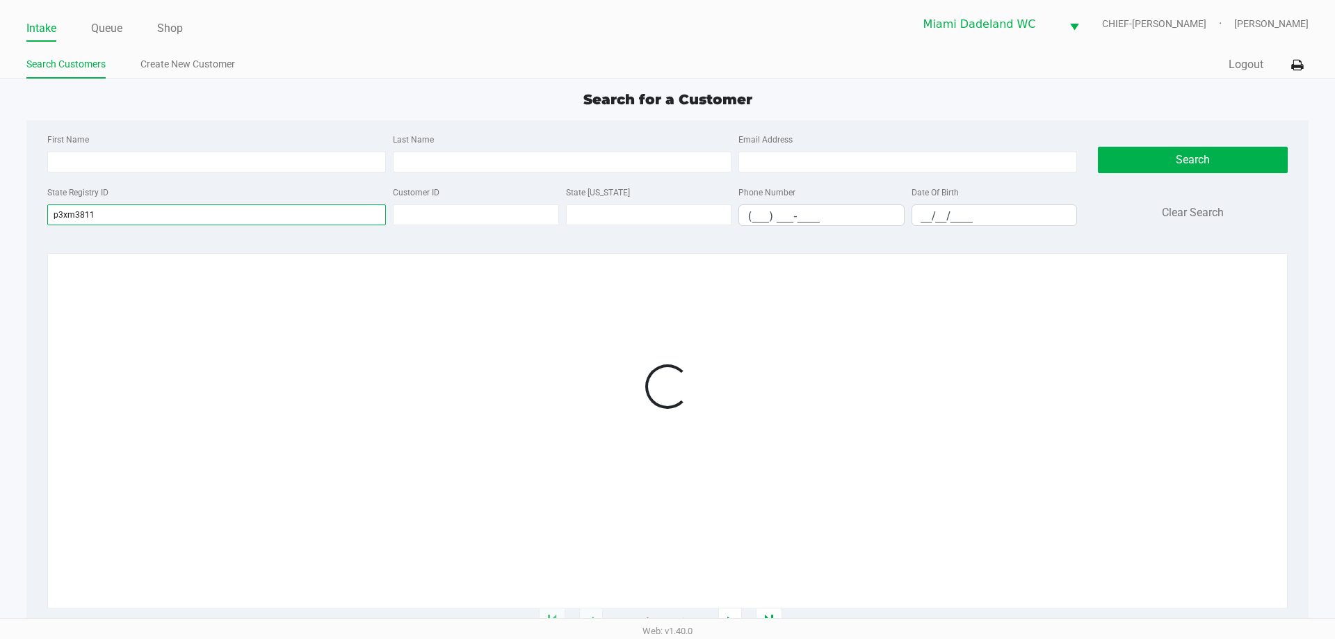
type input "p3xm3811"
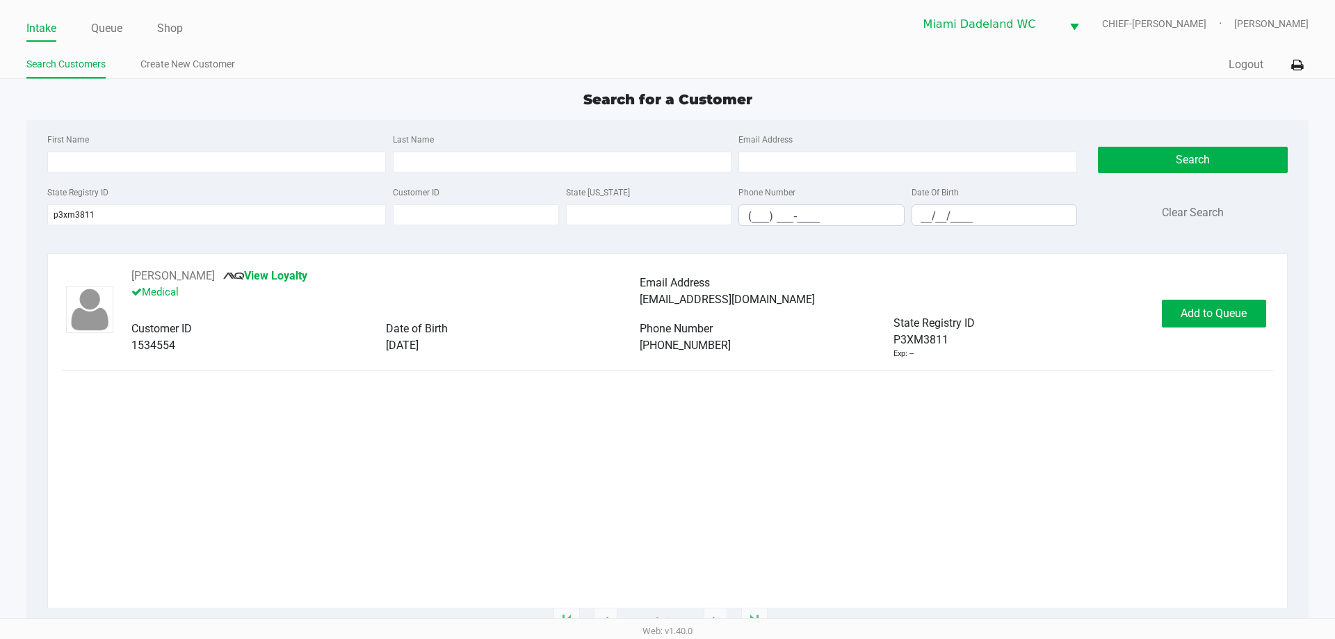
click at [1221, 316] on span "Add to Queue" at bounding box center [1213, 313] width 66 height 13
click at [1221, 316] on div "Add to Queue" at bounding box center [1214, 314] width 104 height 28
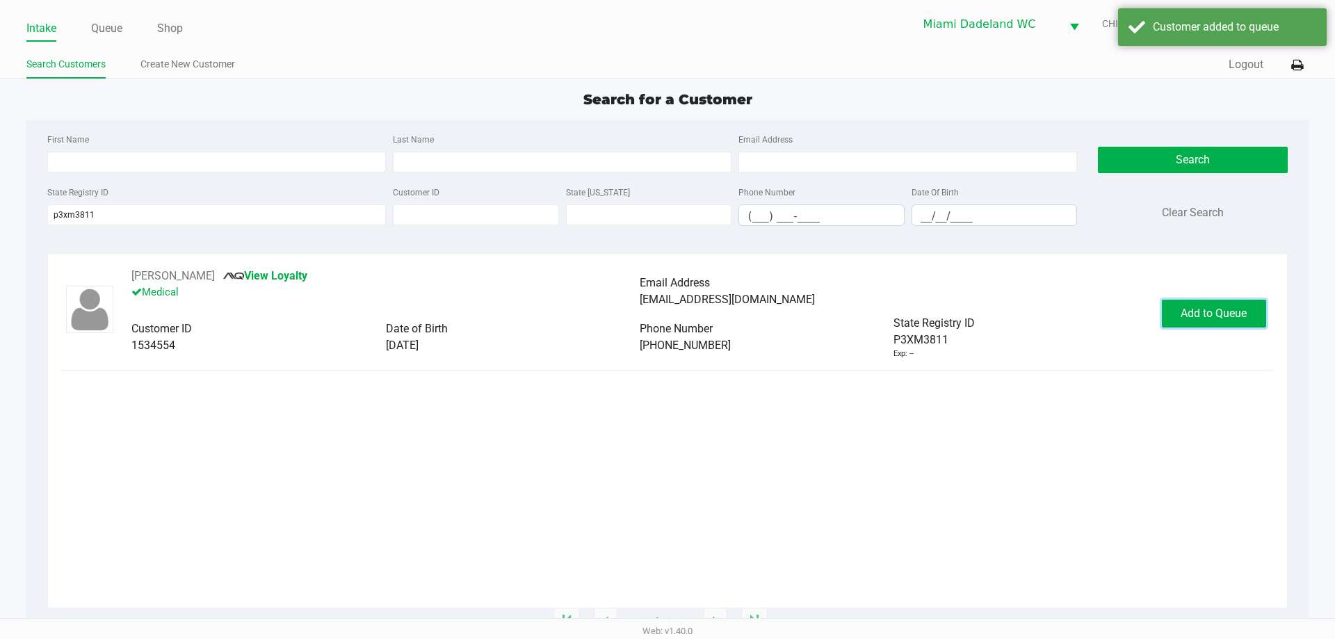
click at [1221, 316] on span "Add to Queue" at bounding box center [1213, 313] width 66 height 13
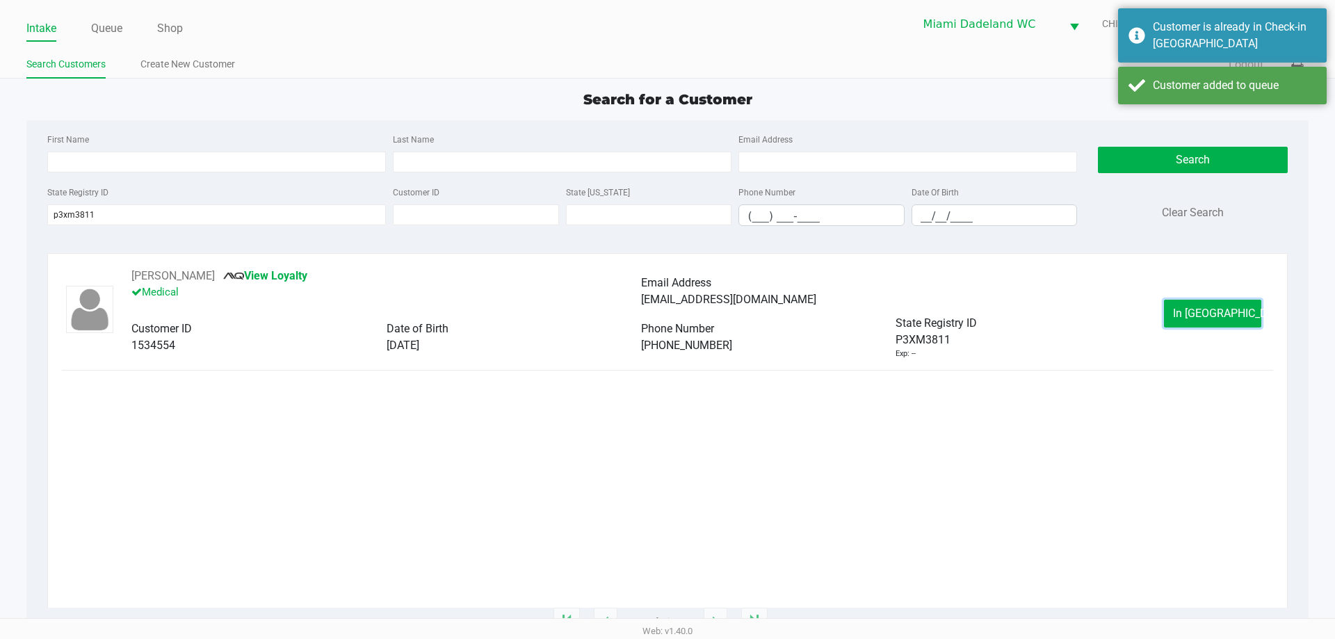
click at [1221, 316] on span "In Queue" at bounding box center [1231, 313] width 117 height 13
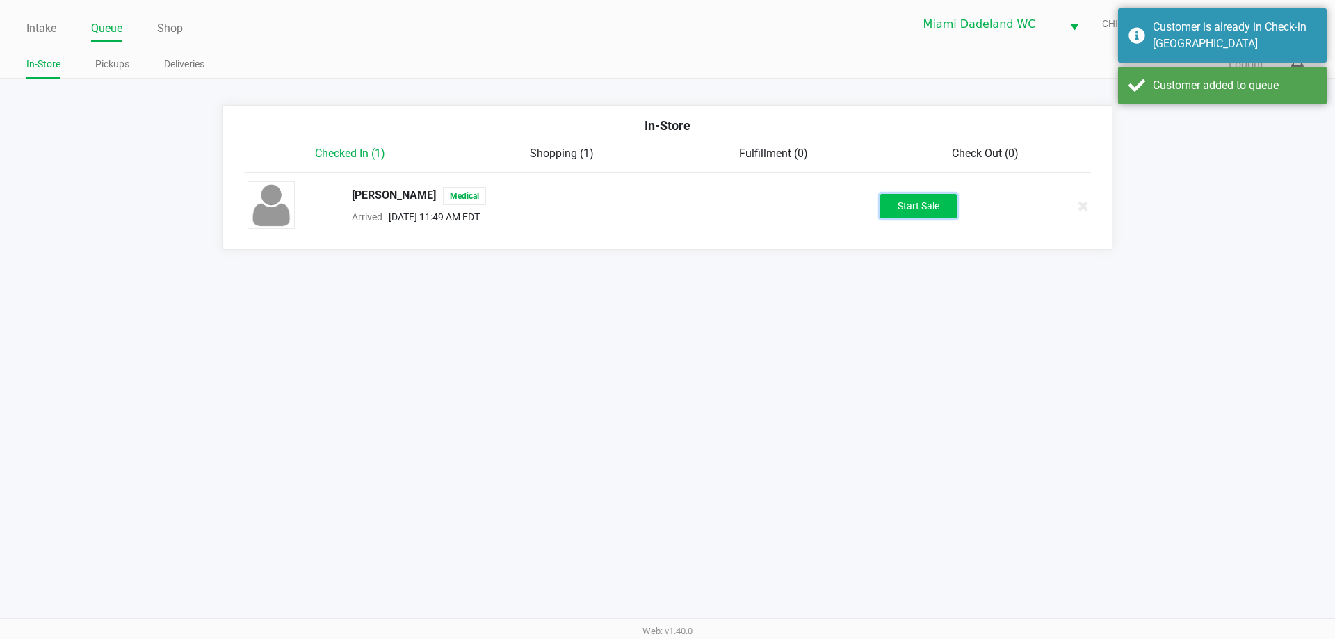
click at [924, 208] on button "Start Sale" at bounding box center [918, 206] width 76 height 24
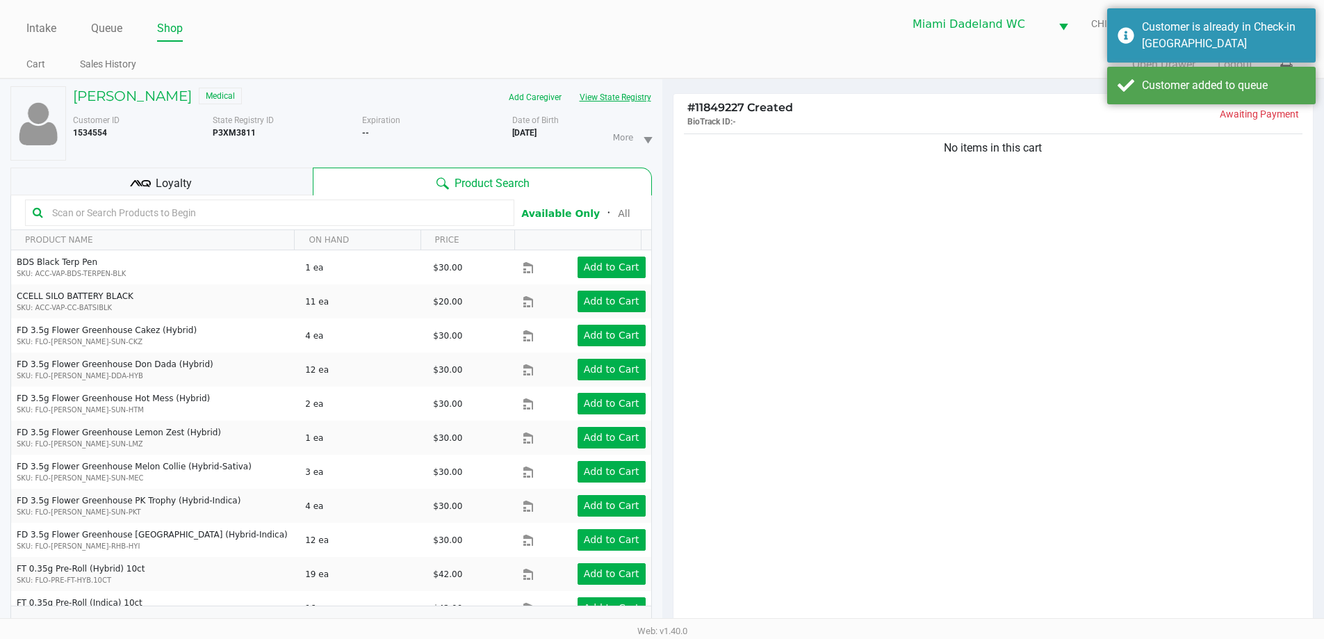
click at [622, 97] on button "View State Registry" at bounding box center [611, 97] width 81 height 22
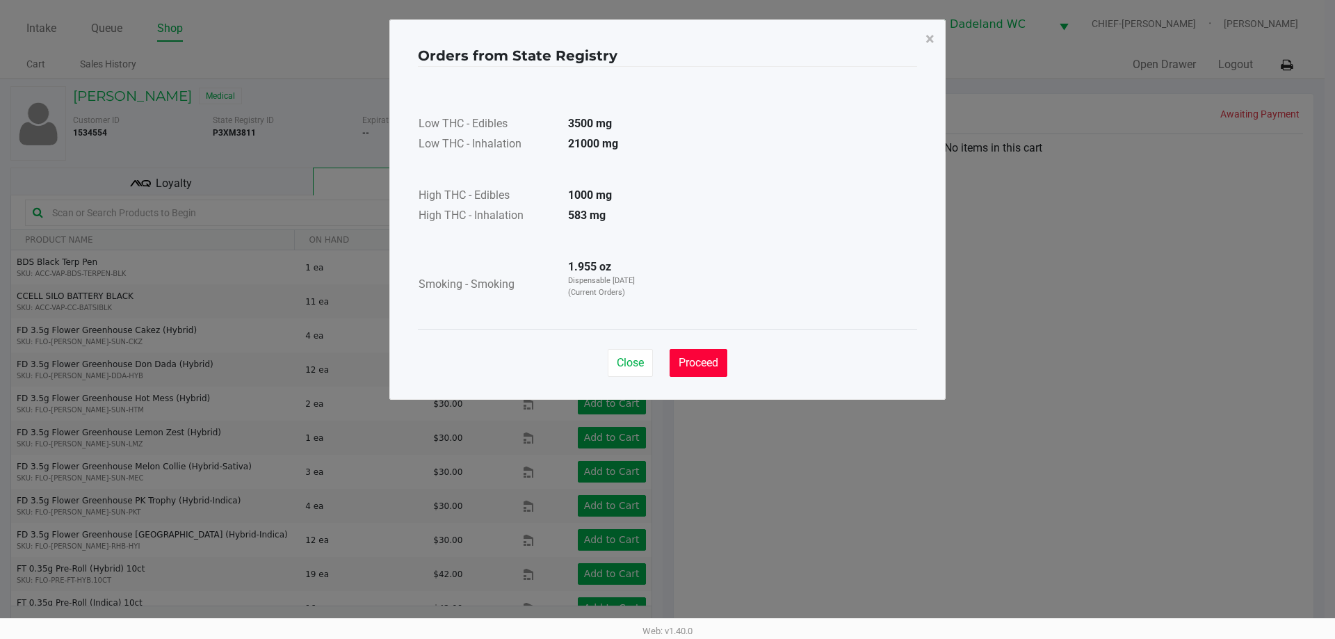
click at [701, 371] on button "Proceed" at bounding box center [698, 363] width 58 height 28
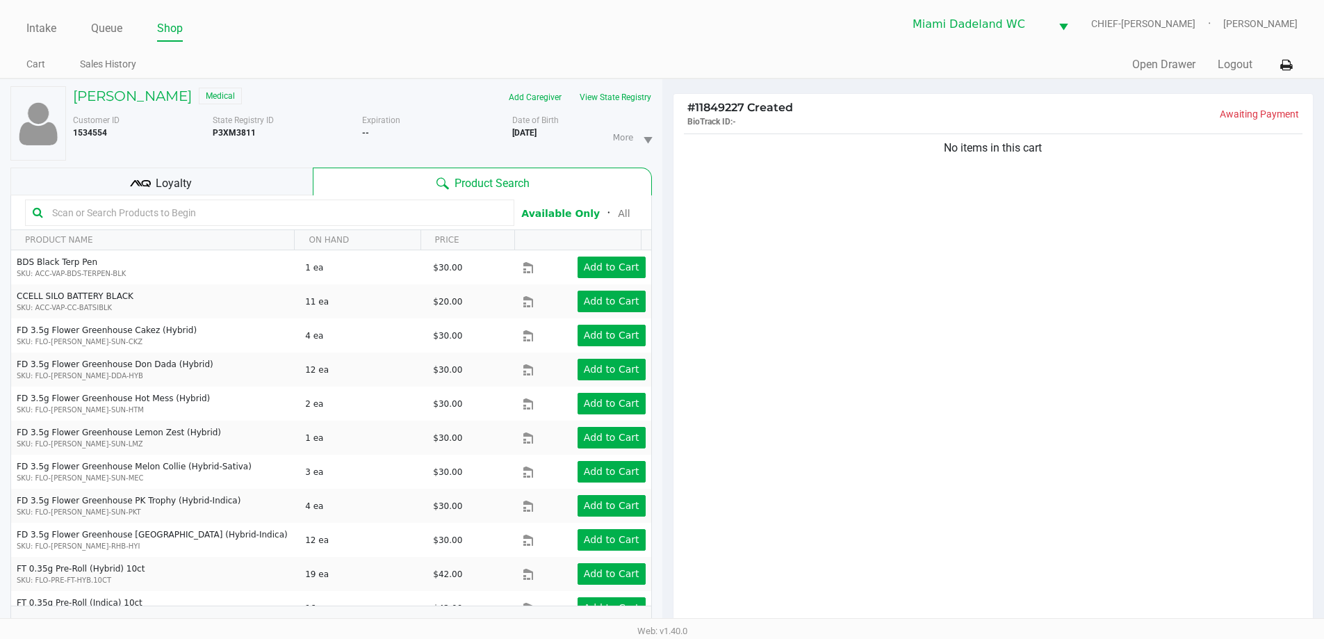
click at [456, 222] on input "text" at bounding box center [277, 212] width 460 height 21
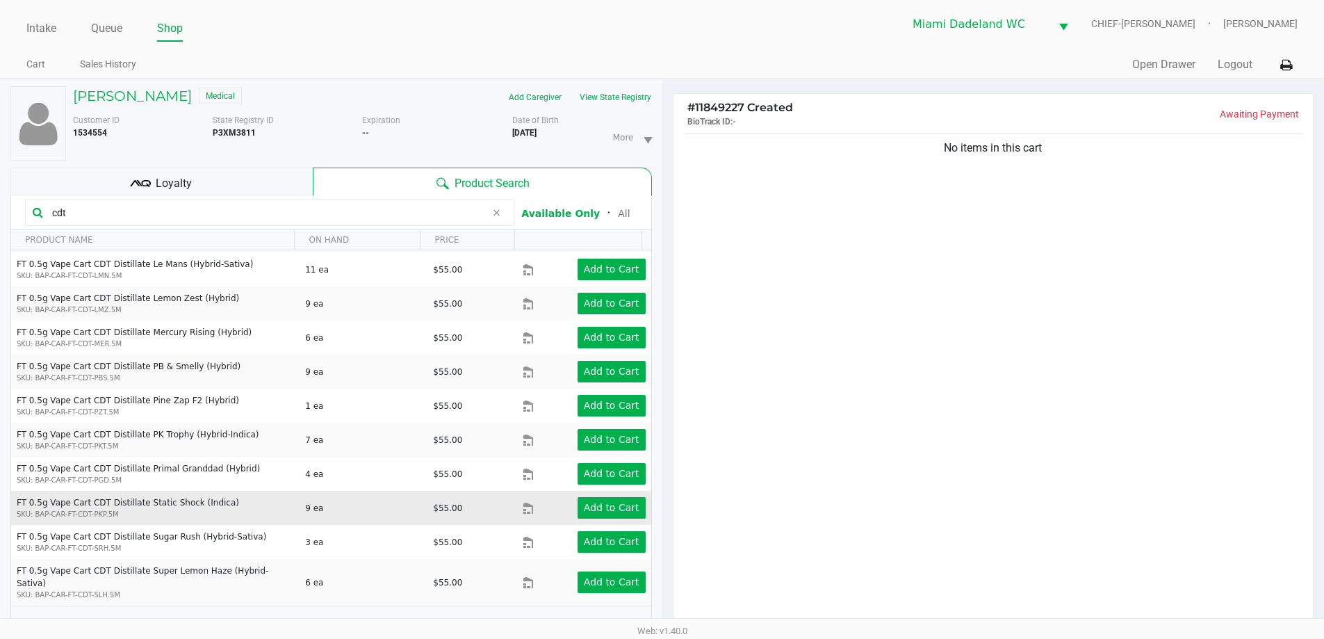
scroll to position [487, 0]
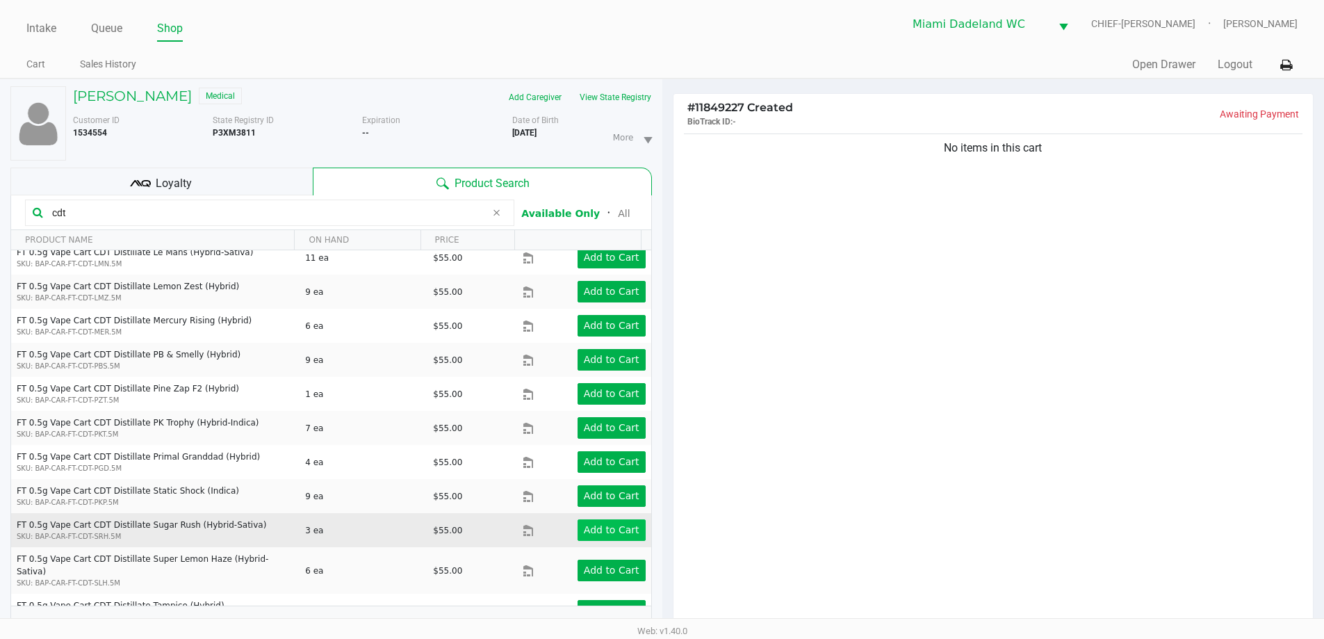
type input "cdt"
click at [608, 528] on app-button-loader "Add to Cart" at bounding box center [612, 529] width 56 height 11
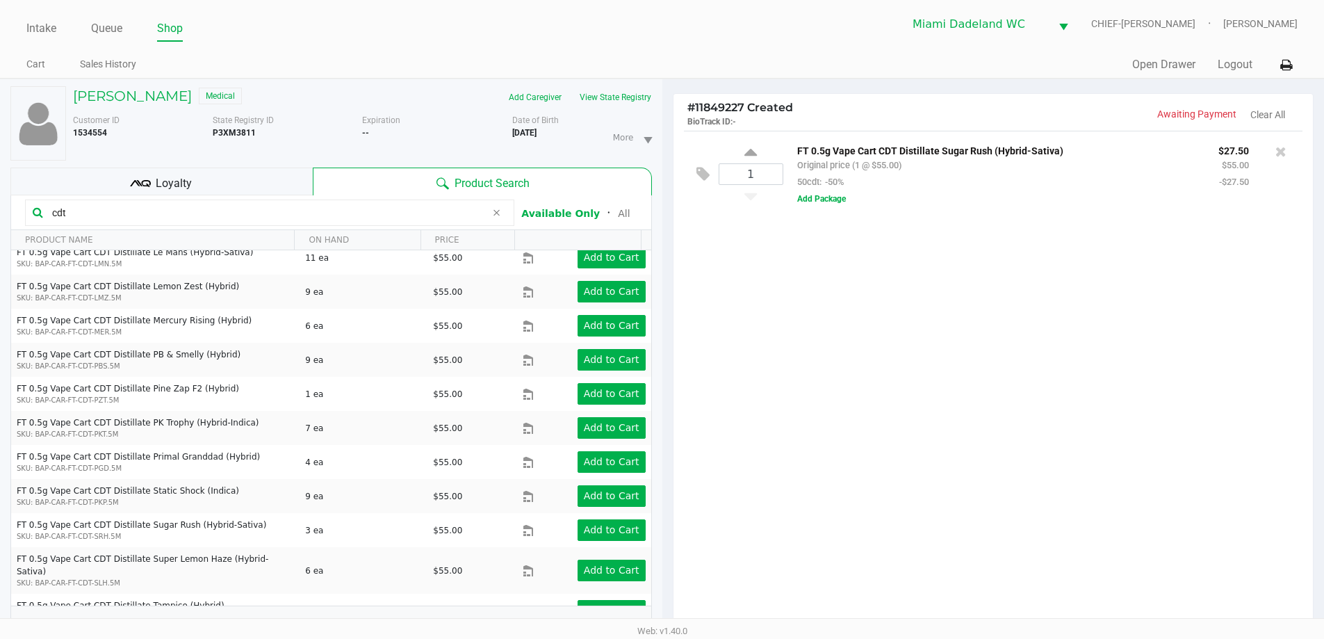
click at [325, 211] on input "cdt" at bounding box center [266, 212] width 439 height 21
type input "mango"
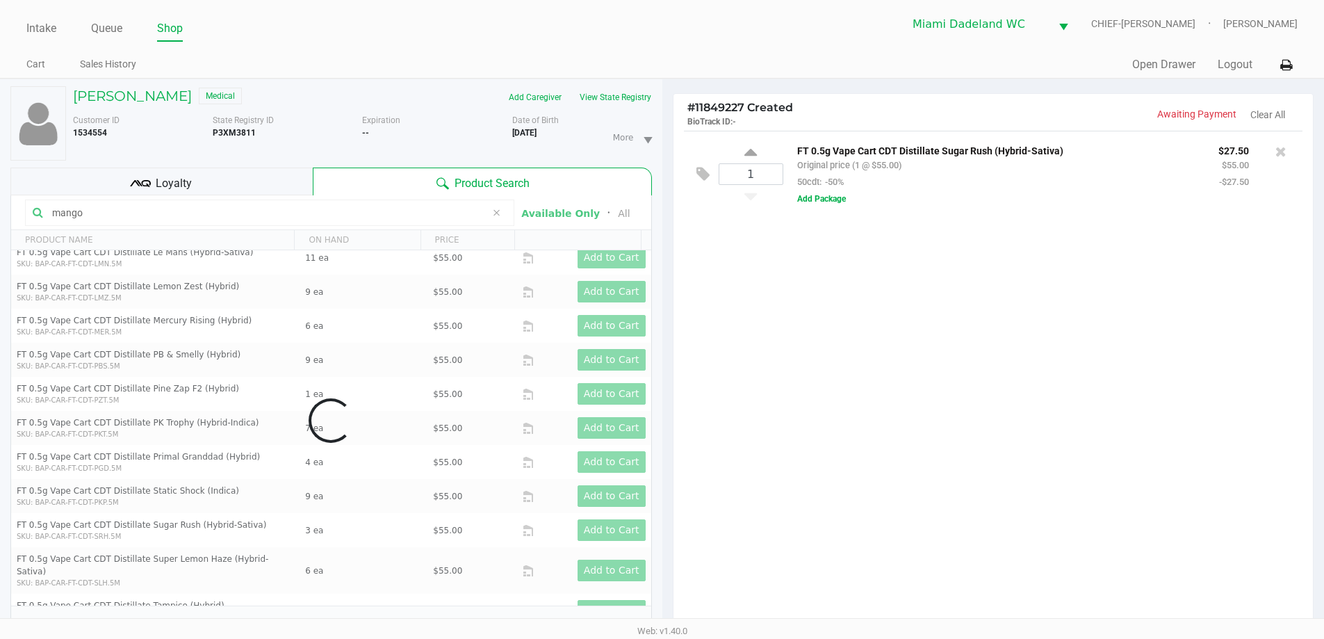
scroll to position [0, 0]
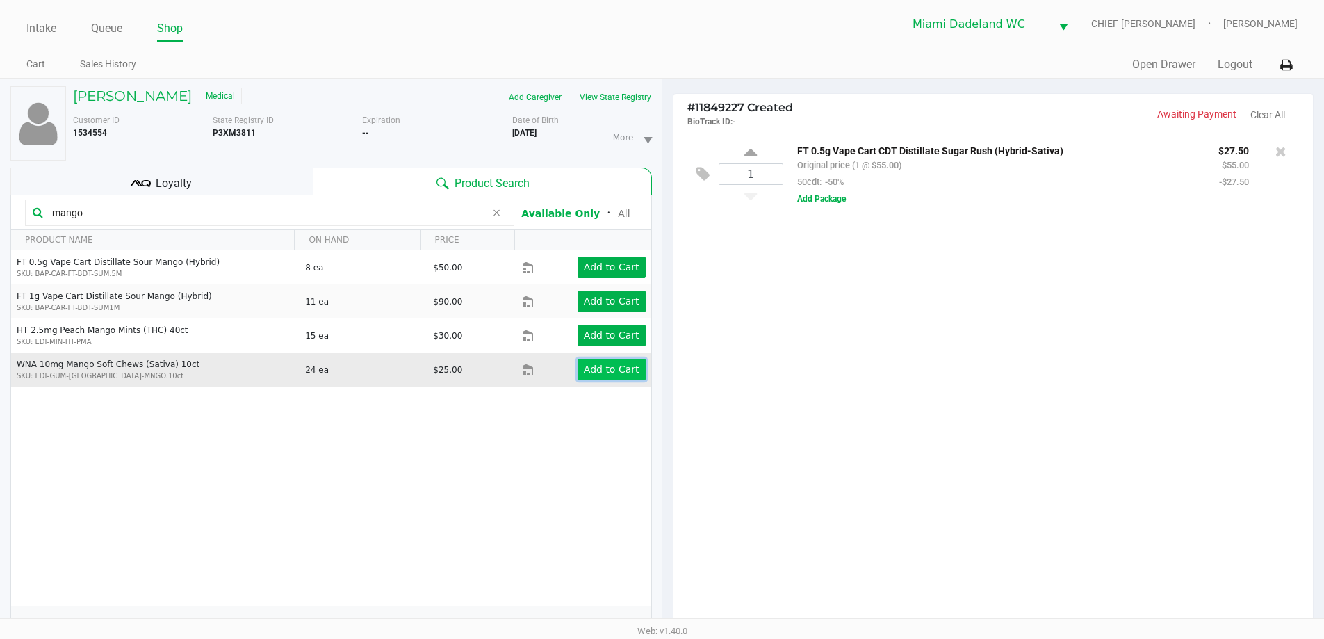
click at [607, 378] on button "Add to Cart" at bounding box center [612, 370] width 68 height 22
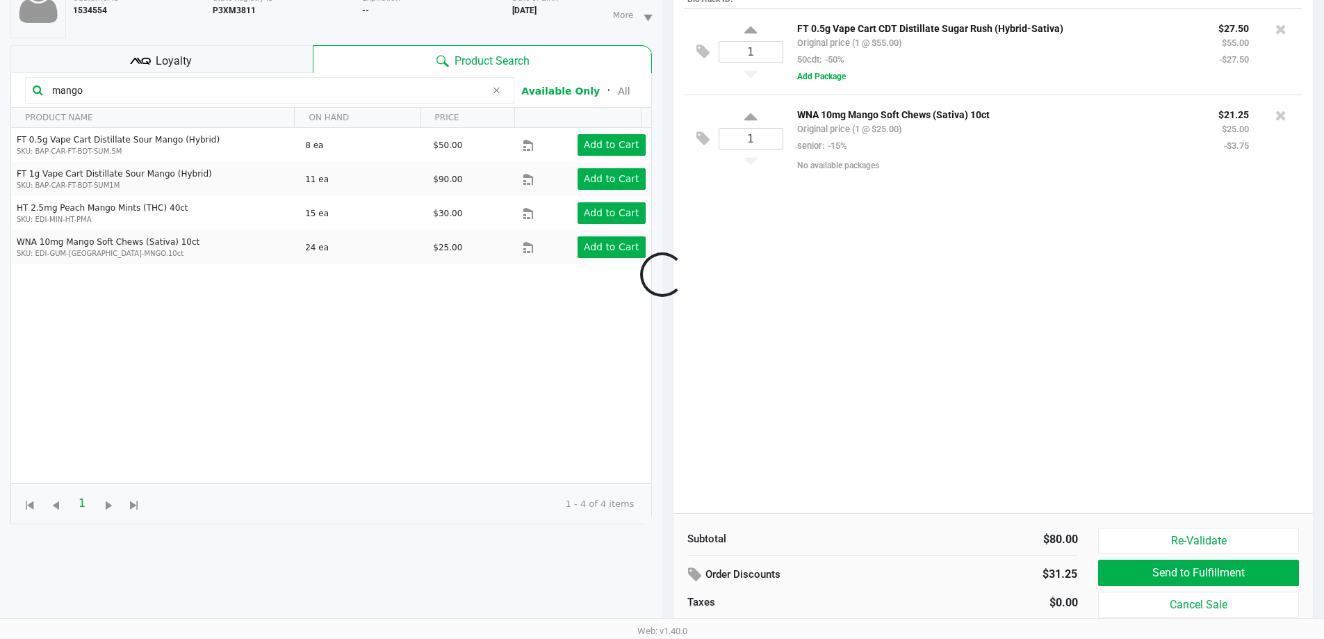
scroll to position [150, 0]
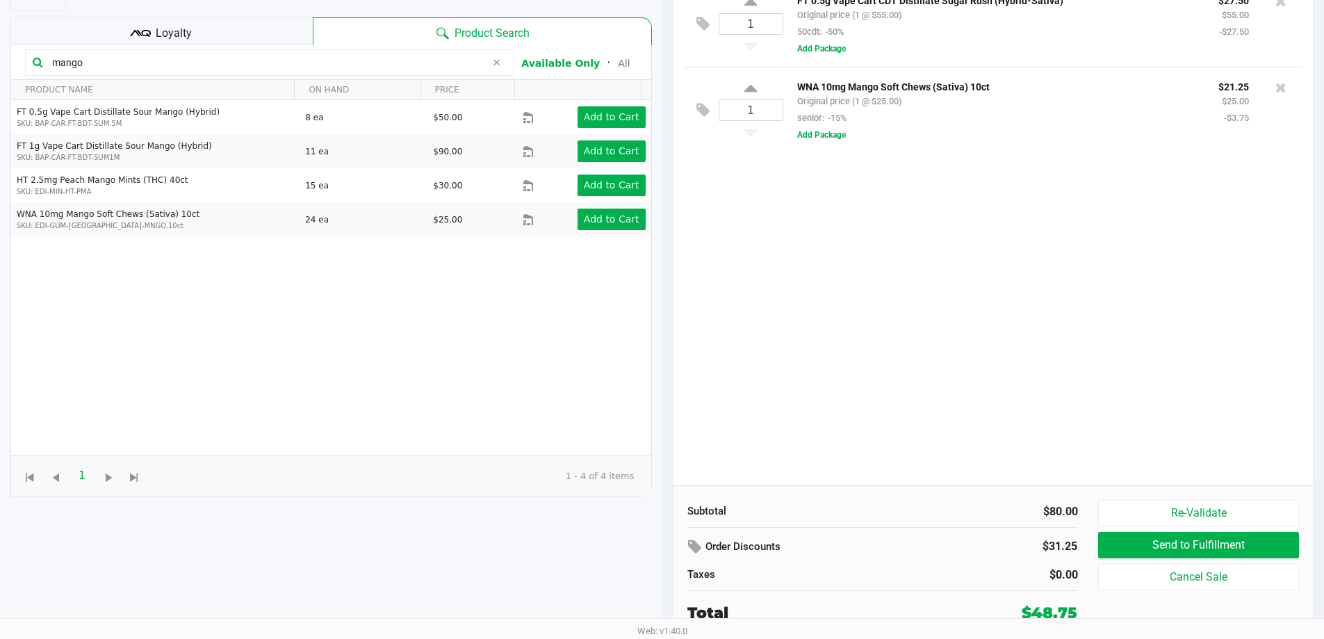
click at [1112, 389] on div "1 FT 0.5g Vape Cart CDT Distillate Sugar Rush (Hybrid-Sativa) Original price (1…" at bounding box center [994, 233] width 640 height 505
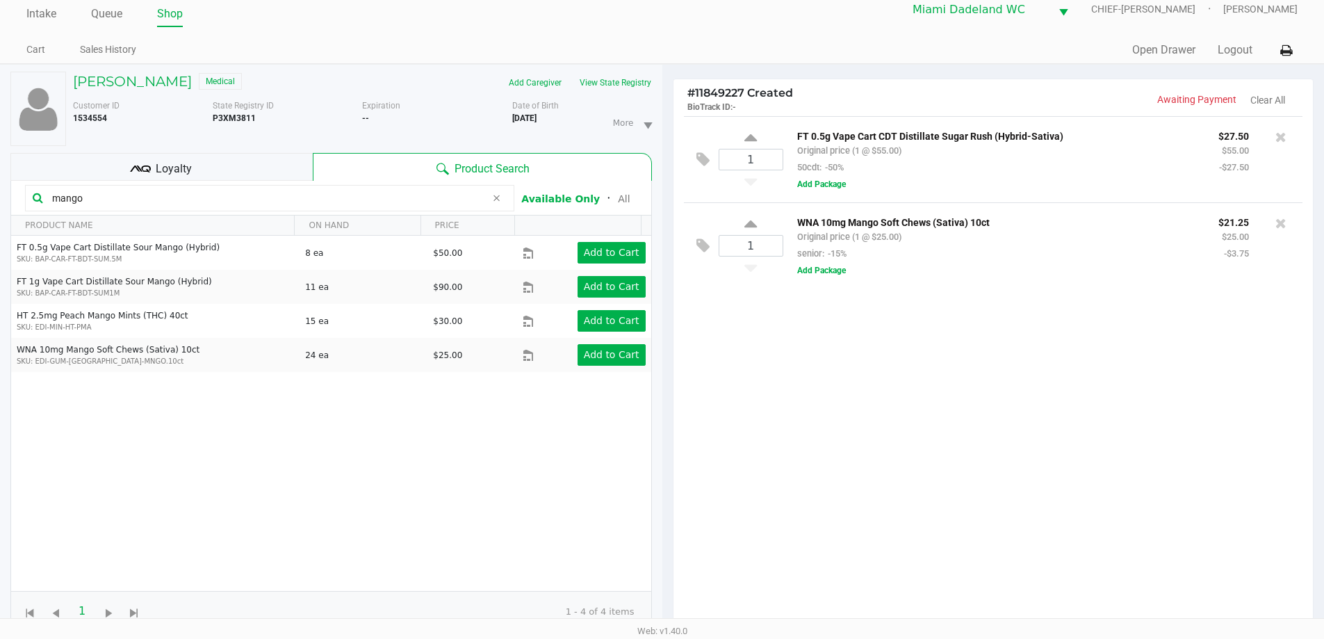
scroll to position [11, 0]
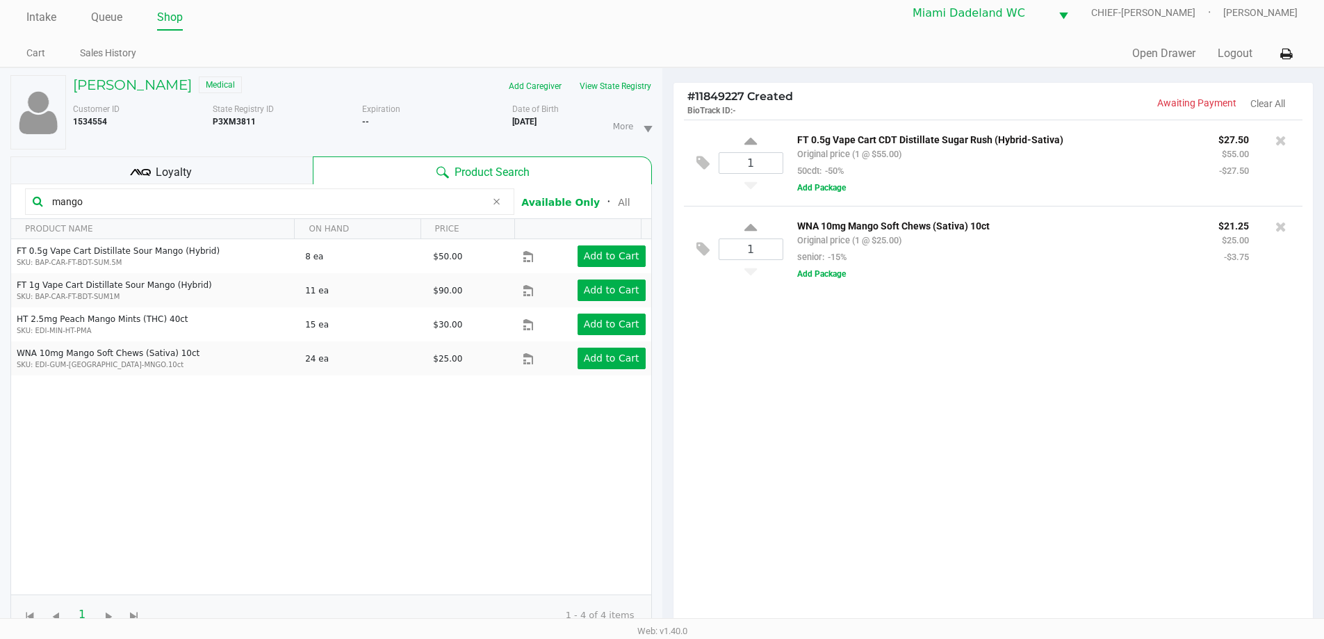
click at [1086, 406] on div "1 FT 0.5g Vape Cart CDT Distillate Sugar Rush (Hybrid-Sativa) Original price (1…" at bounding box center [994, 372] width 640 height 505
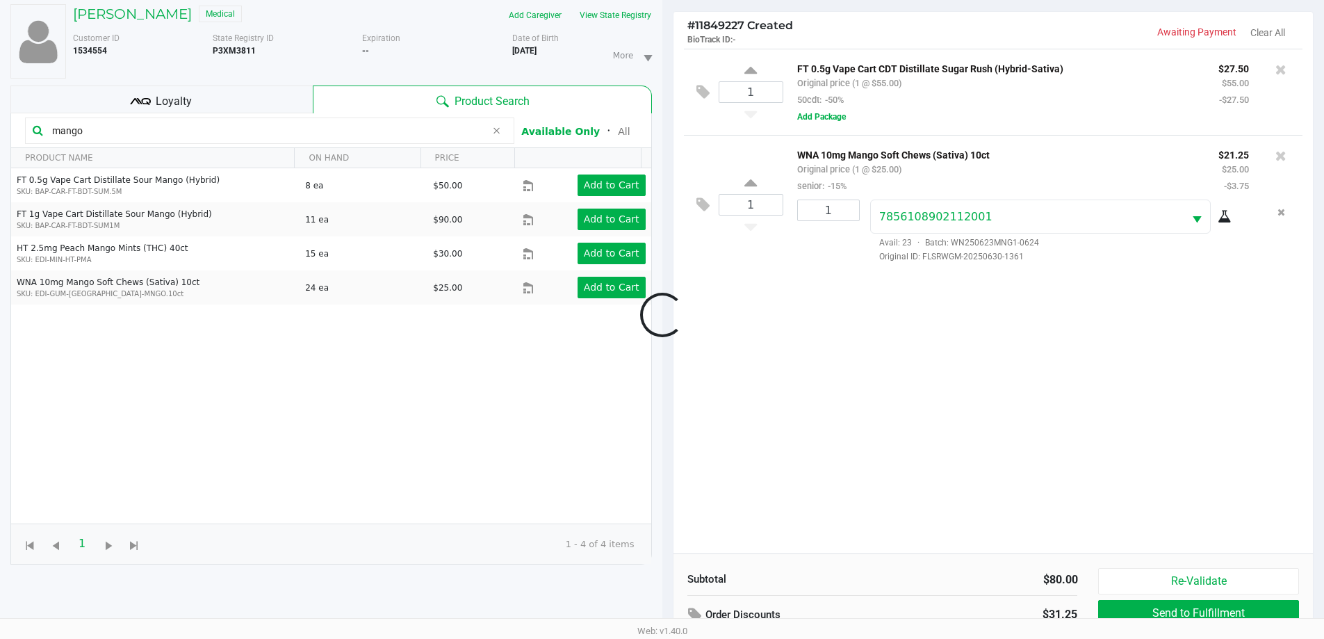
scroll to position [150, 0]
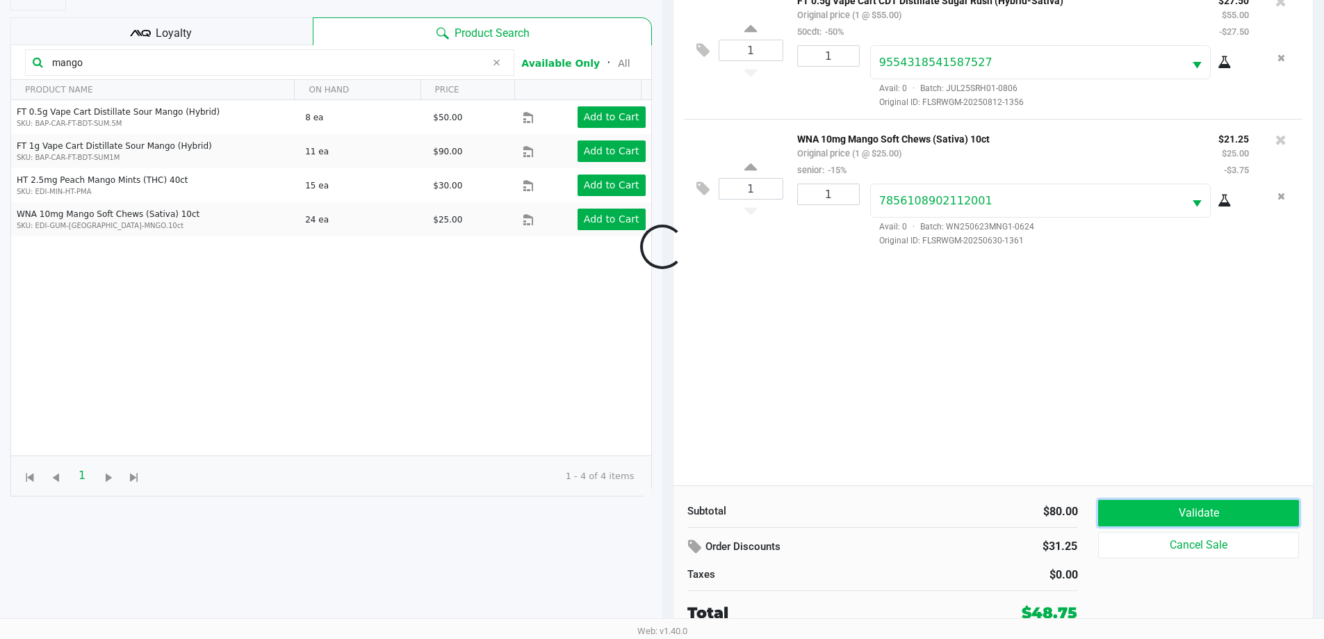
click at [1164, 513] on button "Validate" at bounding box center [1198, 513] width 200 height 26
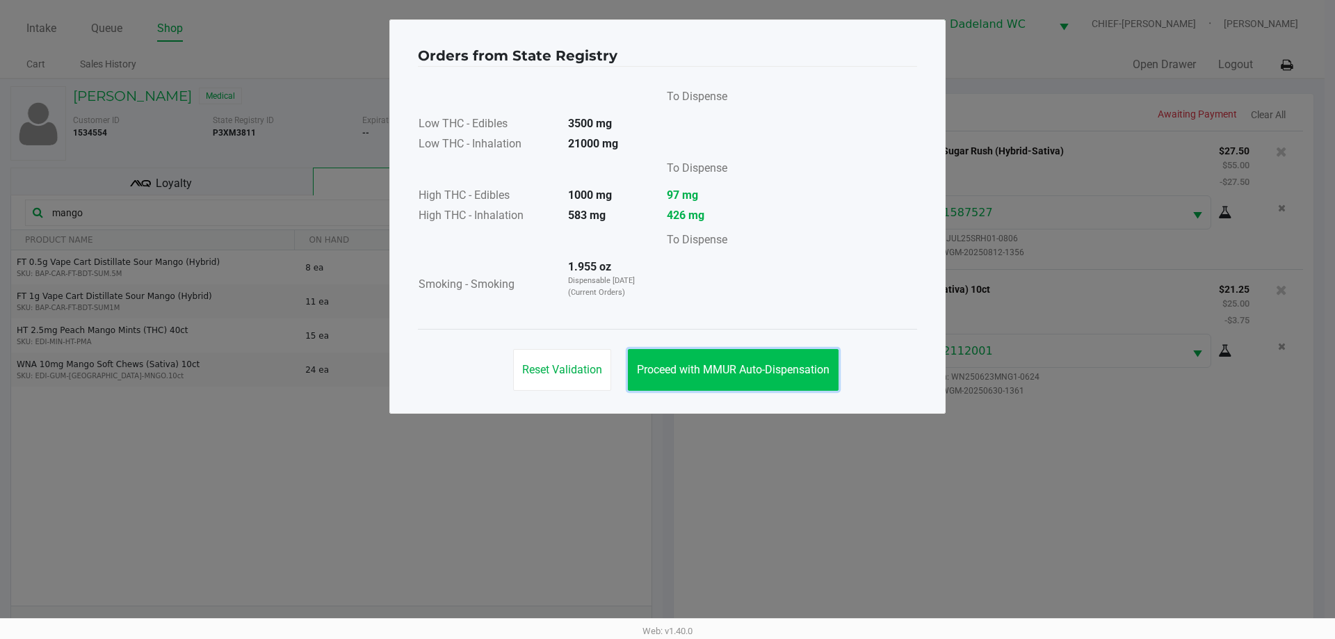
click at [766, 369] on span "Proceed with MMUR Auto-Dispensation" at bounding box center [733, 369] width 193 height 13
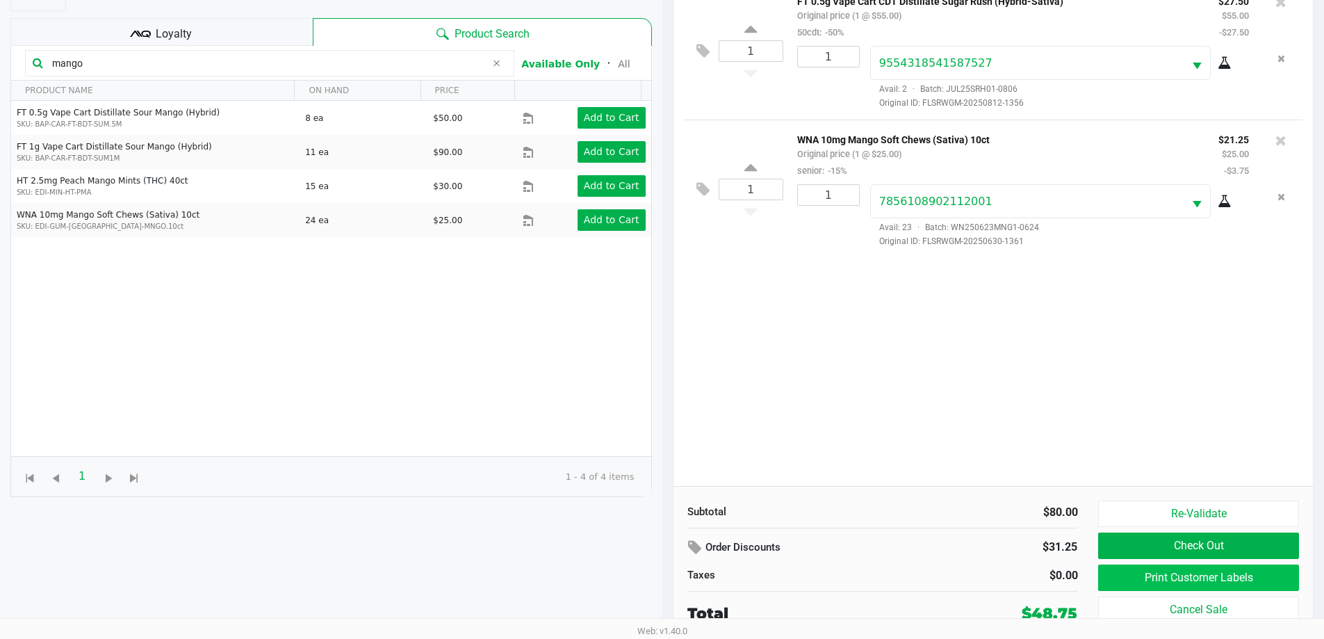
scroll to position [150, 0]
click at [1144, 572] on button "Print Customer Labels" at bounding box center [1198, 577] width 200 height 26
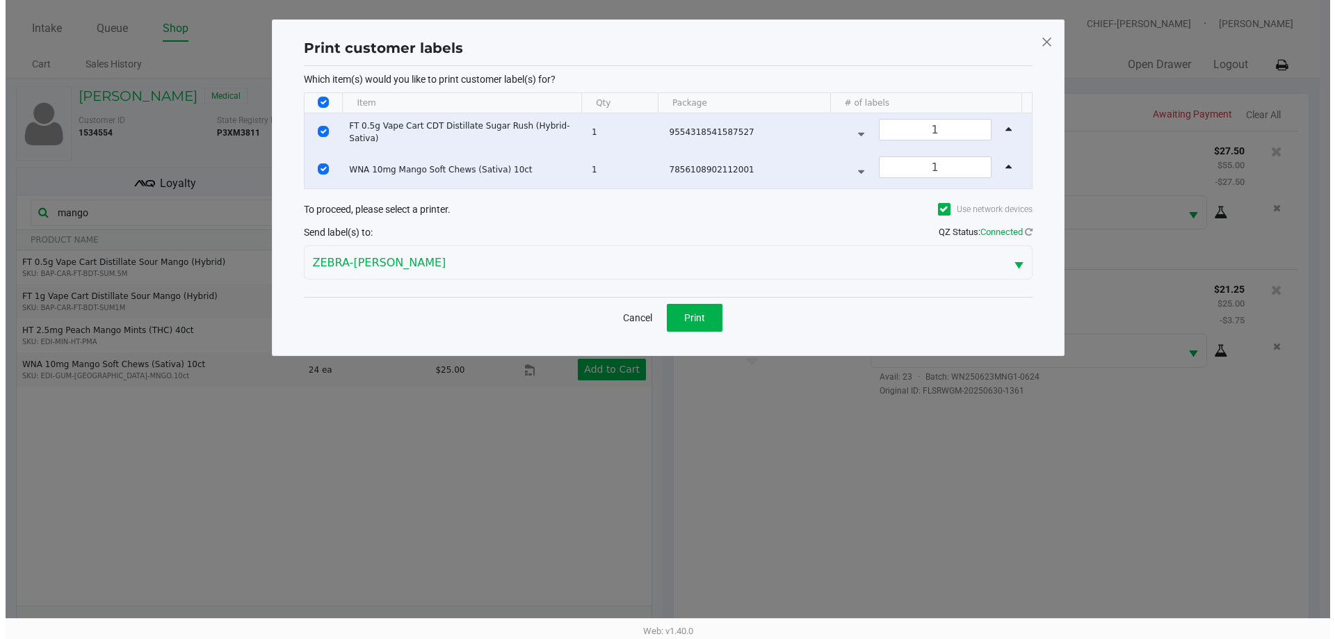
scroll to position [0, 0]
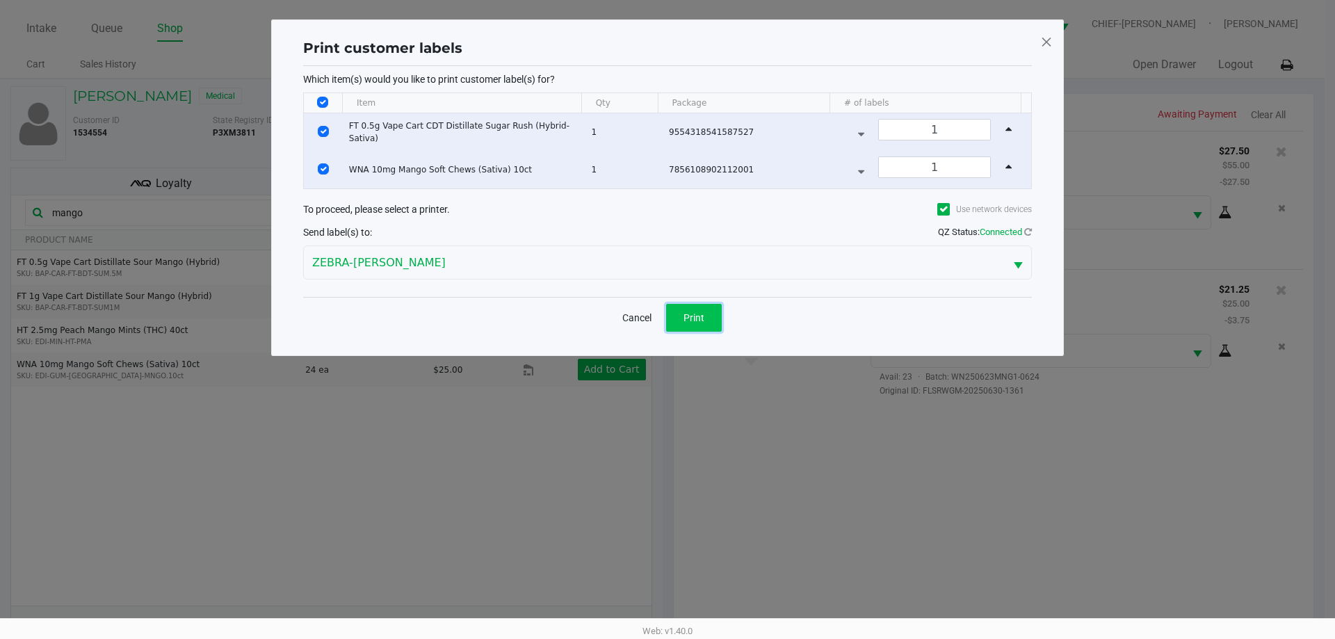
click at [704, 318] on button "Print" at bounding box center [694, 318] width 56 height 28
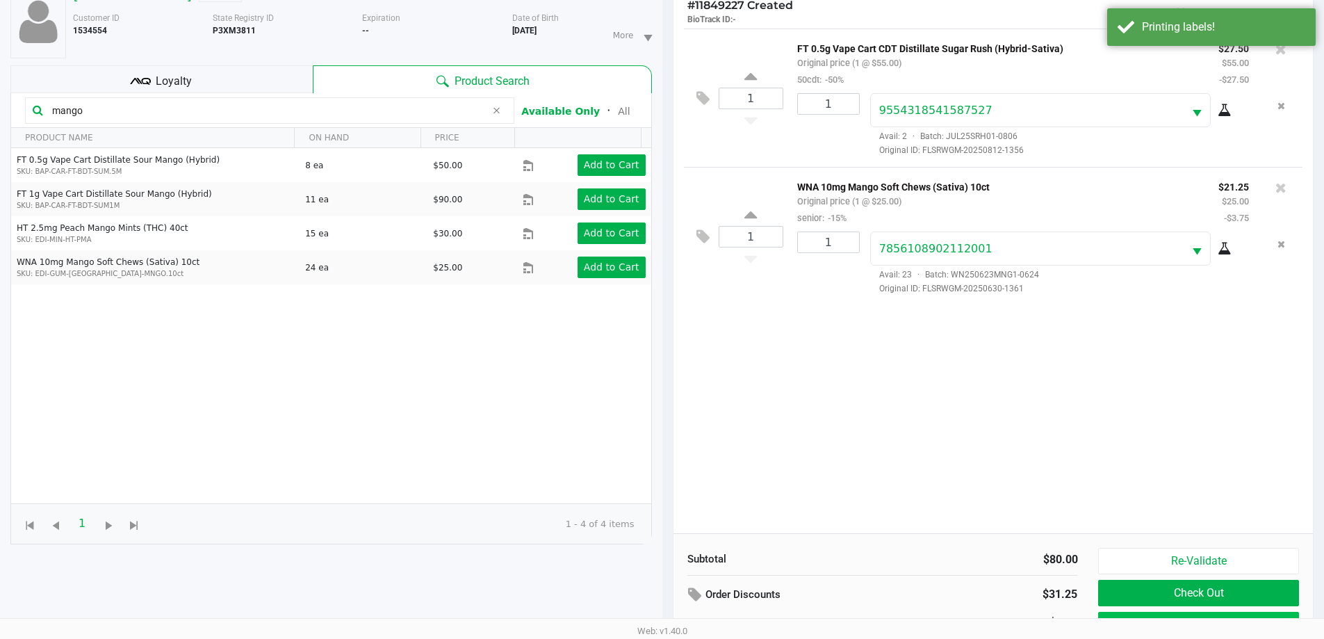
scroll to position [150, 0]
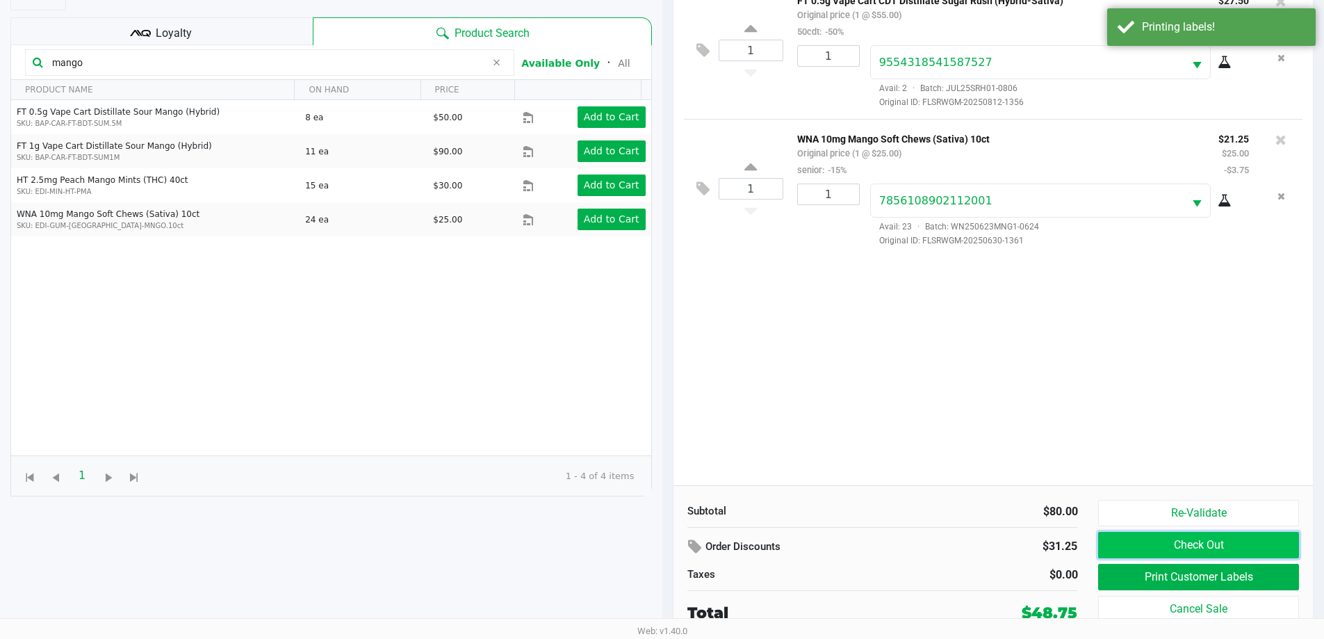
click at [1240, 542] on button "Check Out" at bounding box center [1198, 545] width 200 height 26
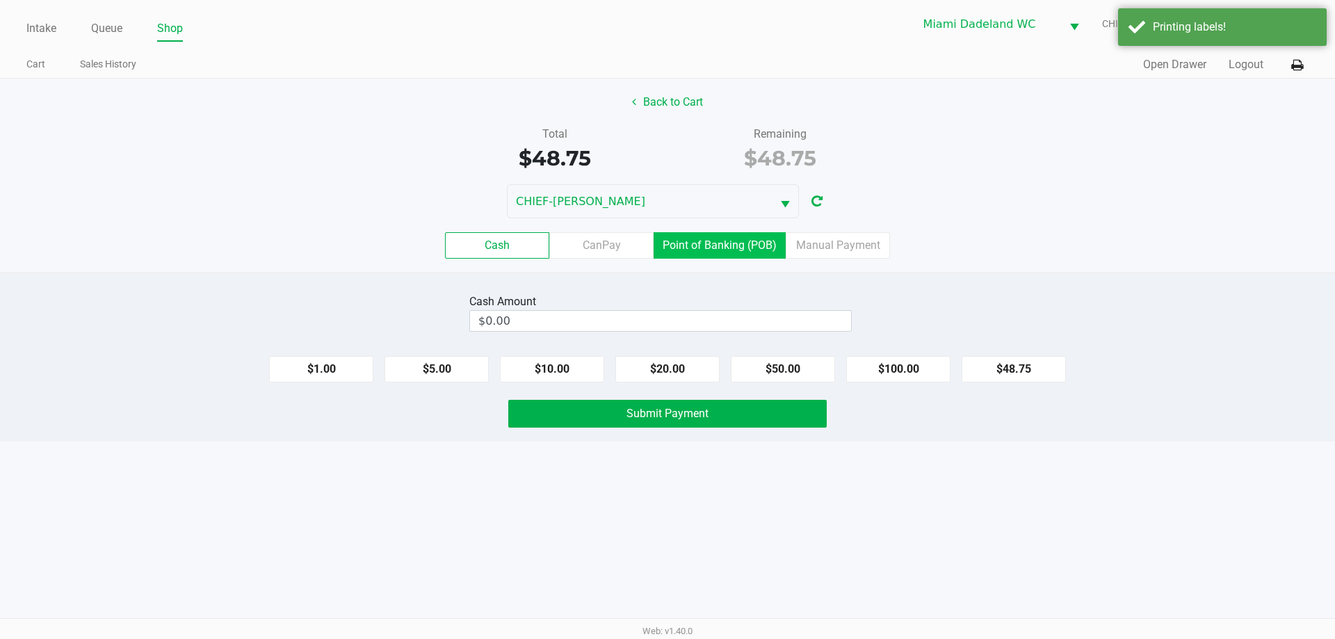
click at [752, 241] on label "Point of Banking (POB)" at bounding box center [720, 245] width 132 height 26
click at [0, 0] on 7 "Point of Banking (POB)" at bounding box center [0, 0] width 0 height 0
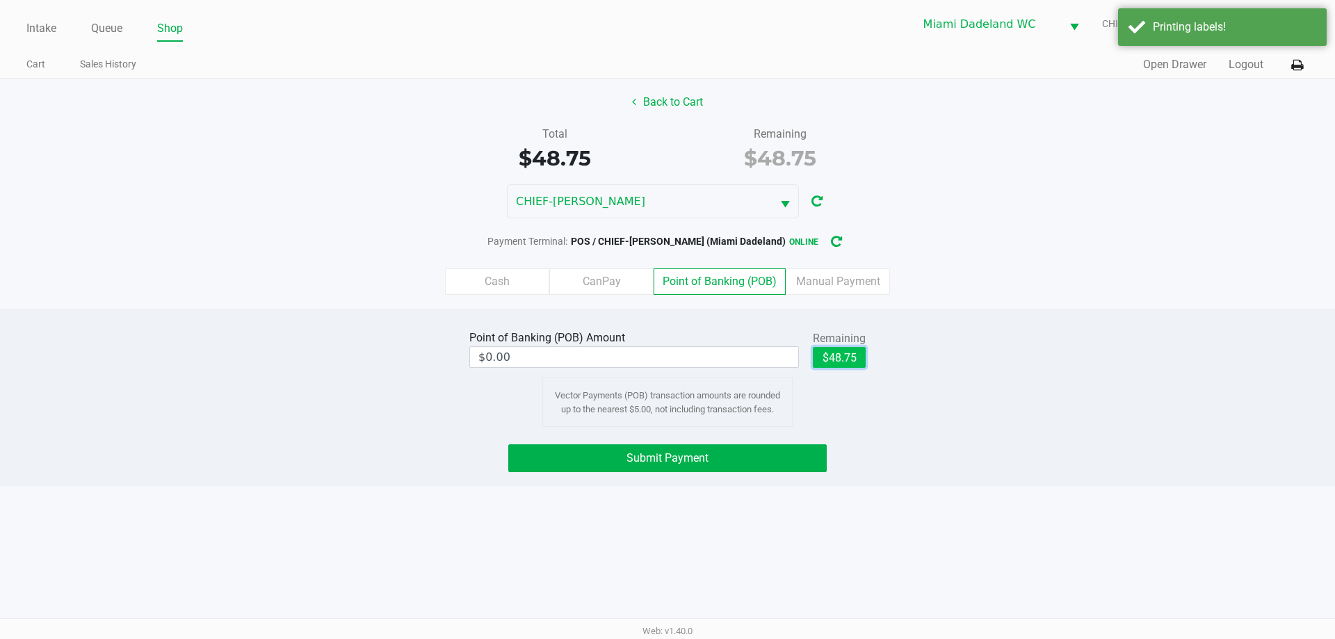
click at [837, 359] on button "$48.75" at bounding box center [839, 357] width 53 height 21
type input "$48.75"
click at [736, 468] on button "Submit Payment" at bounding box center [667, 458] width 318 height 28
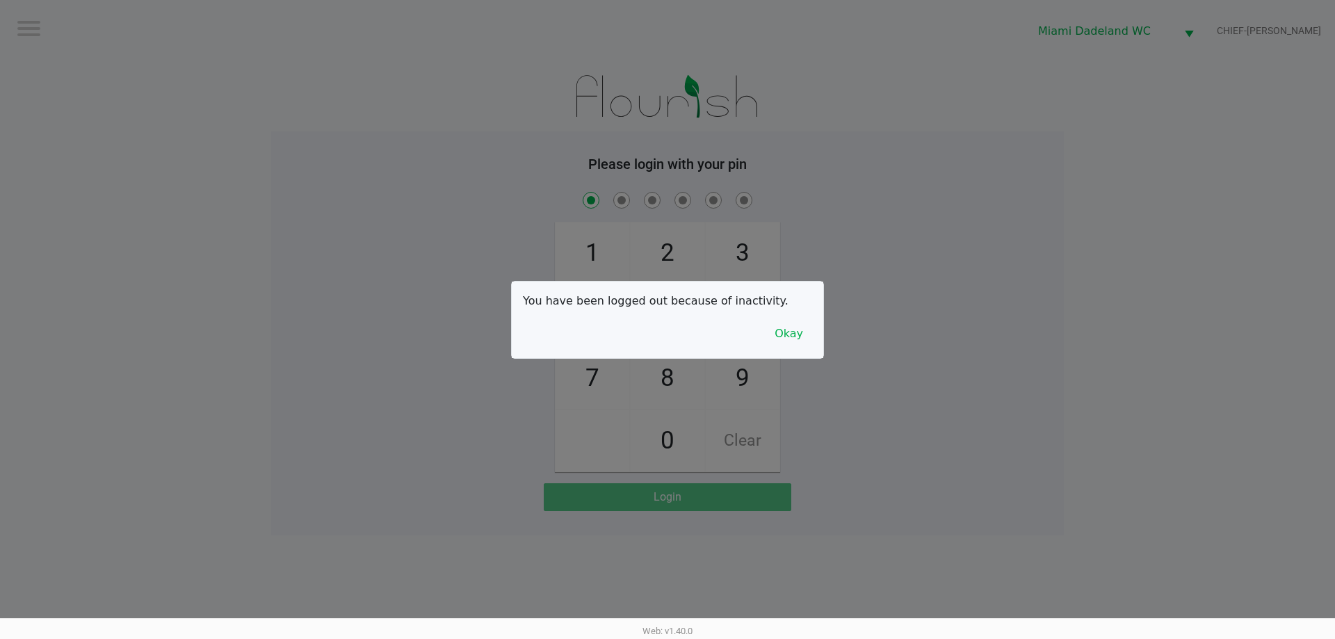
checkbox input "true"
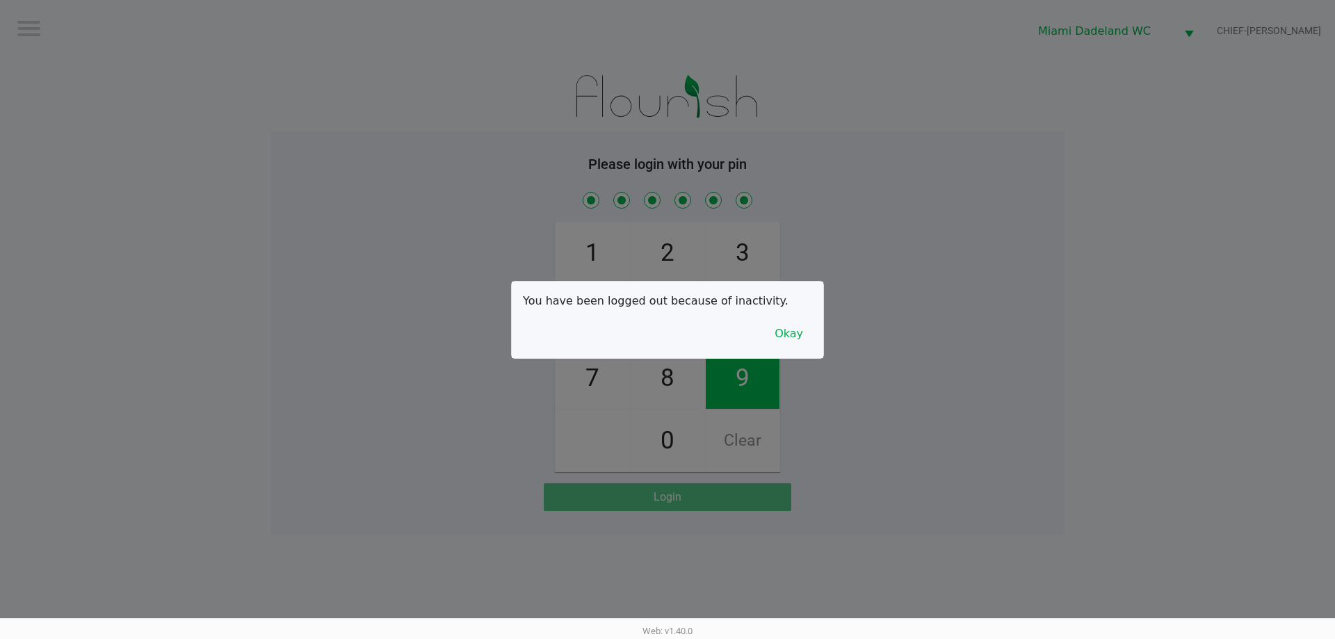
checkbox input "true"
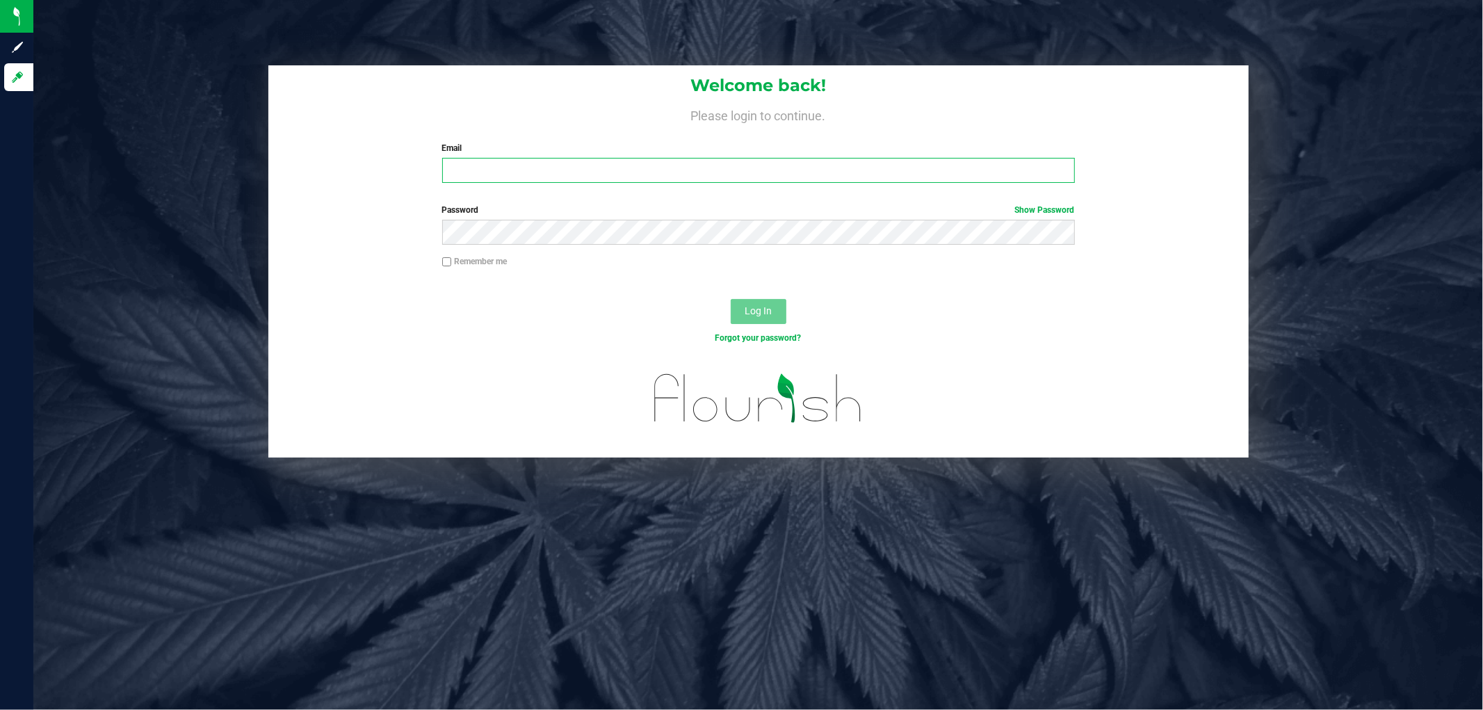
click at [530, 172] on input "Email" at bounding box center [758, 170] width 633 height 25
type input "[EMAIL_ADDRESS][DOMAIN_NAME]"
click at [731, 299] on button "Log In" at bounding box center [759, 311] width 56 height 25
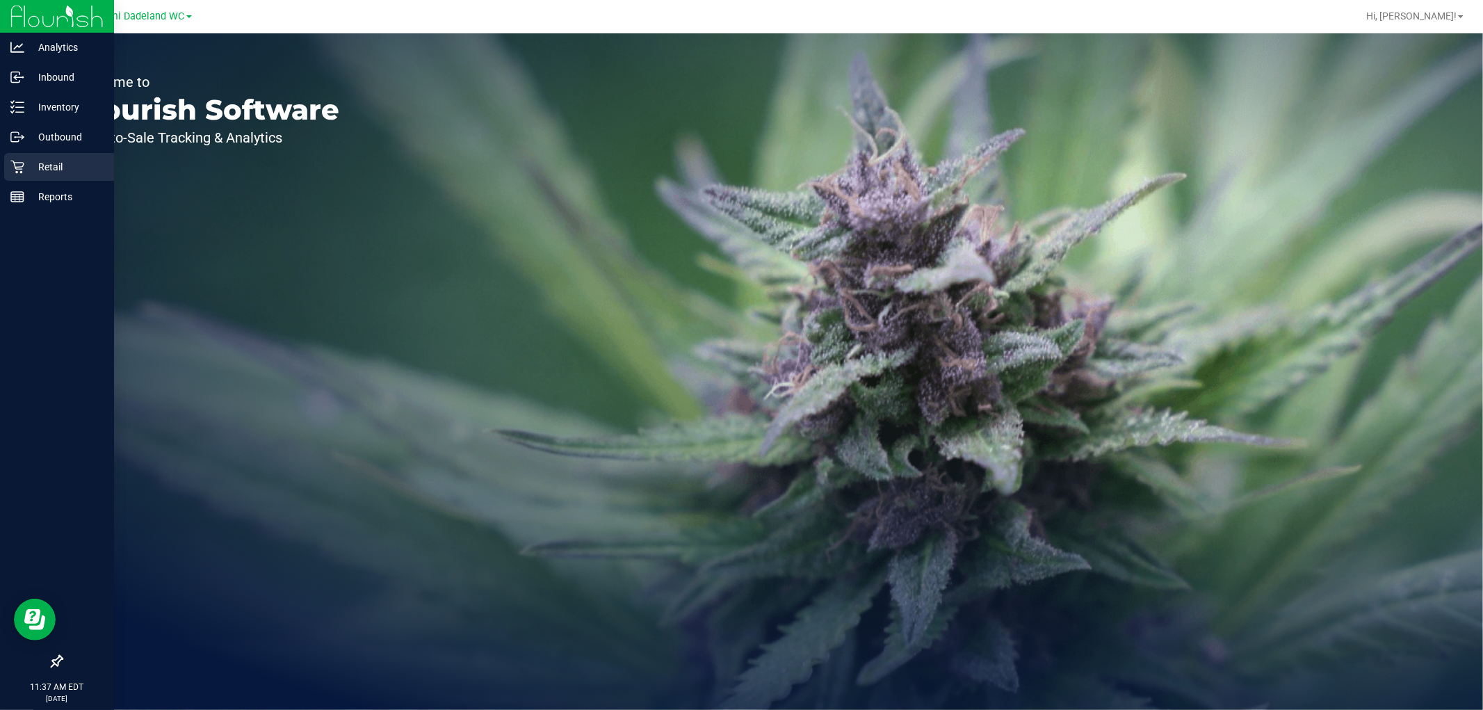
click at [53, 175] on p "Retail" at bounding box center [65, 167] width 83 height 17
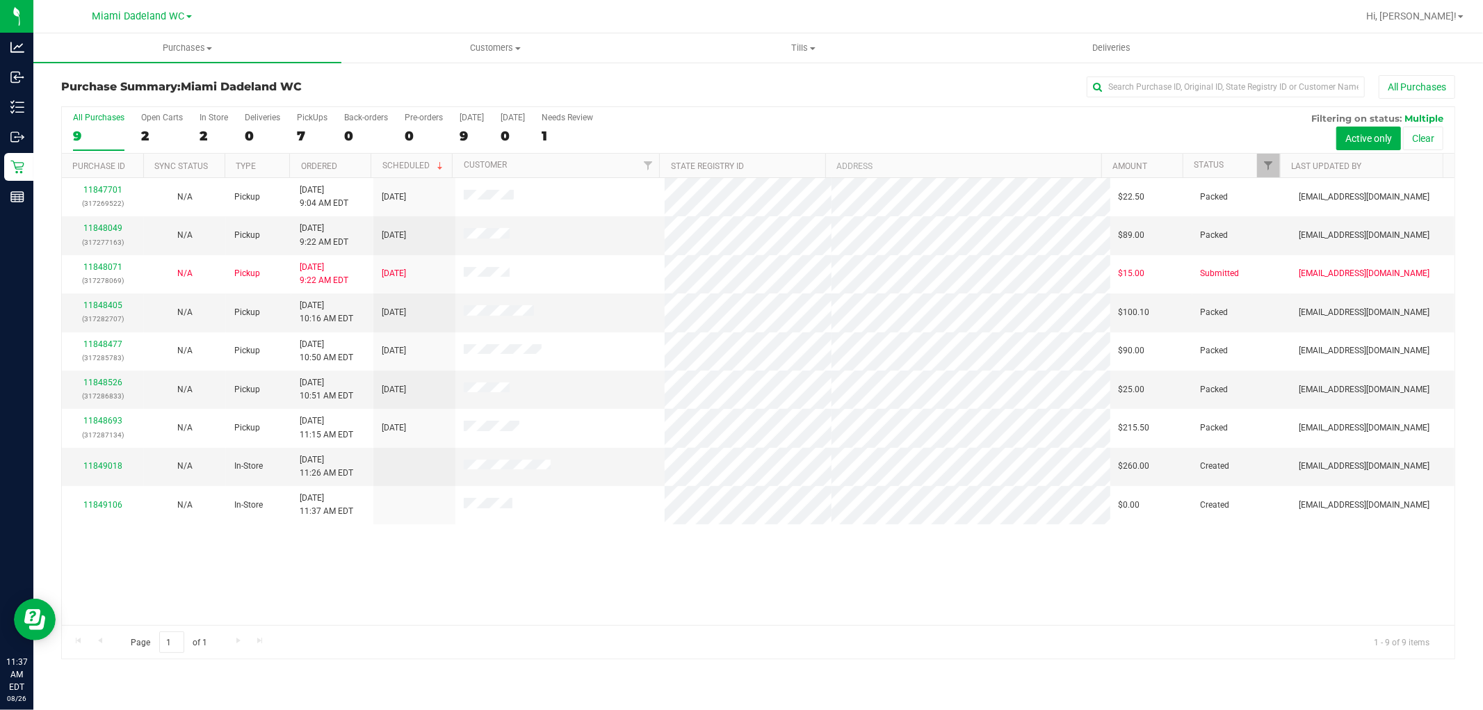
click at [437, 97] on div "Purchase Summary: Miami Dadeland WC All Purchases" at bounding box center [758, 90] width 1394 height 31
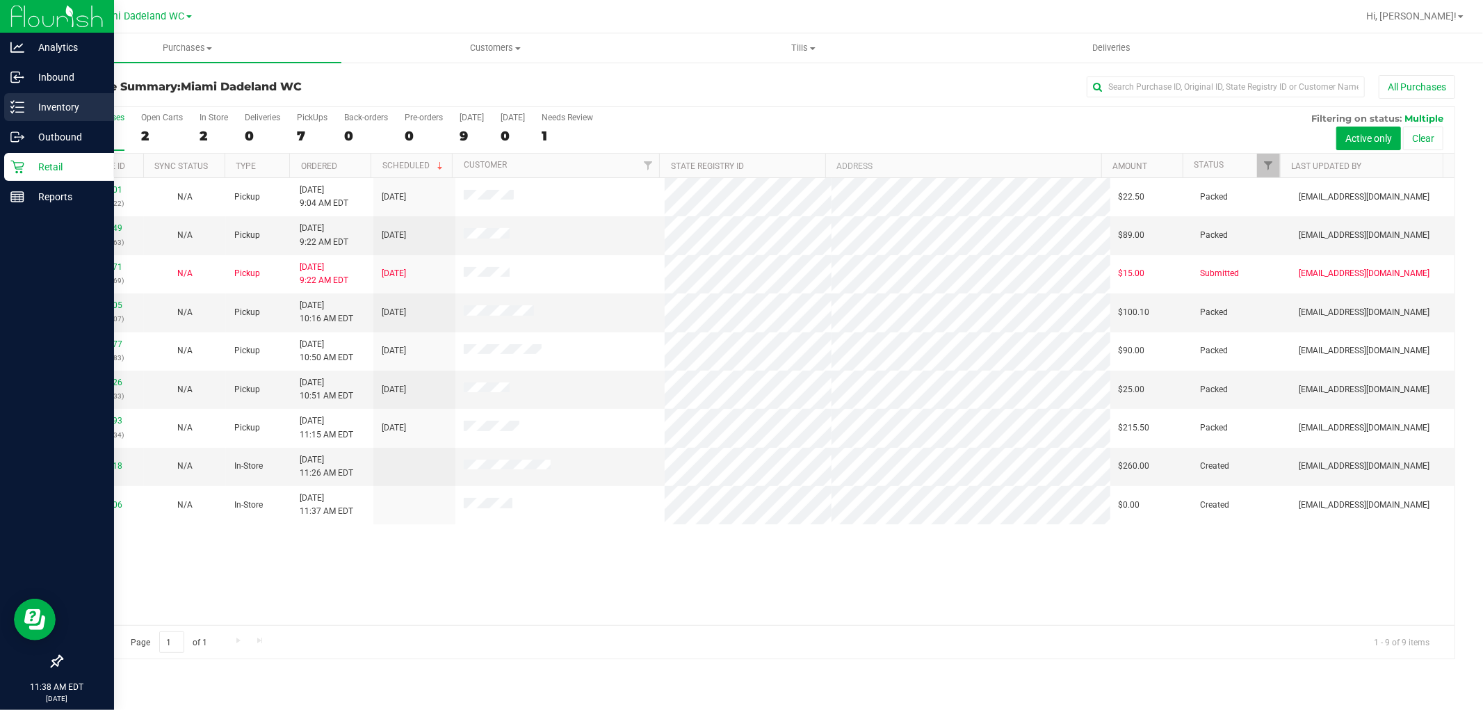
click at [8, 102] on div "Inventory" at bounding box center [59, 107] width 110 height 28
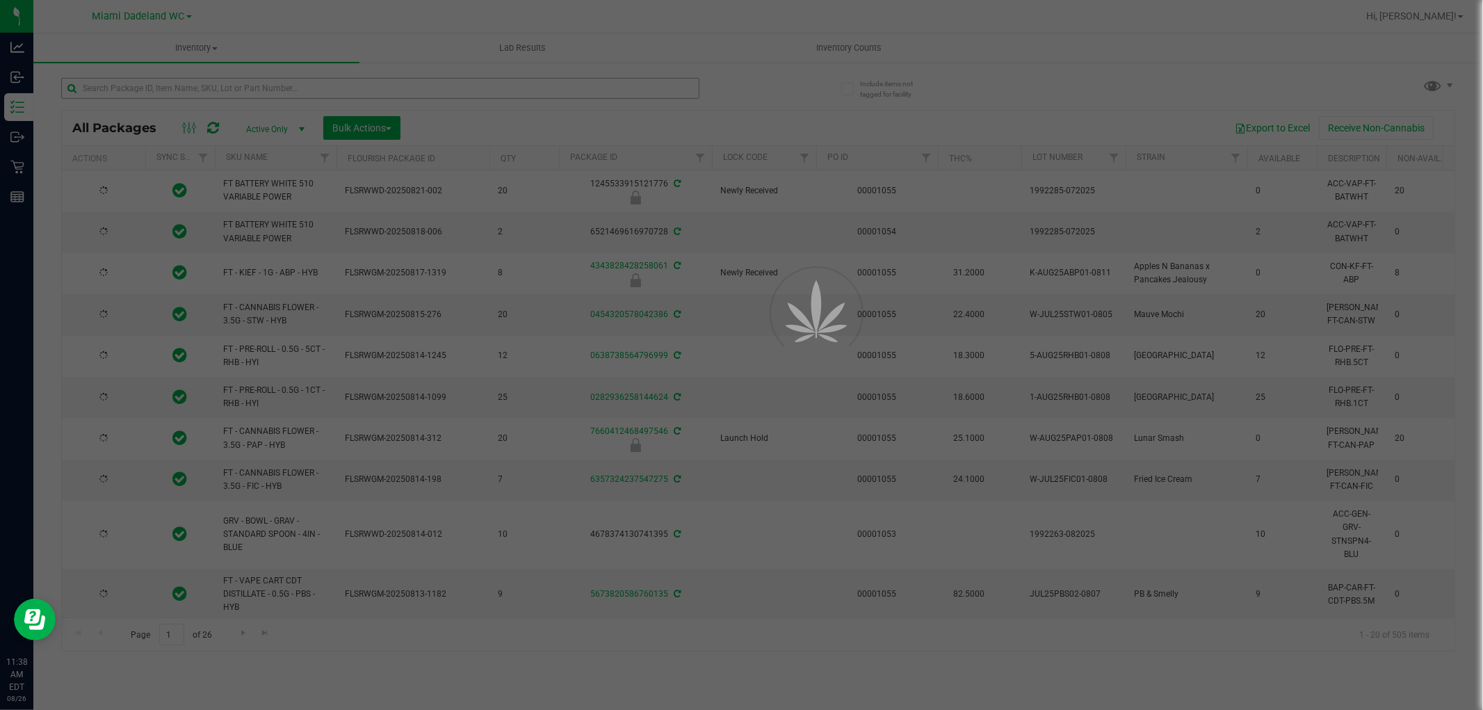
click at [252, 93] on div at bounding box center [741, 355] width 1483 height 710
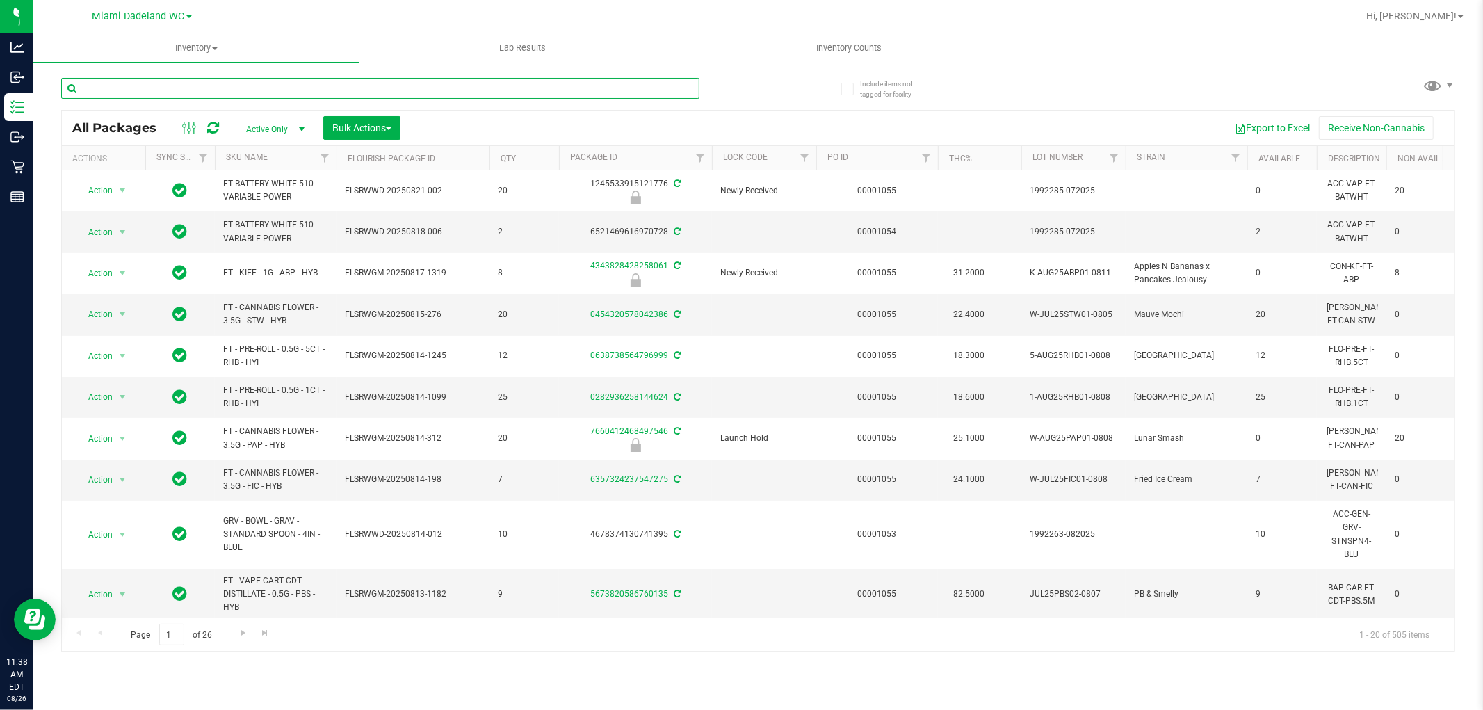
click at [252, 93] on input "text" at bounding box center [380, 88] width 638 height 21
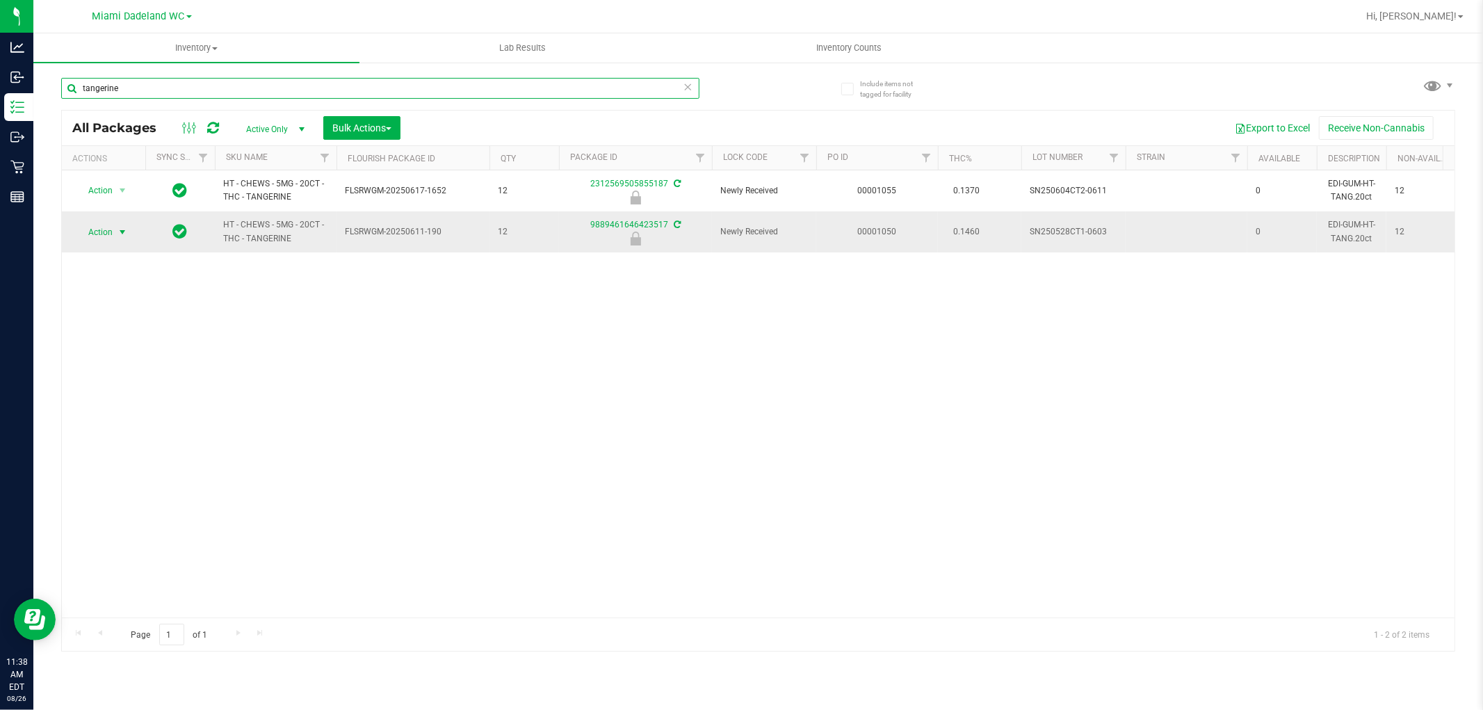
type input "tangerine"
click at [113, 232] on span "Action" at bounding box center [95, 231] width 38 height 19
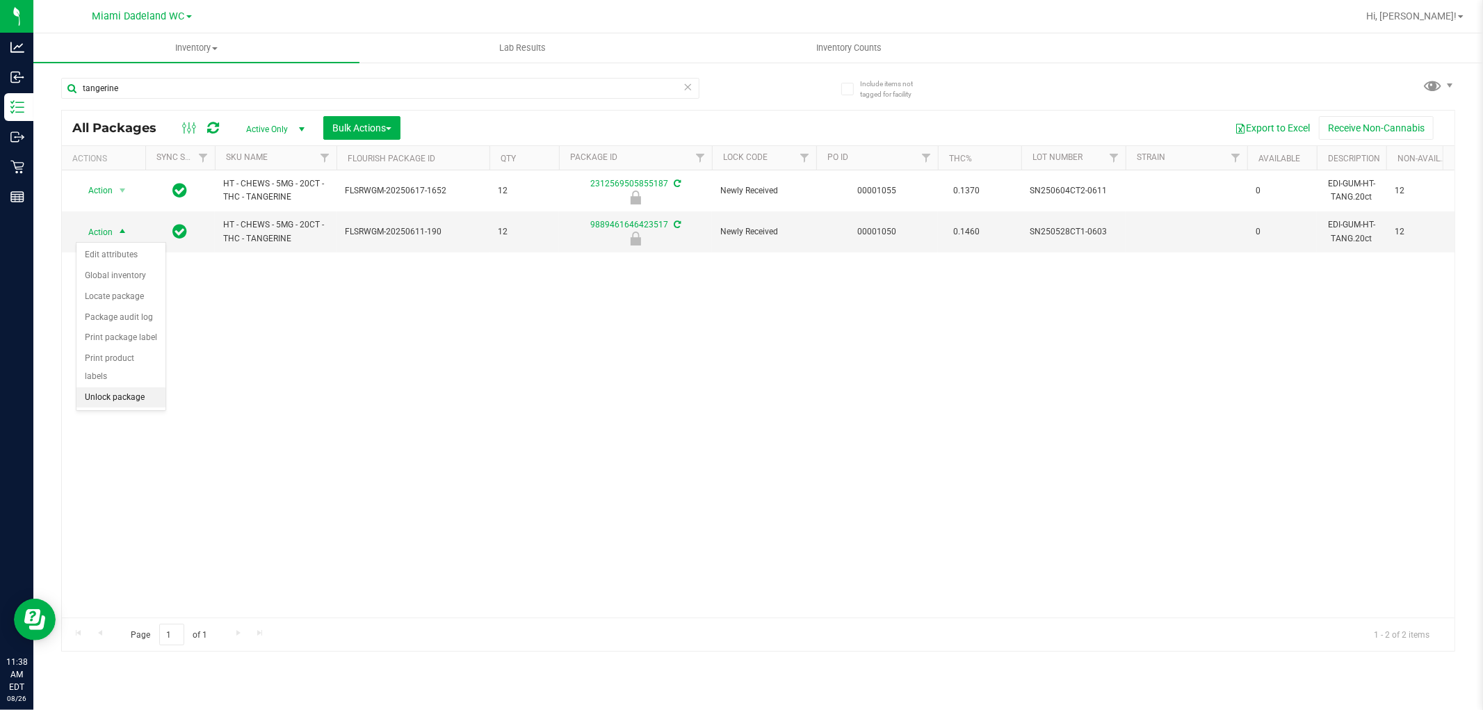
click at [130, 399] on li "Unlock package" at bounding box center [120, 397] width 89 height 21
click at [703, 430] on div "Action Action Edit attributes Global inventory Locate package Package audit log…" at bounding box center [758, 393] width 1393 height 447
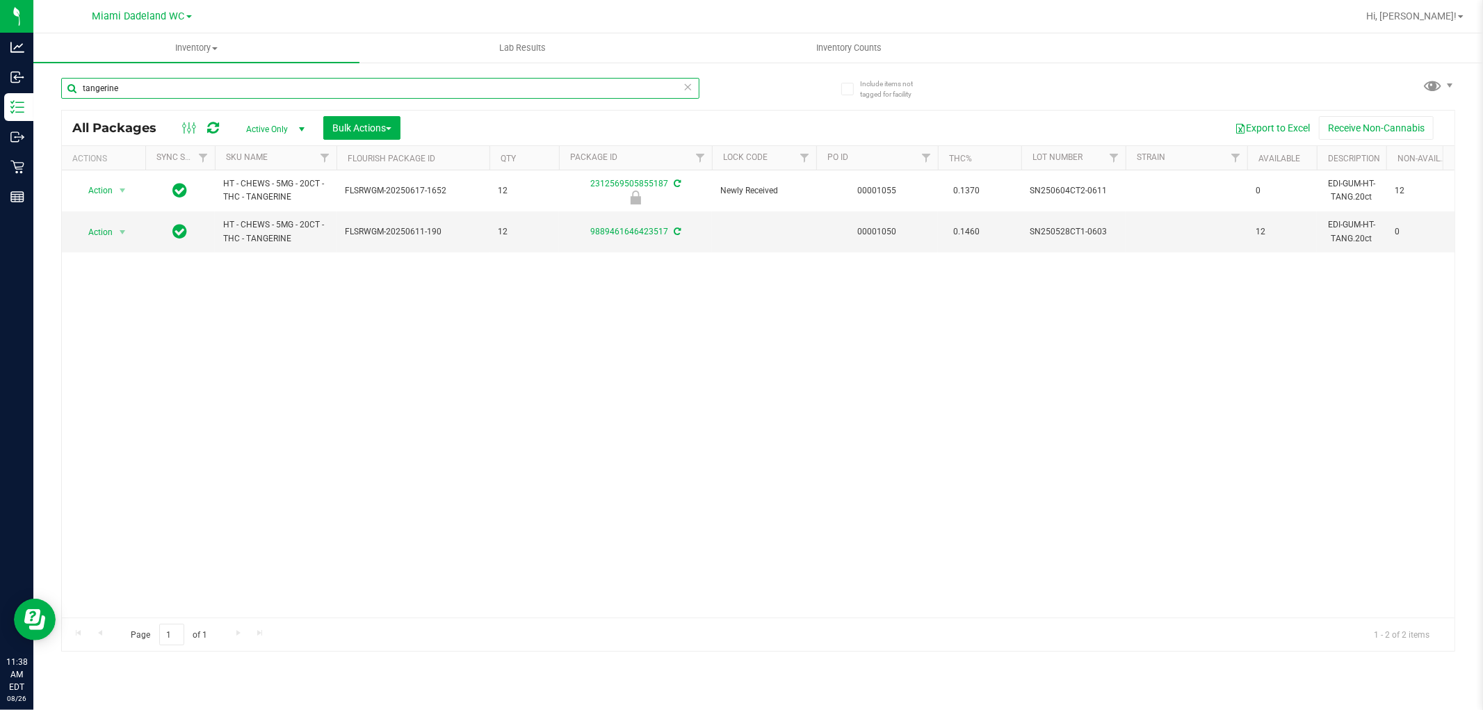
click at [692, 88] on input "tangerine" at bounding box center [380, 88] width 638 height 21
click at [689, 88] on icon at bounding box center [688, 86] width 10 height 17
click at [631, 91] on input "text" at bounding box center [380, 88] width 638 height 21
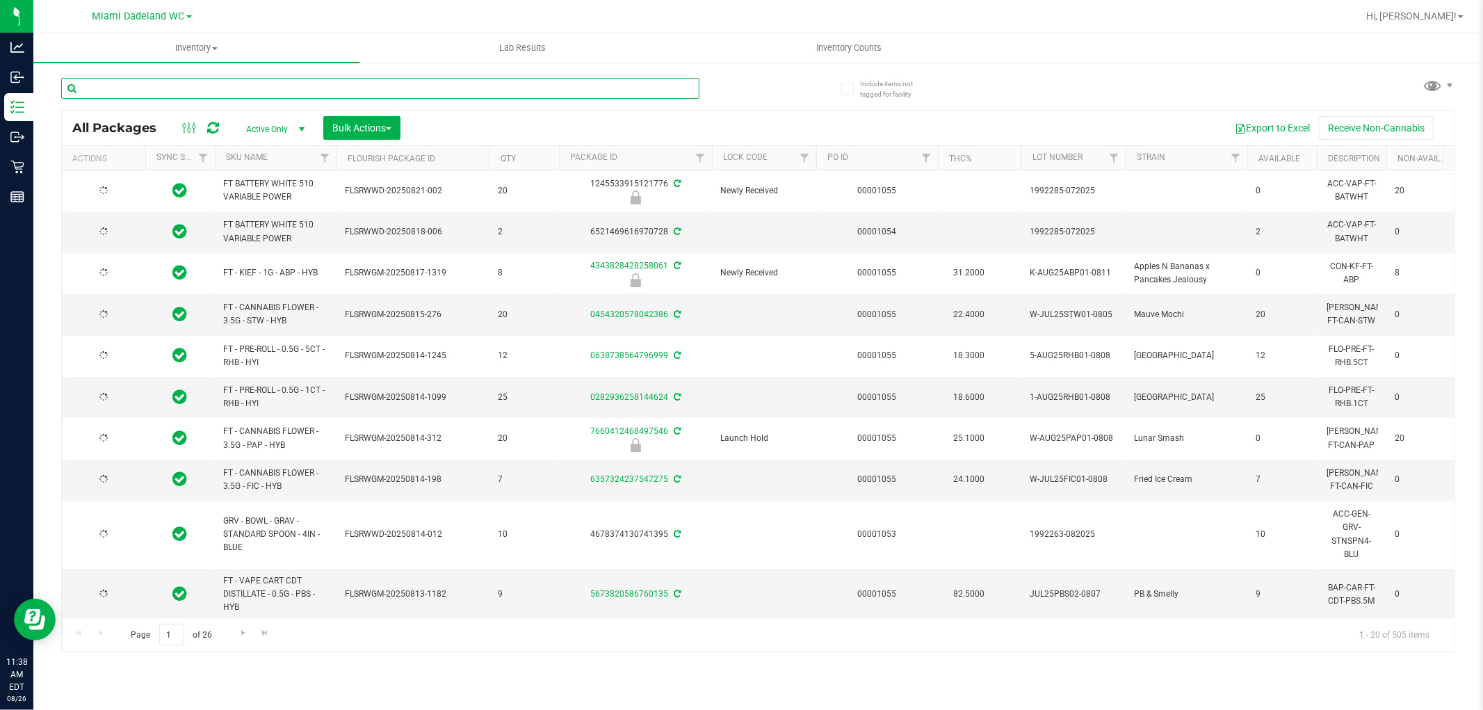
click at [631, 91] on input "text" at bounding box center [380, 88] width 638 height 21
type input "2312569505855187"
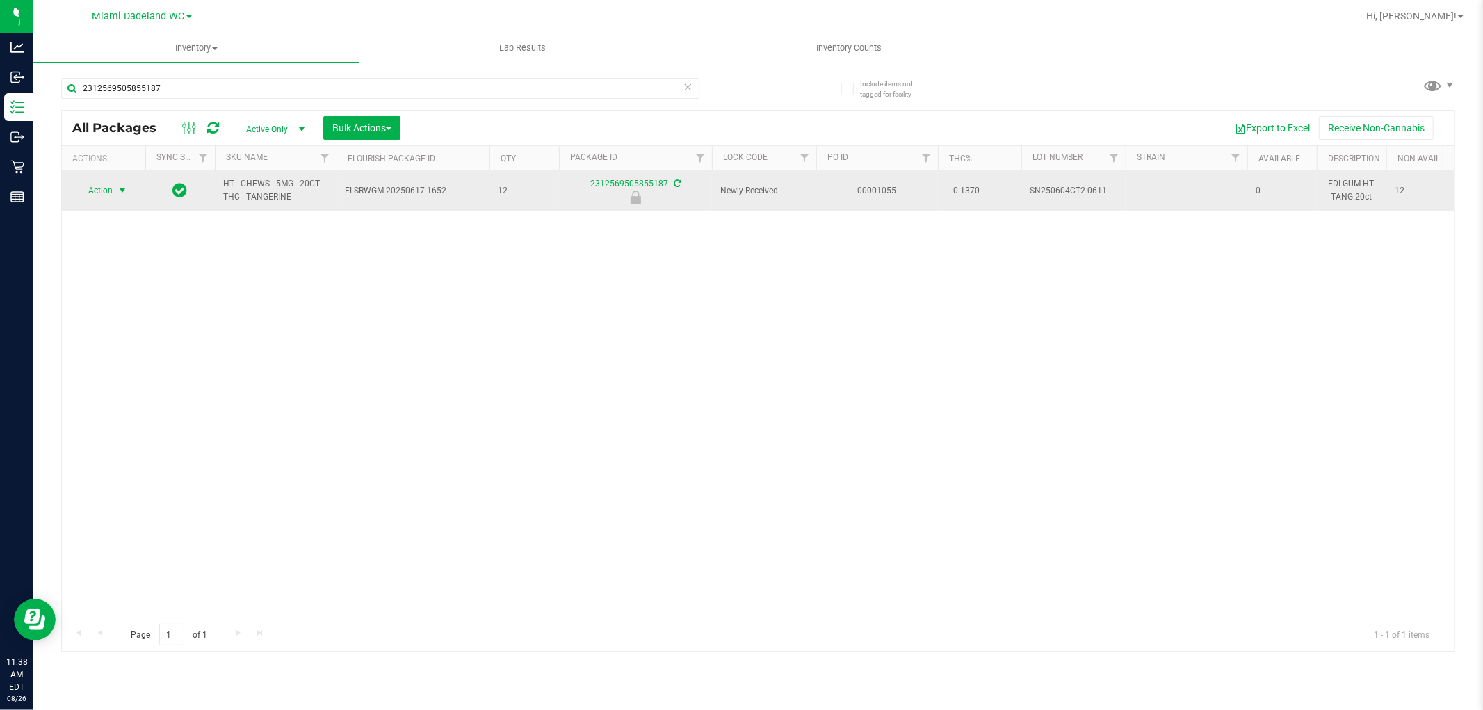
click at [78, 188] on span "Action" at bounding box center [95, 190] width 38 height 19
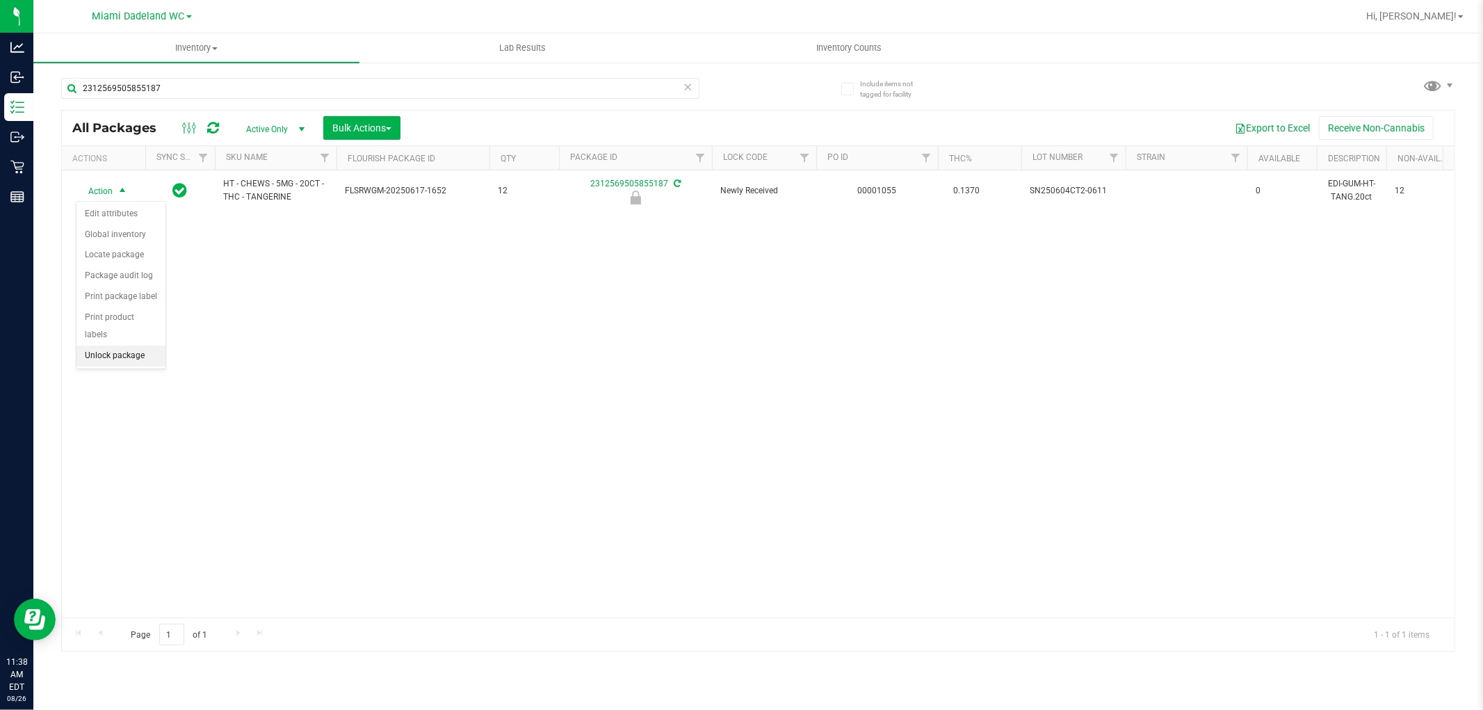
click at [117, 357] on li "Unlock package" at bounding box center [120, 356] width 89 height 21
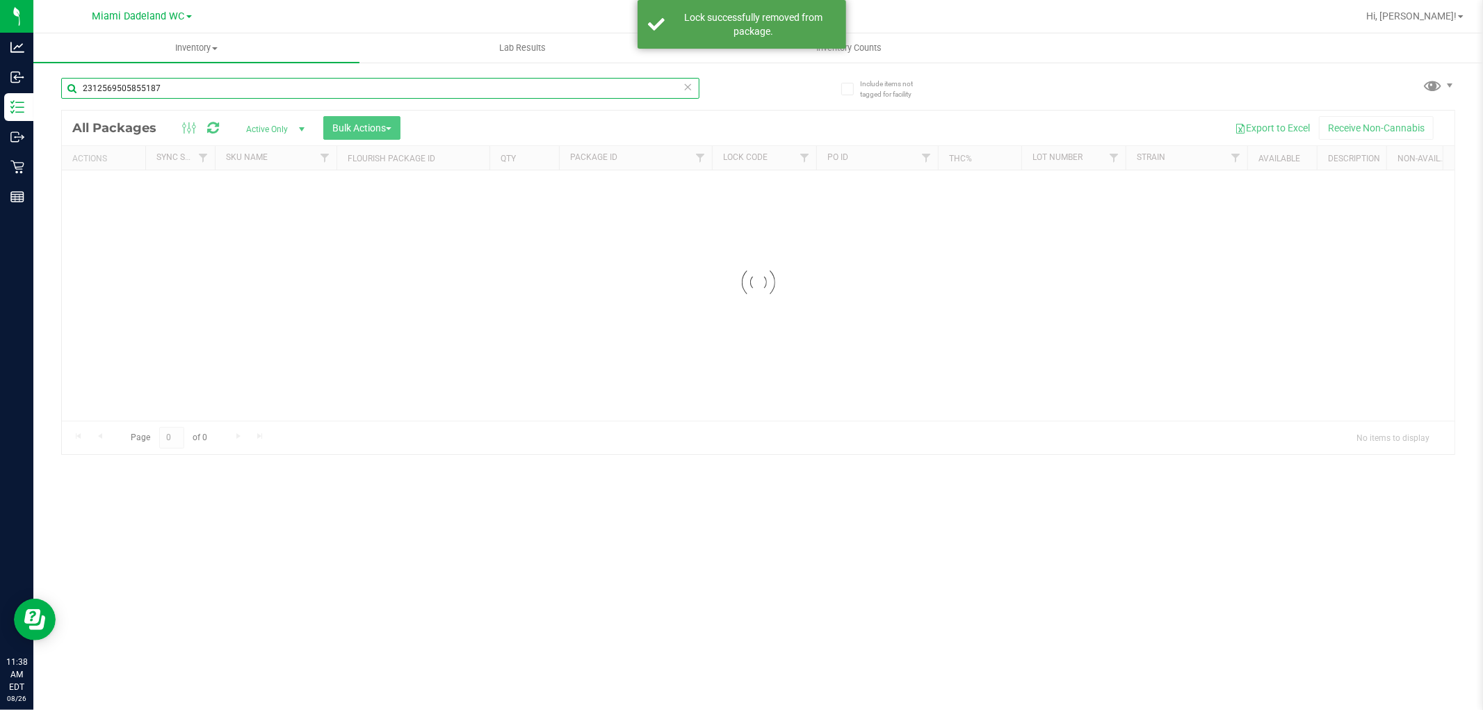
click at [694, 86] on input "2312569505855187" at bounding box center [380, 88] width 638 height 21
click at [687, 86] on icon at bounding box center [688, 86] width 10 height 17
click at [687, 86] on input "text" at bounding box center [380, 88] width 638 height 21
click at [647, 85] on input "text" at bounding box center [380, 88] width 638 height 21
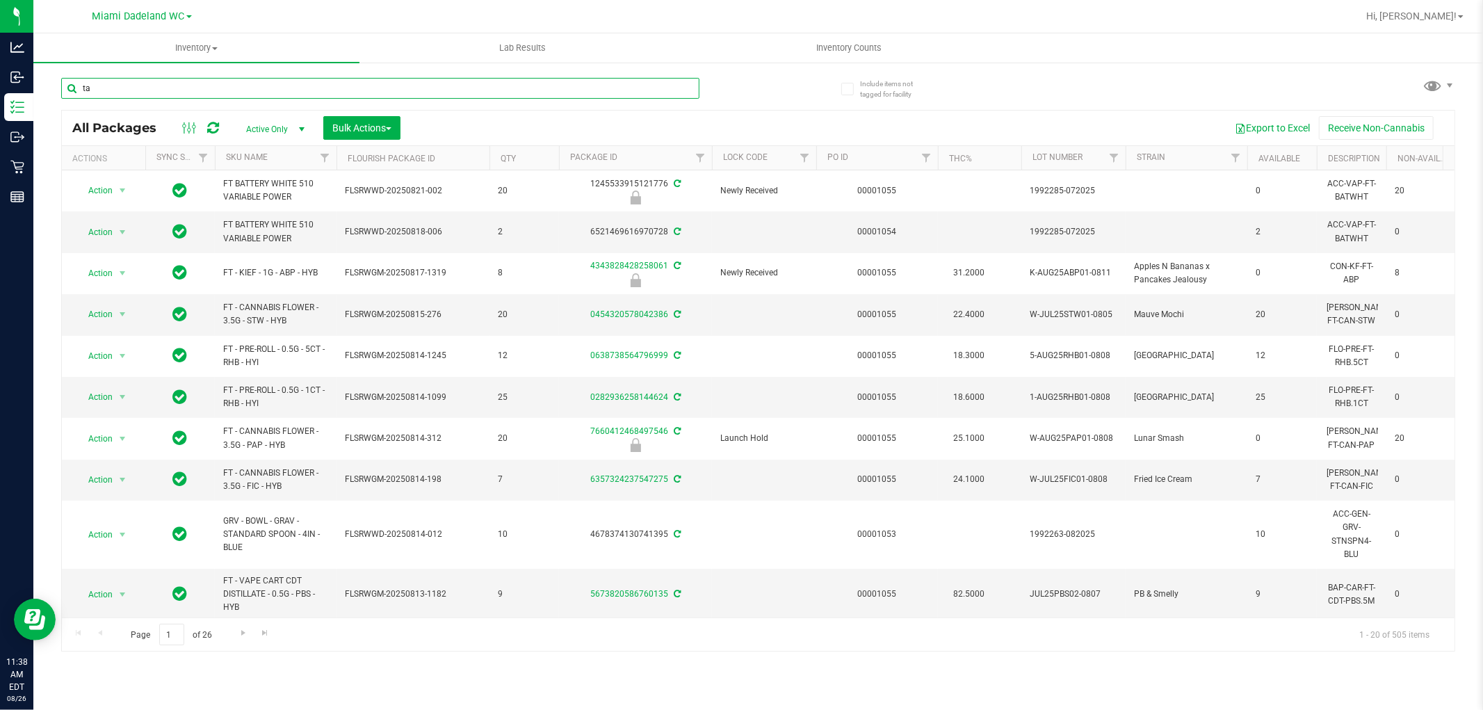
type input "t"
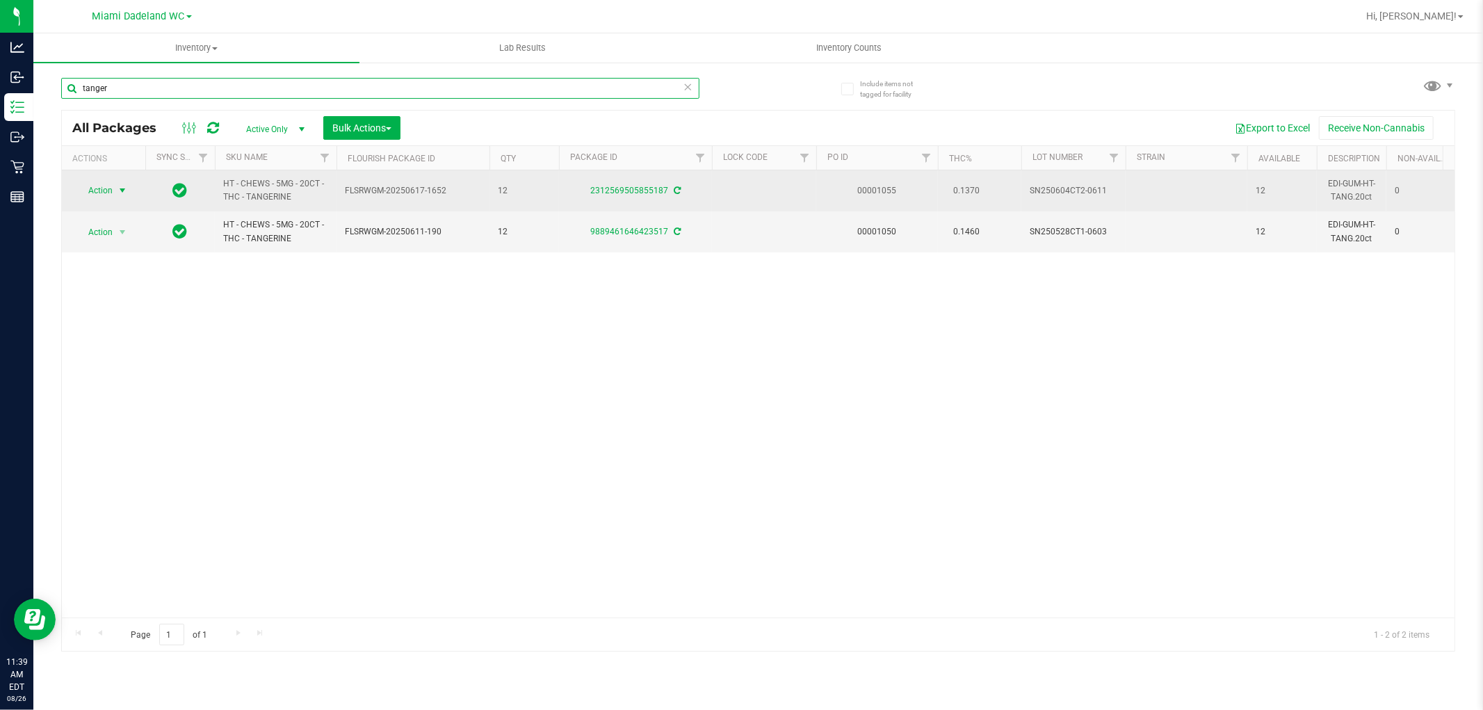
type input "tanger"
click at [105, 190] on span "Action" at bounding box center [95, 190] width 38 height 19
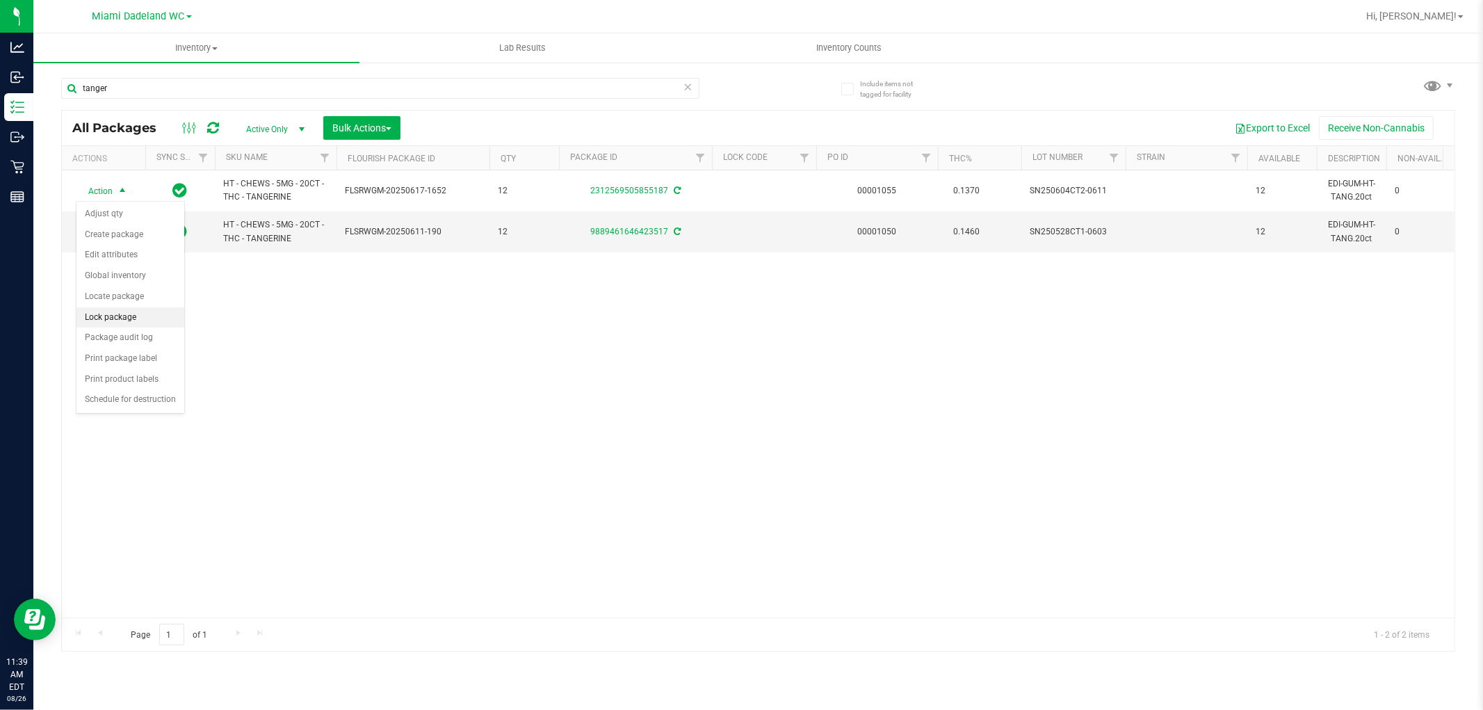
click at [137, 318] on li "Lock package" at bounding box center [130, 317] width 108 height 21
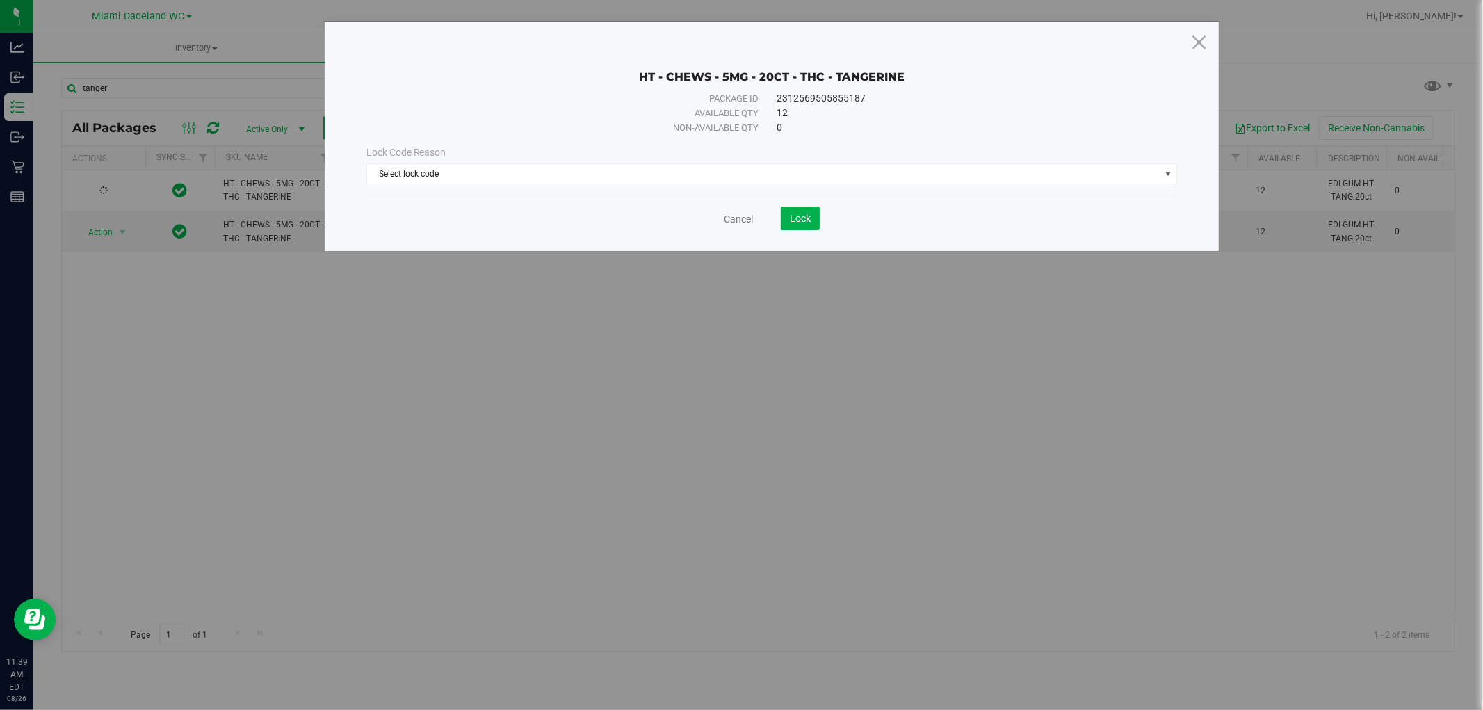
click at [729, 160] on div "Lock Code Reason" at bounding box center [771, 152] width 811 height 15
drag, startPoint x: 716, startPoint y: 175, endPoint x: 673, endPoint y: 200, distance: 49.8
click at [715, 175] on span "Select lock code" at bounding box center [763, 173] width 793 height 19
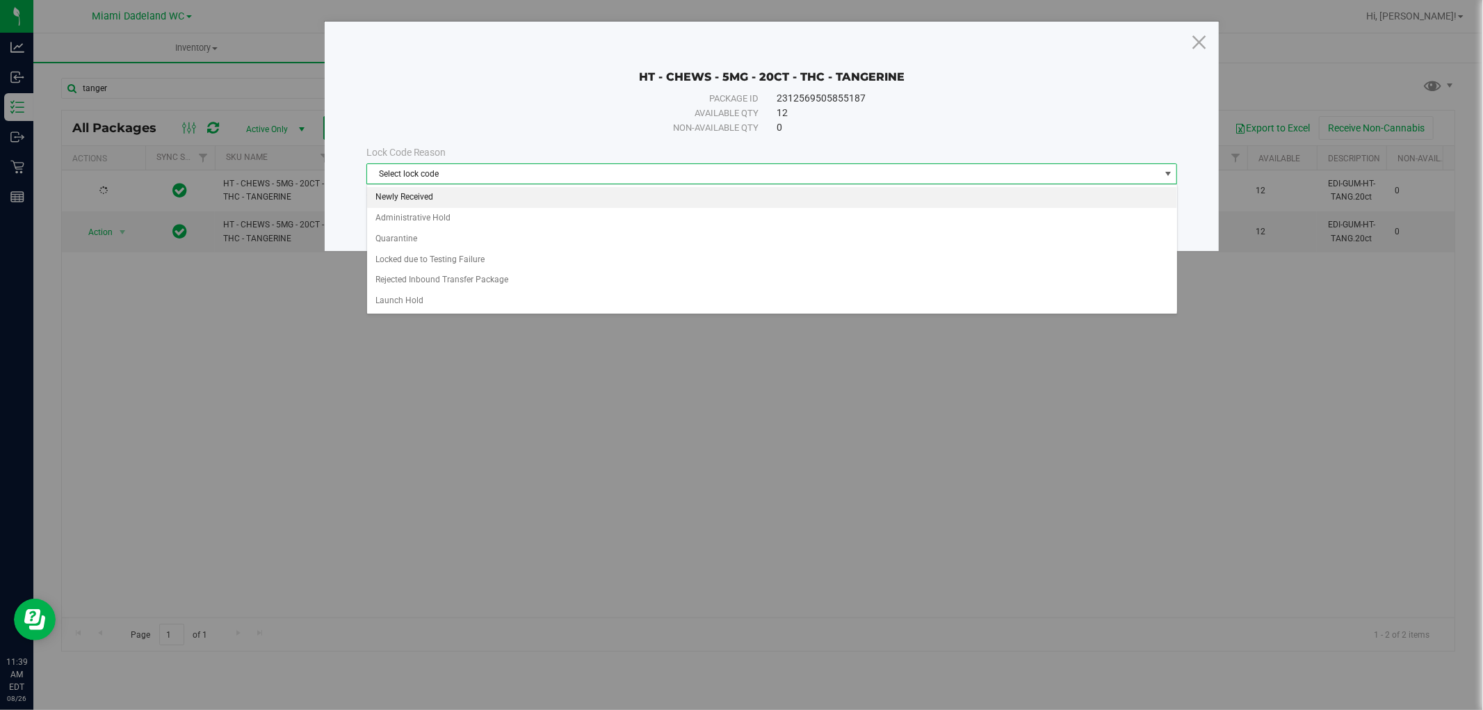
click at [539, 199] on li "Newly Received" at bounding box center [772, 197] width 810 height 21
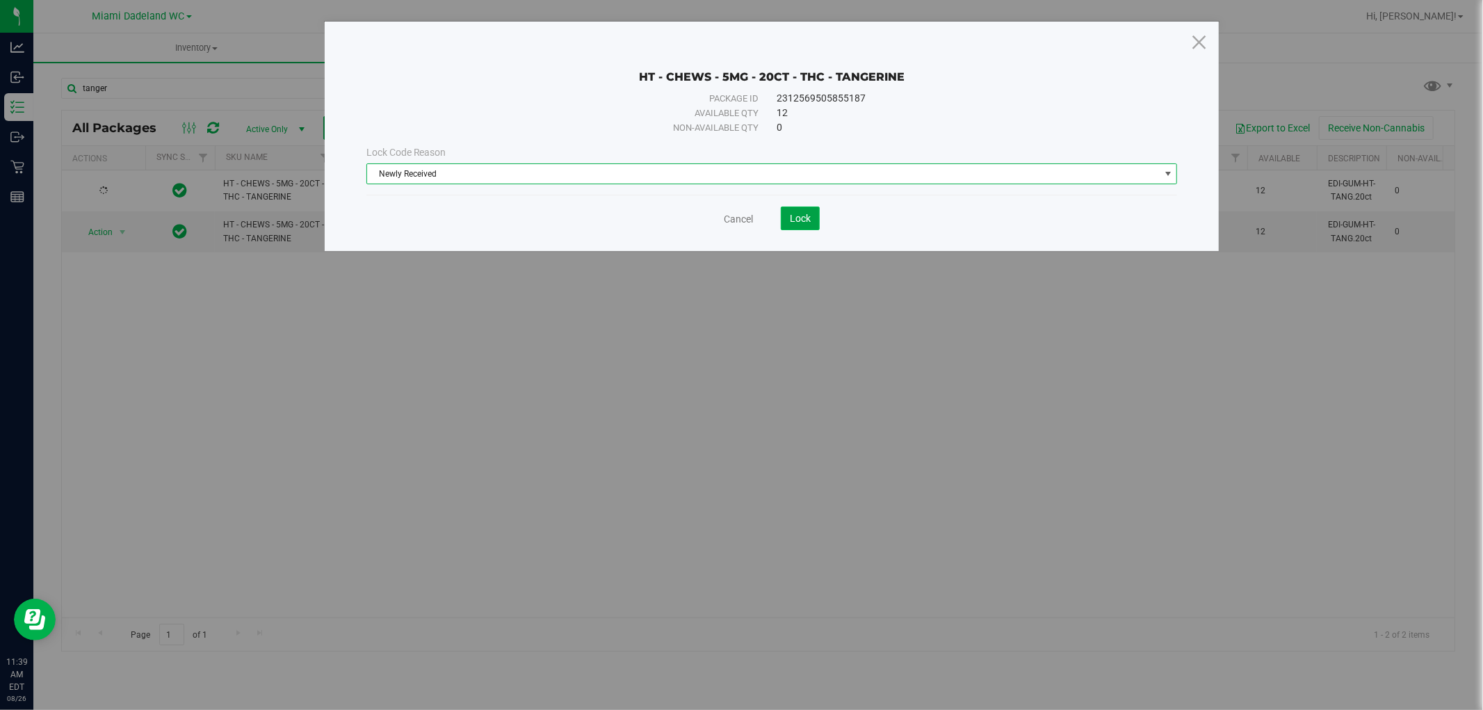
click at [797, 224] on span "Lock" at bounding box center [800, 218] width 21 height 11
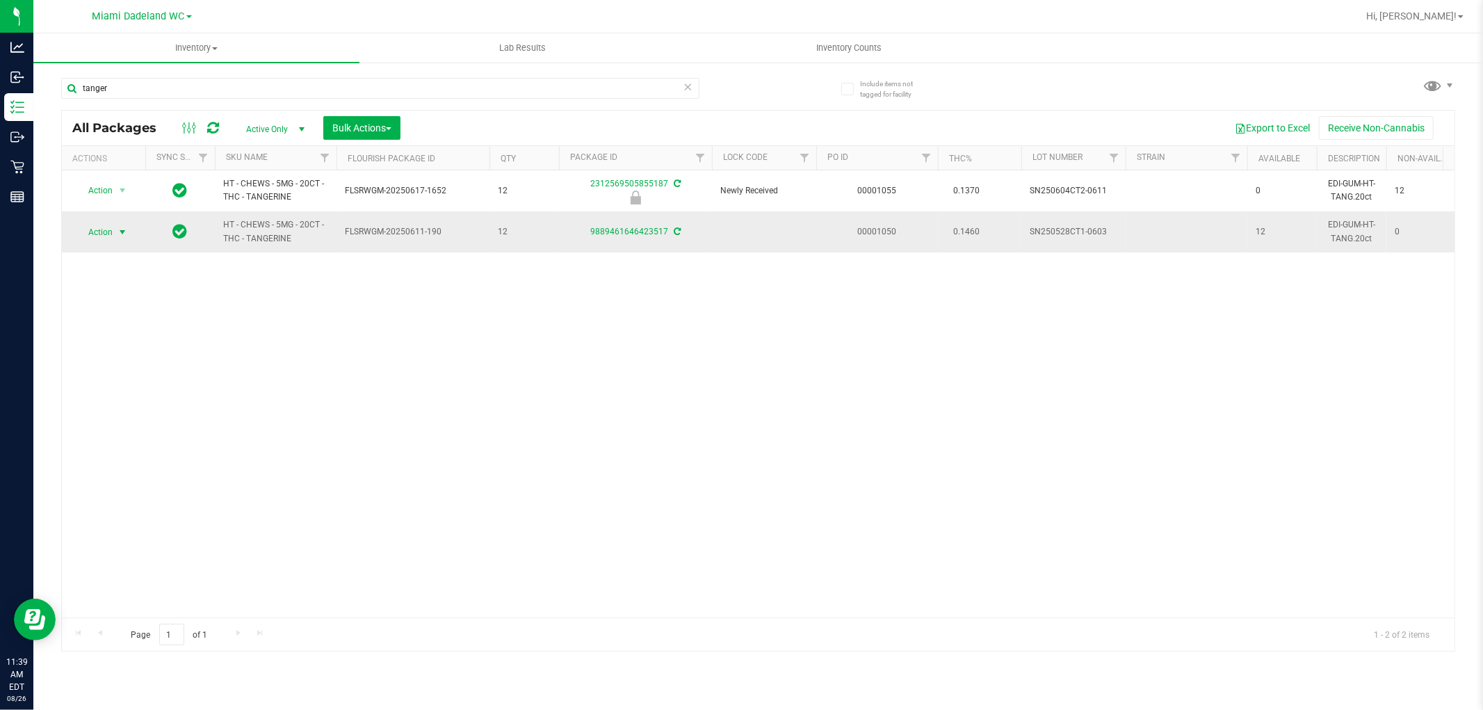
click at [106, 234] on span "Action" at bounding box center [95, 231] width 38 height 19
click at [135, 362] on li "Lock package" at bounding box center [130, 358] width 108 height 21
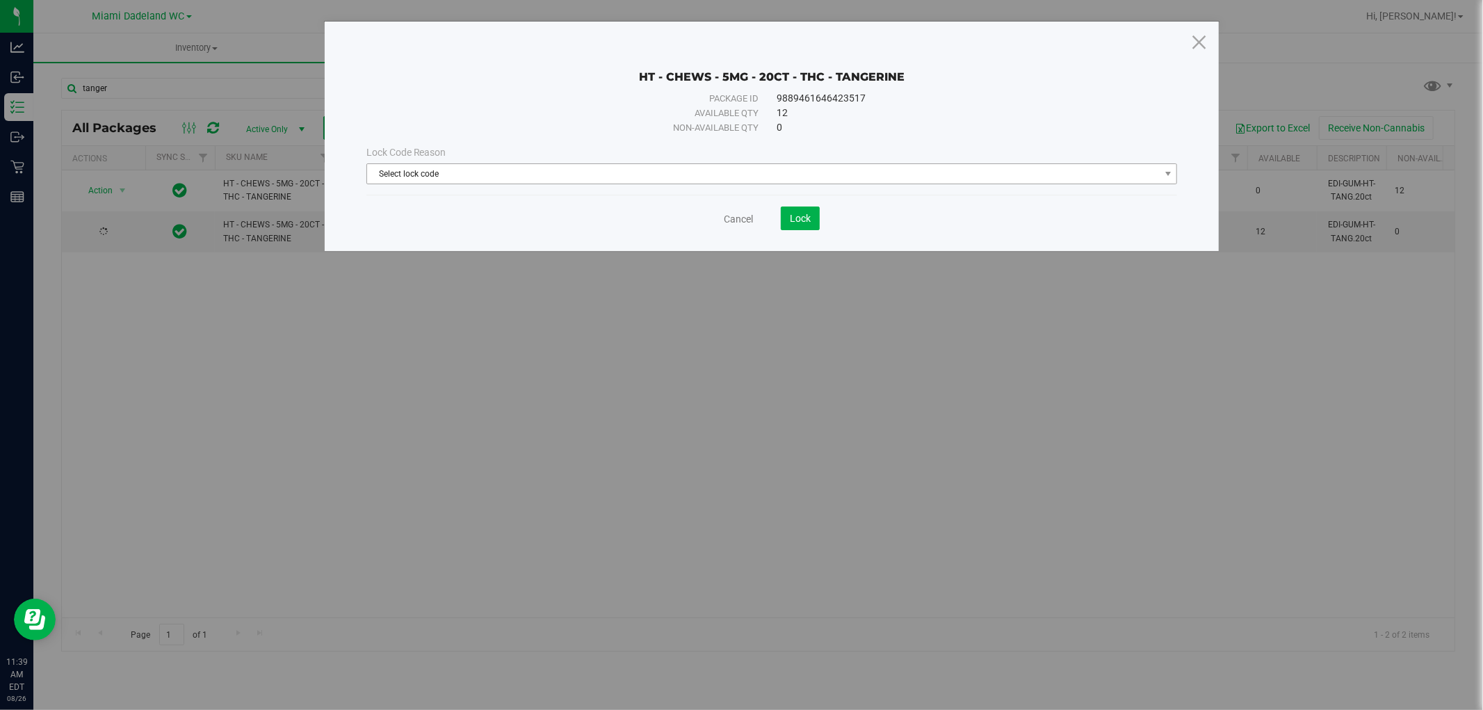
click at [765, 175] on span "Select lock code" at bounding box center [763, 173] width 793 height 19
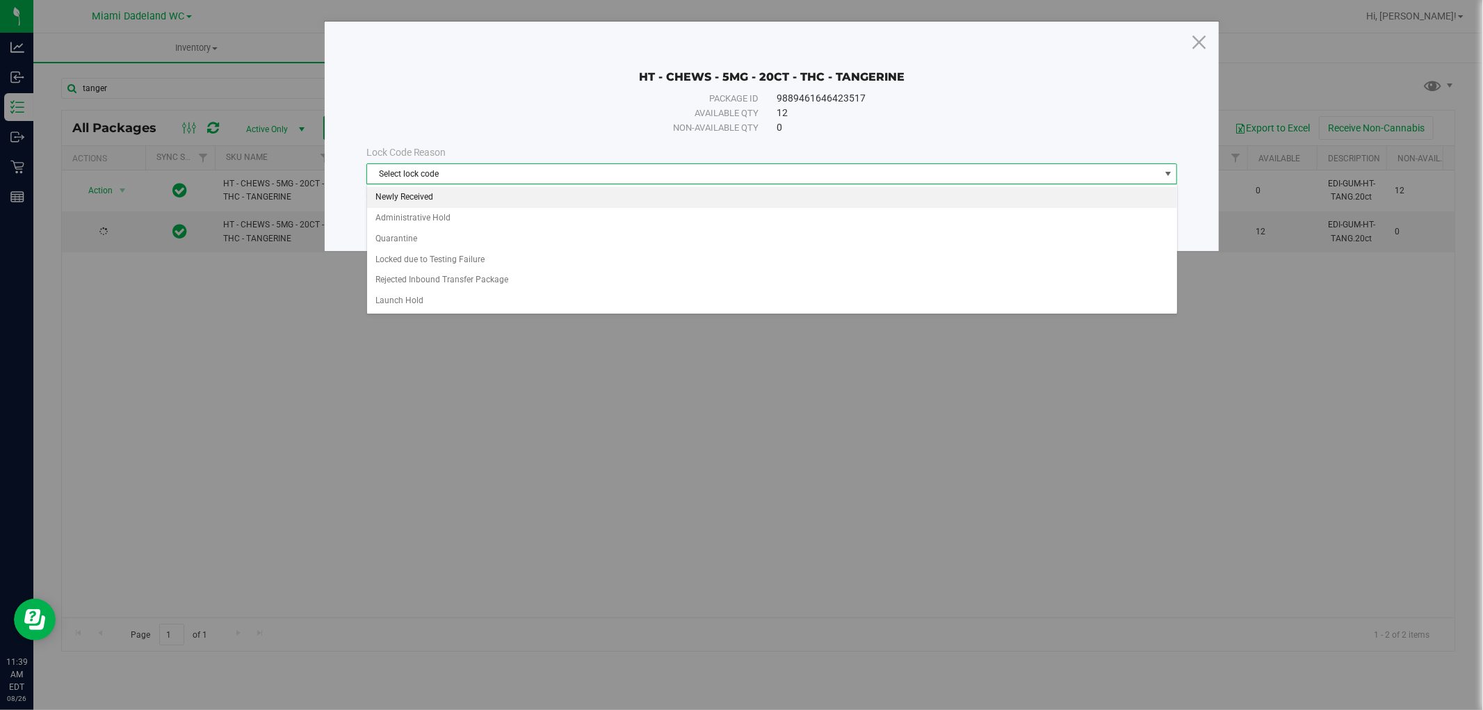
click at [679, 202] on li "Newly Received" at bounding box center [772, 197] width 810 height 21
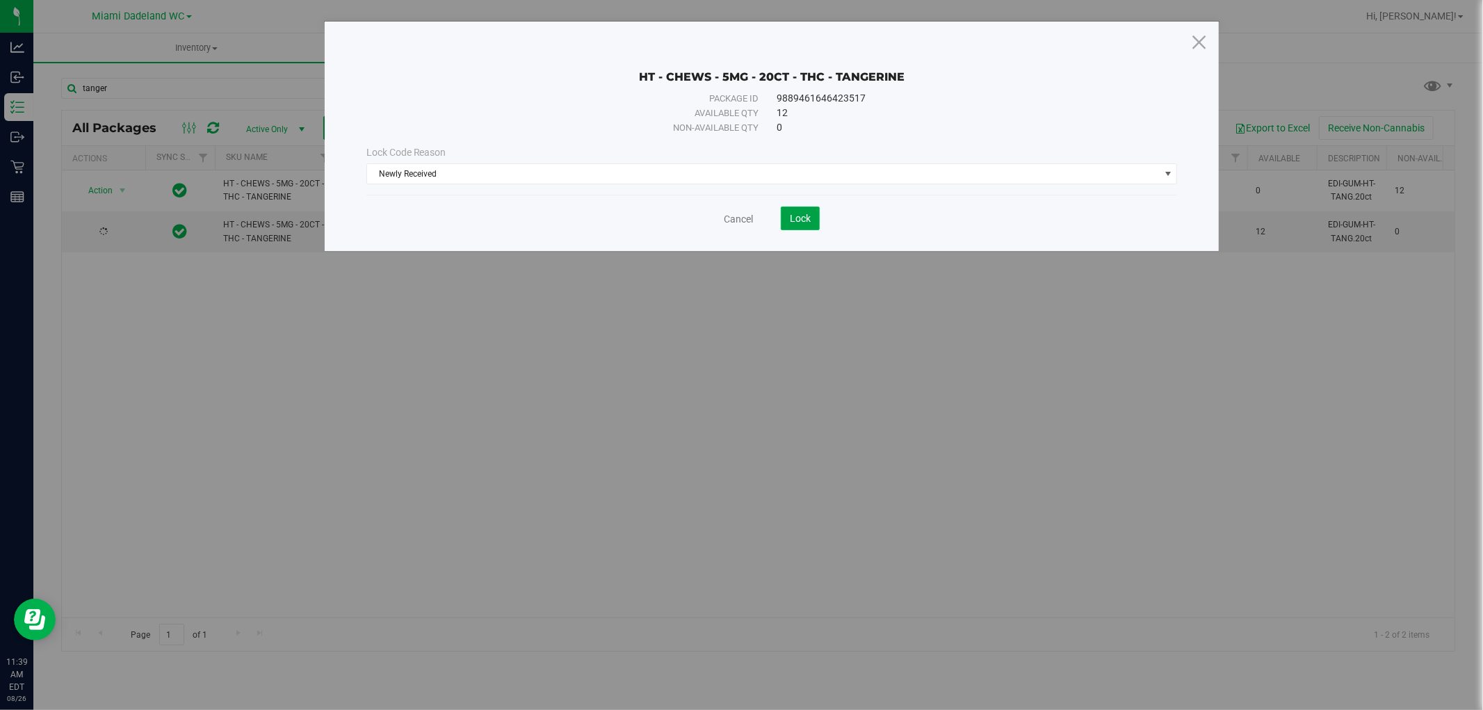
click at [808, 220] on span "Lock" at bounding box center [800, 218] width 21 height 11
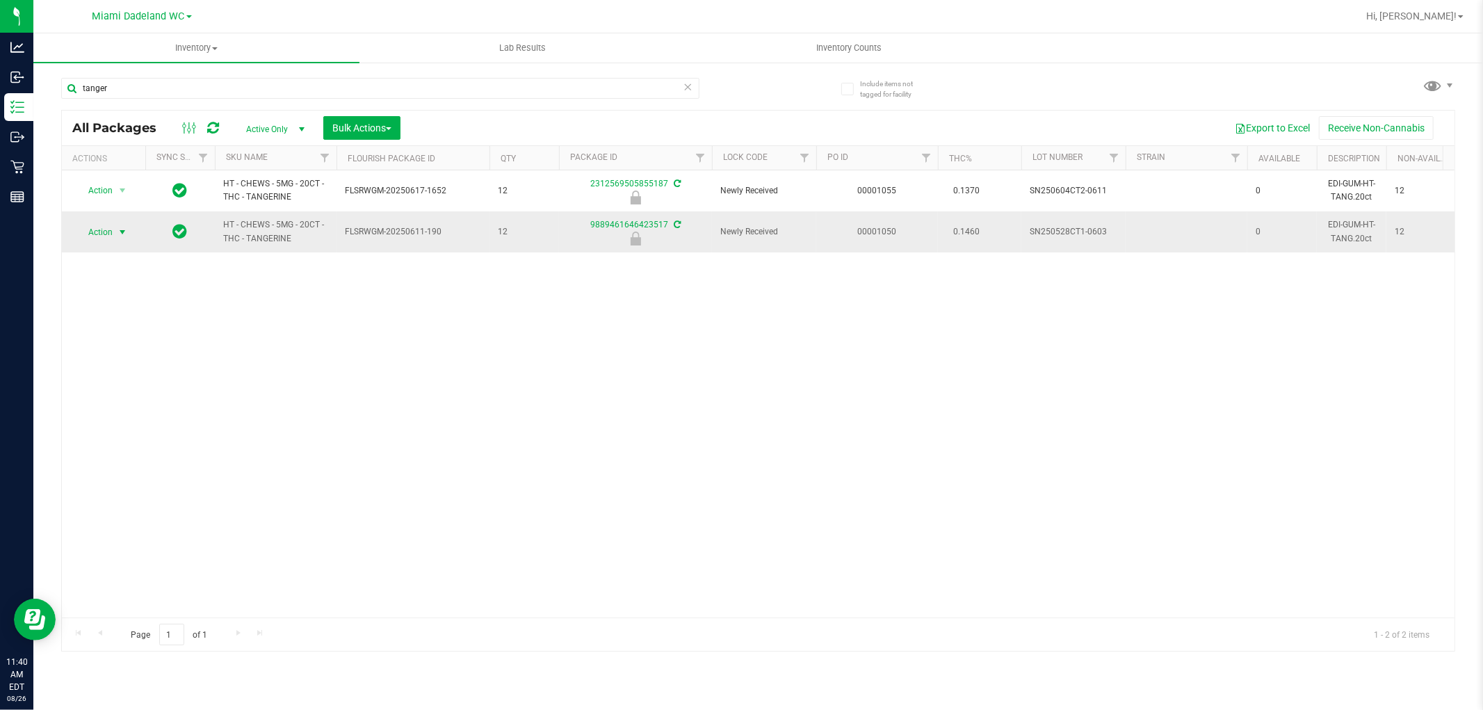
click at [109, 231] on span "Action" at bounding box center [95, 231] width 38 height 19
click at [114, 395] on li "Unlock package" at bounding box center [120, 397] width 89 height 21
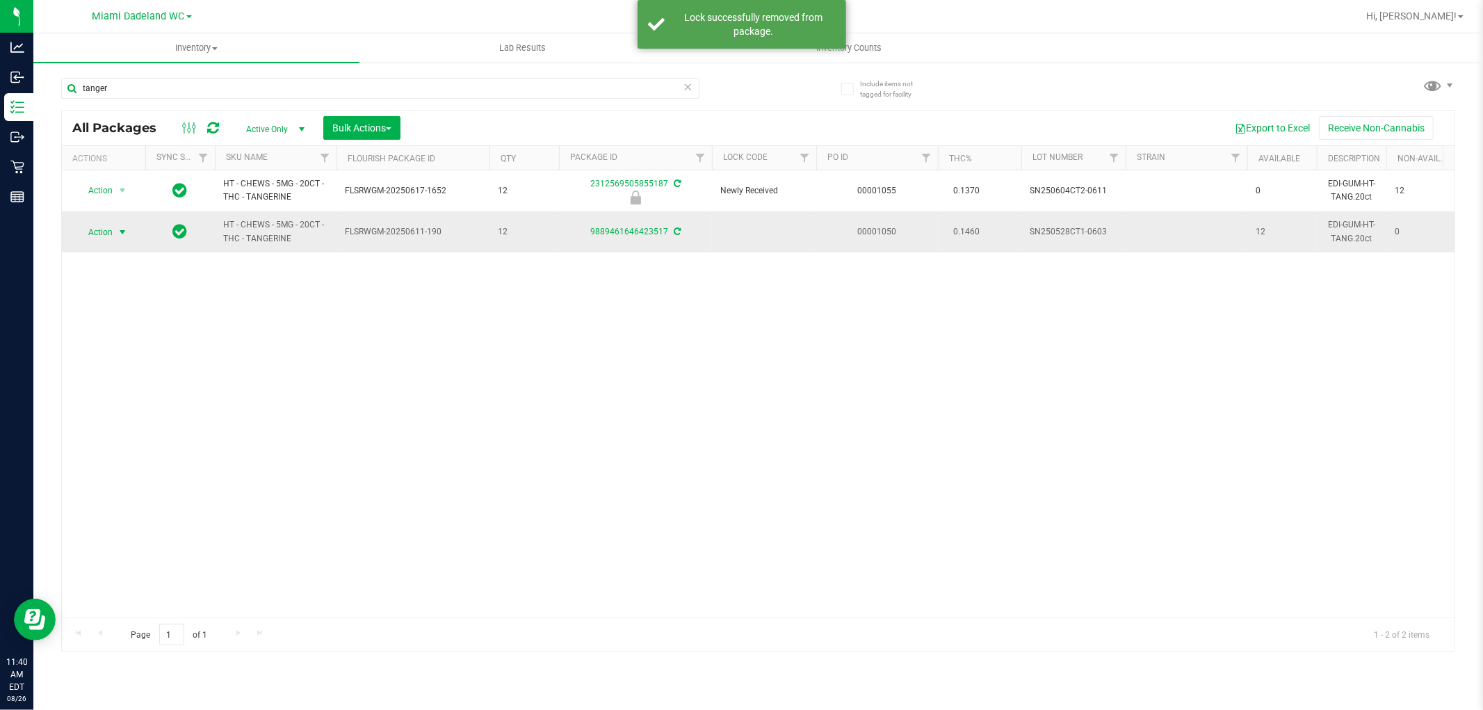
click at [106, 230] on span "Action" at bounding box center [95, 231] width 38 height 19
click at [137, 365] on li "Lock package" at bounding box center [130, 358] width 108 height 21
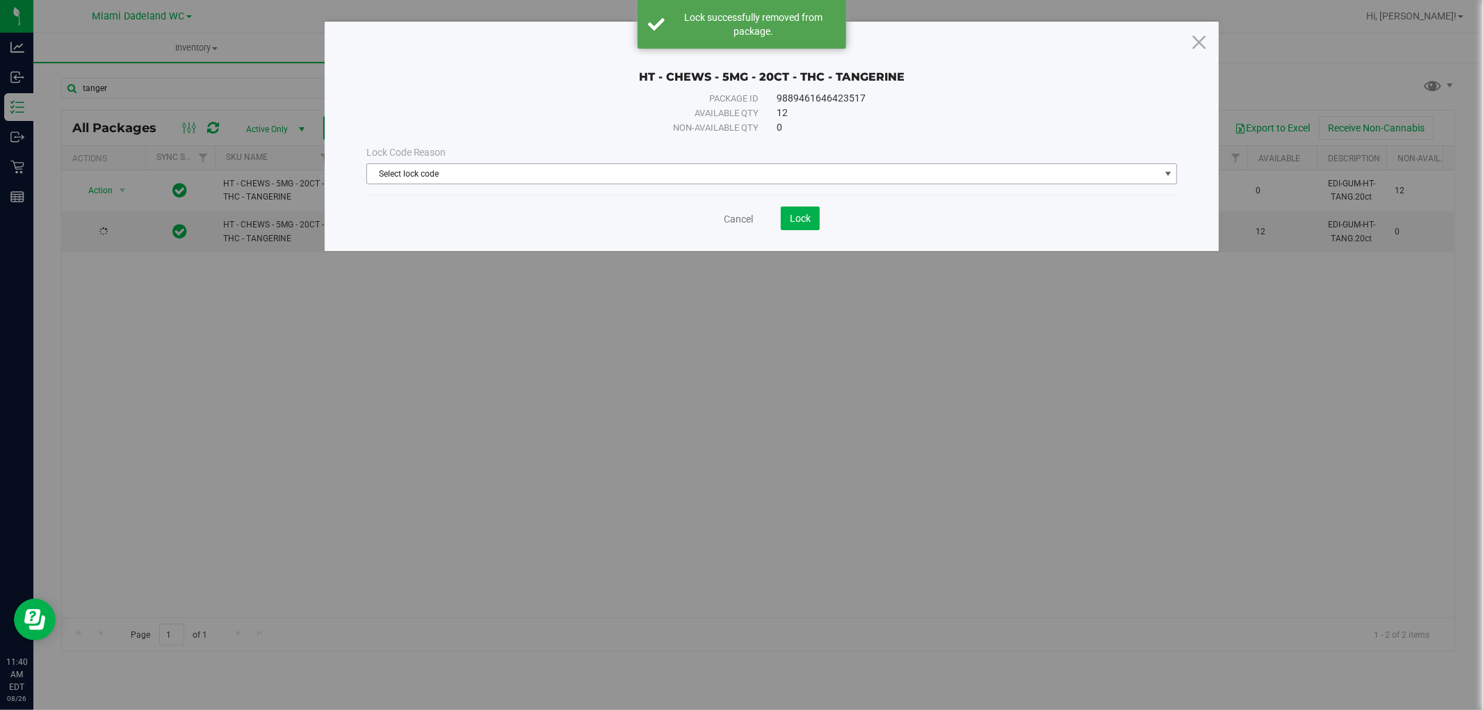
click at [459, 172] on span "Select lock code" at bounding box center [763, 173] width 793 height 19
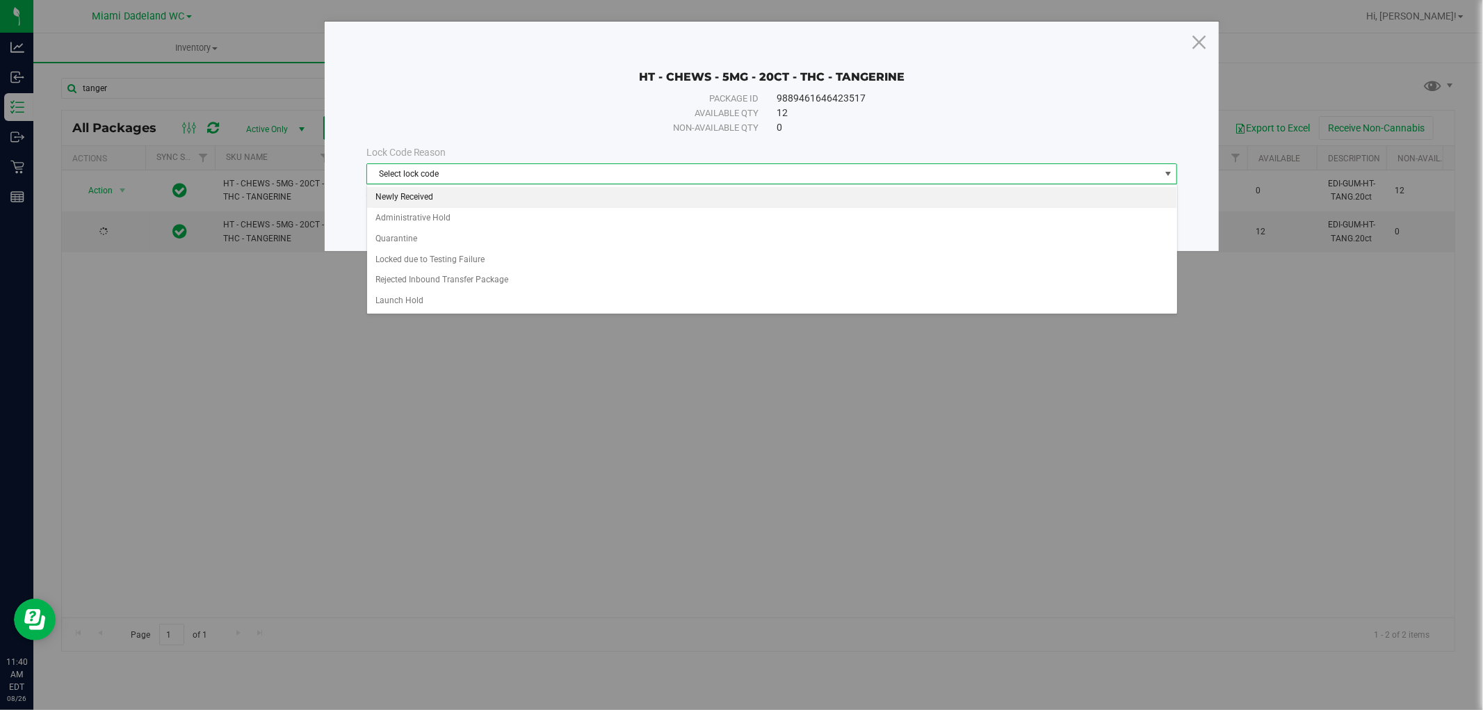
click at [519, 200] on li "Newly Received" at bounding box center [772, 197] width 810 height 21
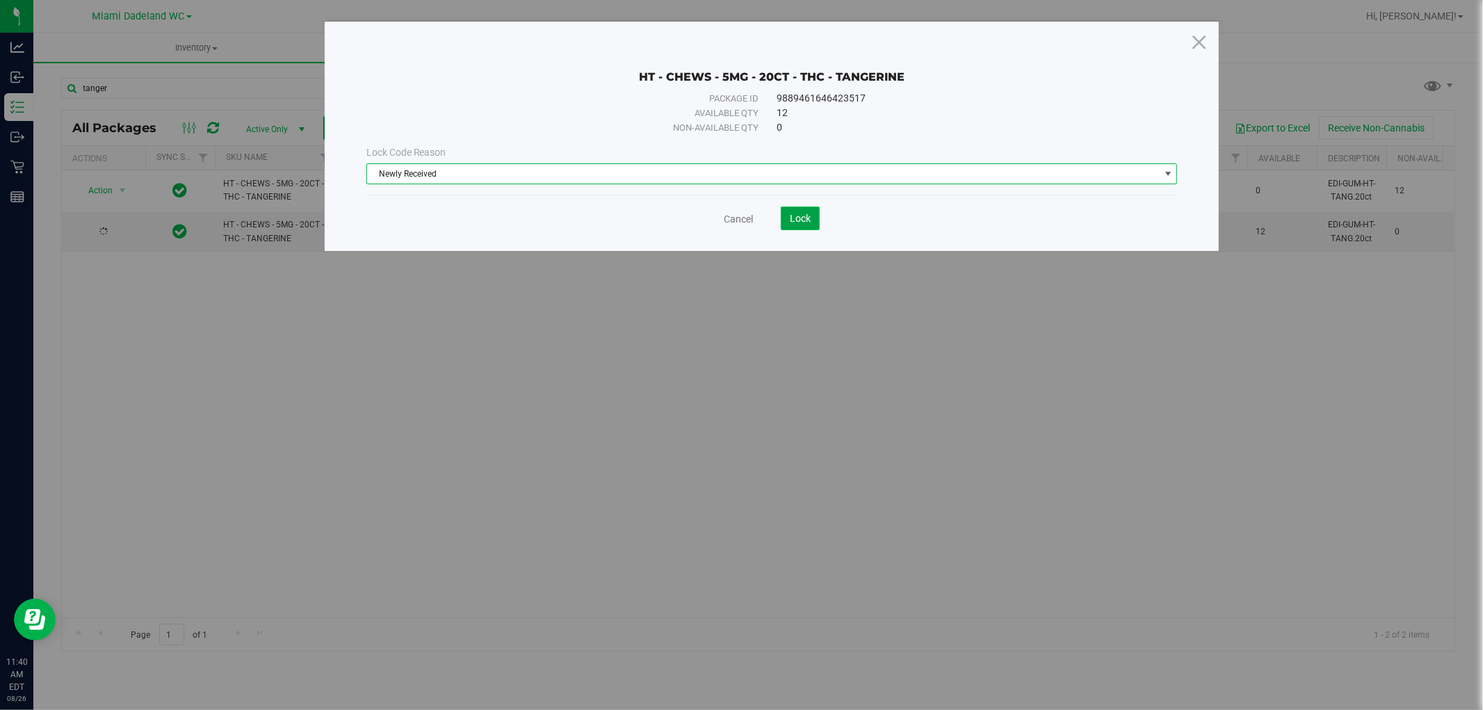
click at [816, 214] on button "Lock" at bounding box center [800, 218] width 39 height 24
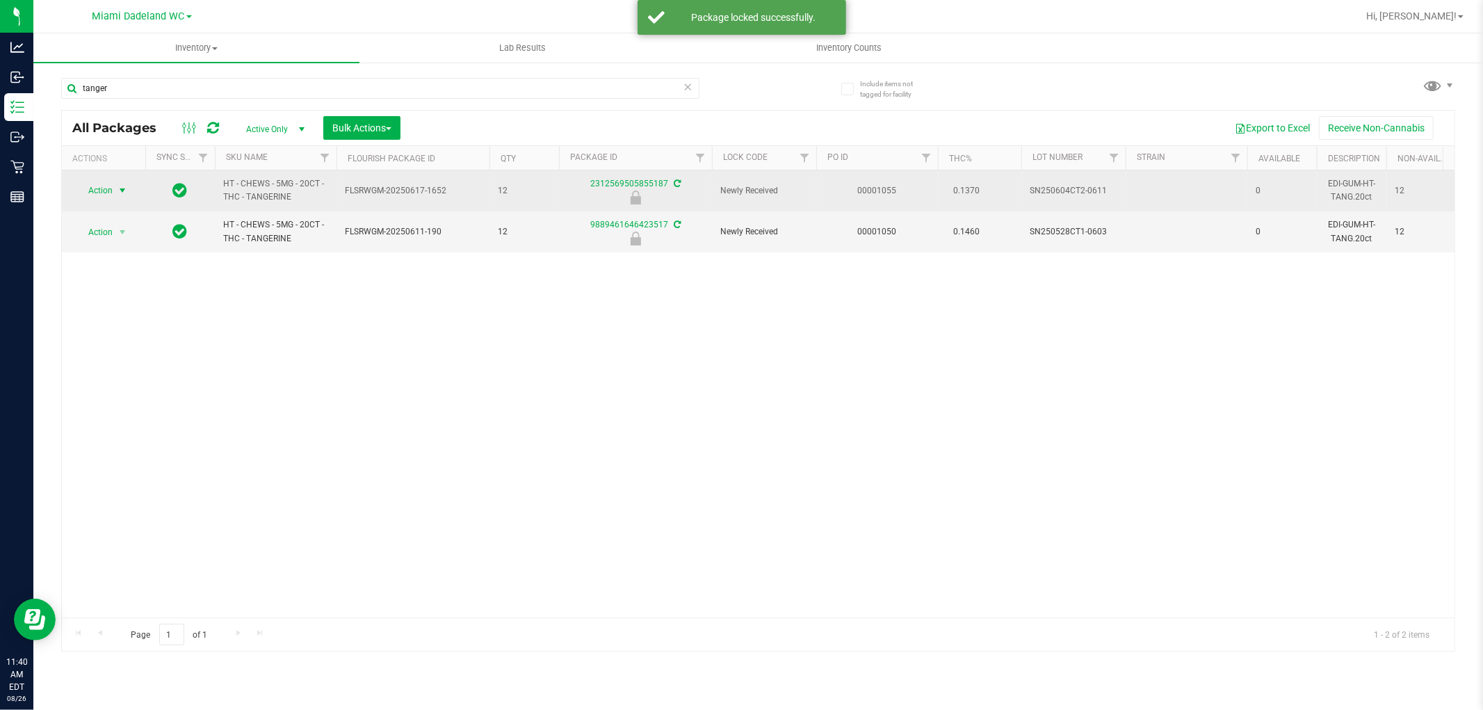
click at [110, 195] on span "Action" at bounding box center [95, 190] width 38 height 19
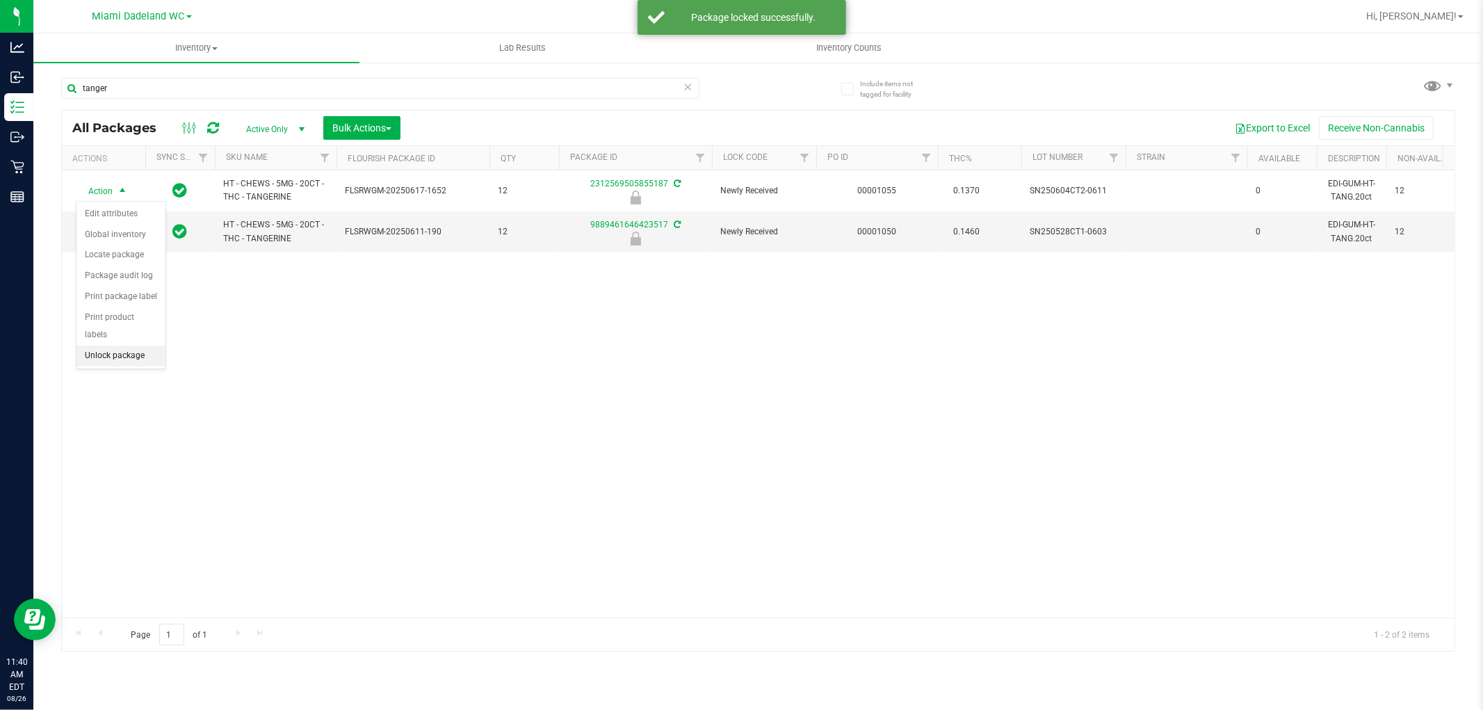
click at [153, 357] on li "Unlock package" at bounding box center [120, 356] width 89 height 21
